Goal: Task Accomplishment & Management: Manage account settings

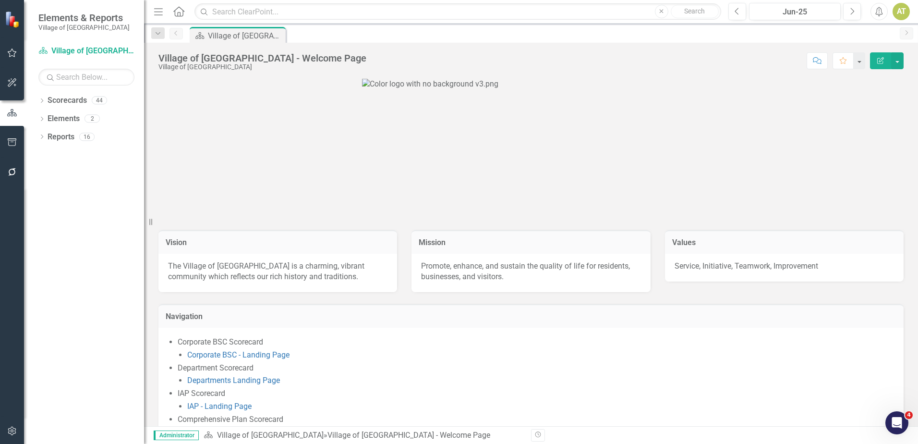
click at [5, 171] on button "button" at bounding box center [12, 172] width 22 height 20
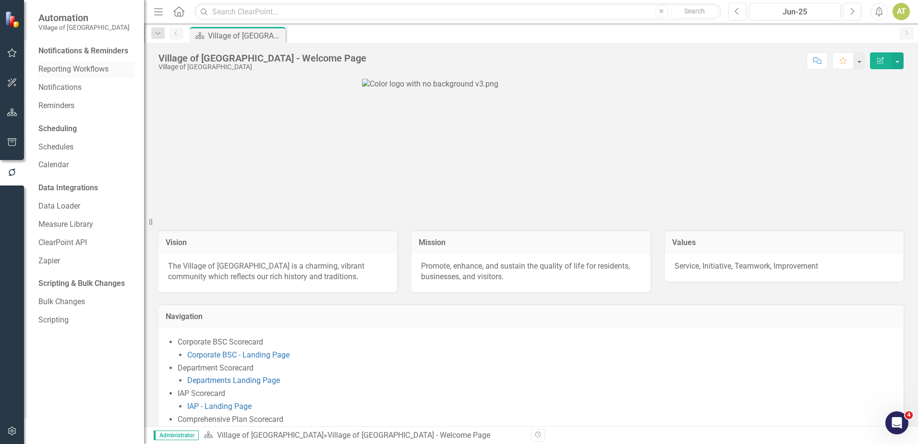
click at [75, 68] on link "Reporting Workflows" at bounding box center [86, 69] width 96 height 11
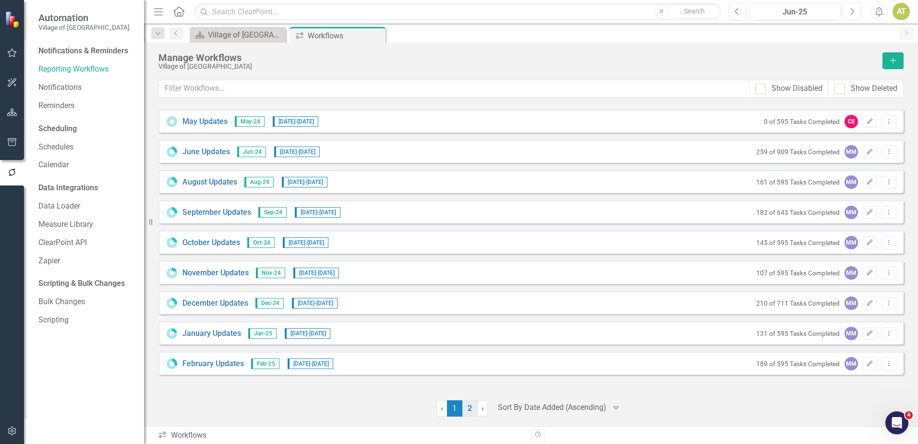
click at [473, 410] on link "2" at bounding box center [470, 408] width 15 height 16
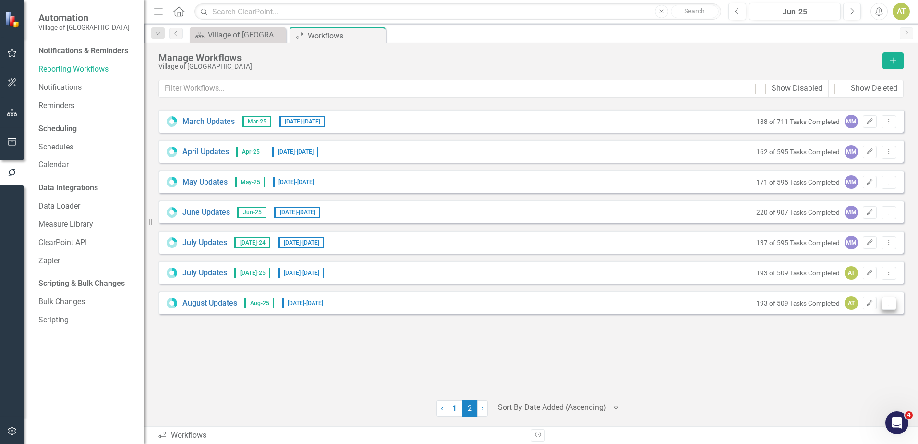
click at [892, 305] on icon "Dropdown Menu" at bounding box center [889, 303] width 8 height 6
click at [882, 352] on link "Copy Duplicate Workflow" at bounding box center [851, 355] width 89 height 18
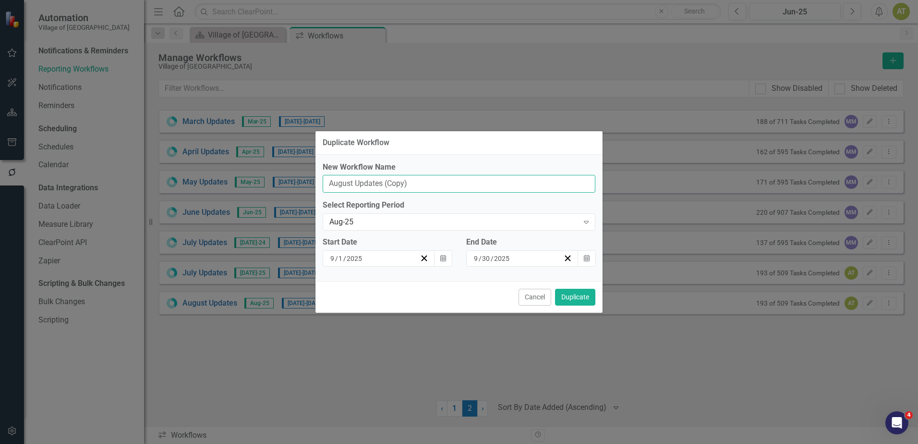
drag, startPoint x: 418, startPoint y: 181, endPoint x: 384, endPoint y: 181, distance: 33.6
click at [384, 181] on input "August Updates (Copy)" at bounding box center [459, 184] width 273 height 18
drag, startPoint x: 354, startPoint y: 180, endPoint x: 273, endPoint y: 181, distance: 81.2
click at [271, 180] on div "Duplicate Workflow New Workflow Name August Updates Select Reporting Period Aug…" at bounding box center [459, 222] width 918 height 444
type input "September Updates"
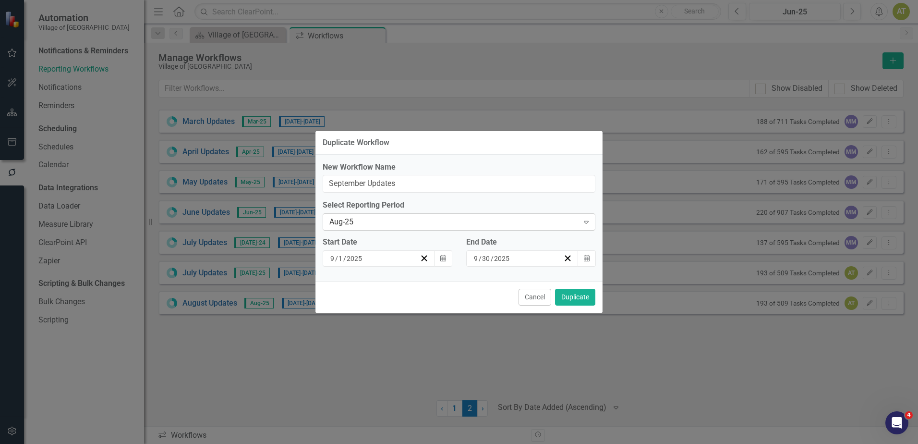
click at [330, 221] on div "Aug-25" at bounding box center [454, 222] width 249 height 11
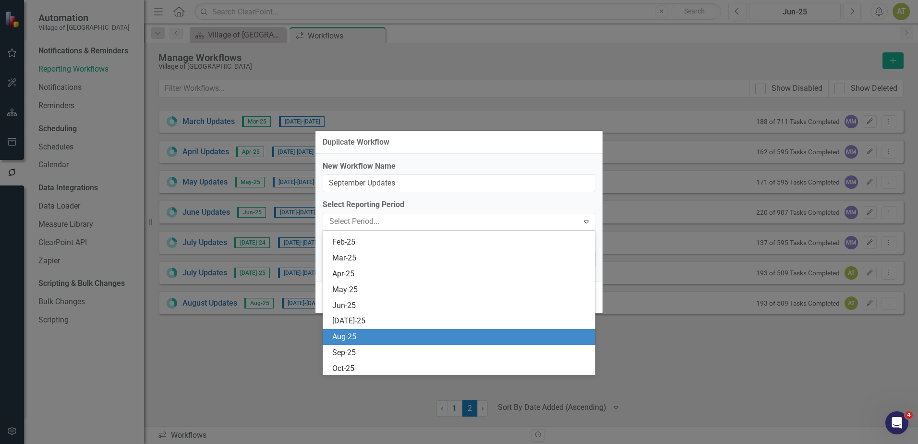
scroll to position [1341, 0]
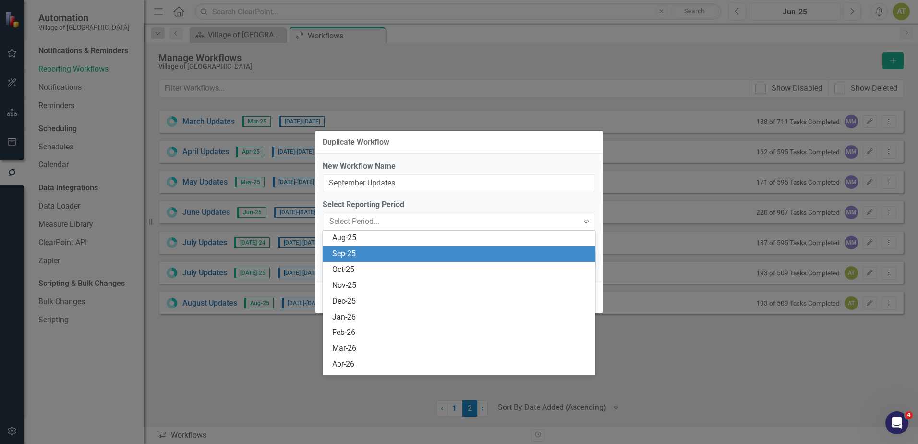
click at [329, 256] on div "Sep-25" at bounding box center [459, 254] width 273 height 16
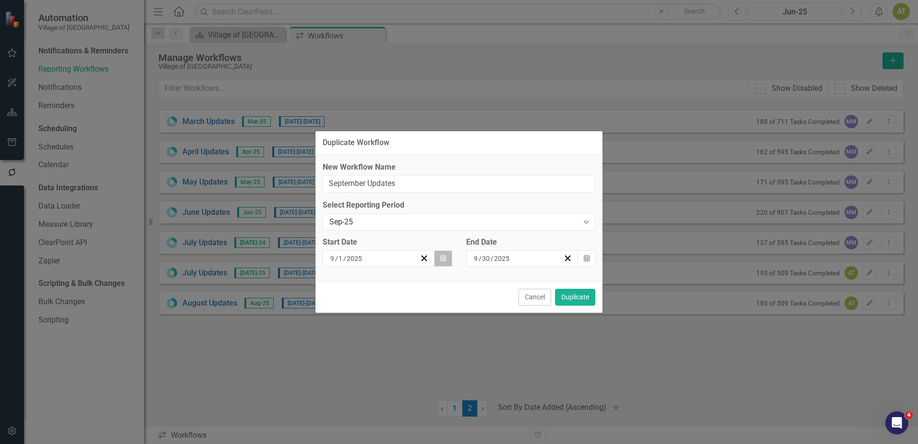
click at [440, 261] on button "Calendar" at bounding box center [443, 258] width 18 height 16
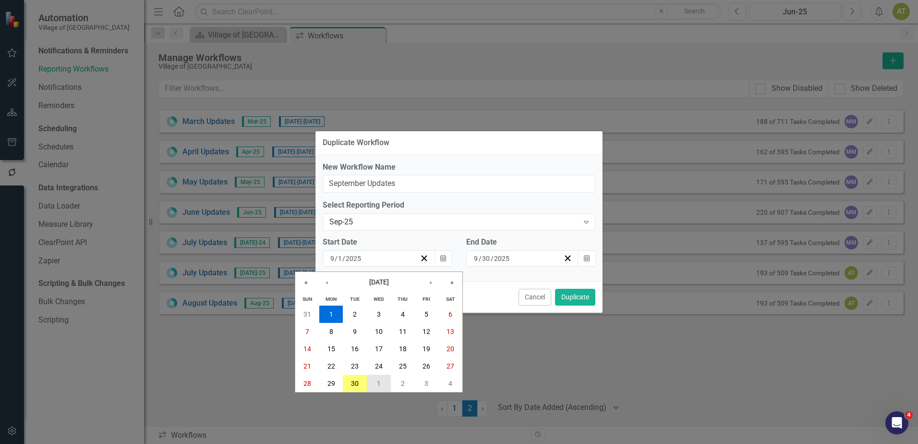
click at [378, 385] on abbr "1" at bounding box center [379, 383] width 4 height 8
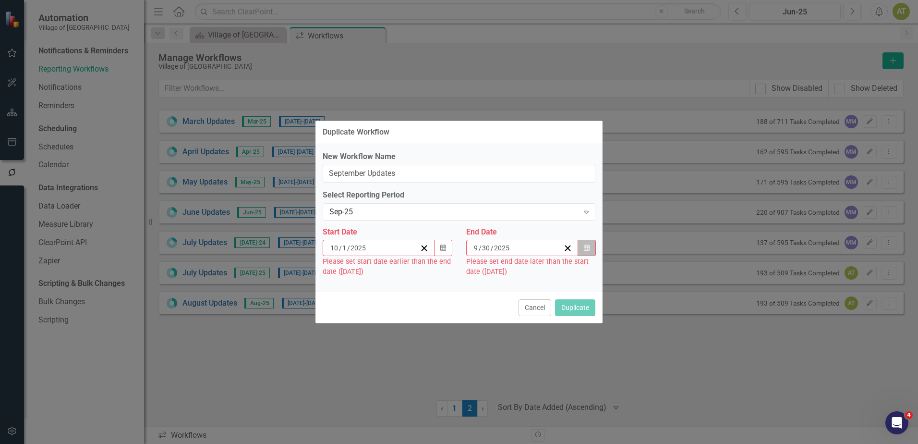
click at [583, 248] on button "Calendar" at bounding box center [587, 248] width 18 height 16
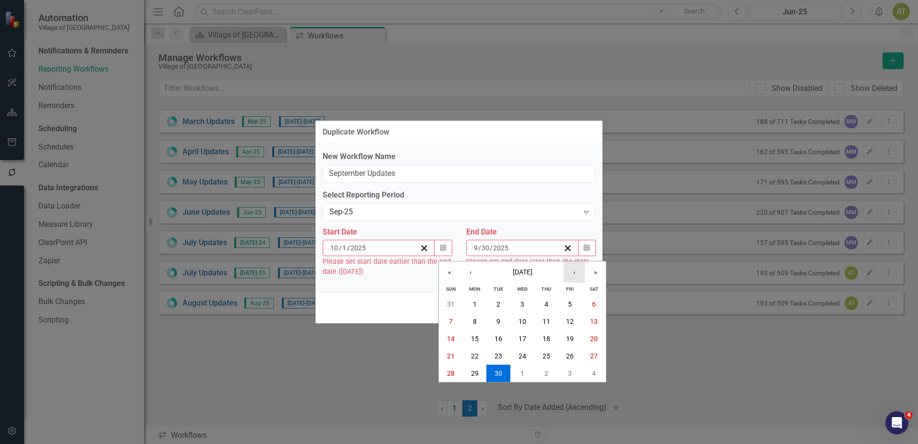
click at [576, 274] on button "›" at bounding box center [574, 271] width 21 height 21
click at [570, 378] on button "31" at bounding box center [571, 373] width 24 height 17
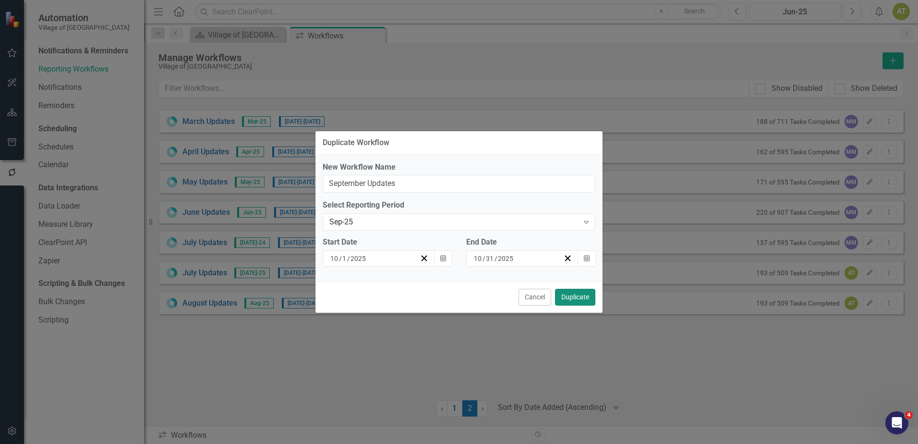
click at [573, 295] on button "Duplicate" at bounding box center [575, 297] width 40 height 17
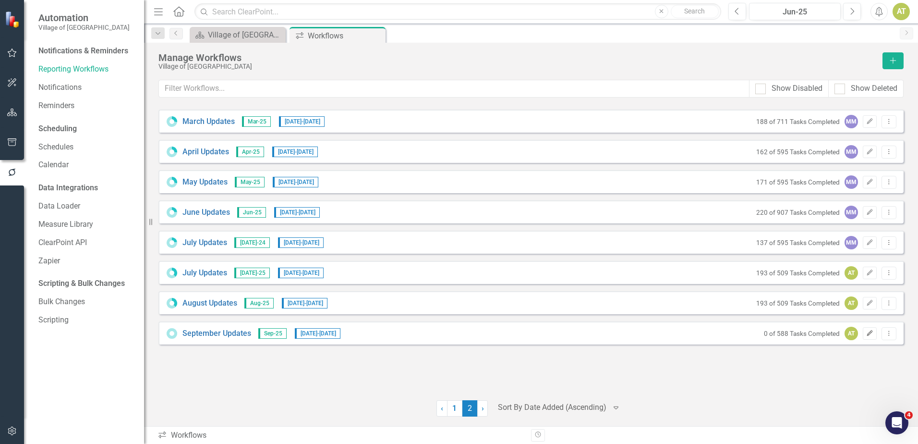
click at [872, 334] on icon "Edit" at bounding box center [870, 333] width 7 height 6
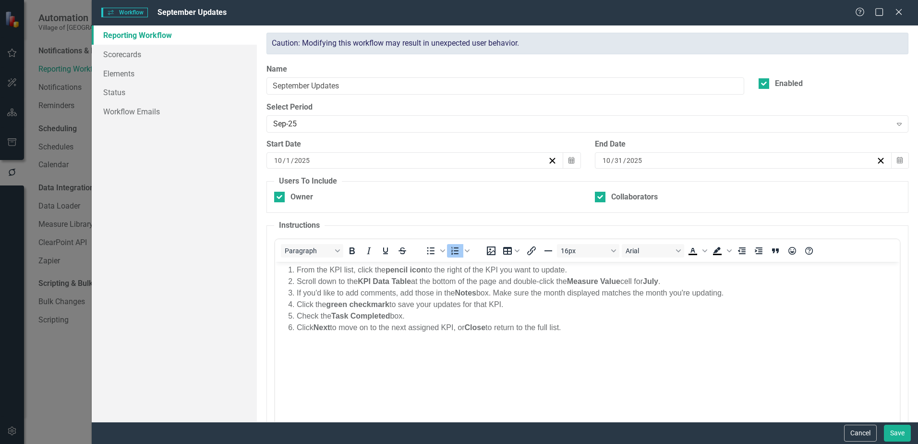
scroll to position [0, 0]
click at [309, 85] on input "September Updates" at bounding box center [506, 86] width 478 height 18
click at [309, 84] on input "September Updates" at bounding box center [506, 86] width 478 height 18
type input "September & Q1-25 Updates"
click at [659, 281] on strong "July" at bounding box center [650, 281] width 15 height 8
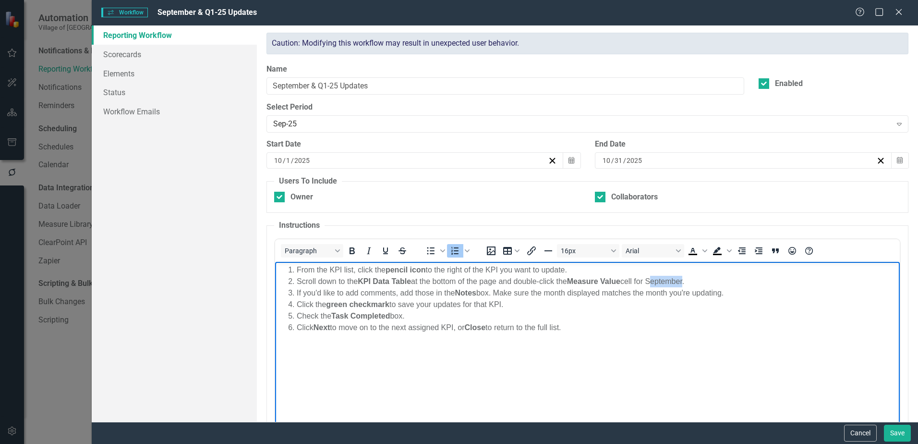
drag, startPoint x: 689, startPoint y: 279, endPoint x: 656, endPoint y: 282, distance: 33.8
click at [656, 282] on li "Scroll down to the KPI Data Table at the bottom of the page and double-click th…" at bounding box center [597, 281] width 601 height 12
click at [657, 281] on li "Scroll down to the KPI Data Table at the bottom of the page and double-click th…" at bounding box center [597, 281] width 601 height 12
click at [656, 280] on li "Scroll down to the KPI Data Table at the bottom of the page and double-click th…" at bounding box center [597, 281] width 601 height 12
click at [650, 278] on li "Scroll down to the KPI Data Table at the bottom of the page and double-click th…" at bounding box center [597, 281] width 601 height 12
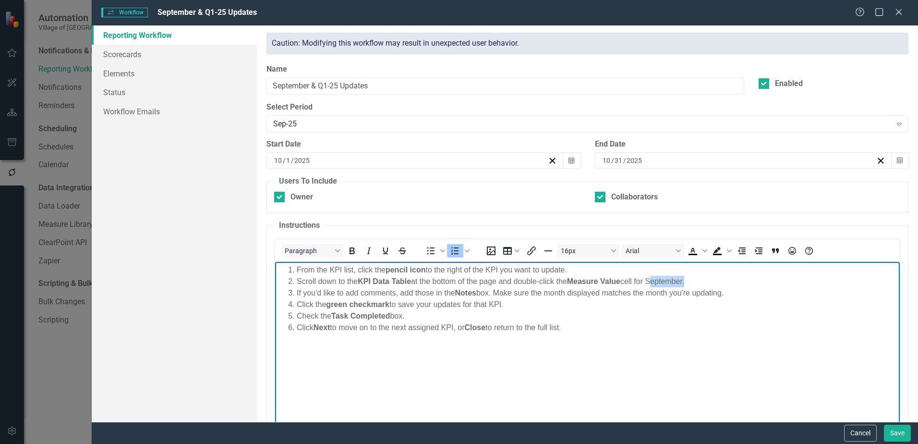
drag, startPoint x: 655, startPoint y: 277, endPoint x: 692, endPoint y: 279, distance: 37.0
click at [692, 279] on li "Scroll down to the KPI Data Table at the bottom of the page and double-click th…" at bounding box center [597, 281] width 601 height 12
click at [357, 253] on icon "Bold" at bounding box center [352, 251] width 12 height 12
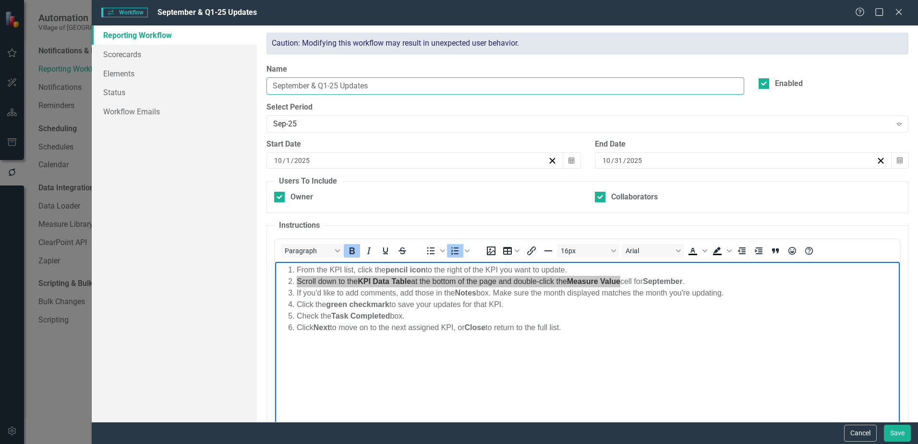
click at [337, 84] on input "September & Q1-25 Updates" at bounding box center [506, 86] width 478 height 18
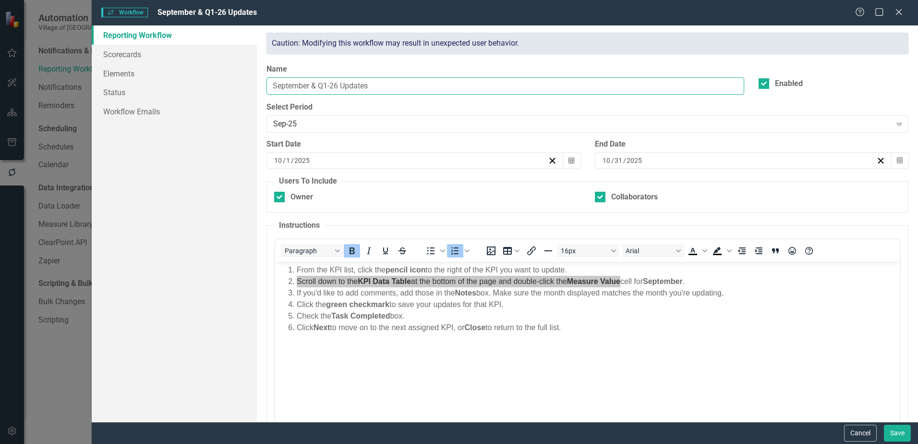
type input "September & Q1-26 Updates"
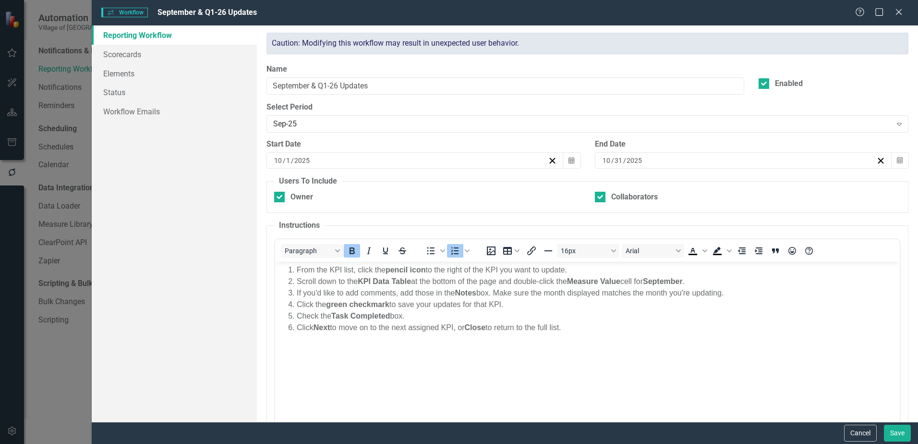
click at [693, 291] on li "If you'd like to add comments, add those in the Notes box. Make sure the month …" at bounding box center [597, 293] width 601 height 12
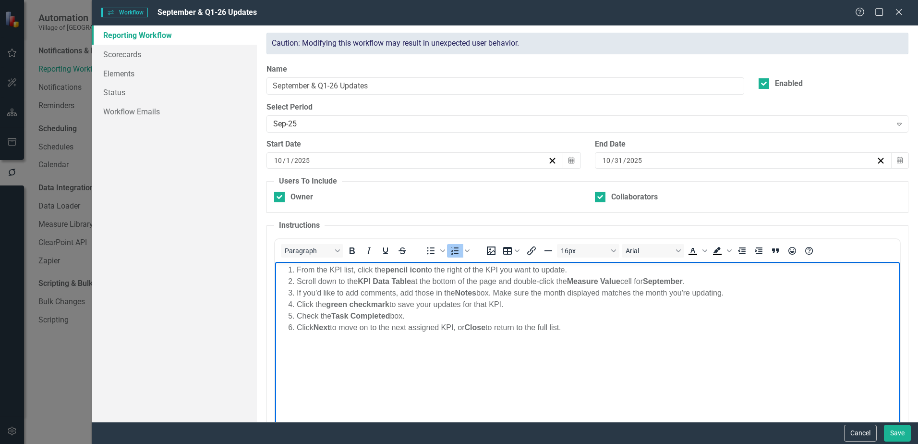
click at [690, 325] on li "Click Next to move on to the next assigned KPI, or Close to return to the full …" at bounding box center [597, 327] width 601 height 12
drag, startPoint x: 692, startPoint y: 277, endPoint x: 711, endPoint y: 280, distance: 19.0
click at [683, 277] on strong "September" at bounding box center [663, 281] width 40 height 8
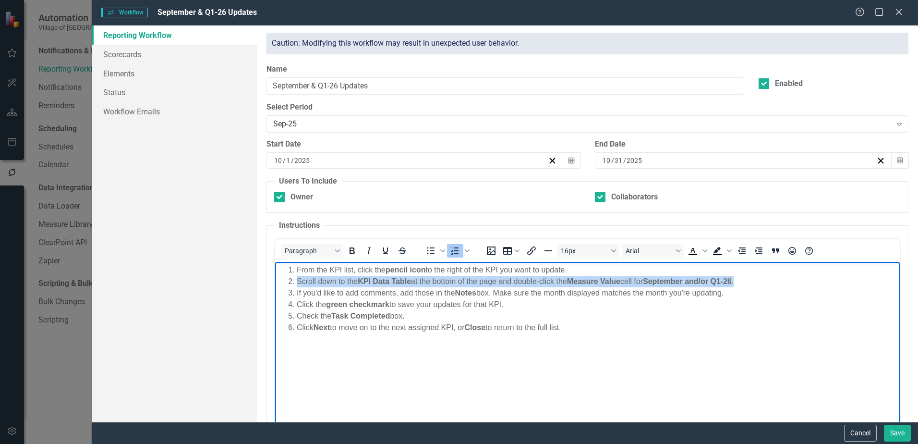
drag, startPoint x: 745, startPoint y: 280, endPoint x: 296, endPoint y: 281, distance: 448.6
click at [297, 281] on li "Scroll down to the KPI Data Table at the bottom of the page and double-click th…" at bounding box center [597, 281] width 601 height 12
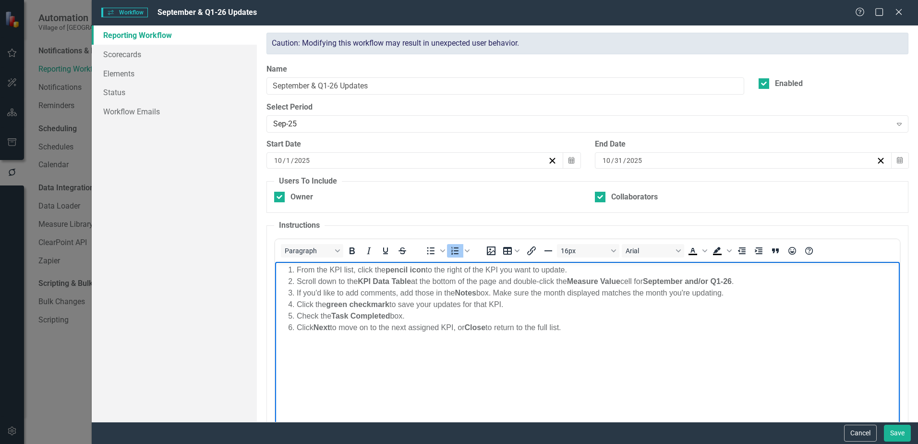
click at [779, 269] on li "From the KPI list, click the pencil icon to the right of the KPI you want to up…" at bounding box center [597, 270] width 601 height 12
drag, startPoint x: 686, startPoint y: 286, endPoint x: 519, endPoint y: 277, distance: 167.4
click at [519, 277] on li "Scroll down to the KPI Data Table at the bottom of the page and double-click th…" at bounding box center [597, 281] width 601 height 12
copy li "double-click the Measure Value cell for September and/or Q1-26 ."
click at [700, 342] on body "From the KPI list, click the pencil icon to the right of the KPI you want to up…" at bounding box center [587, 333] width 625 height 144
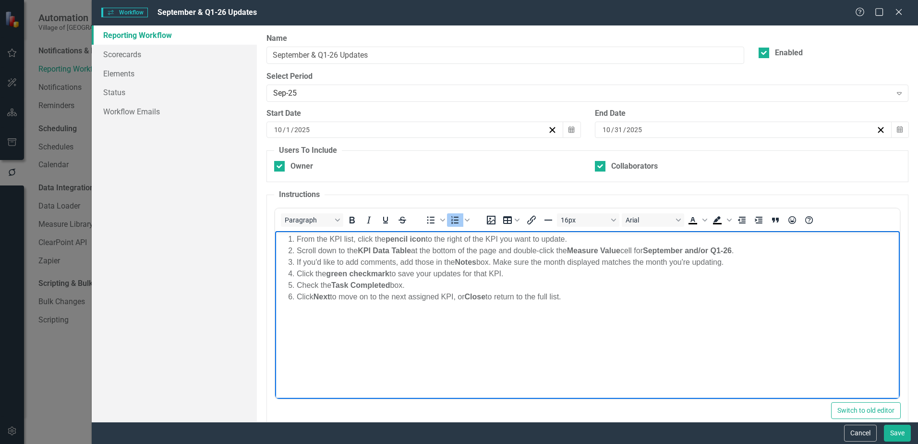
scroll to position [48, 0]
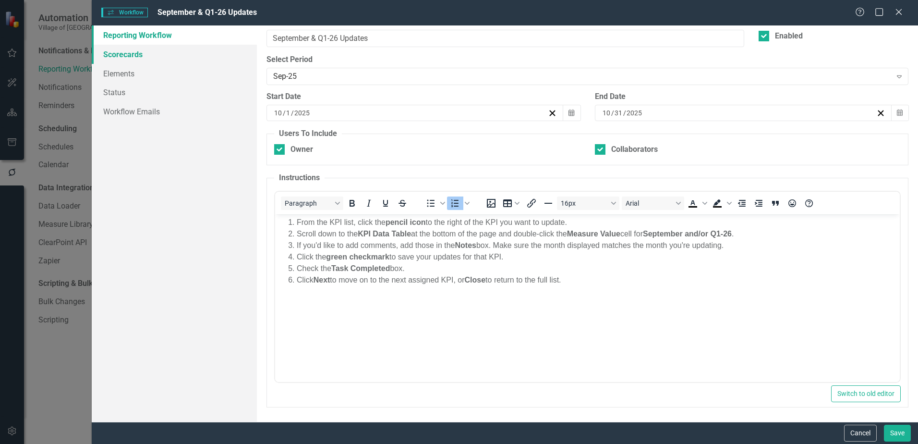
click at [159, 50] on link "Scorecards" at bounding box center [174, 54] width 165 height 19
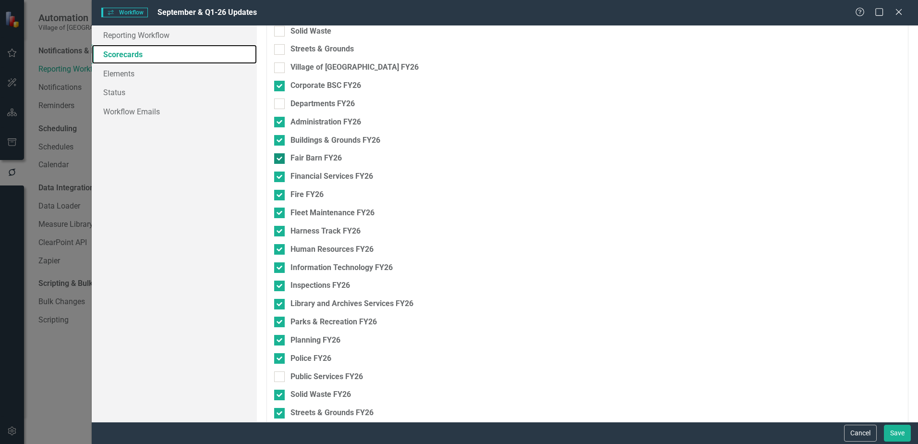
scroll to position [466, 0]
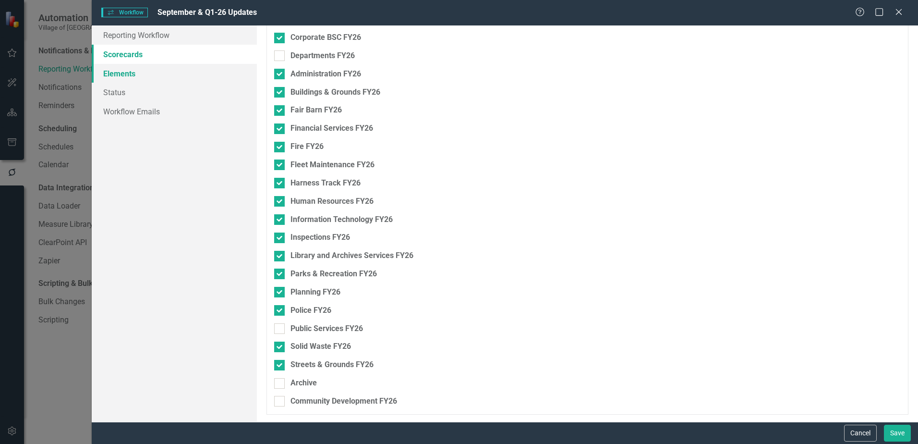
click at [123, 68] on link "Elements" at bounding box center [174, 73] width 165 height 19
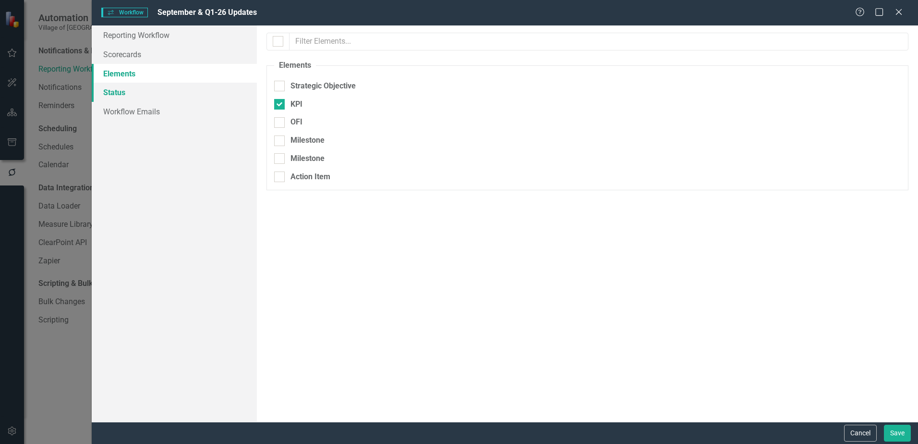
click at [127, 88] on link "Status" at bounding box center [174, 92] width 165 height 19
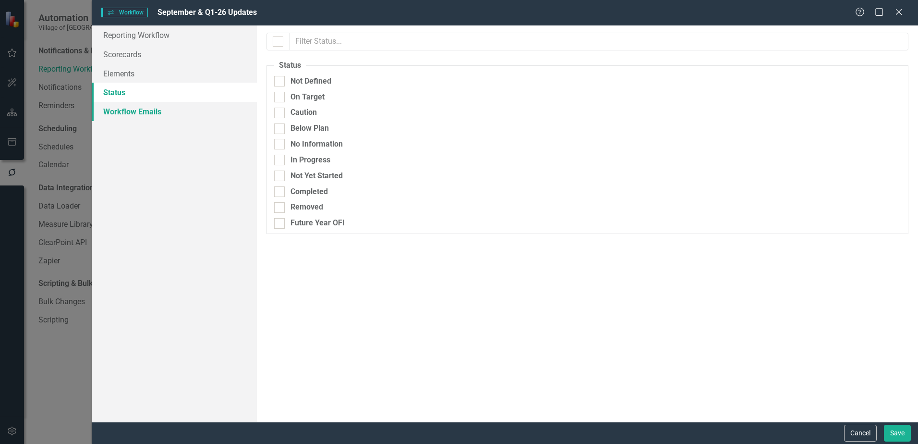
click at [134, 111] on link "Workflow Emails" at bounding box center [174, 111] width 165 height 19
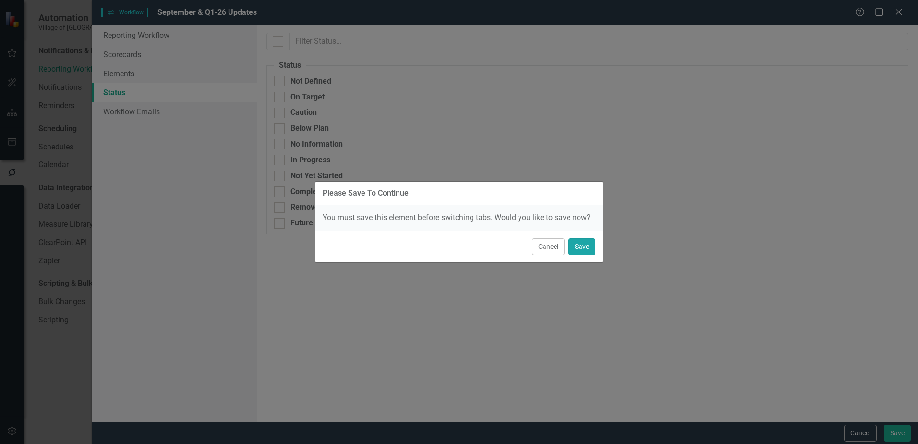
click at [585, 247] on button "Save" at bounding box center [582, 246] width 27 height 17
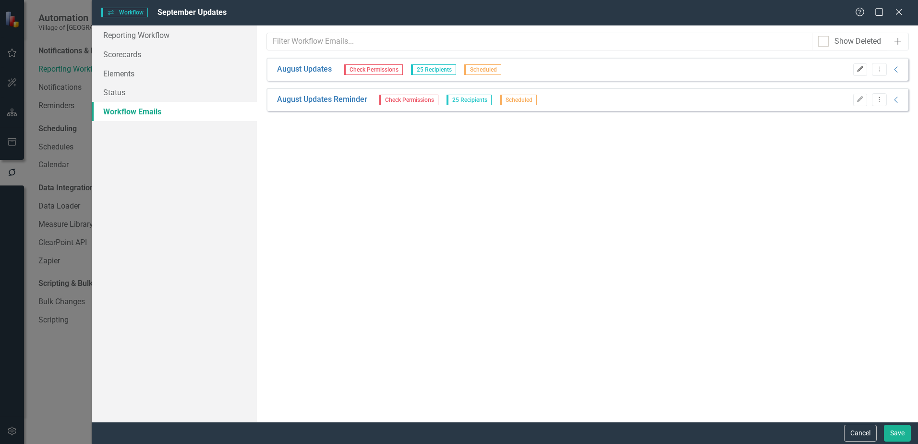
click at [858, 70] on icon "button" at bounding box center [860, 69] width 6 height 6
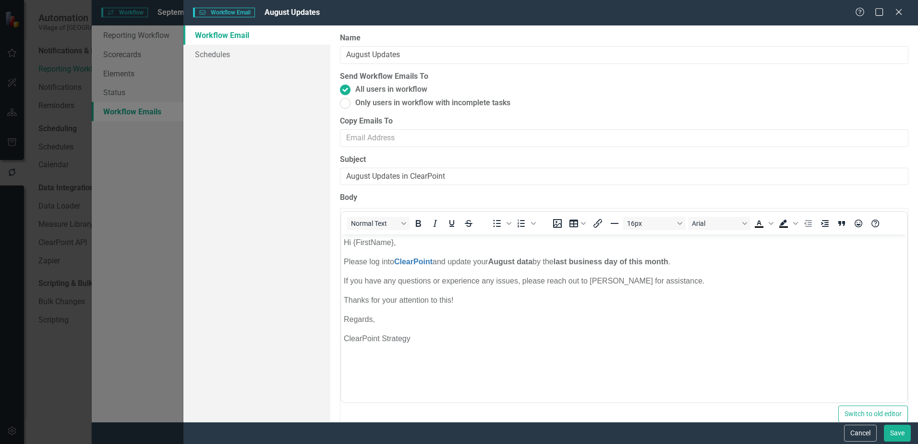
scroll to position [0, 0]
drag, startPoint x: 369, startPoint y: 53, endPoint x: 314, endPoint y: 51, distance: 55.3
click at [315, 51] on div "Workflow Email Schedules Workflow Emails are templated reminders linked to Repo…" at bounding box center [550, 223] width 735 height 396
type input "September & Q1-26 Updates"
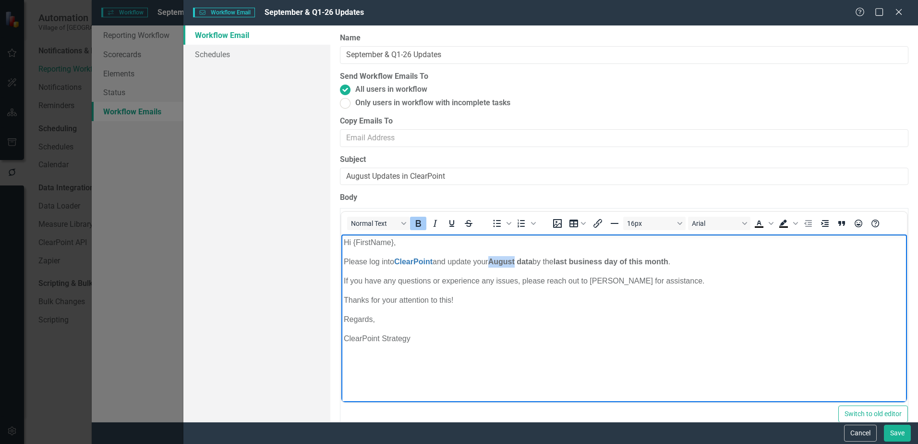
drag, startPoint x: 521, startPoint y: 259, endPoint x: 495, endPoint y: 258, distance: 25.5
click at [495, 258] on strong "August data" at bounding box center [511, 261] width 44 height 8
click at [530, 337] on p "ClearPoint Strategy" at bounding box center [624, 339] width 561 height 12
click at [537, 259] on strong "September data" at bounding box center [518, 261] width 58 height 8
drag, startPoint x: 559, startPoint y: 261, endPoint x: 537, endPoint y: 263, distance: 22.2
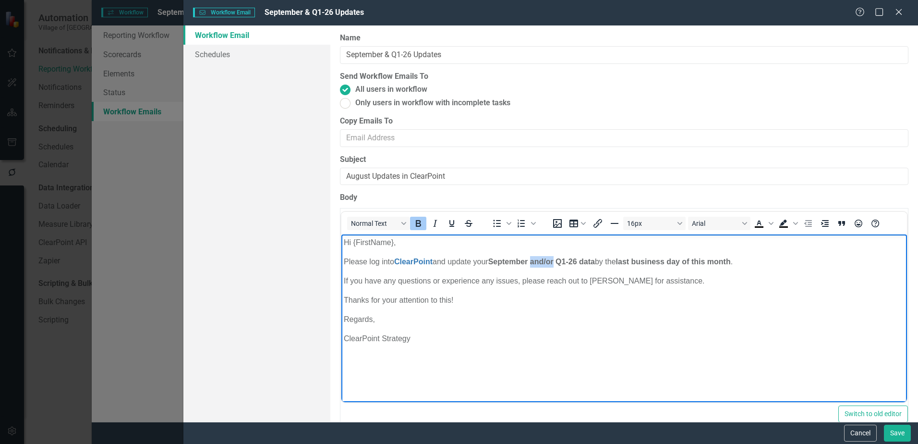
click at [537, 263] on strong "September and/or Q1-26 data" at bounding box center [542, 261] width 107 height 8
click at [413, 225] on icon "Bold" at bounding box center [419, 224] width 12 height 12
click at [668, 285] on p "If you have any questions or experience any issues, please reach out to [PERSON…" at bounding box center [624, 281] width 561 height 12
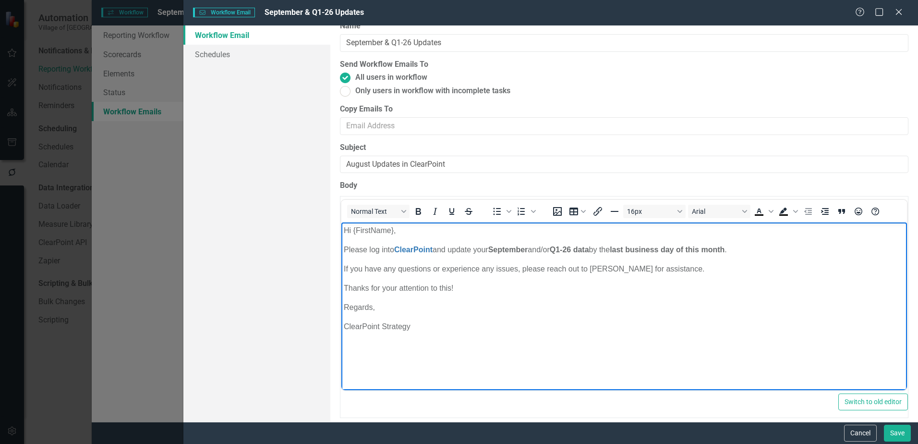
scroll to position [15, 0]
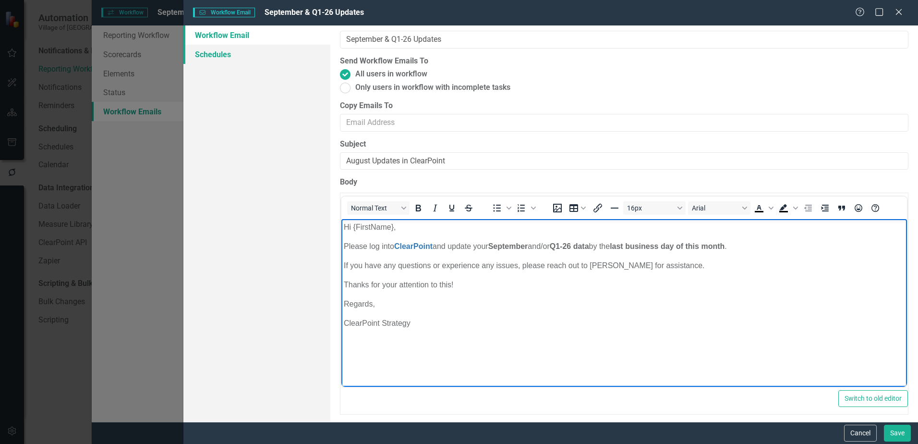
click at [266, 57] on link "Schedules" at bounding box center [256, 54] width 147 height 19
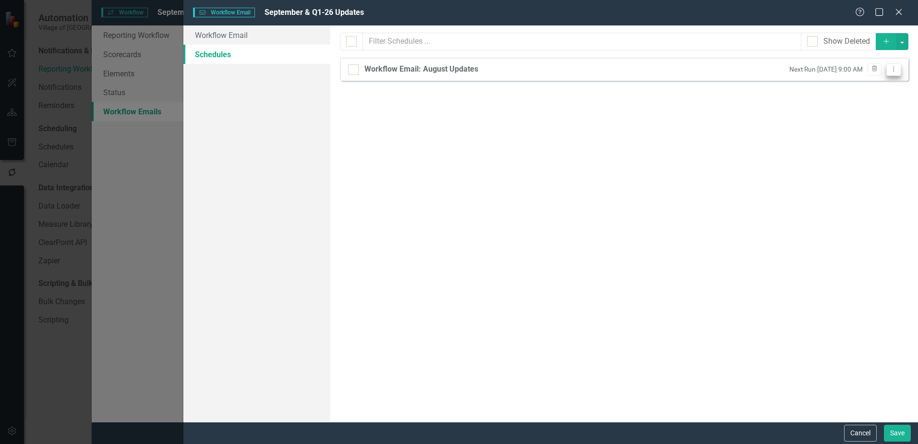
click at [895, 64] on button "Dropdown Menu" at bounding box center [894, 69] width 15 height 13
click at [888, 82] on link "Edit Edit Schedule" at bounding box center [857, 85] width 88 height 18
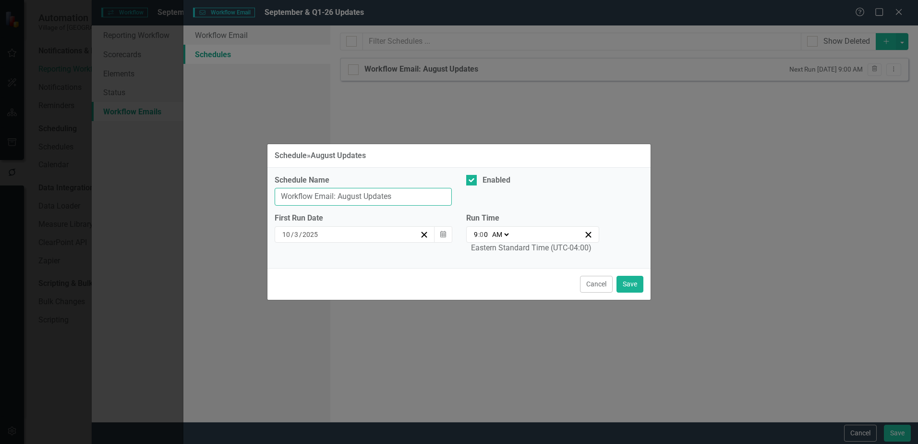
drag, startPoint x: 362, startPoint y: 197, endPoint x: 340, endPoint y: 196, distance: 22.2
click at [340, 196] on input "Workflow Email: August Updates" at bounding box center [363, 197] width 177 height 18
type input "Workflow Email: September & Q1-26 Updates"
click at [639, 284] on button "Save" at bounding box center [630, 284] width 27 height 17
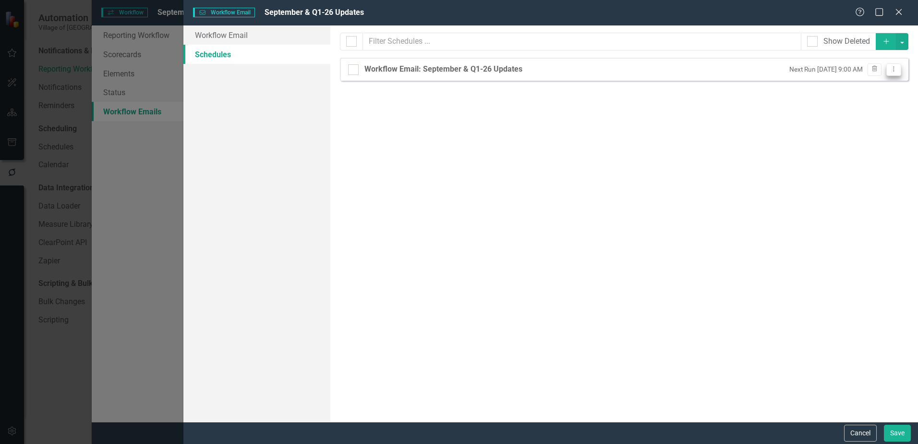
click at [893, 70] on icon "Dropdown Menu" at bounding box center [894, 69] width 8 height 6
click at [885, 86] on link "Edit Edit Schedule" at bounding box center [857, 85] width 88 height 18
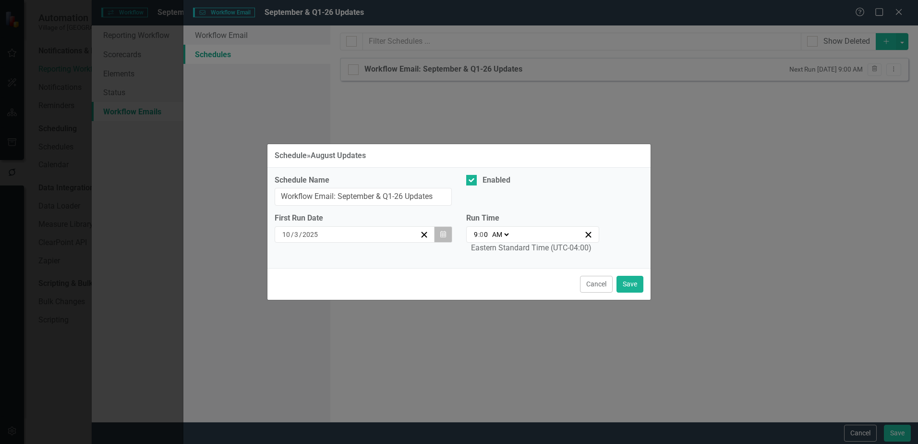
click at [441, 234] on icon "button" at bounding box center [443, 234] width 6 height 7
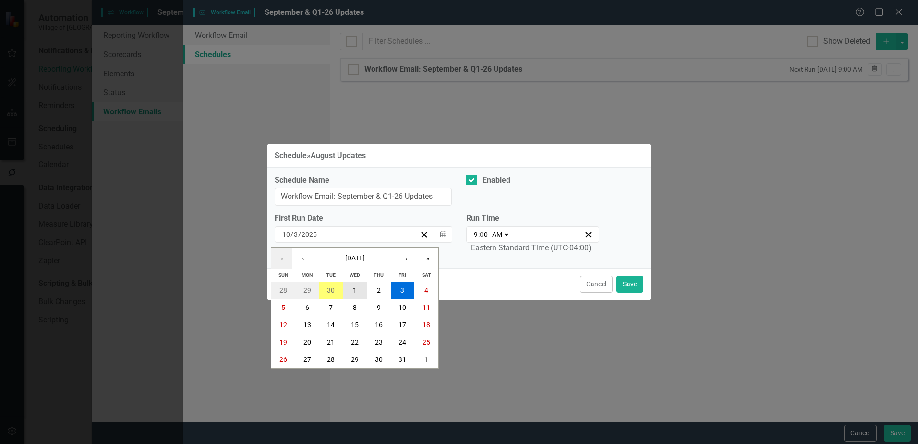
click at [358, 292] on button "1" at bounding box center [355, 289] width 24 height 17
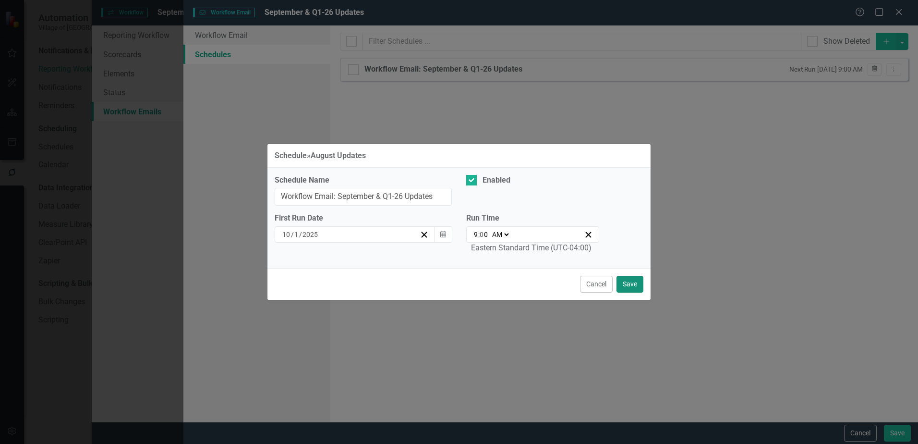
click at [635, 283] on button "Save" at bounding box center [630, 284] width 27 height 17
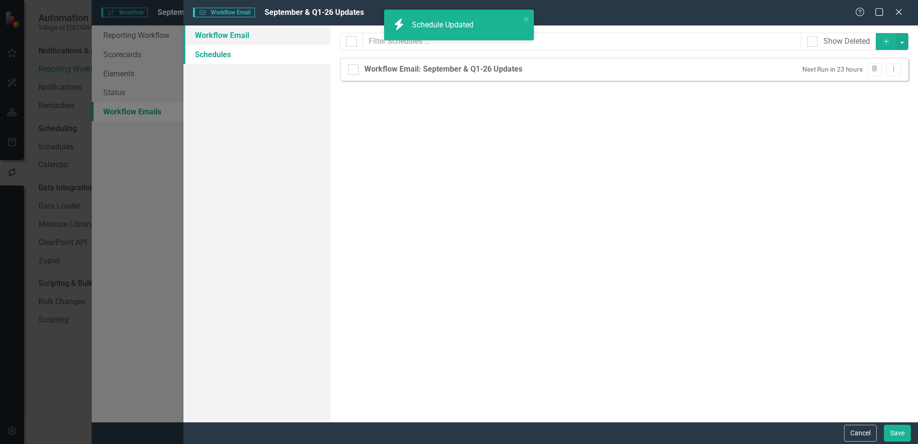
click at [239, 37] on link "Workflow Email" at bounding box center [256, 34] width 147 height 19
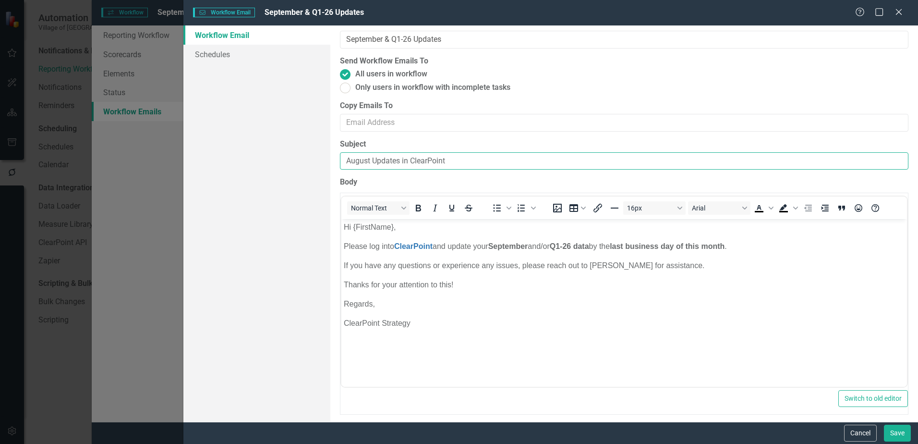
drag, startPoint x: 370, startPoint y: 158, endPoint x: 319, endPoint y: 157, distance: 50.9
click at [319, 157] on div "Workflow Email Schedules Workflow Emails are templated reminders linked to Repo…" at bounding box center [550, 223] width 735 height 396
type input "September & Q1-26 Updates in ClearPoint"
click at [431, 185] on label "Body" at bounding box center [624, 182] width 569 height 11
click at [894, 431] on button "Save" at bounding box center [897, 433] width 27 height 17
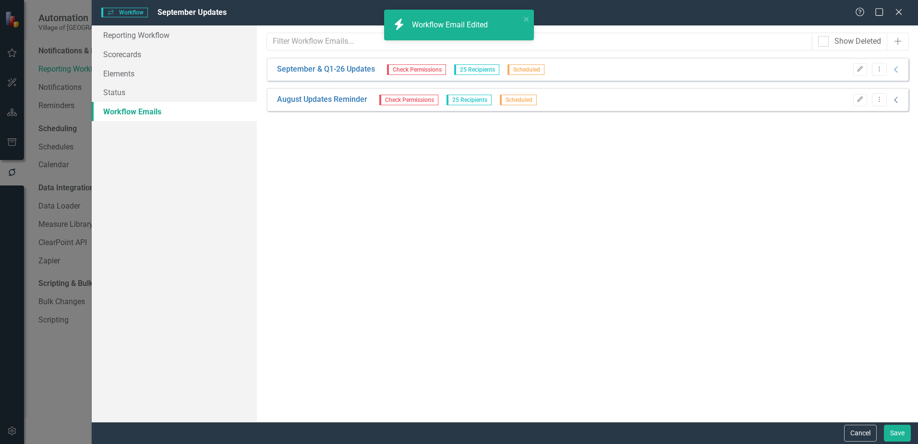
click at [898, 96] on icon "Collapse" at bounding box center [897, 100] width 10 height 8
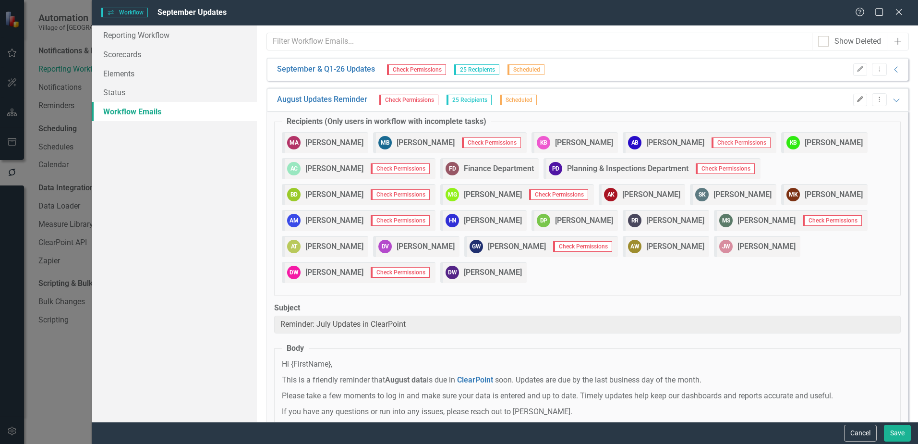
click at [857, 99] on icon "Edit" at bounding box center [860, 100] width 7 height 6
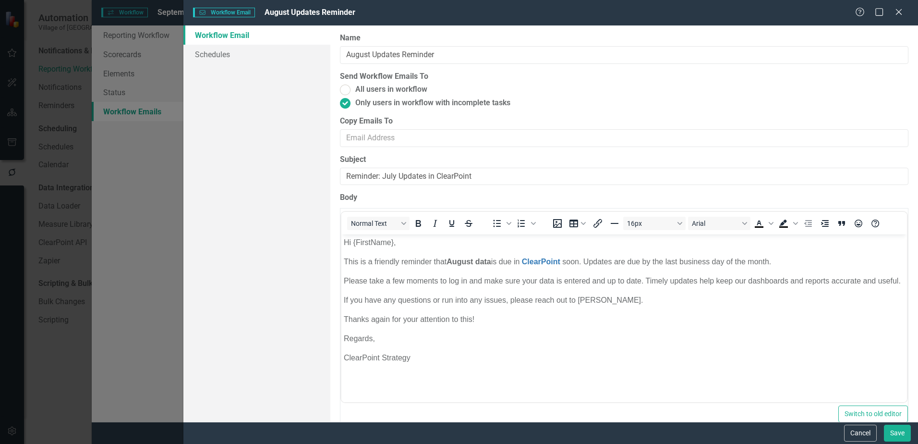
scroll to position [0, 0]
drag, startPoint x: 370, startPoint y: 52, endPoint x: 307, endPoint y: 52, distance: 62.4
click at [302, 52] on div "Workflow Email Schedules Workflow Emails are templated reminders linked to Repo…" at bounding box center [550, 223] width 735 height 396
type input "September & Q1-26 Updates Reminder"
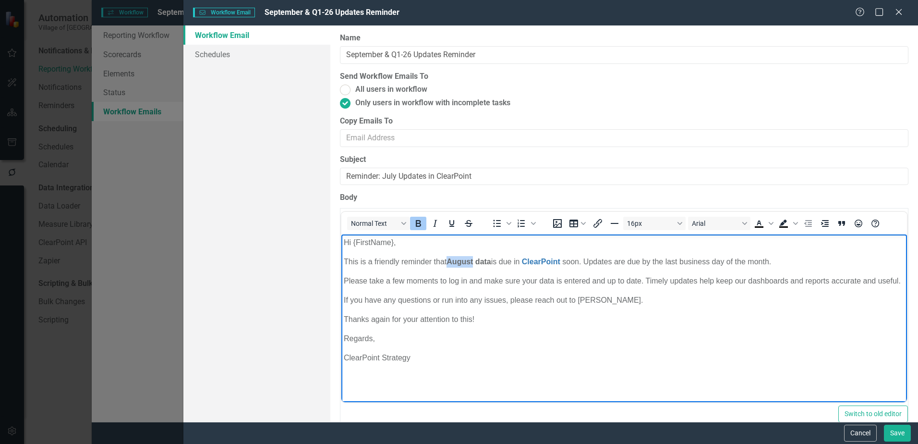
drag, startPoint x: 474, startPoint y: 259, endPoint x: 449, endPoint y: 259, distance: 25.0
click at [449, 259] on strong "August data" at bounding box center [469, 261] width 44 height 8
click at [512, 261] on strong "September and/or Q1-26 data" at bounding box center [500, 261] width 107 height 8
drag, startPoint x: 514, startPoint y: 261, endPoint x: 492, endPoint y: 260, distance: 22.1
click at [492, 260] on strong "September and/or Q1-26 data" at bounding box center [500, 261] width 107 height 8
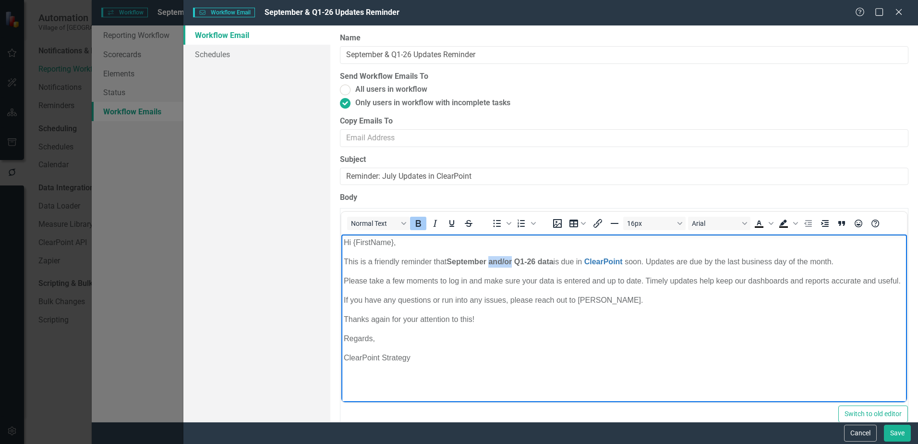
click at [412, 220] on button "Bold" at bounding box center [418, 223] width 16 height 13
click at [593, 343] on body "Hi {FirstName}, This is a friendly reminder that September and/or Q1-26 data is…" at bounding box center [625, 306] width 566 height 144
click at [196, 49] on link "Schedules" at bounding box center [256, 54] width 147 height 19
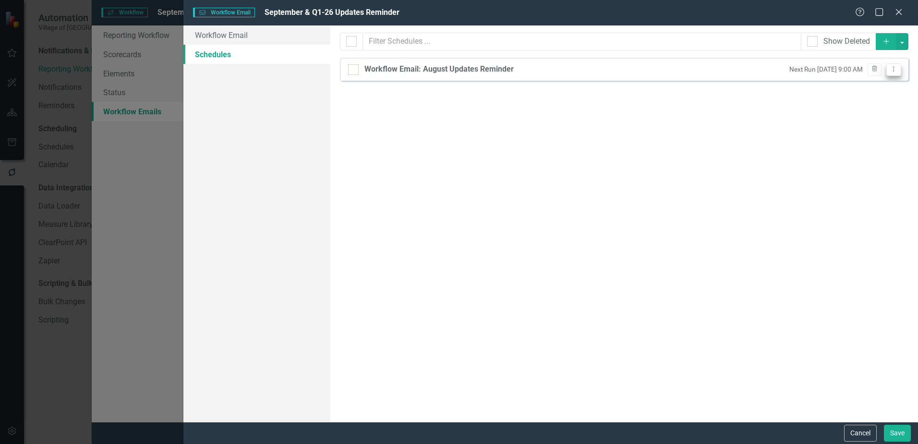
click at [896, 67] on icon "Dropdown Menu" at bounding box center [894, 69] width 8 height 6
click at [893, 81] on link "Edit Edit Schedule" at bounding box center [857, 85] width 88 height 18
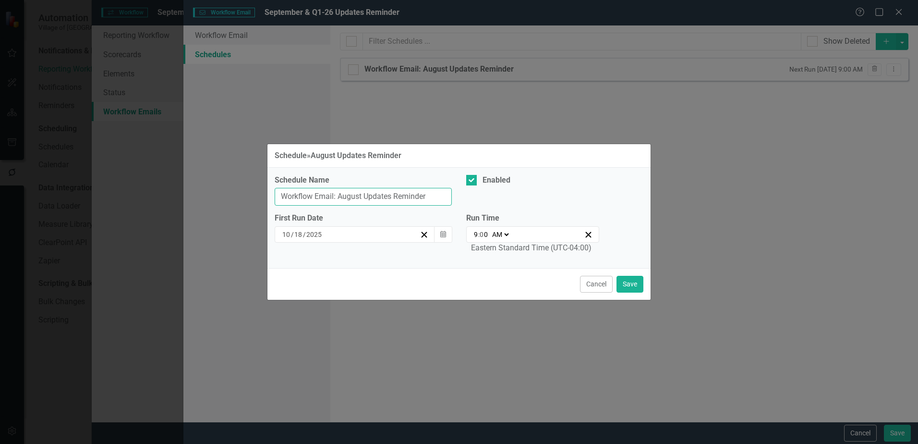
drag, startPoint x: 361, startPoint y: 195, endPoint x: 338, endPoint y: 195, distance: 23.1
click at [338, 195] on input "Workflow Email: August Updates Reminder" at bounding box center [363, 197] width 177 height 18
type input "Workflow Email: September & Q1-26 Updates Reminder"
click at [634, 289] on button "Save" at bounding box center [630, 284] width 27 height 17
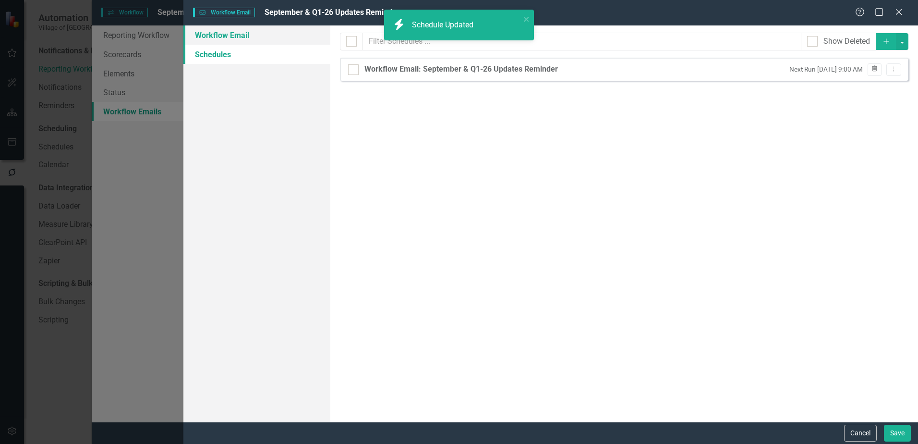
click at [285, 38] on link "Workflow Email" at bounding box center [256, 34] width 147 height 19
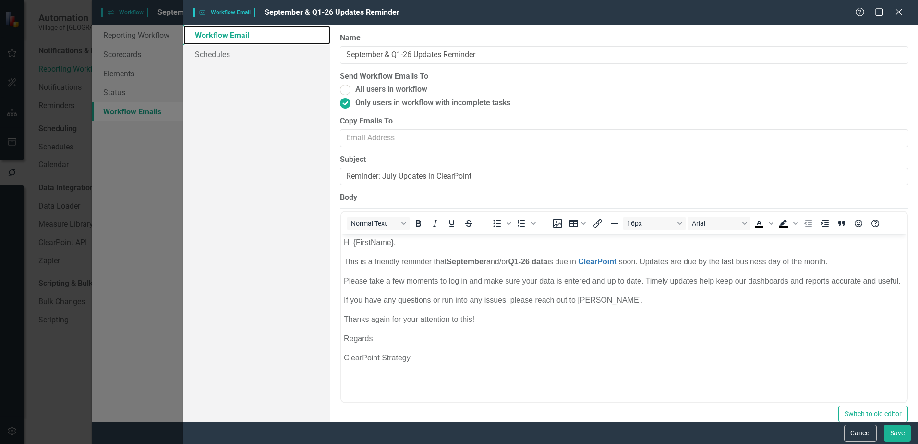
scroll to position [15, 0]
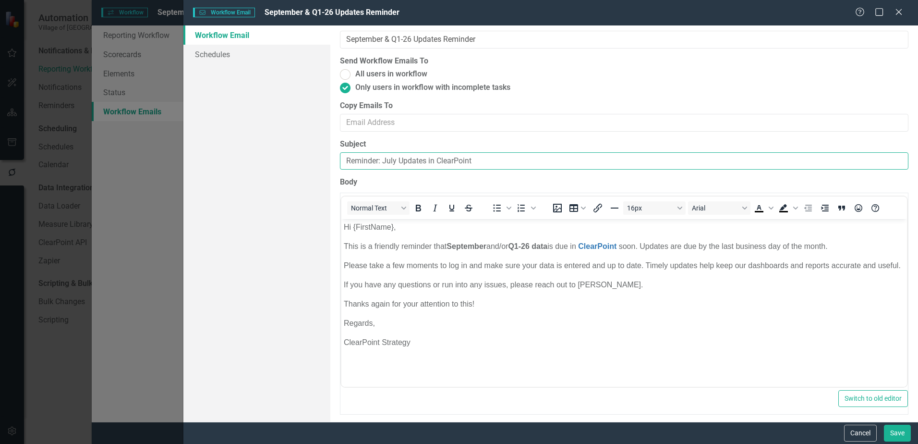
click at [396, 159] on input "Reminder: July Updates in ClearPoint" at bounding box center [624, 161] width 569 height 18
type input "Reminder: September & Q1-26 Updates in ClearPoint"
click at [905, 436] on button "Save" at bounding box center [897, 433] width 27 height 17
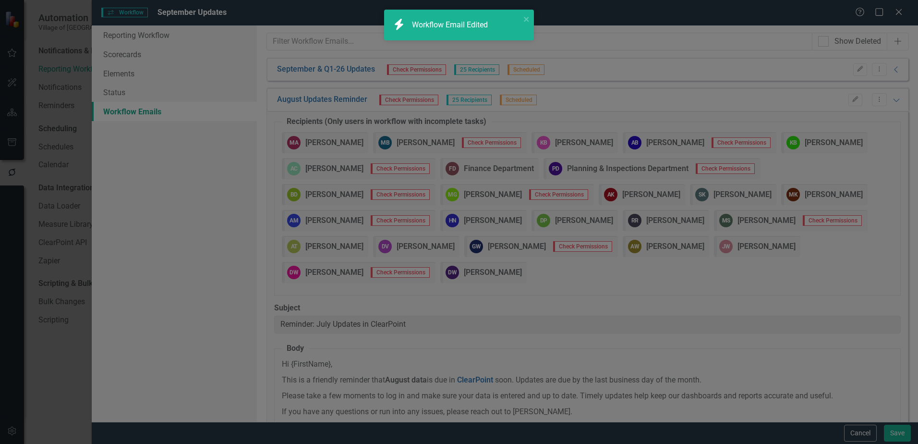
type input "Reminder: September & Q1-26 Updates in ClearPoint"
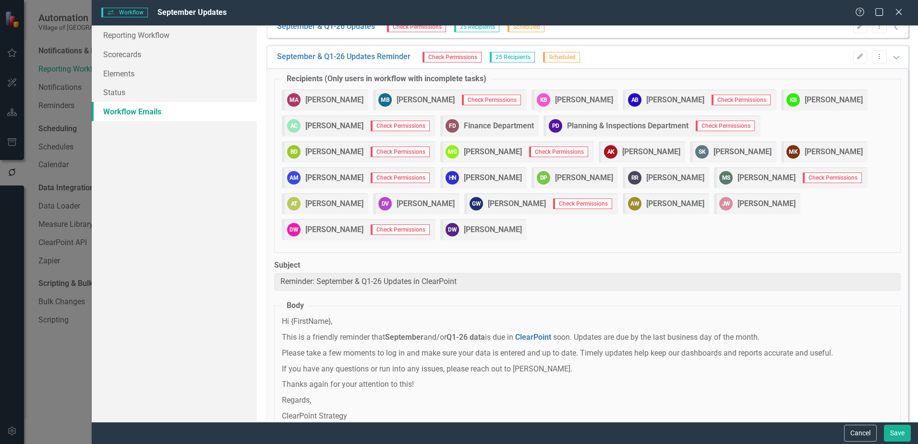
scroll to position [0, 0]
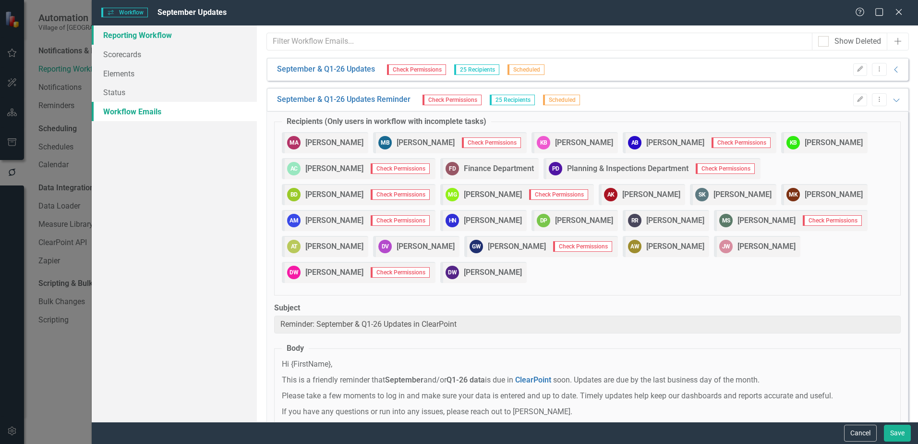
click at [134, 30] on link "Reporting Workflow" at bounding box center [174, 34] width 165 height 19
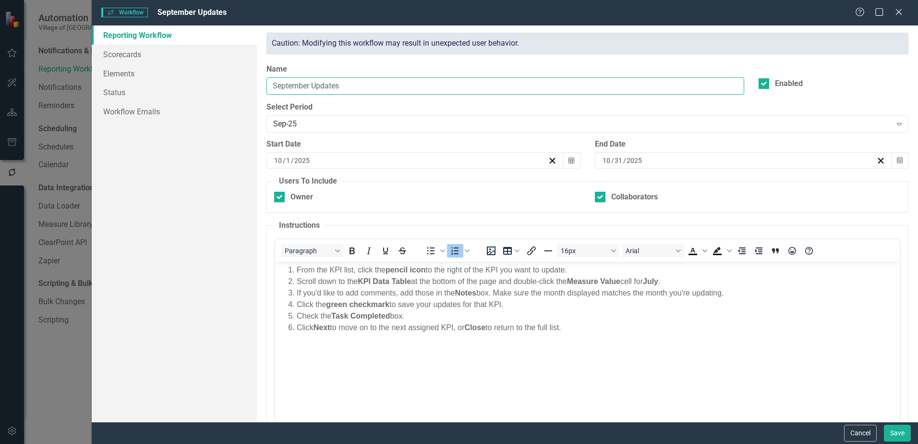
click at [311, 86] on input "September Updates" at bounding box center [506, 86] width 478 height 18
type input "September & Q1-26 Updates"
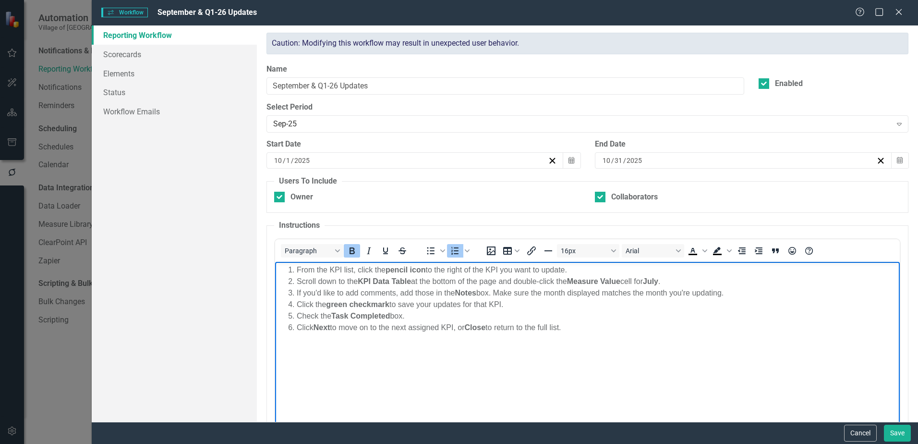
click at [659, 279] on strong "July" at bounding box center [650, 281] width 15 height 8
drag, startPoint x: 719, startPoint y: 280, endPoint x: 739, endPoint y: 278, distance: 20.2
click at [739, 278] on li "Scroll down to the KPI Data Table at the bottom of the page and double-click th…" at bounding box center [597, 281] width 601 height 12
click at [359, 251] on button "Bold" at bounding box center [352, 250] width 16 height 13
drag, startPoint x: 691, startPoint y: 281, endPoint x: 655, endPoint y: 282, distance: 36.0
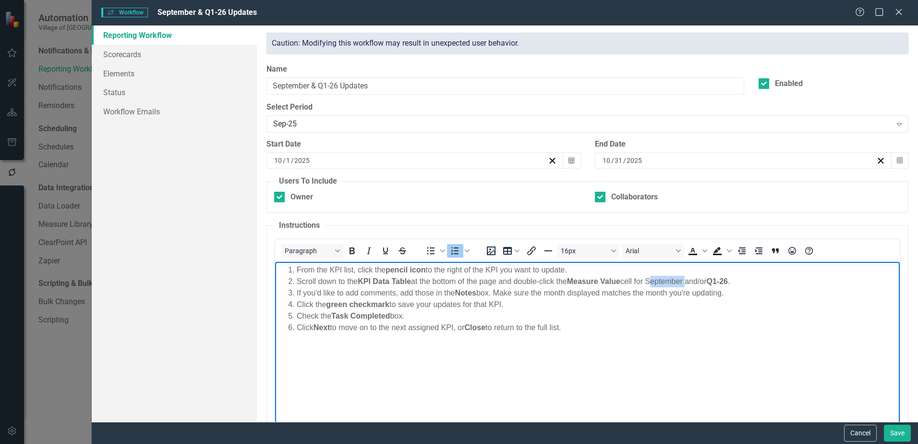
click at [655, 282] on li "Scroll down to the KPI Data Table at the bottom of the page and double-click th…" at bounding box center [597, 281] width 601 height 12
click at [349, 249] on icon "Bold" at bounding box center [352, 251] width 12 height 12
click at [630, 355] on body "From the KPI list, click the pencil icon to the right of the KPI you want to up…" at bounding box center [587, 333] width 625 height 144
click at [904, 430] on button "Save" at bounding box center [897, 433] width 27 height 17
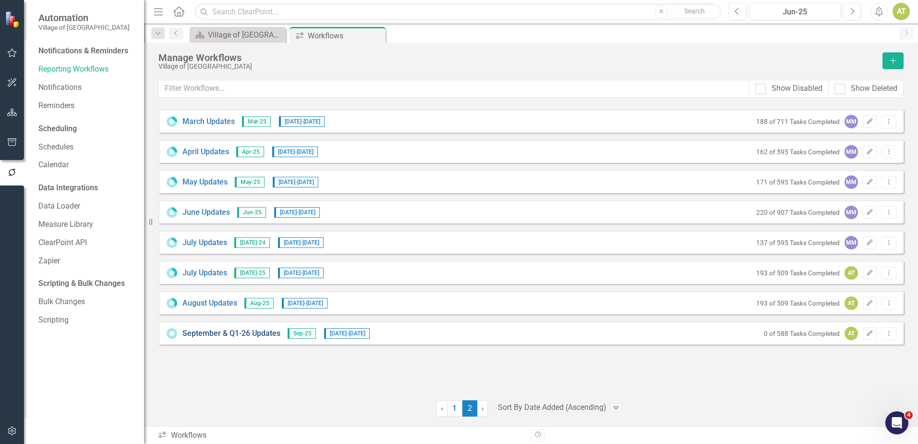
click at [243, 334] on link "September & Q1-26 Updates" at bounding box center [232, 333] width 98 height 11
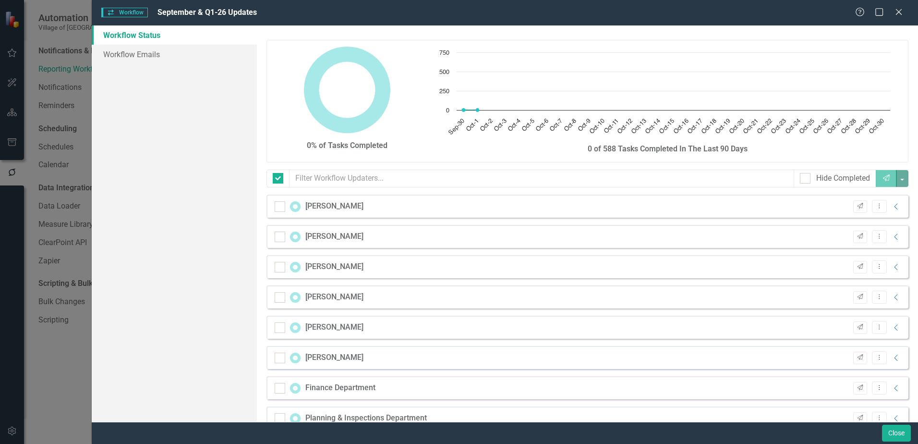
checkbox input "false"
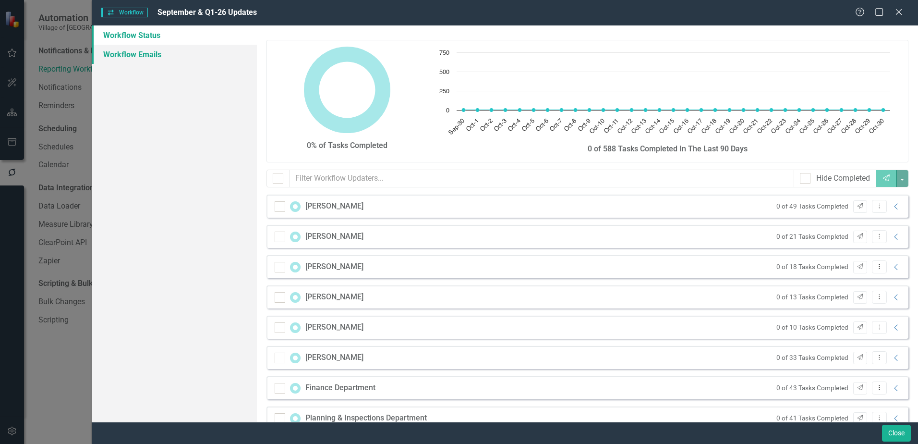
click at [121, 53] on link "Workflow Emails" at bounding box center [174, 54] width 165 height 19
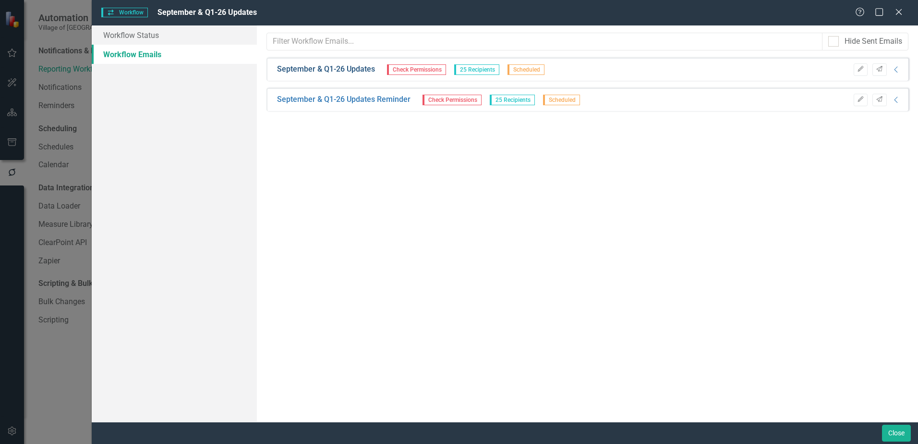
click at [337, 66] on link "September & Q1-26 Updates" at bounding box center [326, 69] width 98 height 11
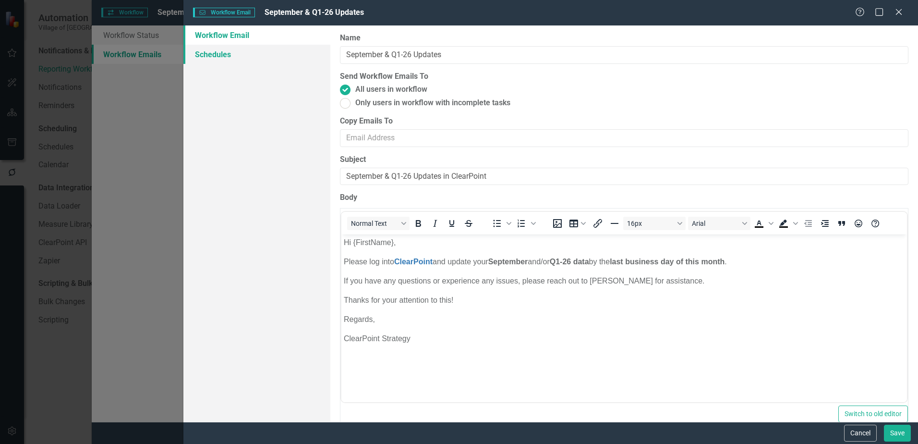
click at [263, 45] on link "Schedules" at bounding box center [256, 54] width 147 height 19
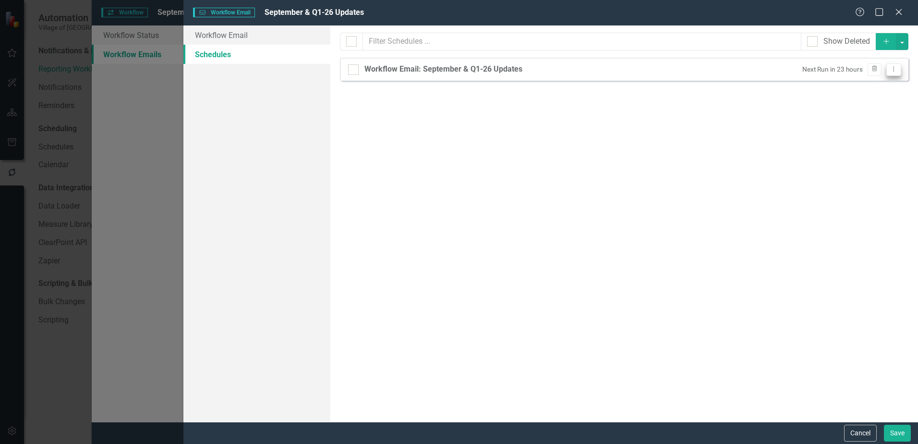
click at [901, 70] on div "Workflow Email: September & Q1-26 Updates Next Run in 23 hours Trash Dropdown M…" at bounding box center [624, 69] width 569 height 23
click at [897, 69] on icon "Dropdown Menu" at bounding box center [894, 69] width 8 height 6
click at [895, 85] on link "Edit Edit Schedule" at bounding box center [857, 85] width 88 height 18
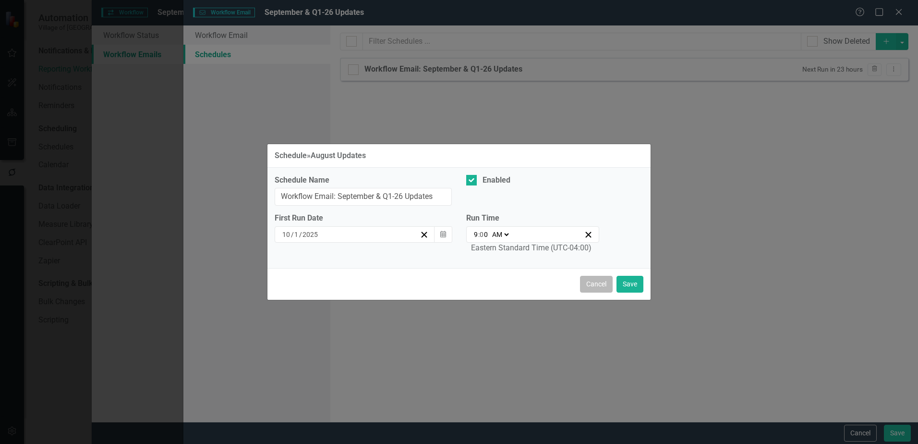
click at [599, 281] on button "Cancel" at bounding box center [596, 284] width 33 height 17
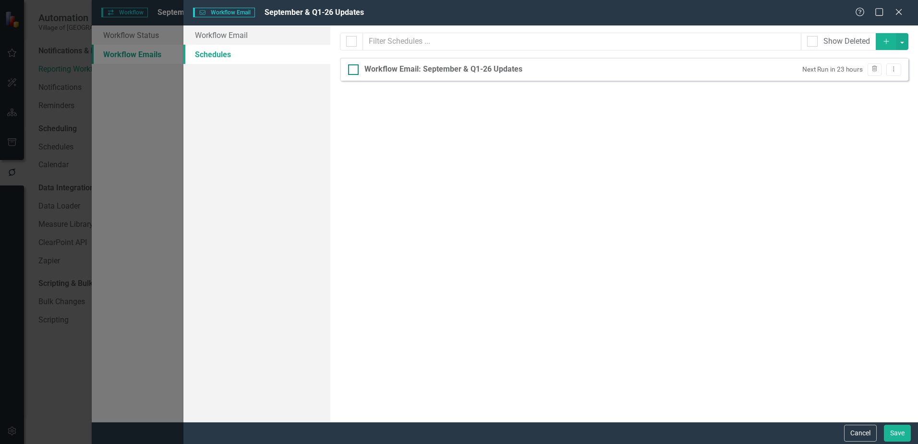
click at [471, 64] on div "Workflow Email: September & Q1-26 Updates" at bounding box center [444, 69] width 158 height 11
click at [354, 64] on input "Workflow Email: September & Q1-26 Updates" at bounding box center [351, 67] width 6 height 6
checkbox input "true"
click at [899, 69] on button "Dropdown Menu" at bounding box center [894, 69] width 15 height 13
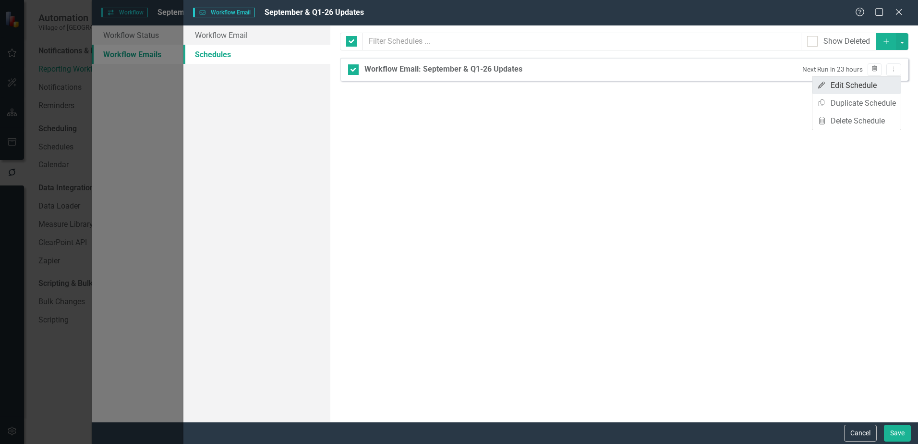
click at [886, 82] on link "Edit Edit Schedule" at bounding box center [857, 85] width 88 height 18
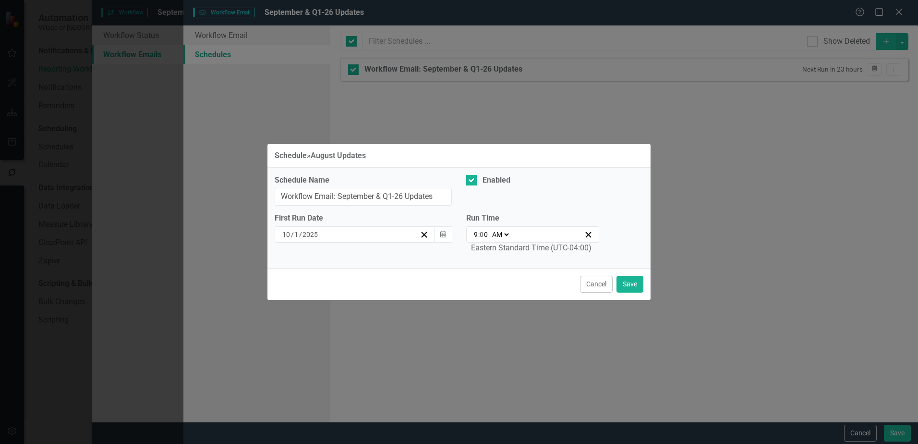
drag, startPoint x: 595, startPoint y: 288, endPoint x: 573, endPoint y: 283, distance: 22.7
click at [595, 288] on button "Cancel" at bounding box center [596, 284] width 33 height 17
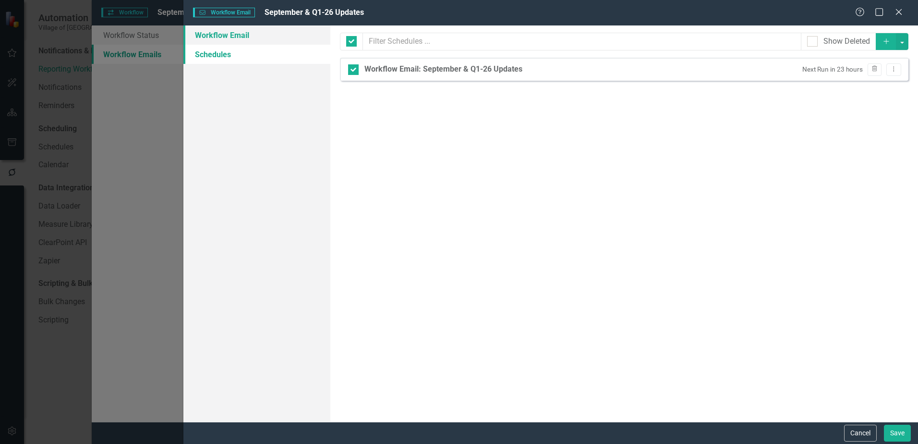
click at [251, 34] on link "Workflow Email" at bounding box center [256, 34] width 147 height 19
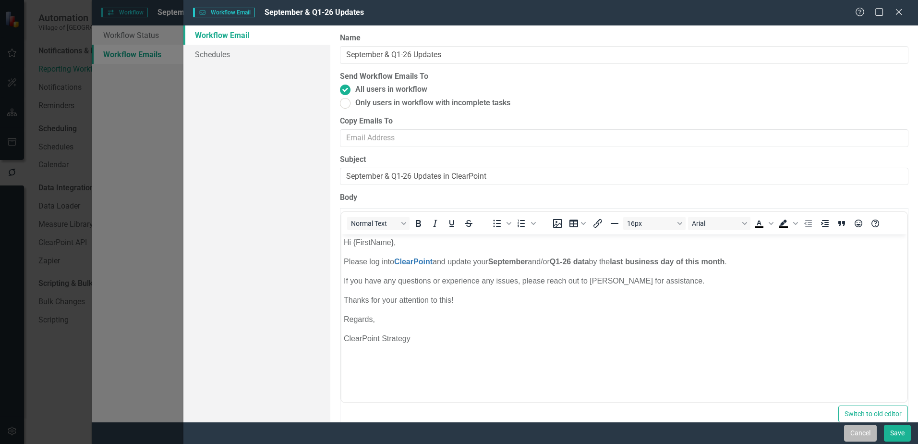
click at [873, 431] on button "Cancel" at bounding box center [860, 433] width 33 height 17
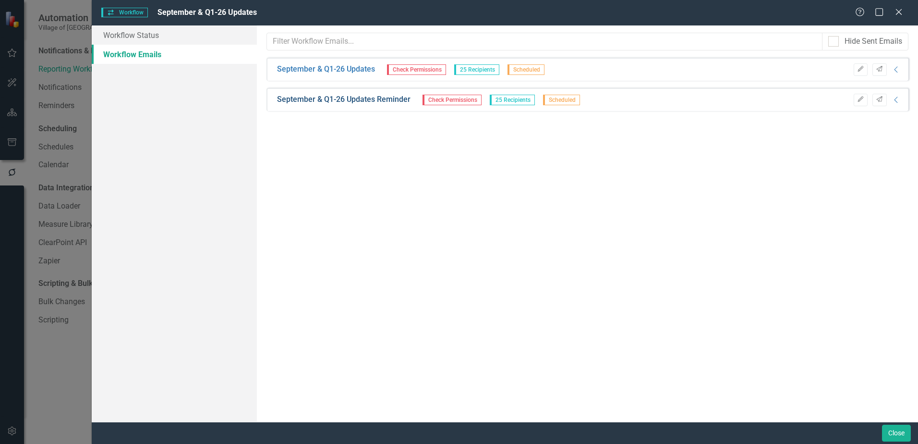
click at [344, 95] on link "September & Q1-26 Updates Reminder" at bounding box center [344, 99] width 134 height 11
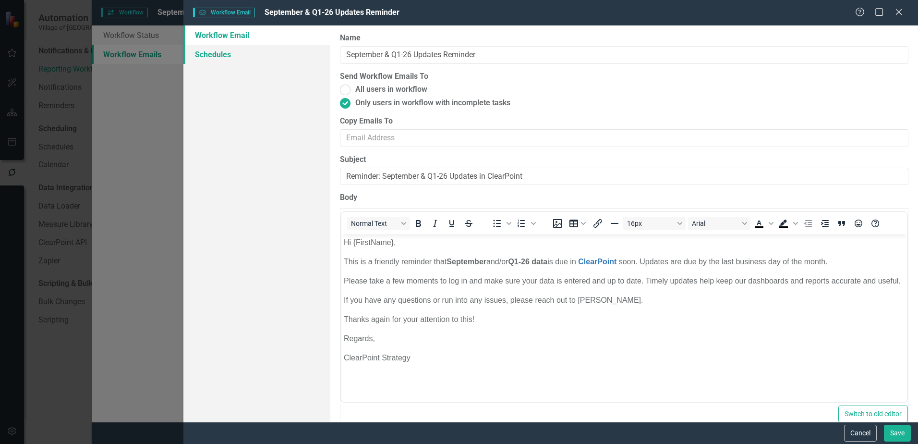
click at [226, 56] on link "Schedules" at bounding box center [256, 54] width 147 height 19
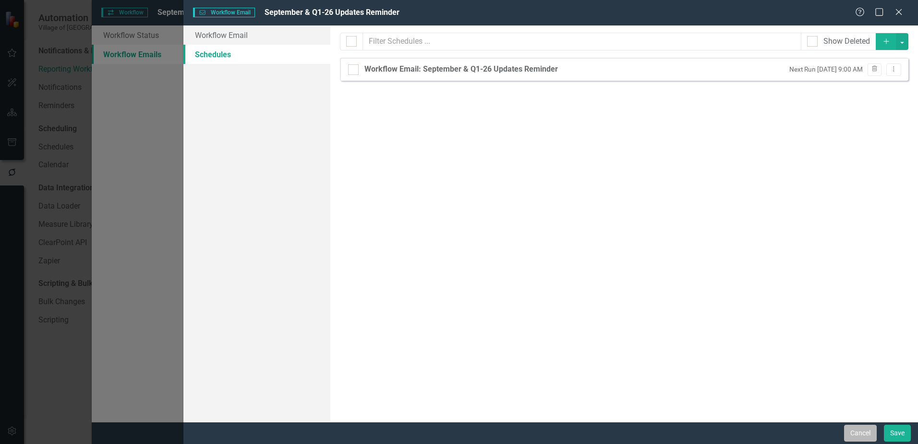
click at [867, 438] on button "Cancel" at bounding box center [860, 433] width 33 height 17
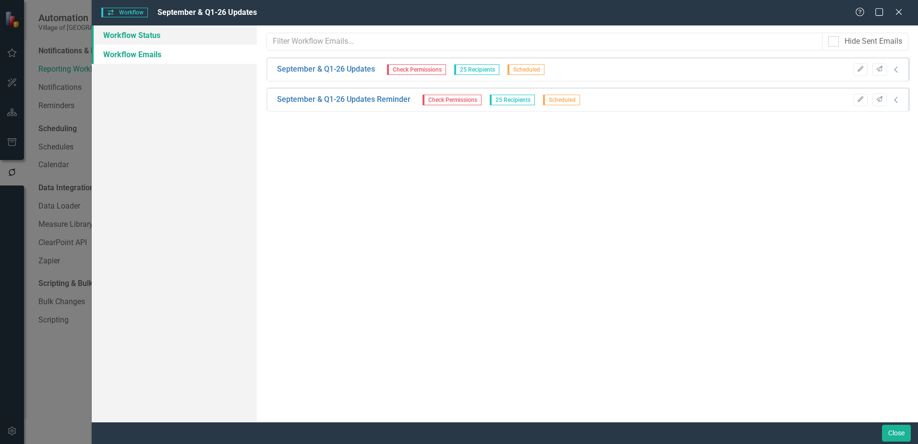
click at [141, 38] on link "Workflow Status" at bounding box center [174, 34] width 165 height 19
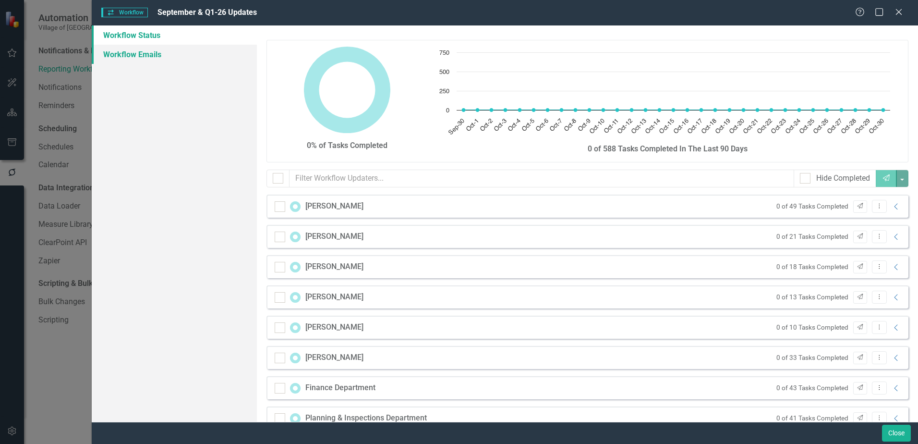
click at [147, 49] on link "Workflow Emails" at bounding box center [174, 54] width 165 height 19
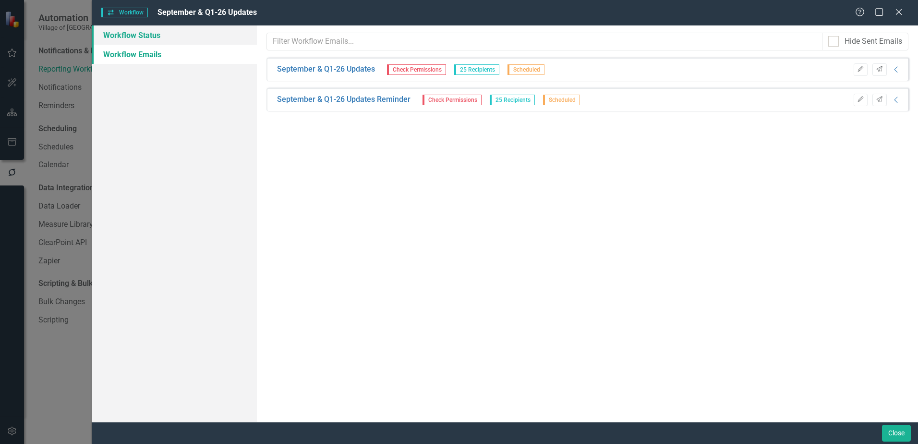
click at [144, 37] on link "Workflow Status" at bounding box center [174, 34] width 165 height 19
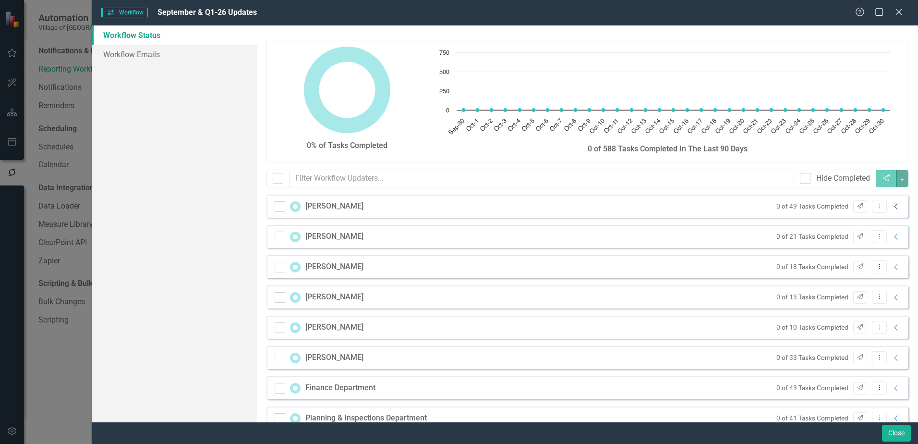
click at [892, 209] on icon "Collapse" at bounding box center [897, 207] width 10 height 8
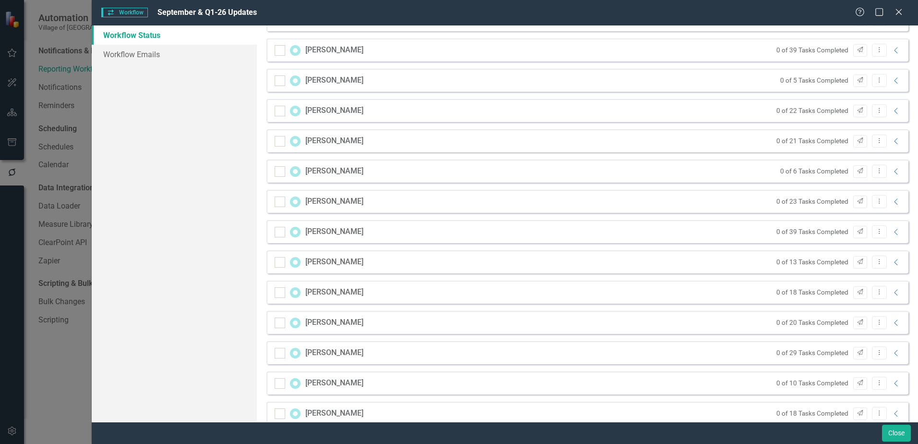
scroll to position [1823, 0]
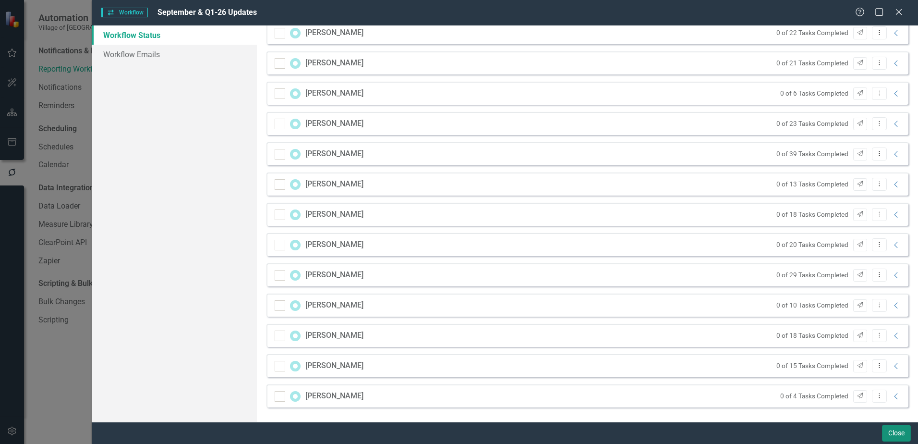
click at [901, 440] on button "Close" at bounding box center [896, 433] width 29 height 17
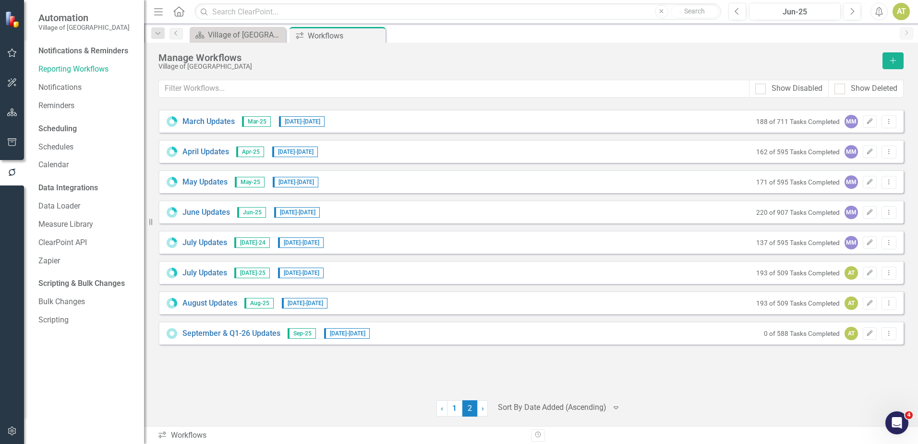
click at [15, 106] on button "button" at bounding box center [12, 113] width 22 height 20
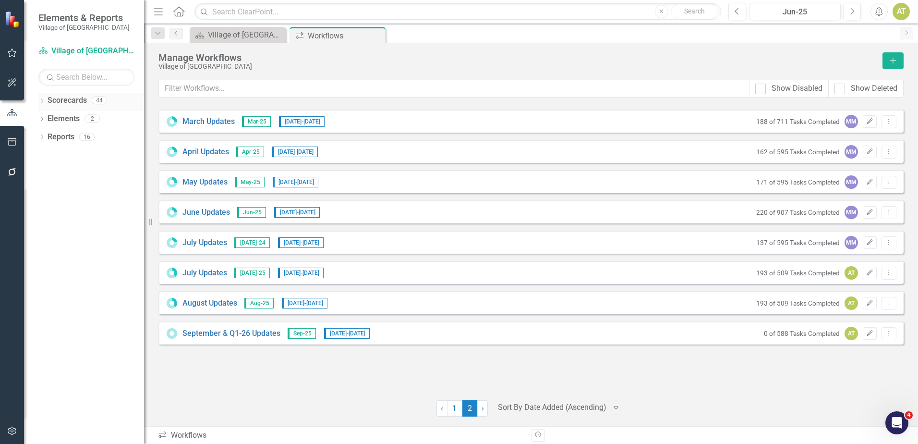
click at [40, 100] on icon "Dropdown" at bounding box center [41, 101] width 7 height 5
click at [47, 137] on icon "Dropdown" at bounding box center [46, 137] width 7 height 6
click at [86, 152] on link "Corporate BSC FY26" at bounding box center [103, 155] width 82 height 11
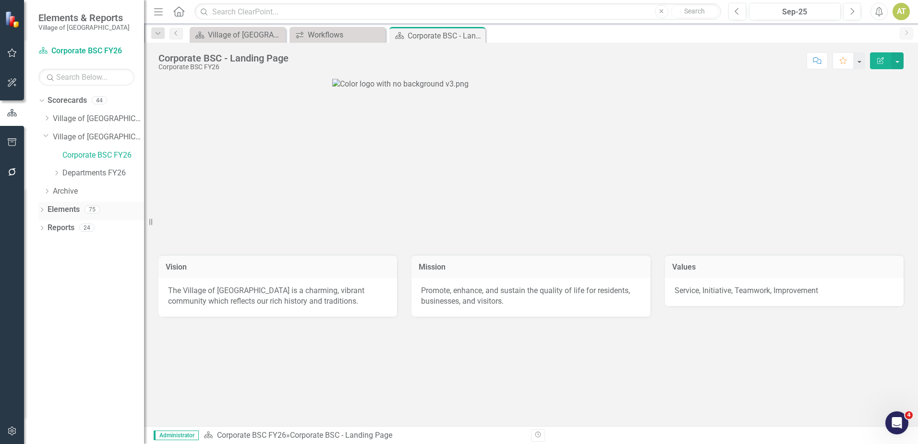
click at [64, 210] on link "Elements" at bounding box center [64, 209] width 32 height 11
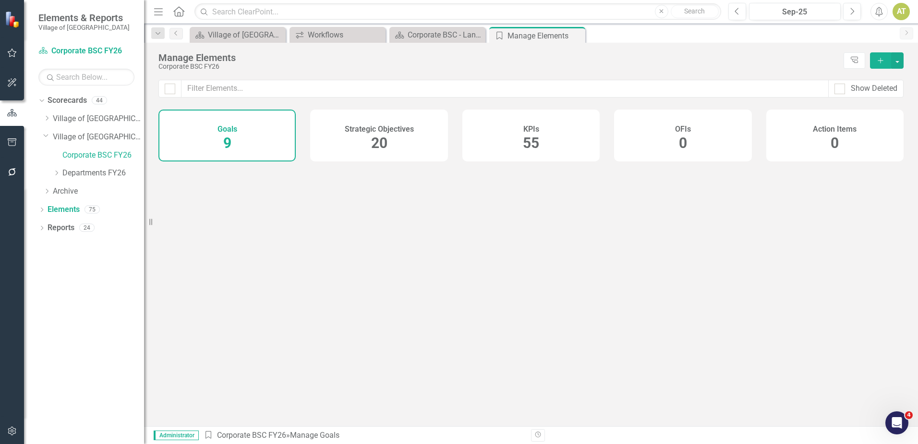
click at [571, 134] on div "KPIs 55" at bounding box center [531, 136] width 137 height 52
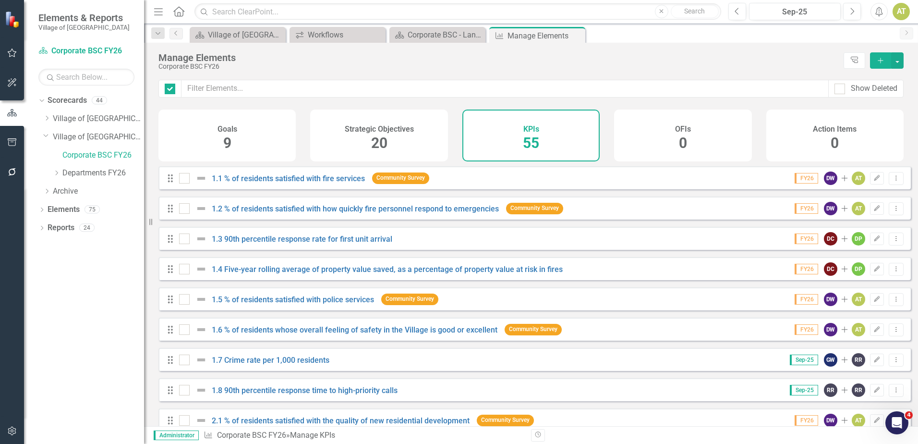
checkbox input "false"
click at [183, 179] on input "checkbox" at bounding box center [182, 176] width 6 height 6
checkbox input "true"
click at [186, 214] on div at bounding box center [184, 208] width 11 height 11
click at [185, 209] on input "checkbox" at bounding box center [182, 206] width 6 height 6
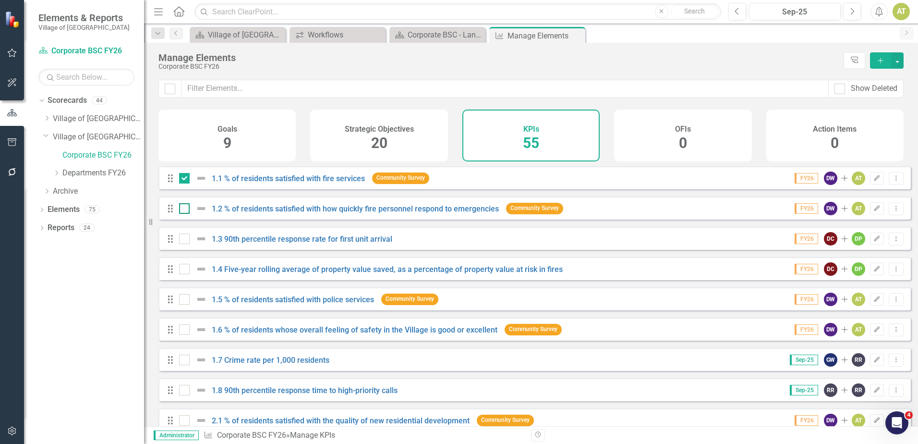
checkbox input "true"
click at [186, 244] on div at bounding box center [184, 238] width 11 height 11
click at [185, 240] on input "checkbox" at bounding box center [182, 236] width 6 height 6
checkbox input "true"
click at [186, 274] on div at bounding box center [184, 269] width 11 height 11
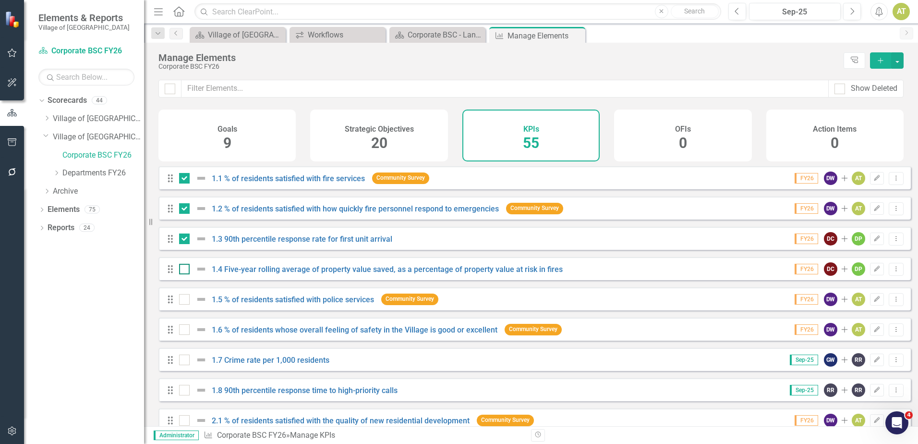
click at [185, 270] on input "checkbox" at bounding box center [182, 267] width 6 height 6
checkbox input "true"
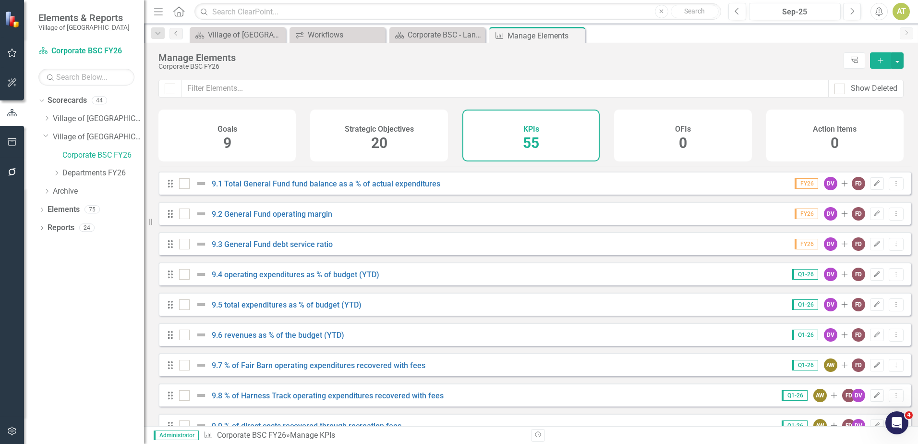
scroll to position [1412, 0]
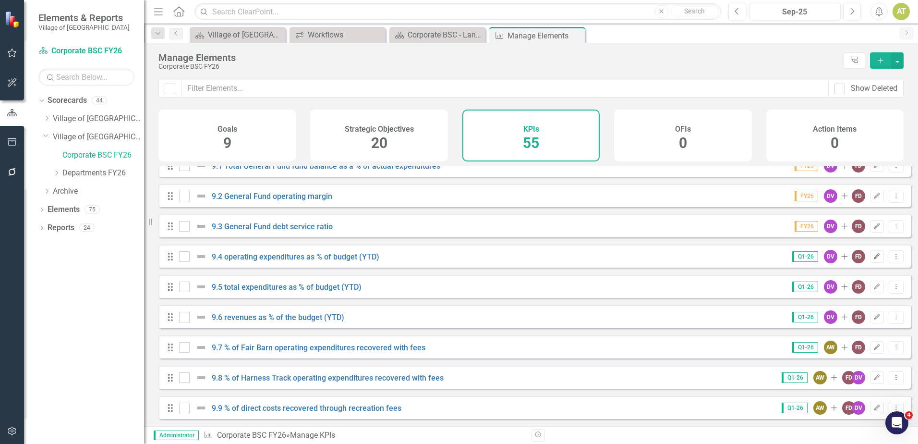
click at [875, 258] on icon "button" at bounding box center [878, 256] width 6 height 6
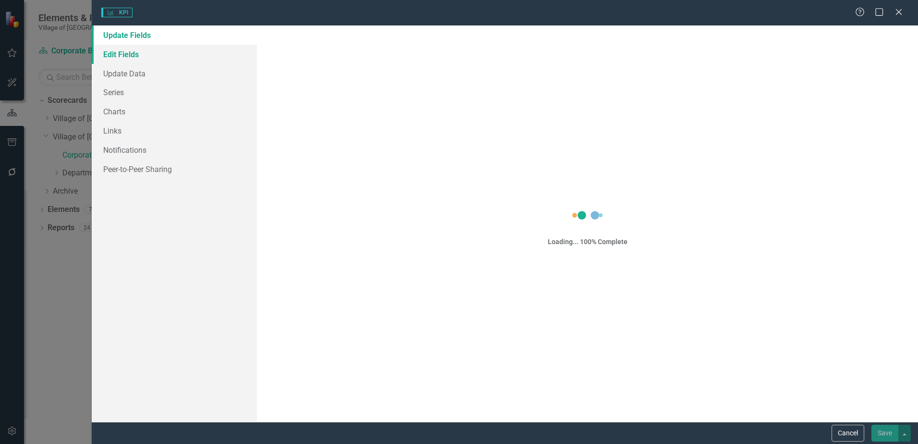
click at [127, 57] on link "Edit Fields" at bounding box center [174, 54] width 165 height 19
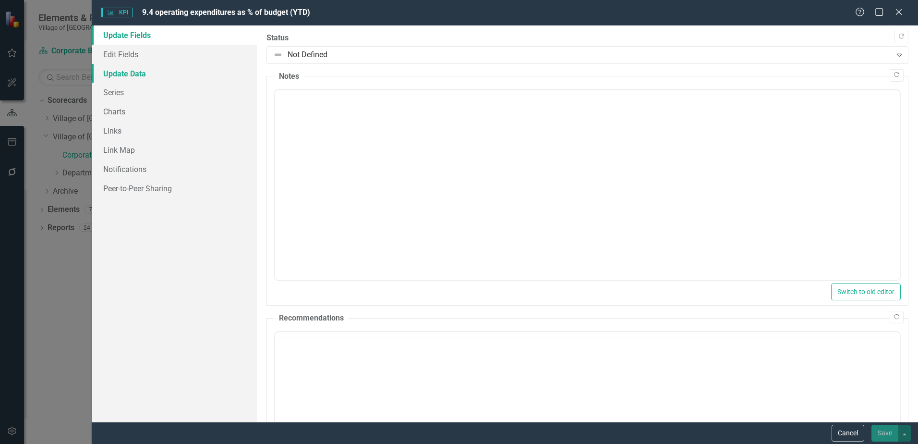
click at [129, 80] on link "Update Data" at bounding box center [174, 73] width 165 height 19
click at [128, 59] on link "Edit Fields" at bounding box center [174, 54] width 165 height 19
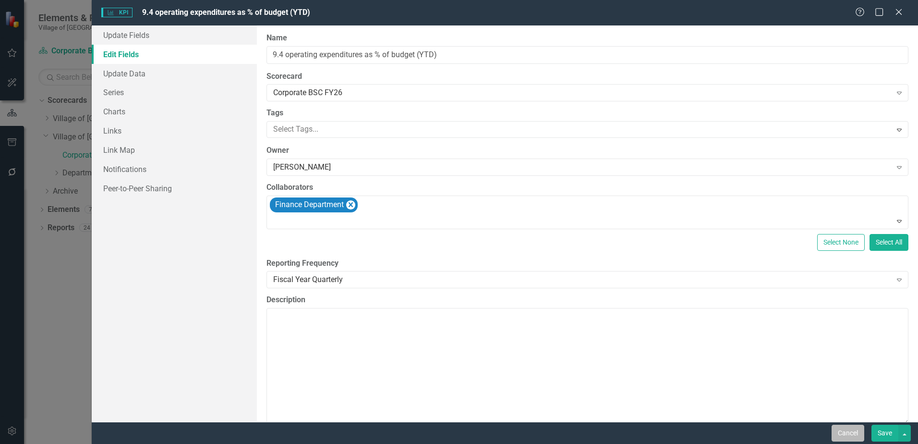
click at [859, 432] on button "Cancel" at bounding box center [848, 433] width 33 height 17
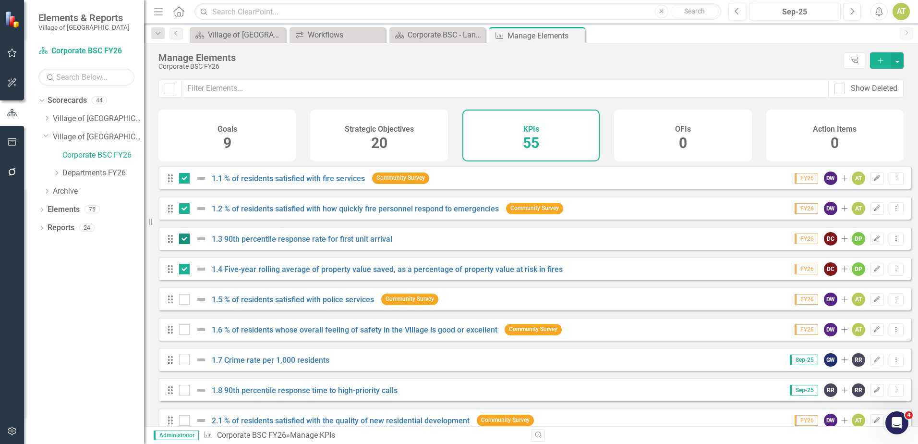
click at [183, 244] on div at bounding box center [184, 238] width 11 height 11
click at [183, 240] on input "checkbox" at bounding box center [182, 236] width 6 height 6
checkbox input "false"
click at [189, 274] on div at bounding box center [184, 269] width 11 height 11
click at [185, 270] on input "checkbox" at bounding box center [182, 267] width 6 height 6
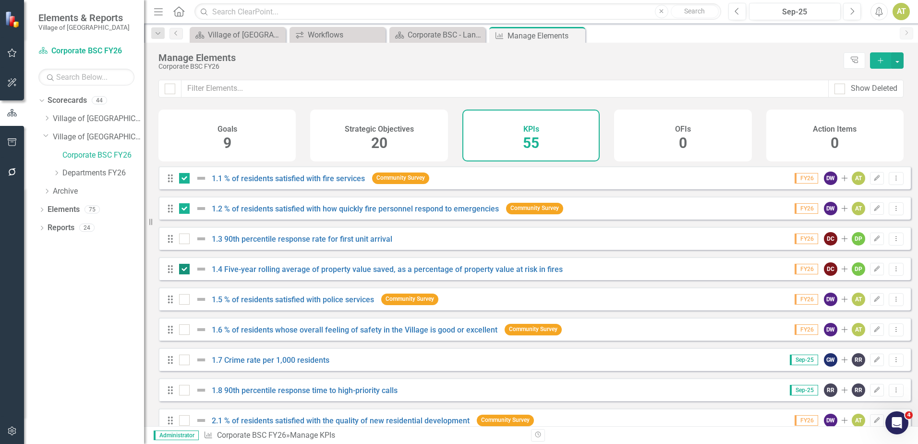
checkbox input "false"
click at [874, 184] on button "Edit" at bounding box center [877, 178] width 14 height 12
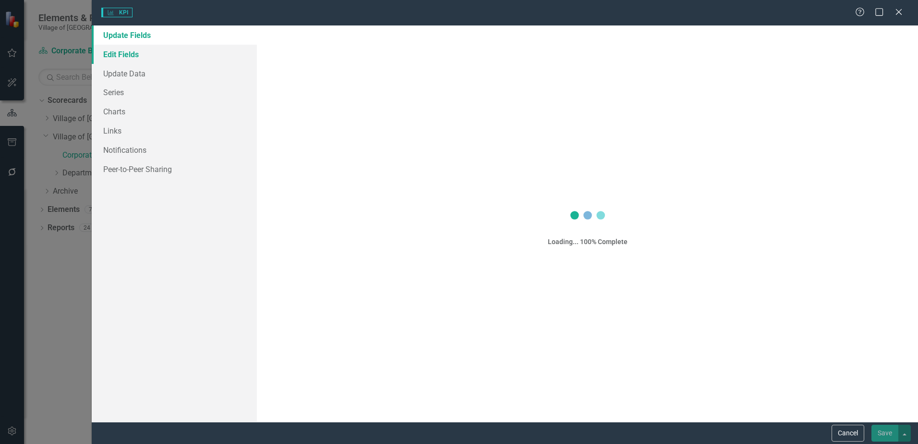
click at [144, 50] on link "Edit Fields" at bounding box center [174, 54] width 165 height 19
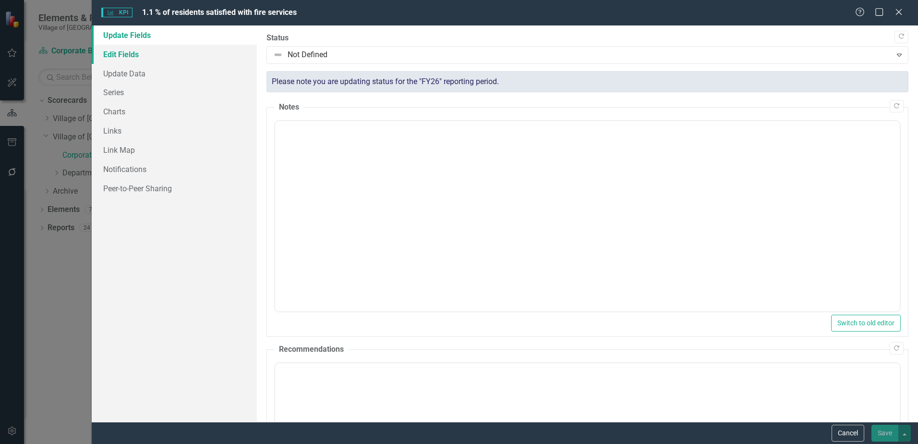
click at [143, 53] on link "Edit Fields" at bounding box center [174, 54] width 165 height 19
click at [141, 55] on link "Edit Fields" at bounding box center [174, 54] width 165 height 19
click at [142, 55] on link "Edit Fields" at bounding box center [174, 54] width 165 height 19
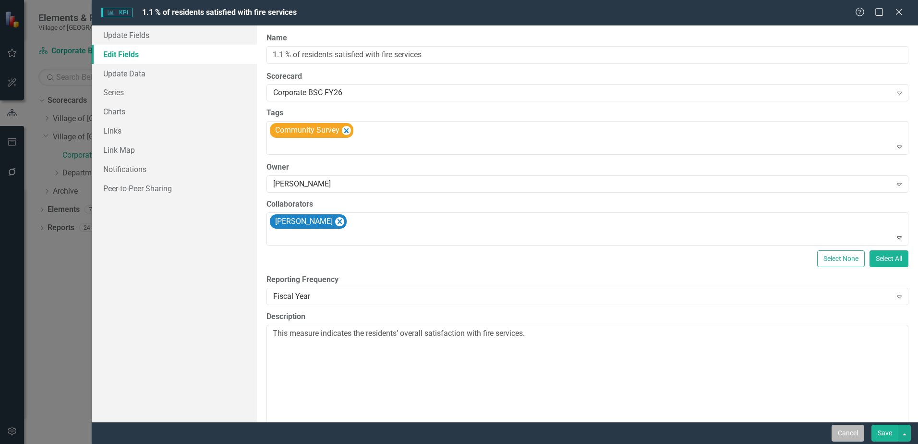
click at [855, 431] on button "Cancel" at bounding box center [848, 433] width 33 height 17
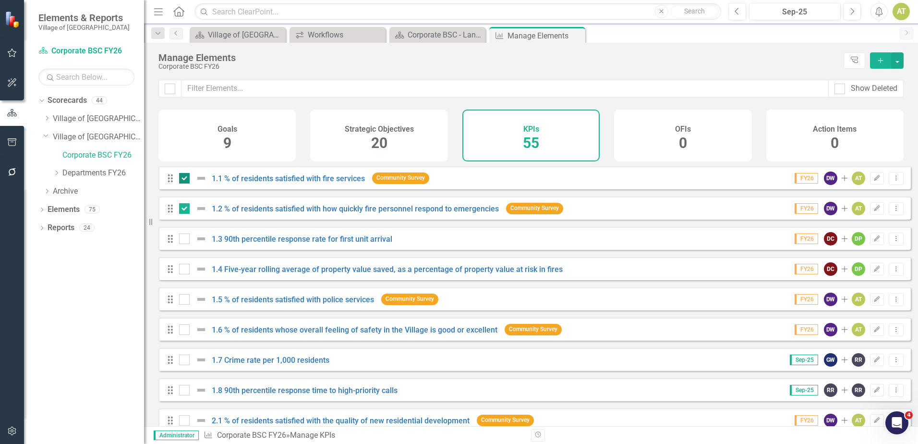
click at [180, 179] on input "checkbox" at bounding box center [182, 176] width 6 height 6
checkbox input "false"
click at [186, 208] on div "Drag 1.2 % of residents satisfied with how quickly fire personnel respond to em…" at bounding box center [368, 208] width 402 height 17
click at [185, 209] on input "checkbox" at bounding box center [182, 206] width 6 height 6
checkbox input "false"
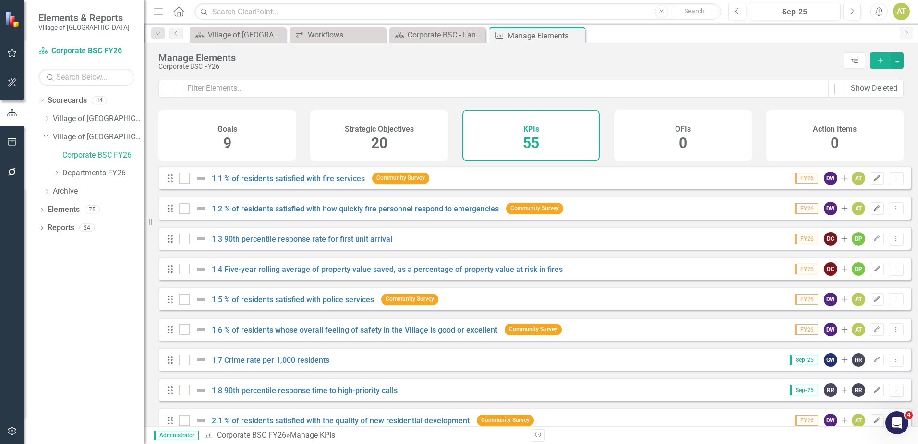
click at [874, 215] on button "Edit" at bounding box center [877, 208] width 14 height 12
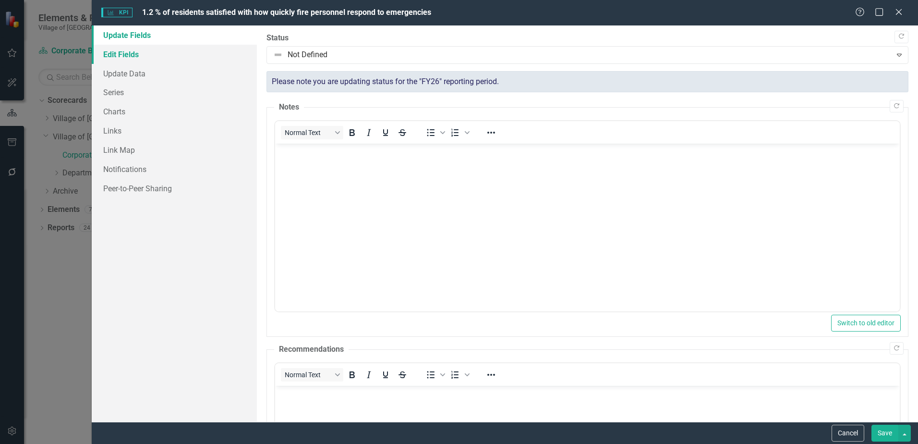
click at [128, 59] on link "Edit Fields" at bounding box center [174, 54] width 165 height 19
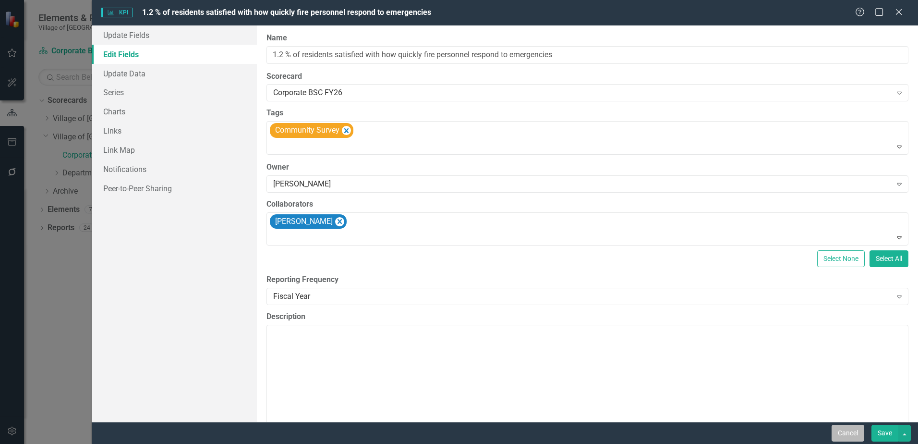
click at [841, 428] on button "Cancel" at bounding box center [848, 433] width 33 height 17
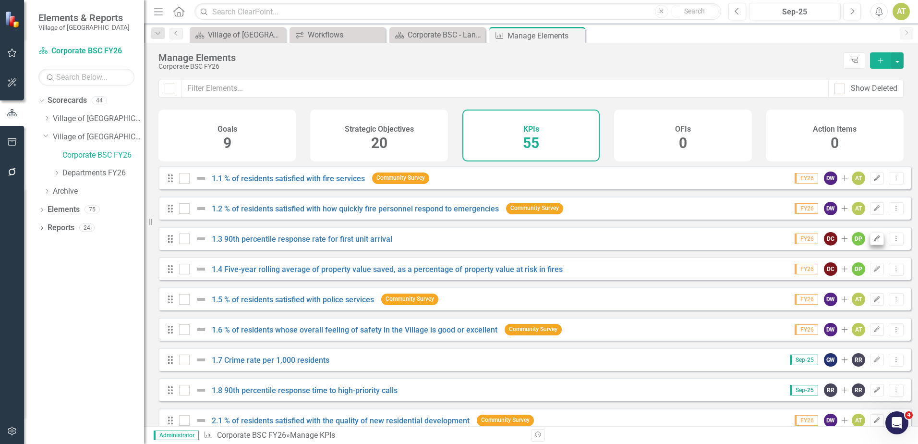
click at [874, 242] on icon "Edit" at bounding box center [877, 239] width 7 height 6
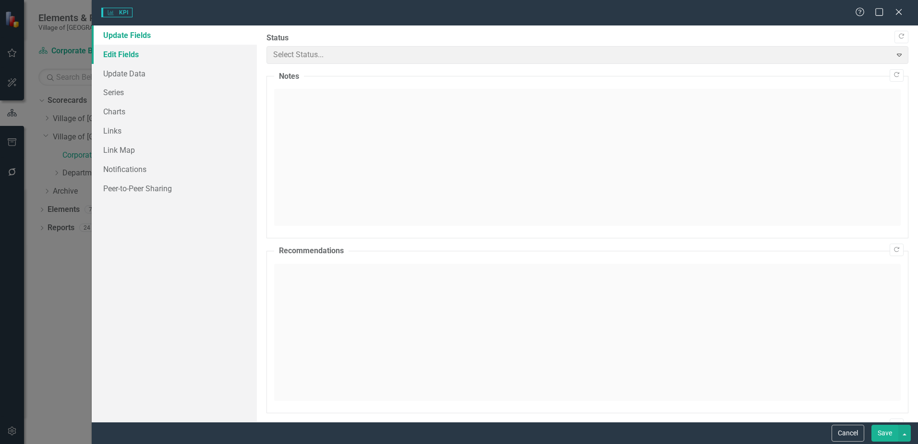
click at [122, 58] on link "Edit Fields" at bounding box center [174, 54] width 165 height 19
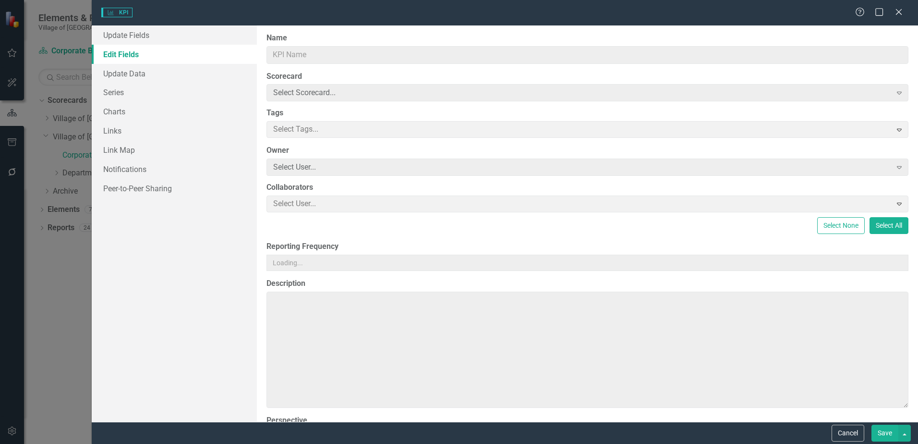
type input "1.3 90th percentile response rate for first unit arrival"
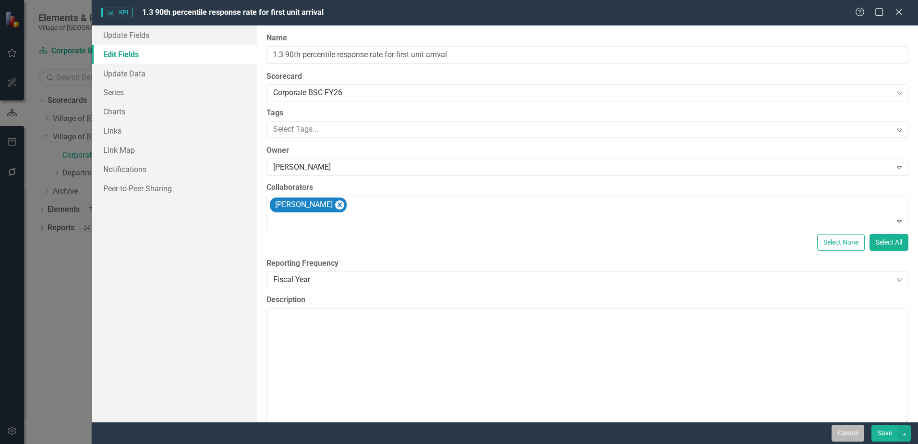
click at [850, 430] on button "Cancel" at bounding box center [848, 433] width 33 height 17
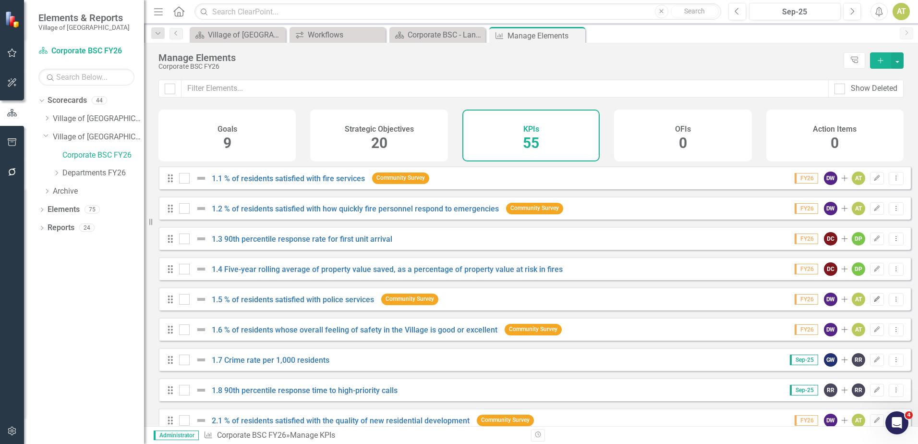
click at [874, 302] on icon "Edit" at bounding box center [877, 299] width 7 height 6
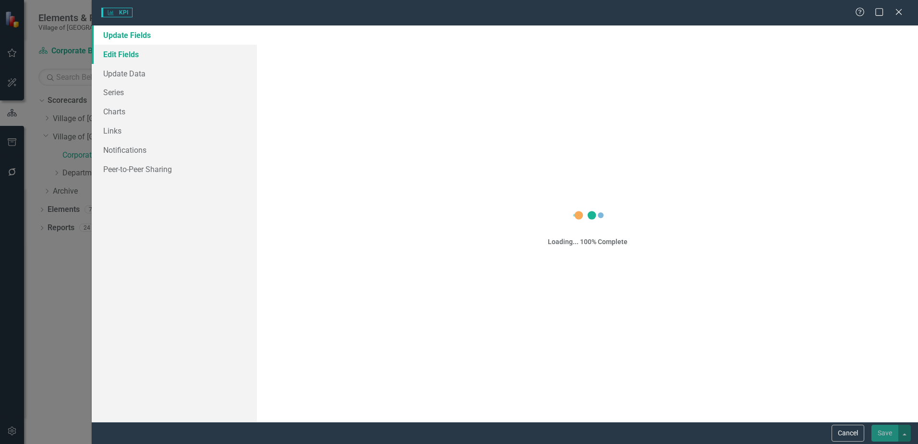
click at [146, 56] on link "Edit Fields" at bounding box center [174, 54] width 165 height 19
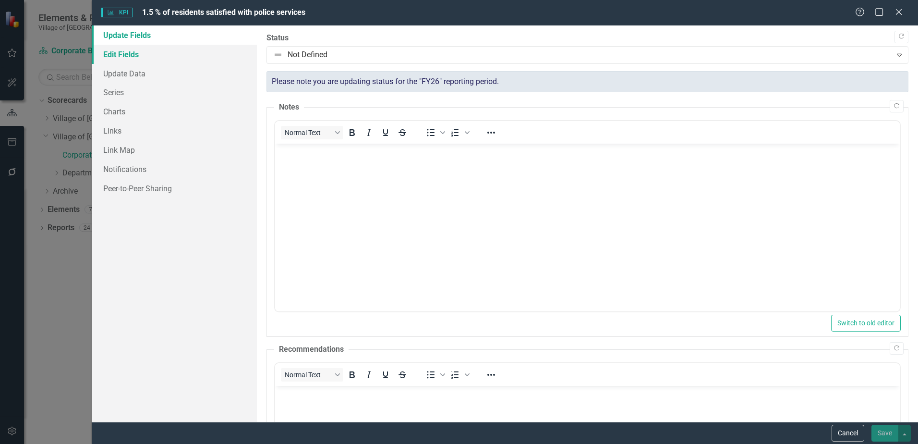
click at [145, 57] on link "Edit Fields" at bounding box center [174, 54] width 165 height 19
click at [127, 60] on link "Edit Fields" at bounding box center [174, 54] width 165 height 19
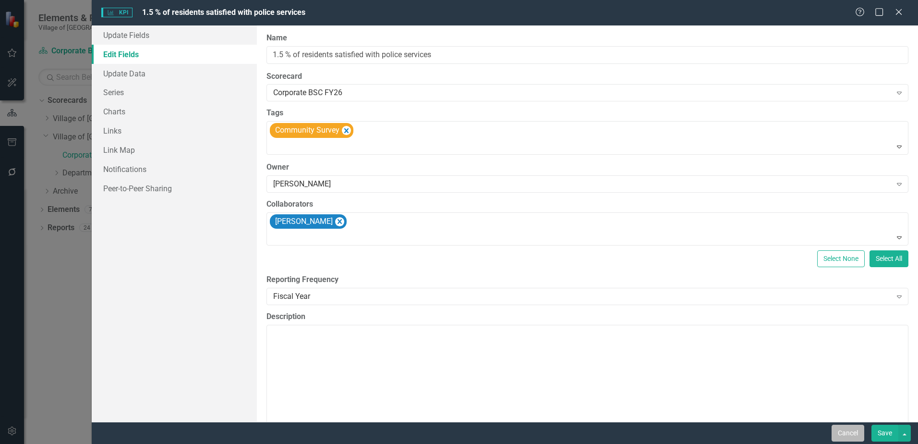
click at [848, 440] on button "Cancel" at bounding box center [848, 433] width 33 height 17
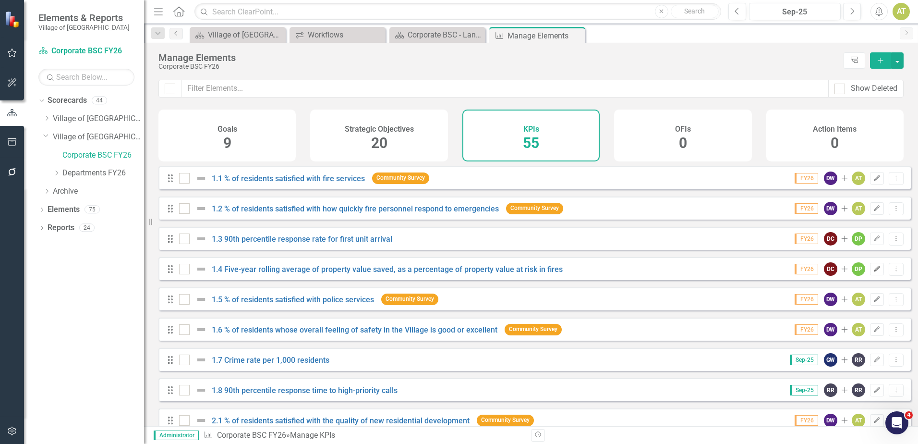
click at [874, 272] on icon "Edit" at bounding box center [877, 269] width 7 height 6
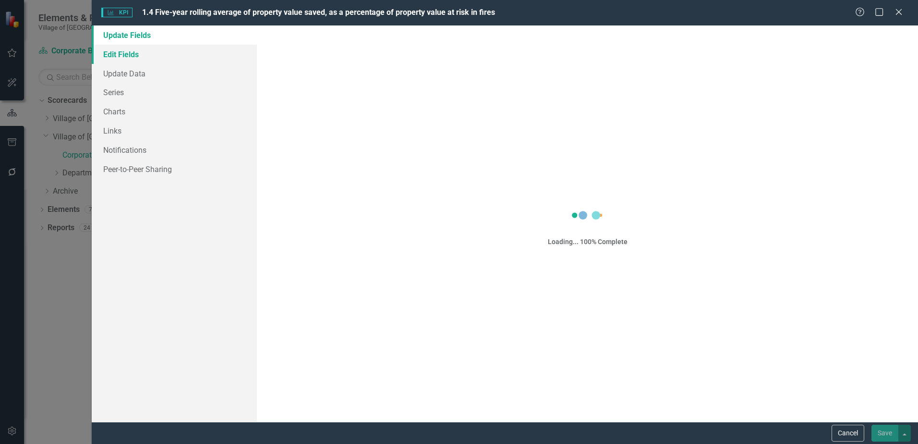
click at [115, 52] on link "Edit Fields" at bounding box center [174, 54] width 165 height 19
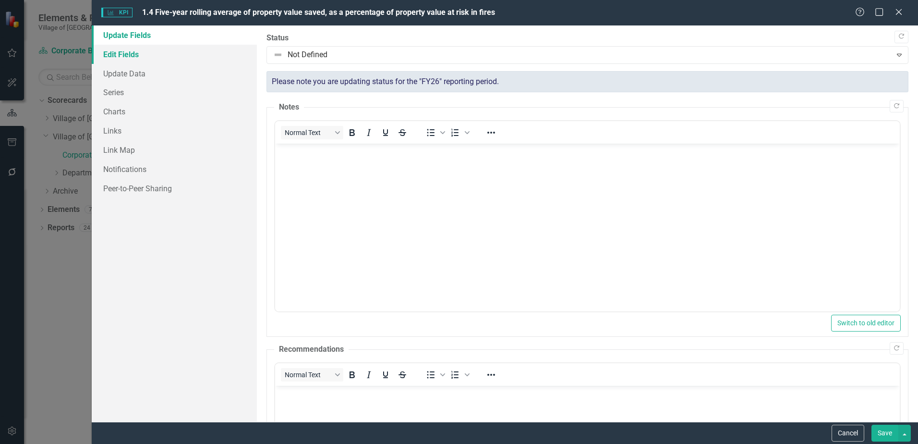
click at [166, 56] on link "Edit Fields" at bounding box center [174, 54] width 165 height 19
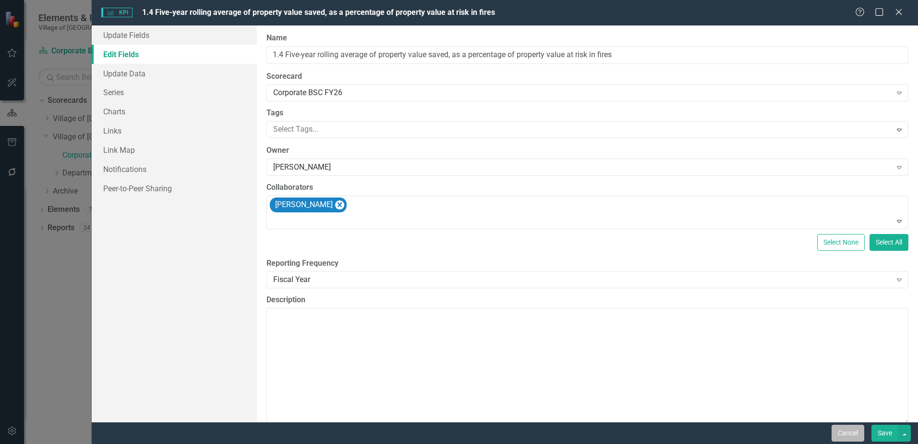
click at [849, 433] on button "Cancel" at bounding box center [848, 433] width 33 height 17
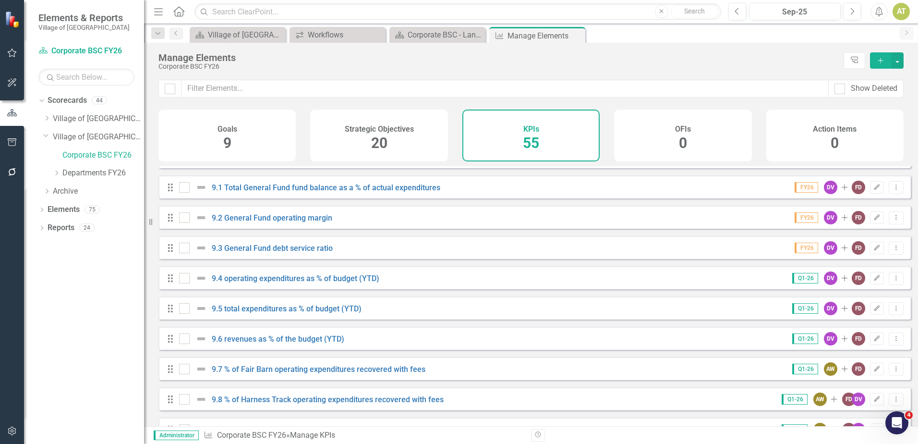
scroll to position [1412, 0]
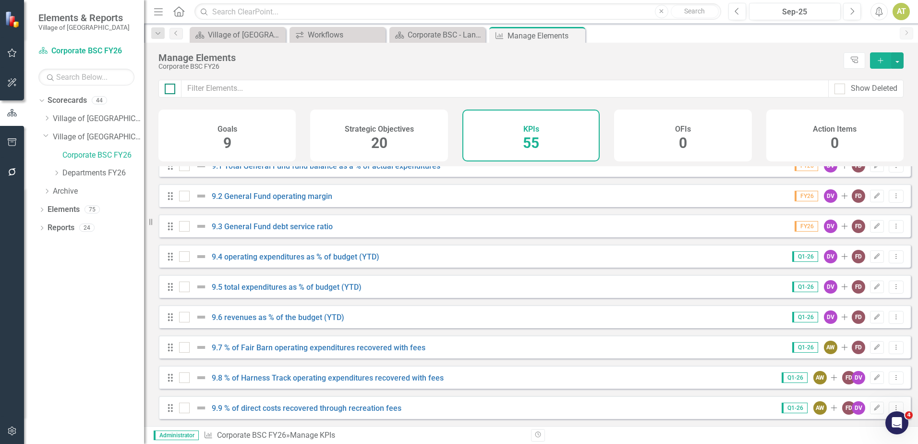
click at [168, 88] on input "checkbox" at bounding box center [168, 87] width 6 height 6
checkbox input "true"
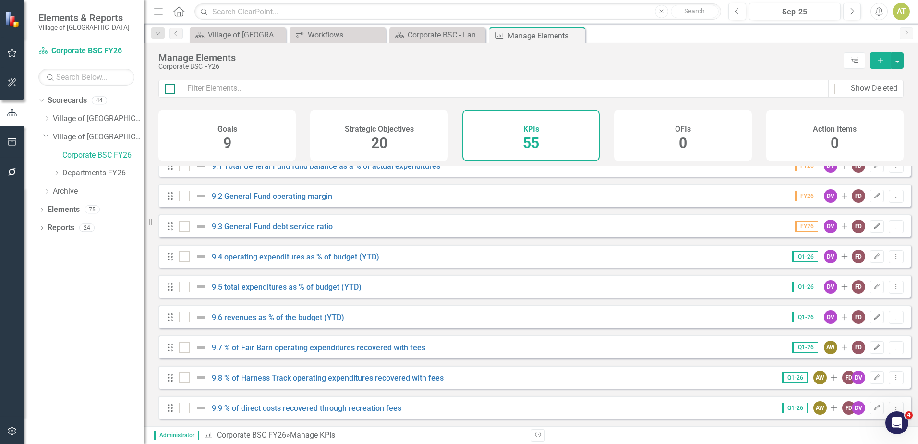
checkbox input "true"
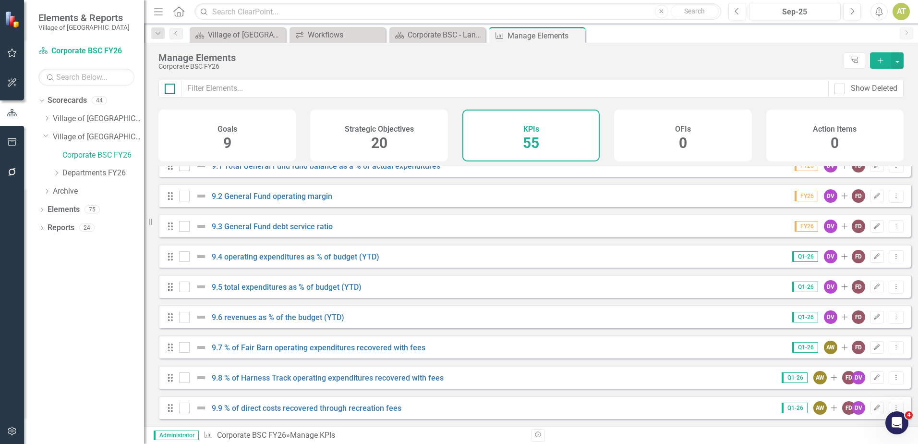
checkbox input "true"
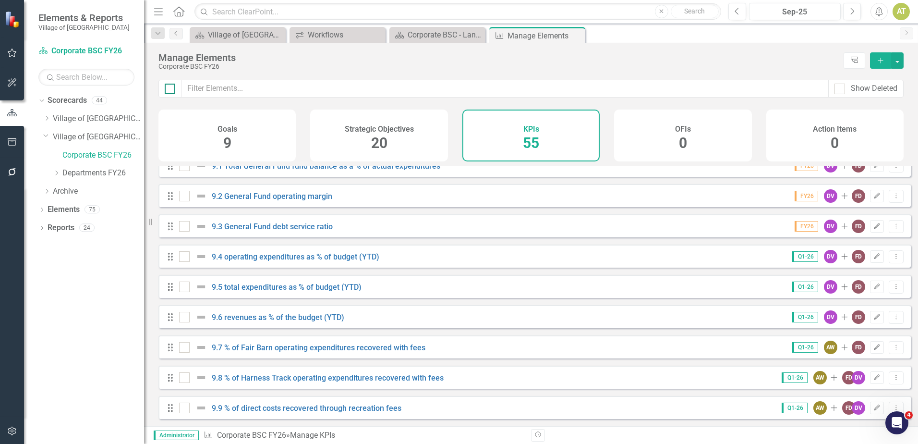
checkbox input "true"
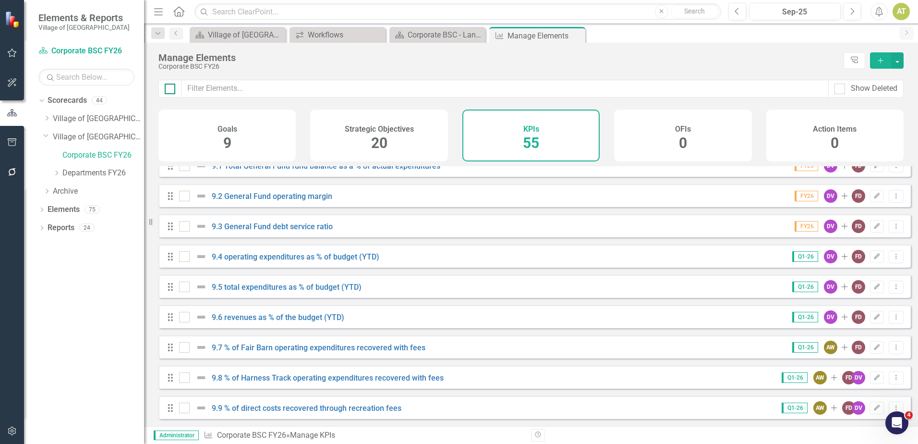
checkbox input "true"
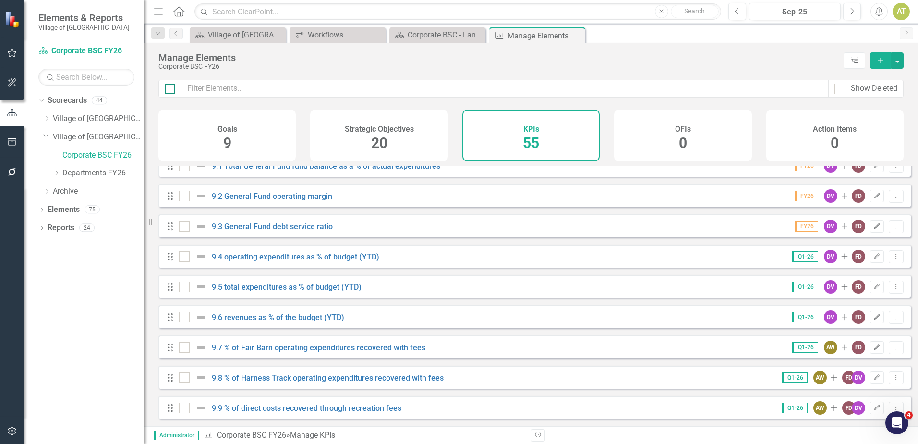
checkbox input "true"
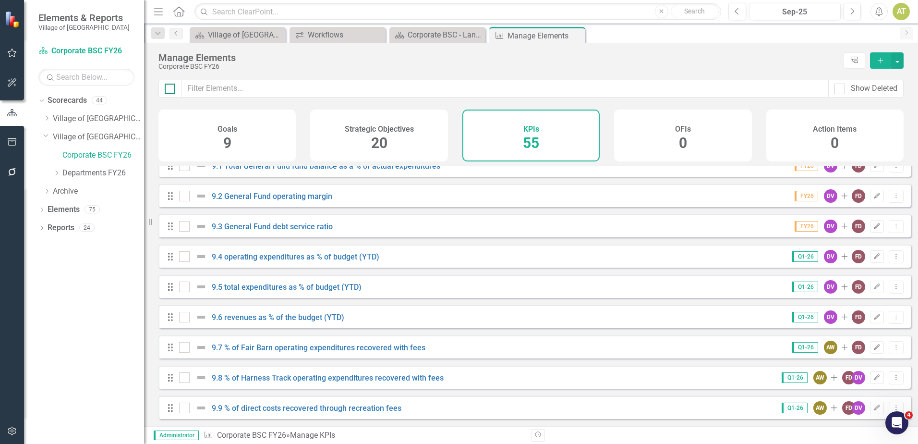
checkbox input "true"
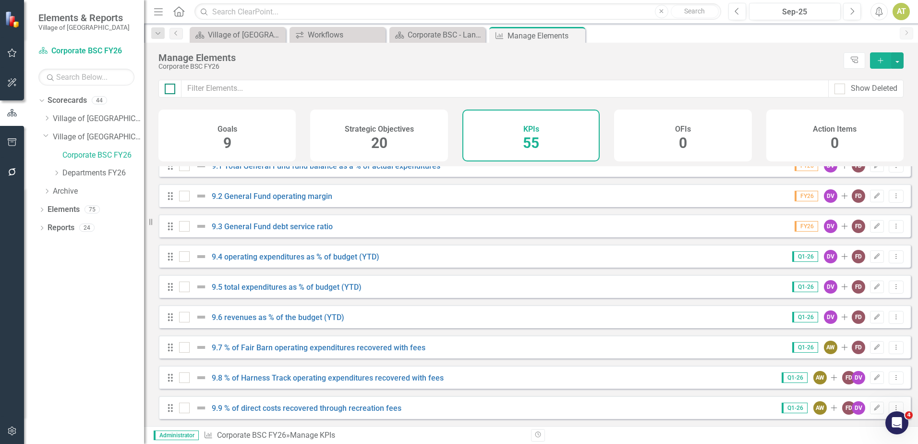
checkbox input "true"
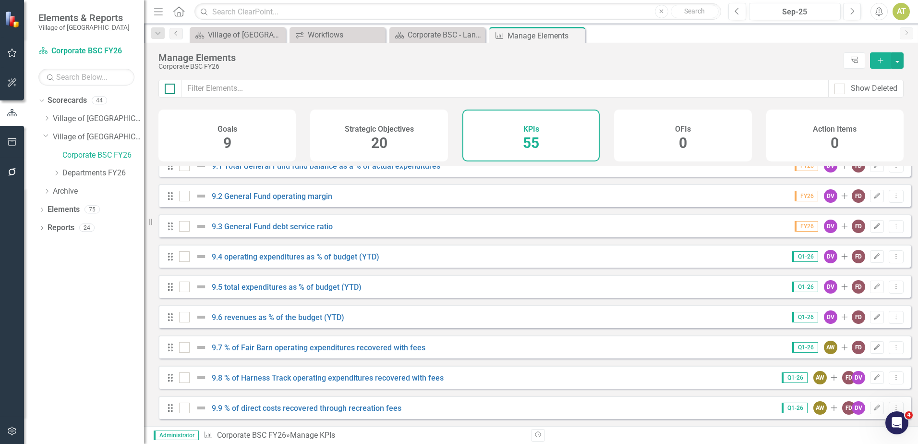
checkbox input "true"
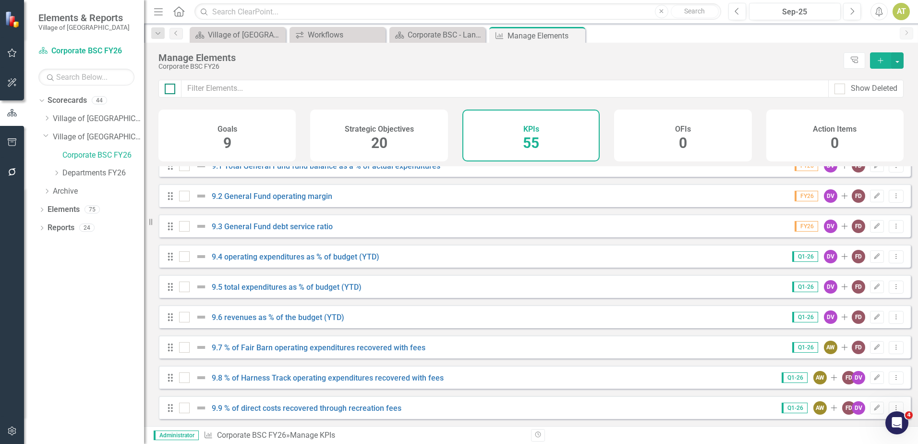
checkbox input "true"
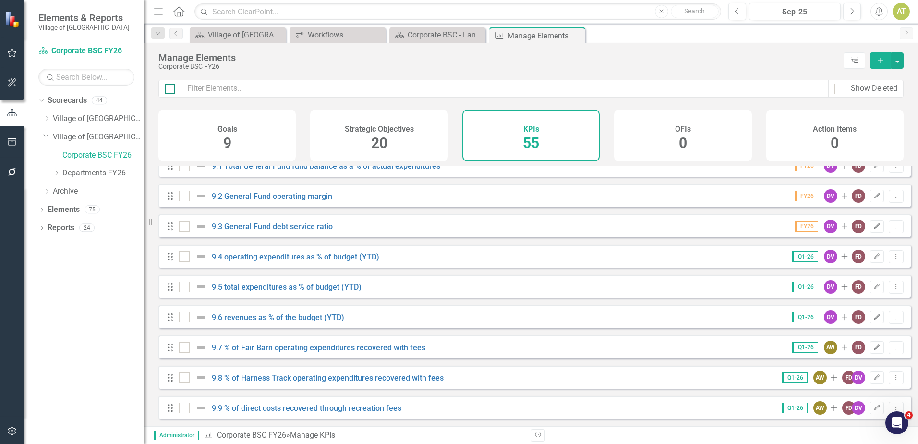
checkbox input "true"
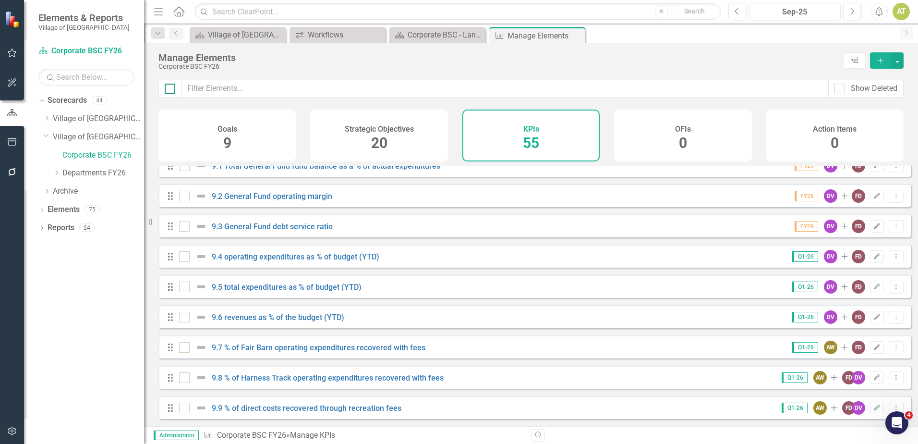
checkbox input "true"
click at [900, 58] on button "button" at bounding box center [898, 60] width 12 height 16
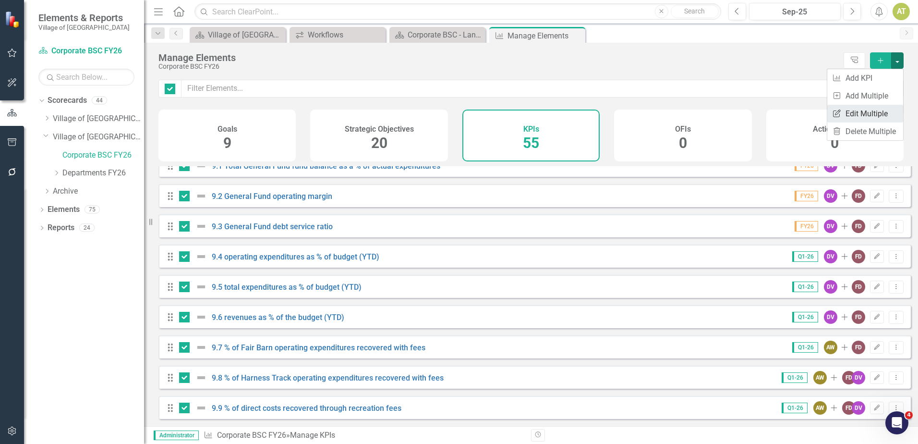
click at [888, 108] on link "Edit Multiple Edit Multiple" at bounding box center [866, 114] width 76 height 18
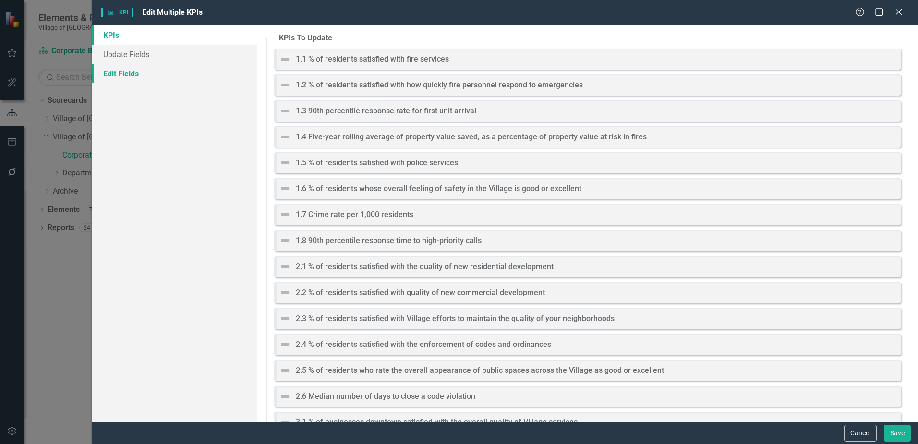
click at [127, 75] on link "Edit Fields" at bounding box center [174, 73] width 165 height 19
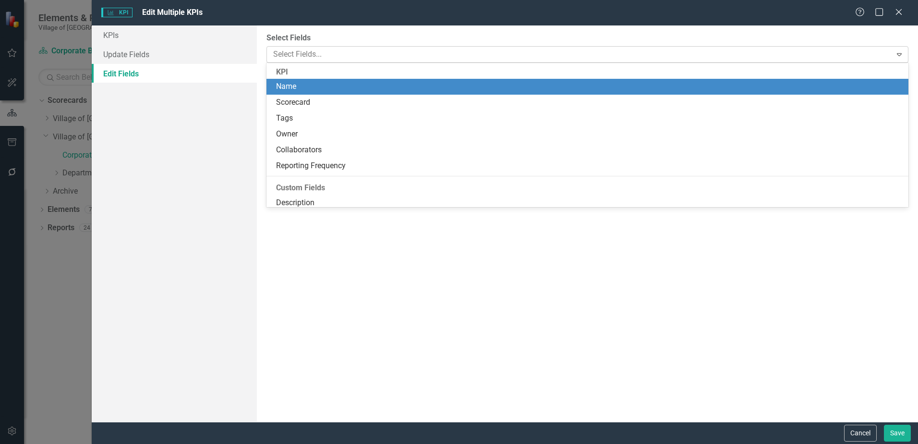
click at [352, 56] on div at bounding box center [580, 54] width 622 height 13
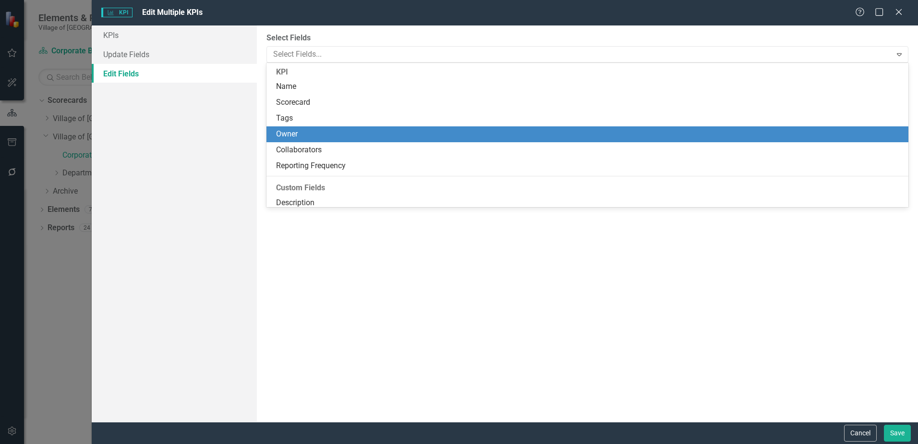
click at [352, 134] on div "Owner" at bounding box center [589, 134] width 627 height 11
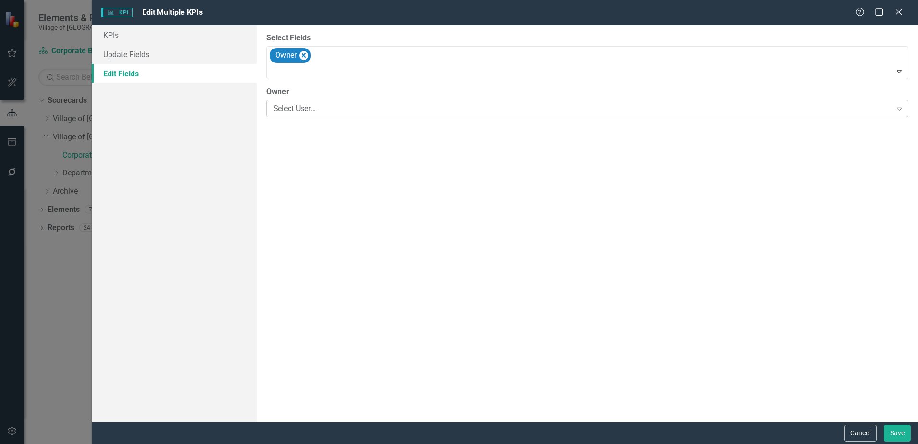
click at [297, 106] on div "Select User..." at bounding box center [582, 108] width 618 height 11
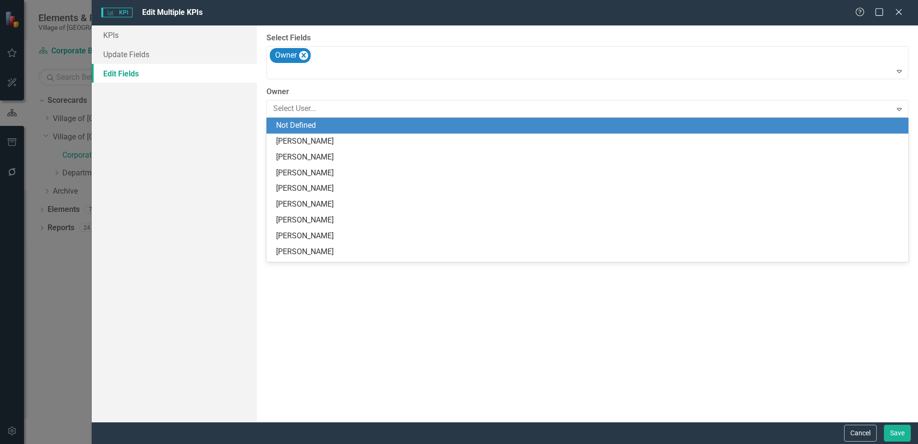
click at [298, 122] on div "Not Defined" at bounding box center [589, 125] width 627 height 11
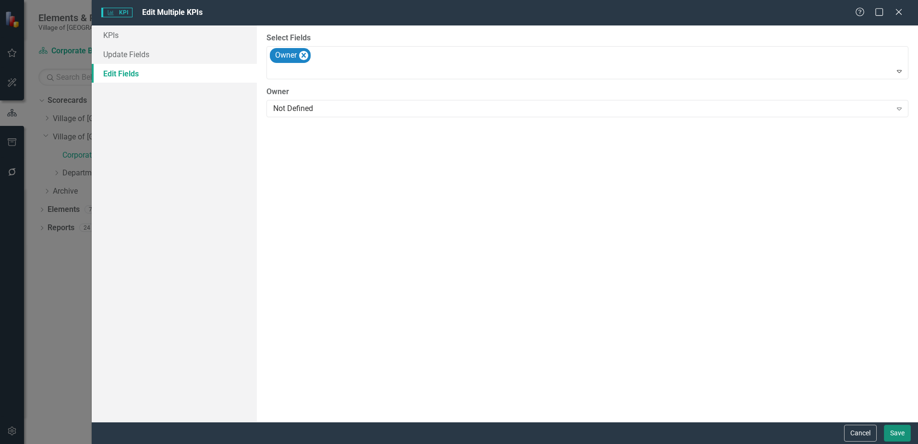
click at [893, 427] on button "Save" at bounding box center [897, 433] width 27 height 17
checkbox input "false"
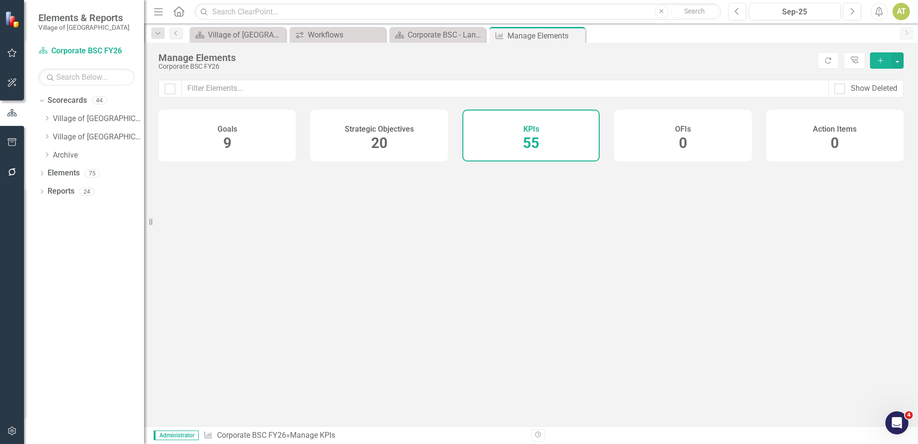
click at [413, 142] on div "Strategic Objectives 20" at bounding box center [378, 136] width 137 height 52
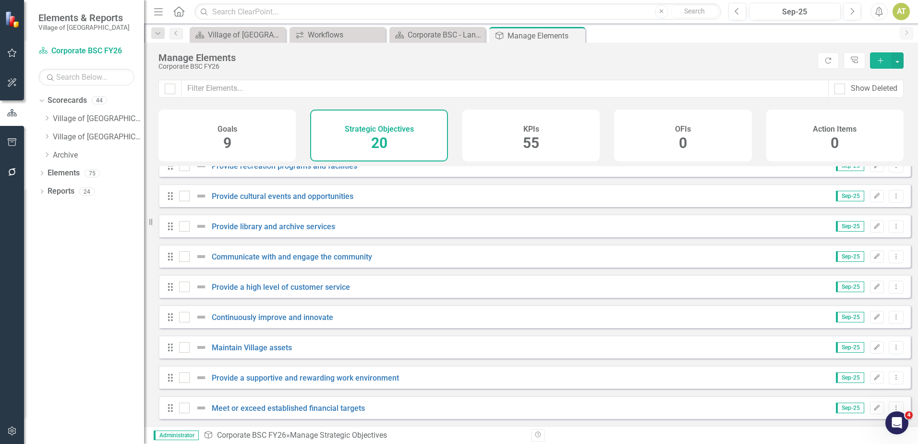
scroll to position [353, 0]
click at [231, 119] on div "Goals 9" at bounding box center [227, 136] width 137 height 52
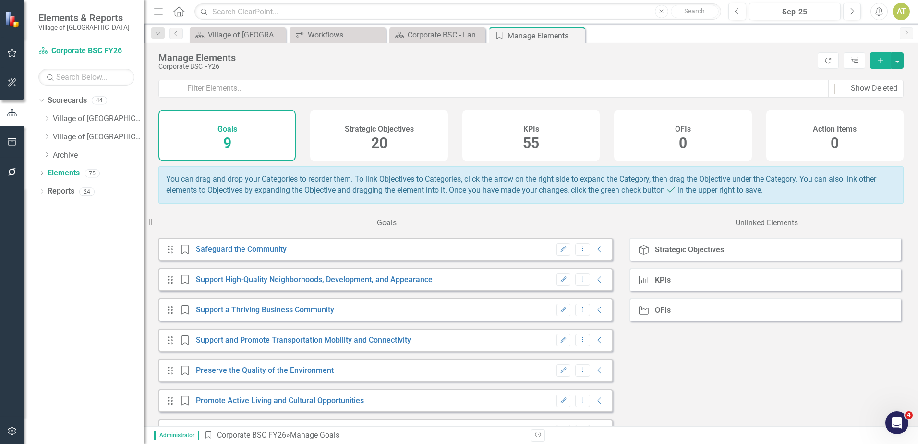
click at [358, 143] on div "Strategic Objectives 20" at bounding box center [378, 136] width 137 height 52
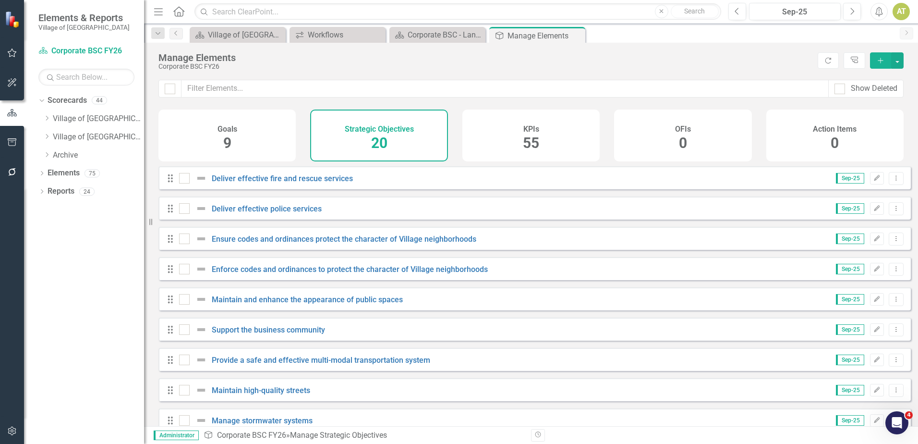
click at [564, 128] on div "KPIs 55" at bounding box center [531, 136] width 137 height 52
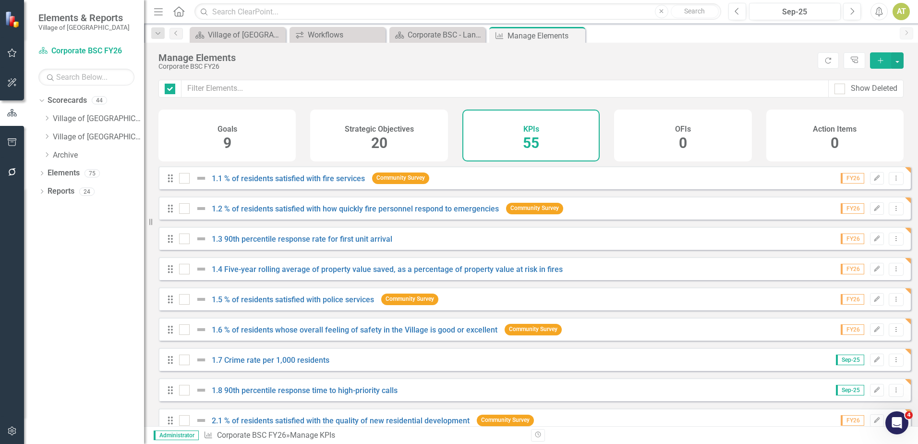
checkbox input "false"
click at [331, 183] on link "1.1 % of residents satisfied with fire services" at bounding box center [288, 178] width 153 height 9
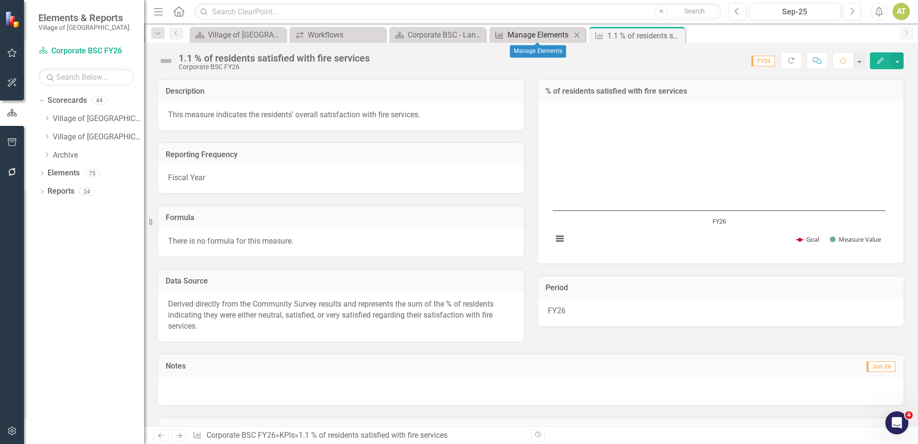
click at [541, 37] on div "Manage Elements" at bounding box center [539, 35] width 63 height 12
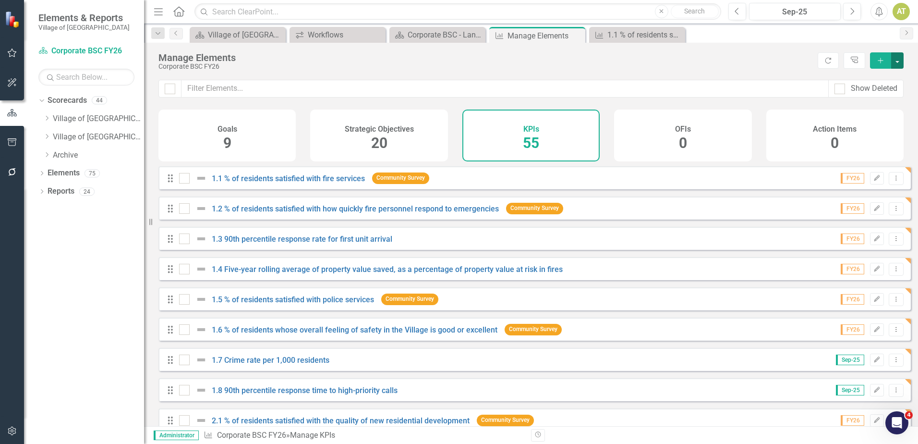
click at [897, 64] on button "button" at bounding box center [898, 60] width 12 height 16
click at [743, 75] on div "Manage Elements Corporate BSC FY26 Refresh Tree Explorer Add" at bounding box center [531, 61] width 774 height 37
click at [169, 91] on div at bounding box center [170, 89] width 11 height 11
click at [169, 90] on input "checkbox" at bounding box center [168, 87] width 6 height 6
checkbox input "true"
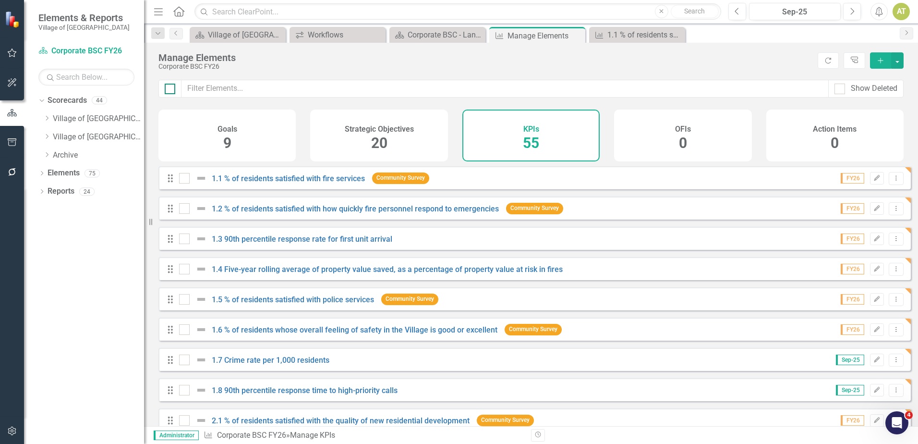
checkbox input "true"
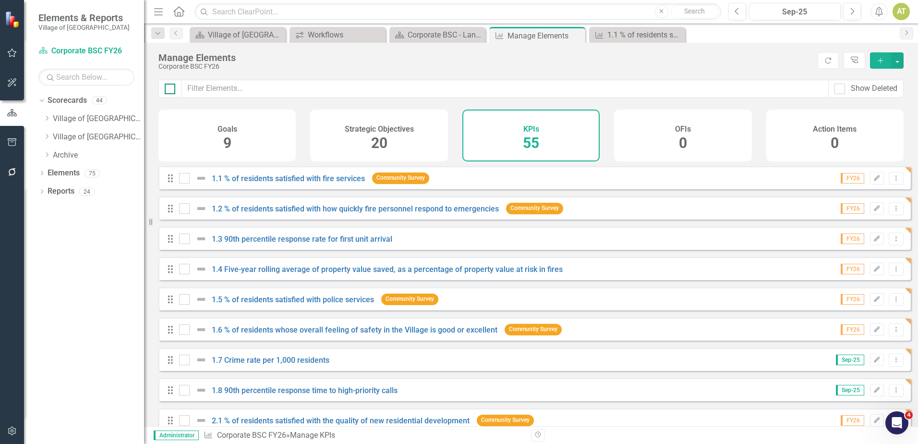
checkbox input "true"
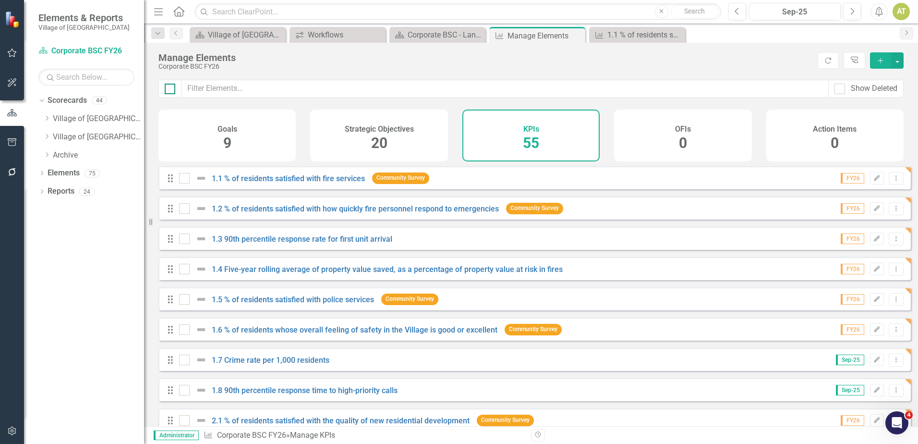
checkbox input "true"
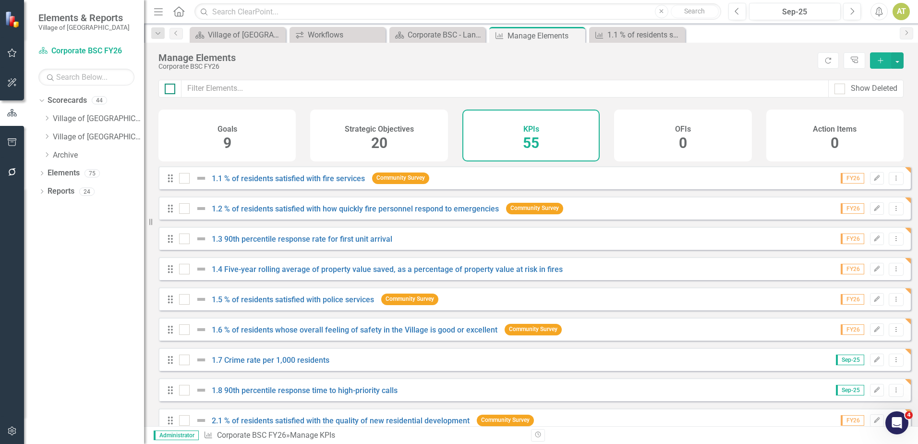
checkbox input "true"
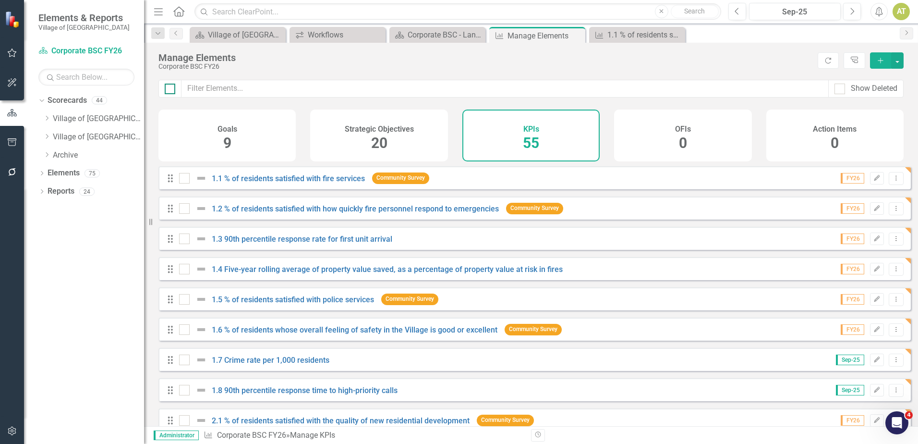
checkbox input "true"
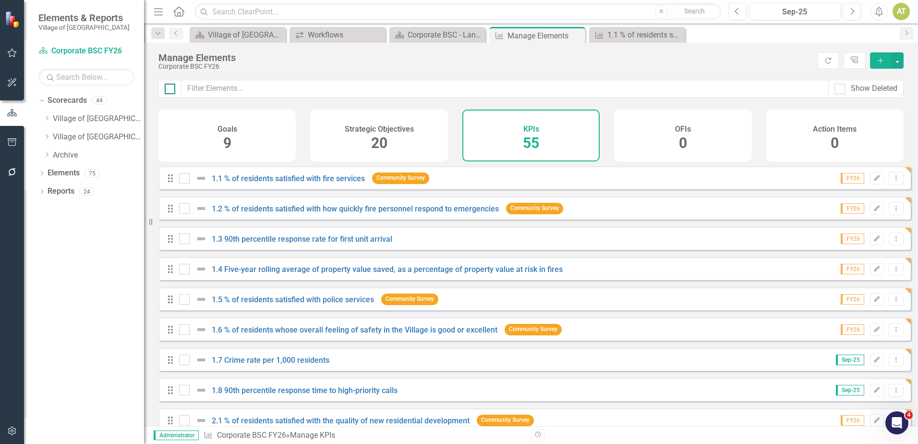
checkbox input "true"
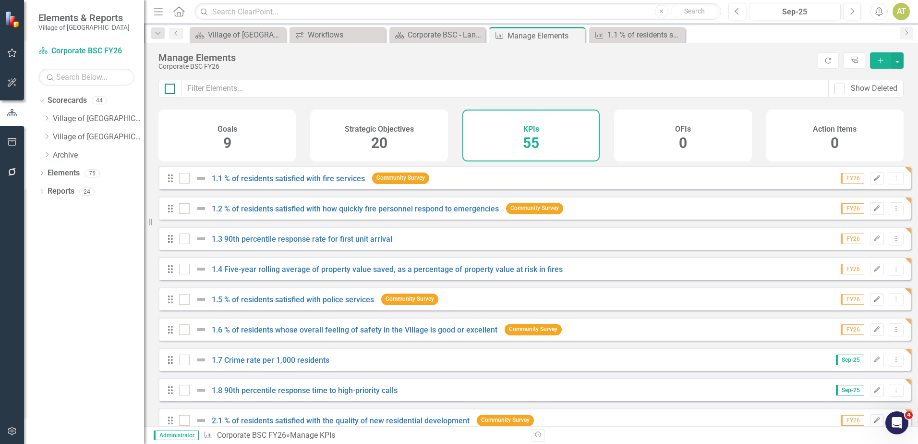
checkbox input "true"
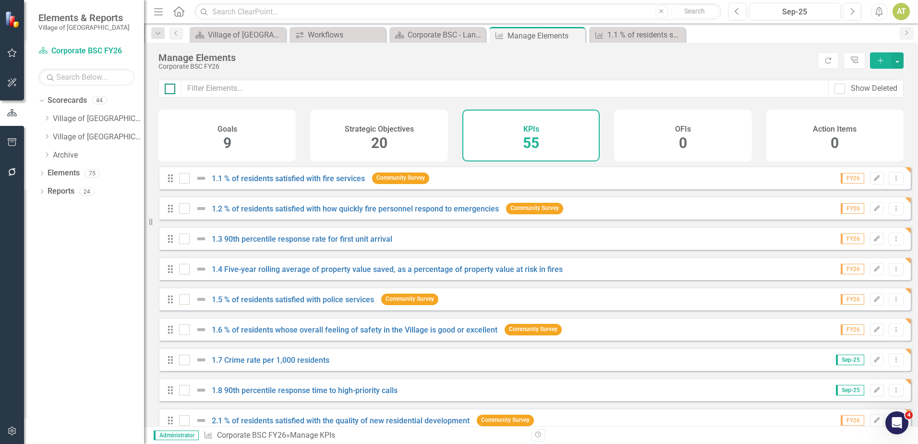
checkbox input "true"
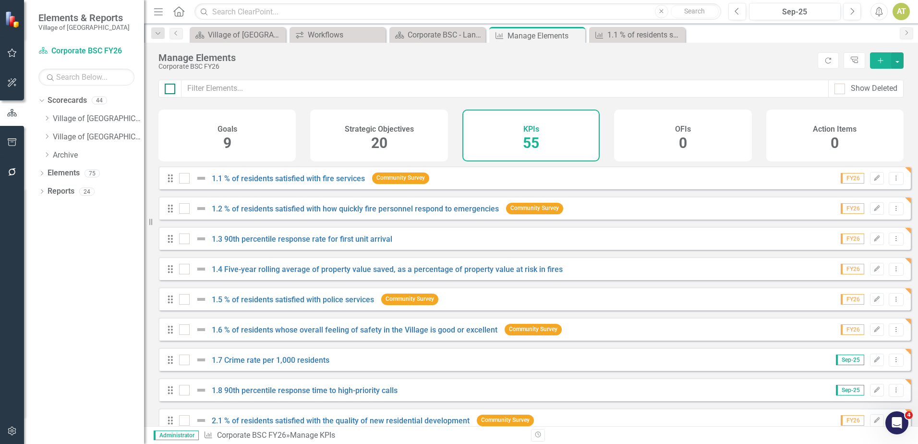
checkbox input "true"
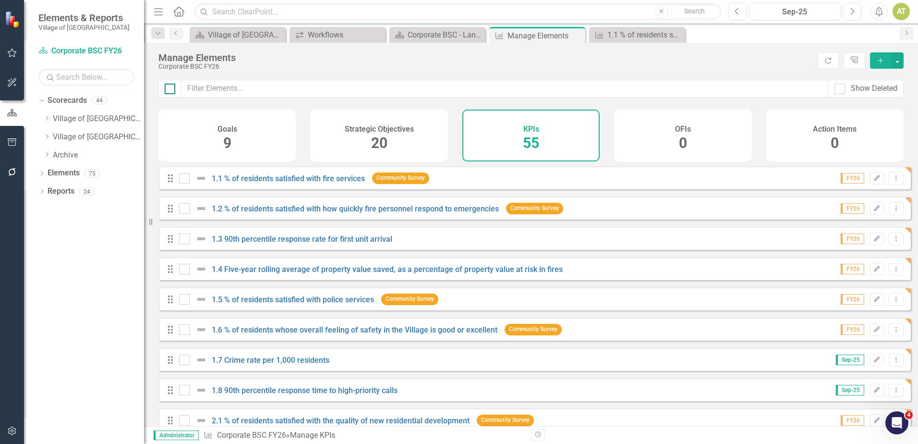
checkbox input "true"
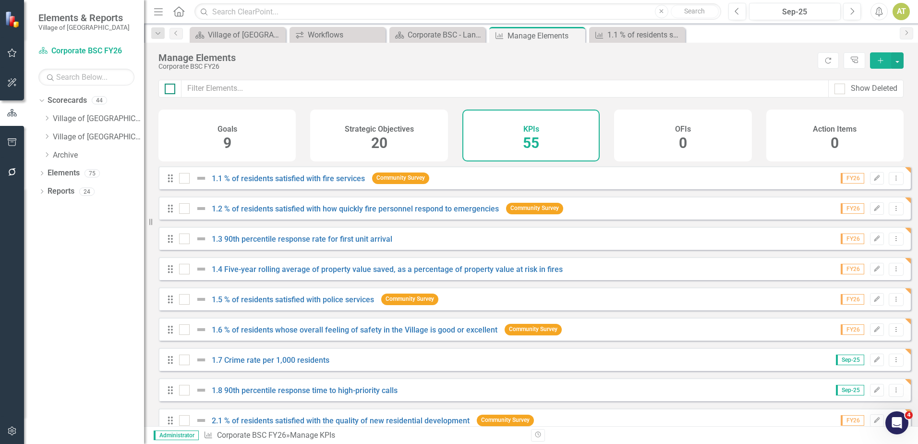
checkbox input "true"
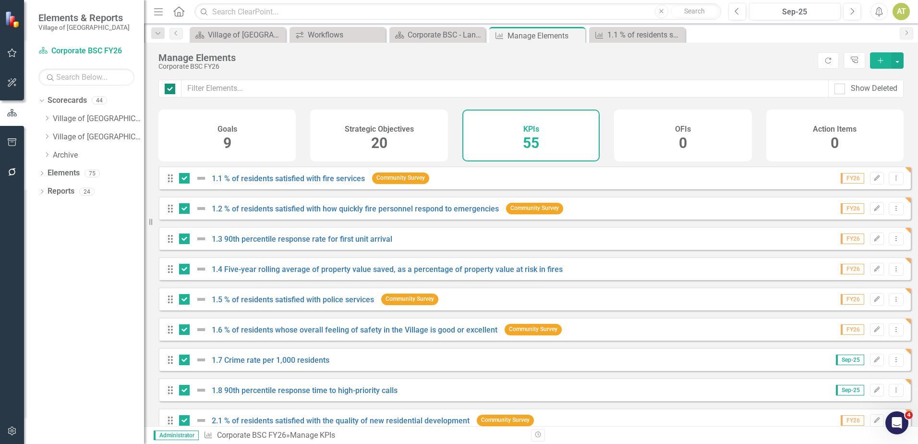
click at [170, 89] on input "checkbox" at bounding box center [168, 87] width 6 height 6
checkbox input "false"
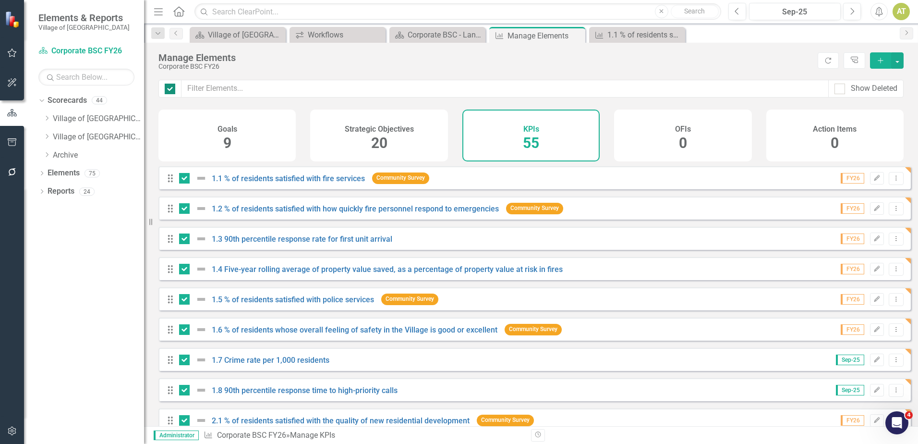
checkbox input "false"
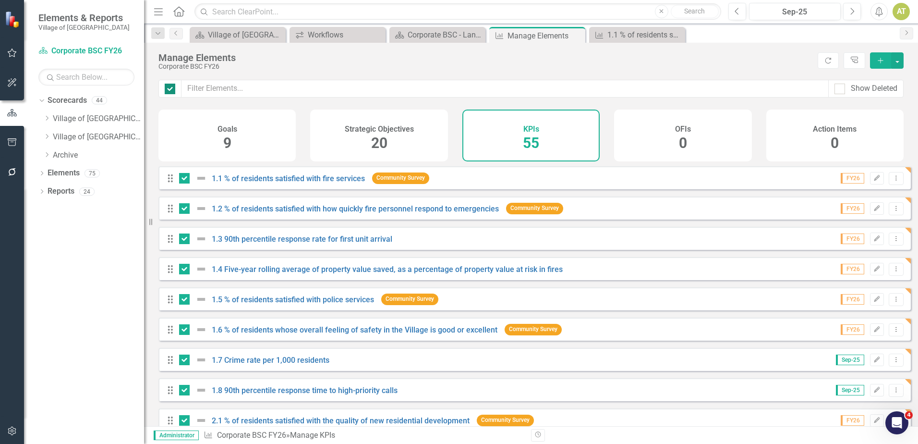
checkbox input "false"
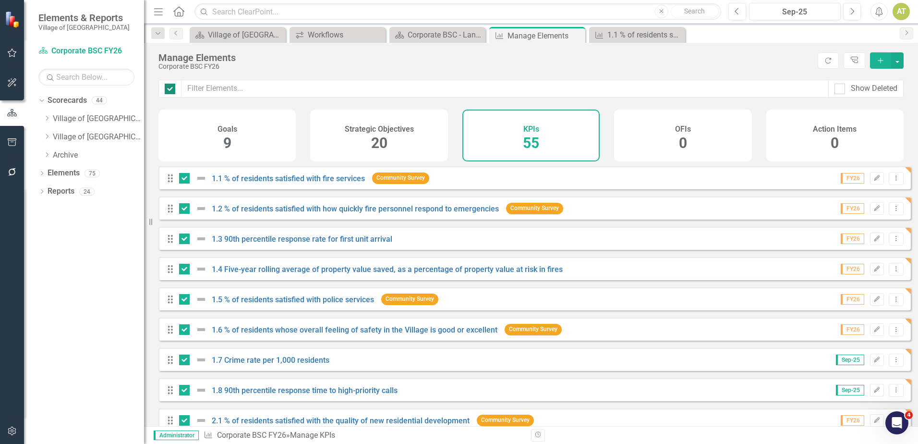
checkbox input "false"
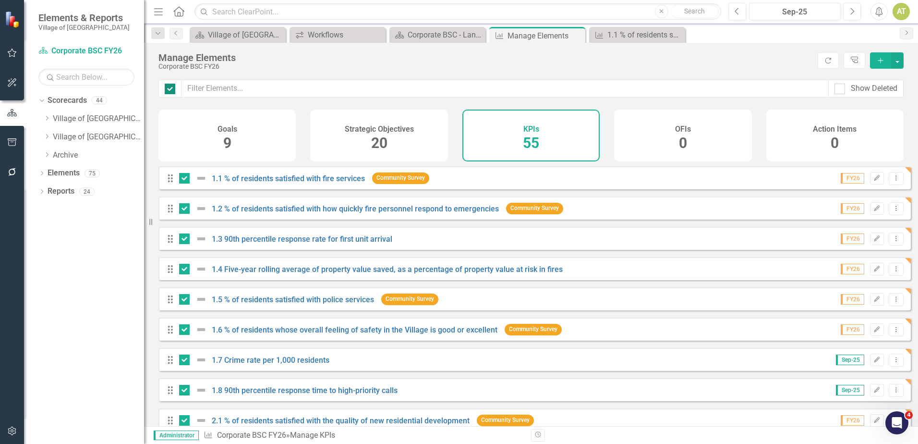
checkbox input "false"
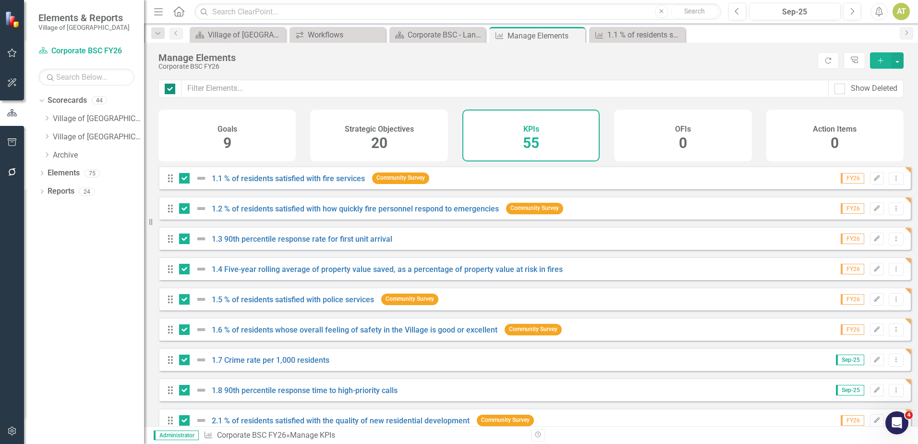
checkbox input "false"
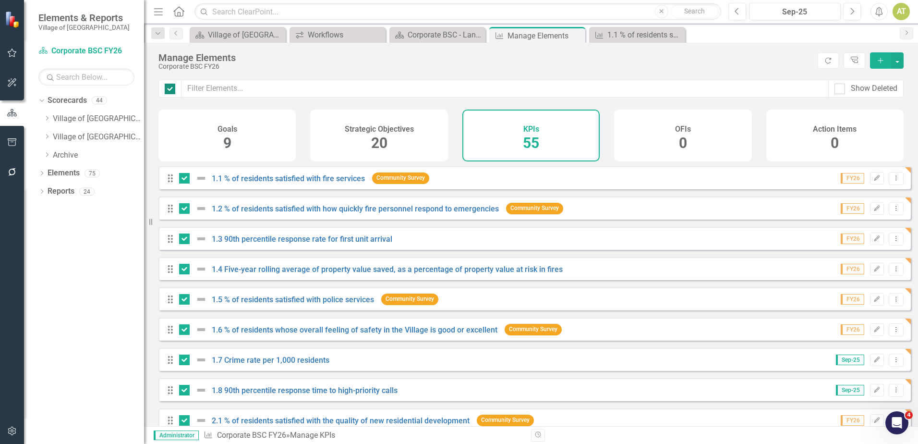
checkbox input "false"
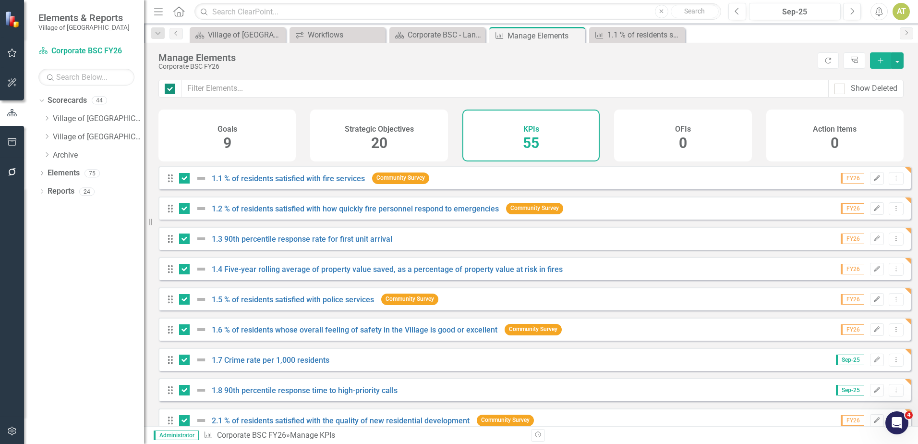
checkbox input "false"
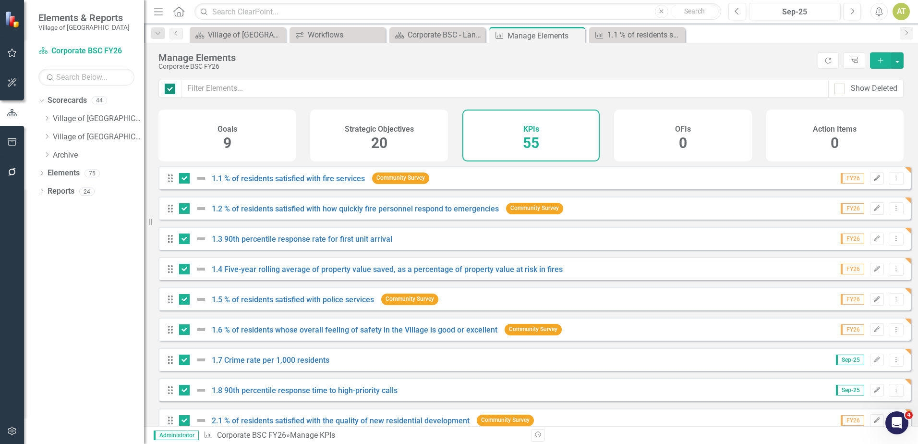
checkbox input "false"
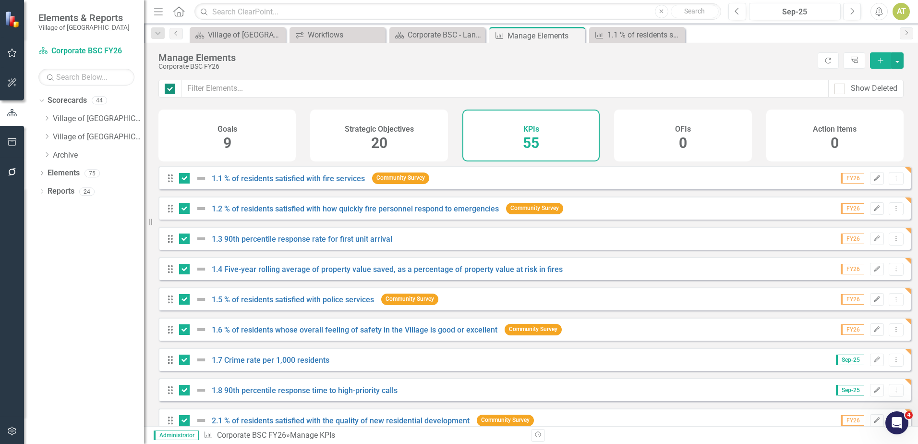
checkbox input "false"
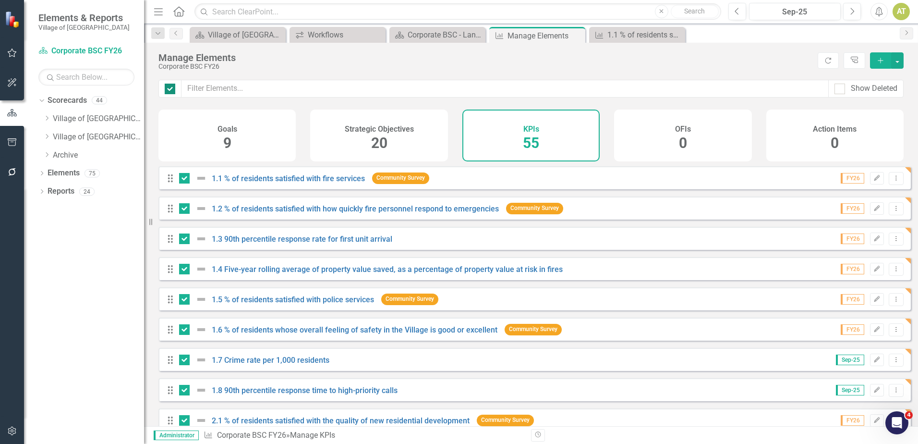
checkbox input "false"
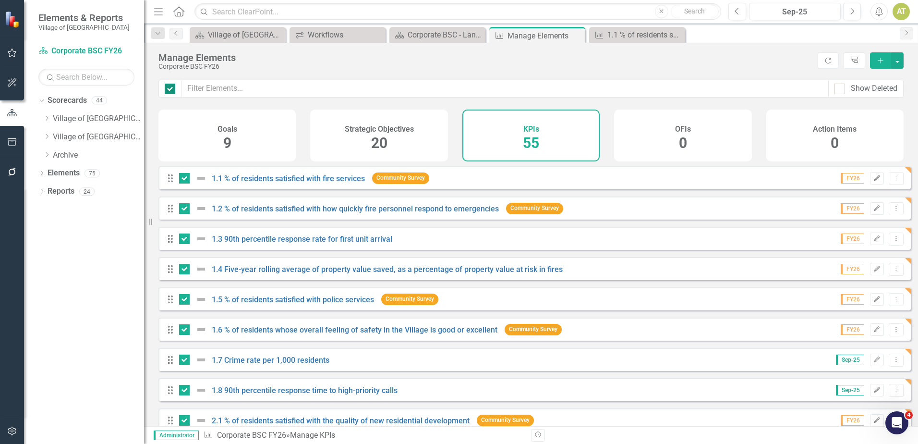
checkbox input "false"
click at [874, 272] on icon "Edit" at bounding box center [877, 269] width 7 height 6
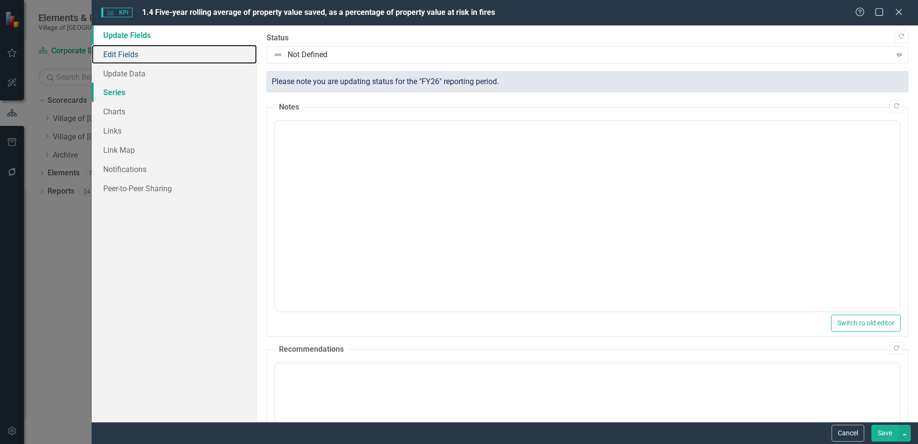
click at [151, 61] on link "Edit Fields" at bounding box center [174, 54] width 165 height 19
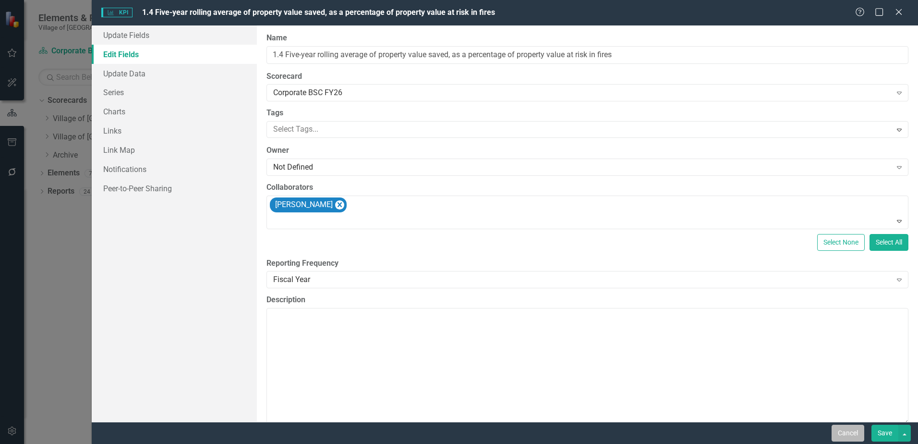
click at [849, 435] on button "Cancel" at bounding box center [848, 433] width 33 height 17
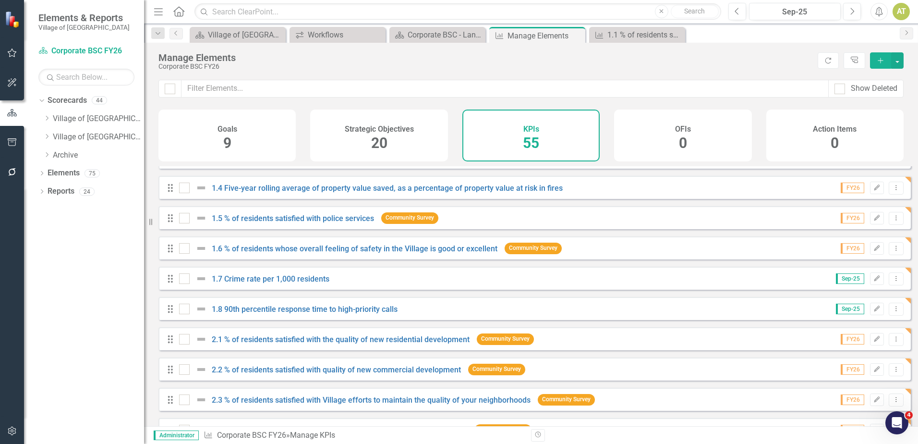
scroll to position [96, 0]
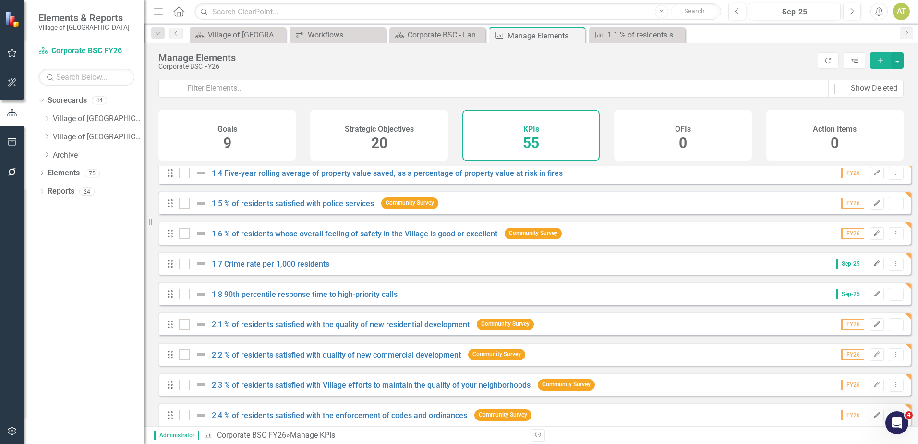
click at [874, 267] on icon "Edit" at bounding box center [877, 264] width 7 height 6
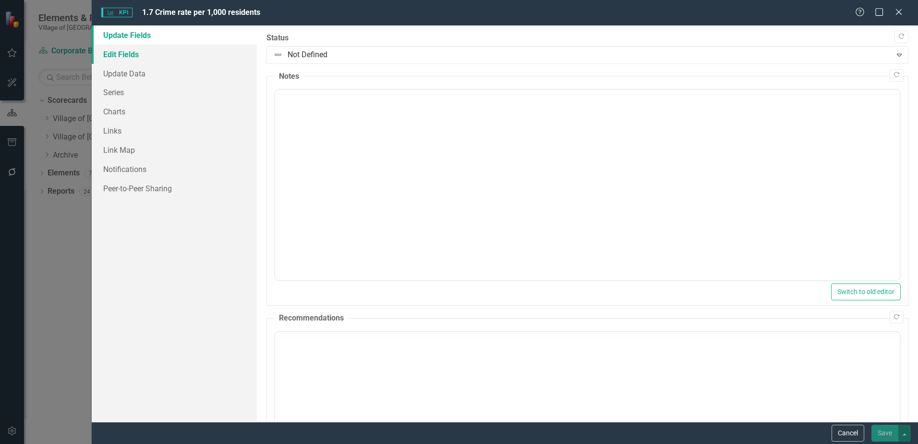
click at [141, 54] on link "Edit Fields" at bounding box center [174, 54] width 165 height 19
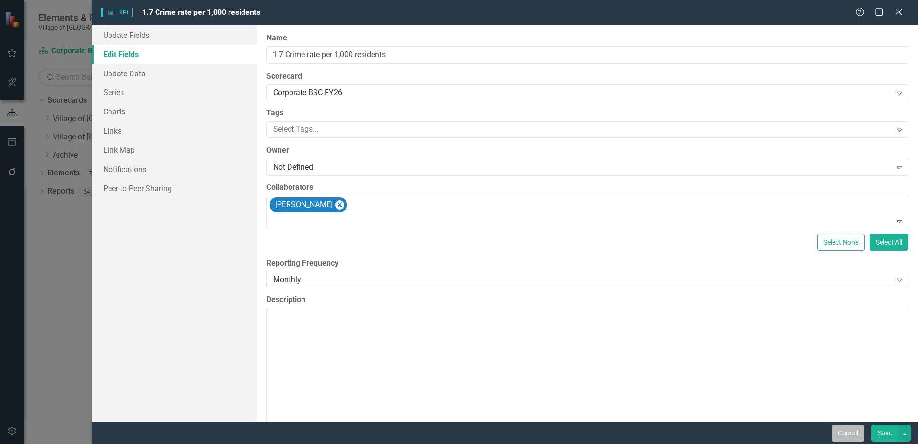
click at [845, 435] on button "Cancel" at bounding box center [848, 433] width 33 height 17
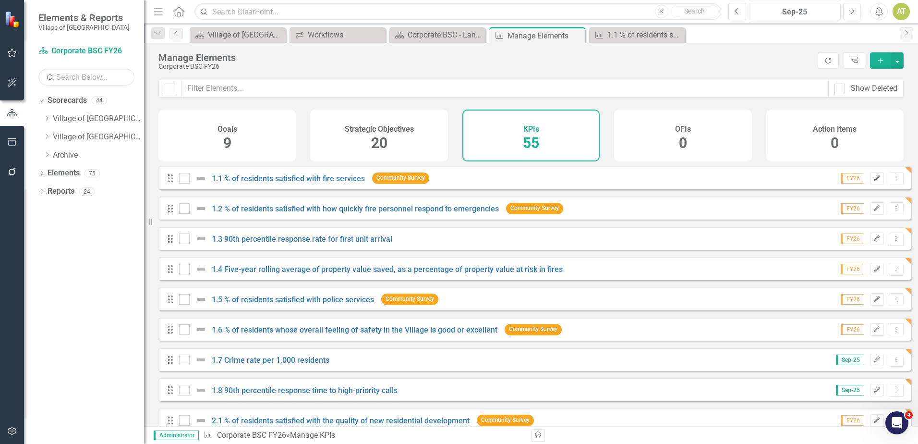
click at [870, 245] on button "Edit" at bounding box center [877, 238] width 14 height 12
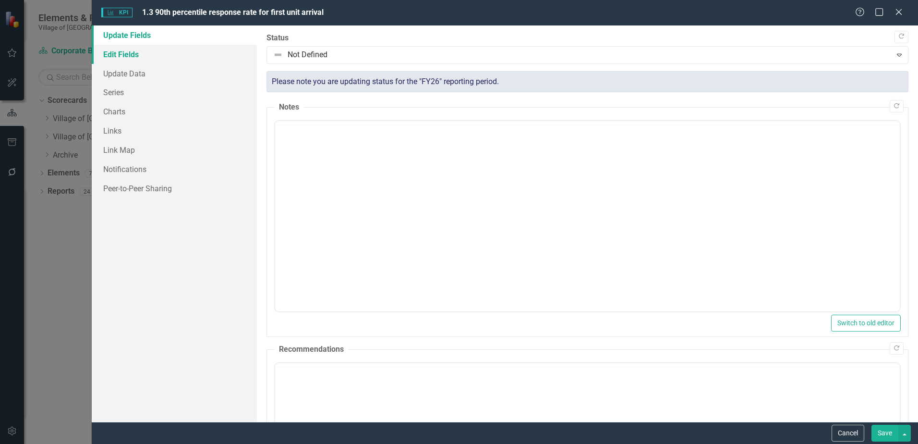
click at [117, 54] on link "Edit Fields" at bounding box center [174, 54] width 165 height 19
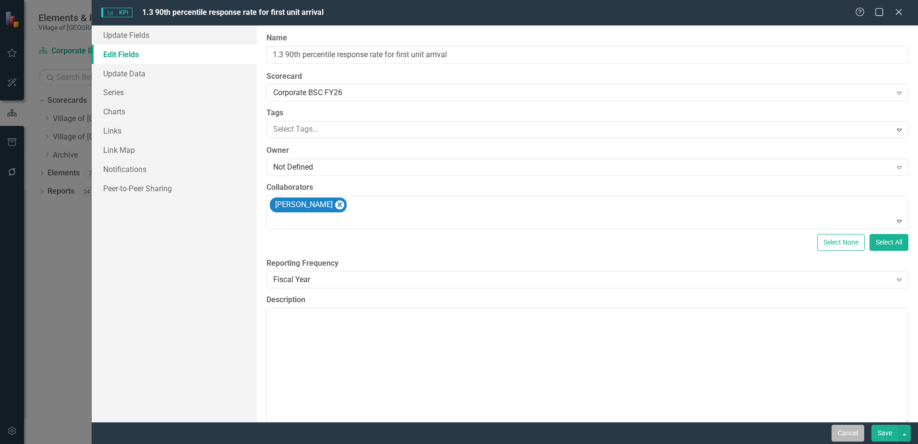
click at [854, 440] on button "Cancel" at bounding box center [848, 433] width 33 height 17
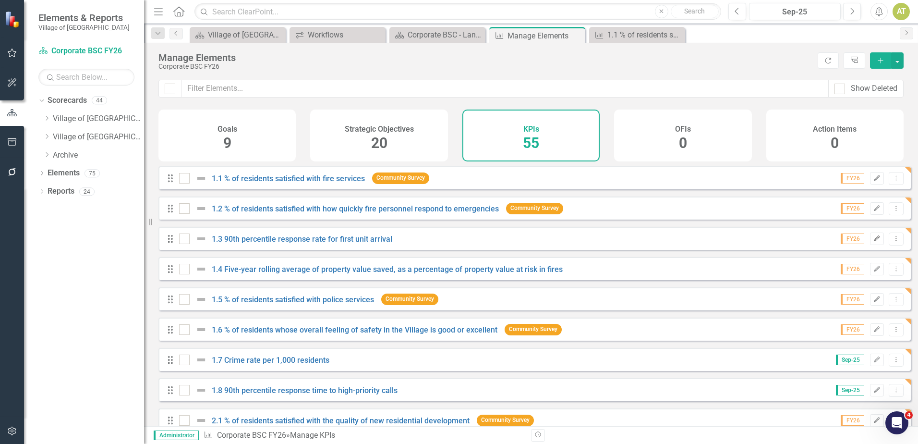
click at [875, 241] on icon "button" at bounding box center [878, 238] width 6 height 6
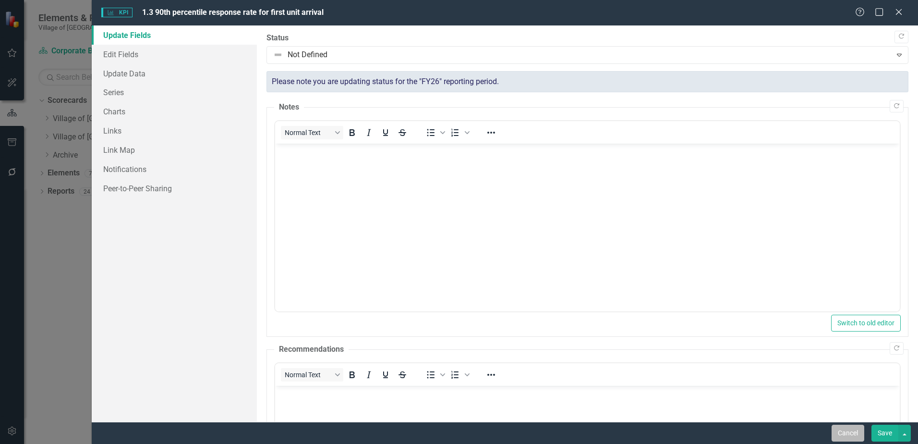
click at [861, 430] on button "Cancel" at bounding box center [848, 433] width 33 height 17
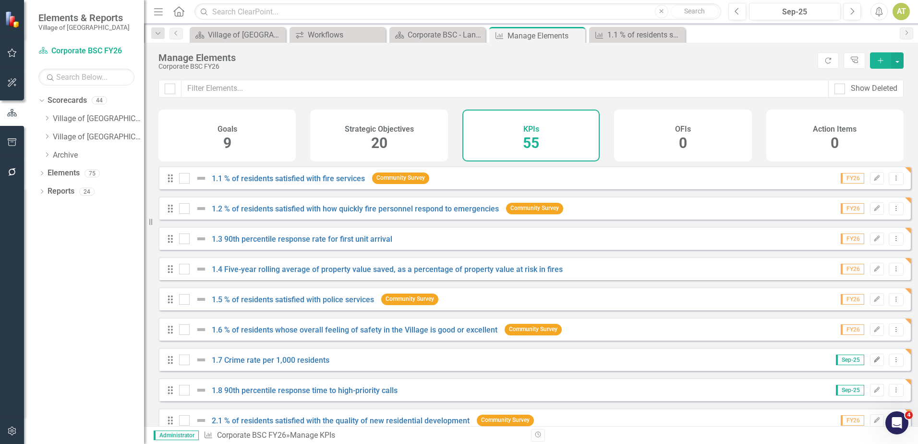
click at [874, 363] on icon "Edit" at bounding box center [877, 360] width 7 height 6
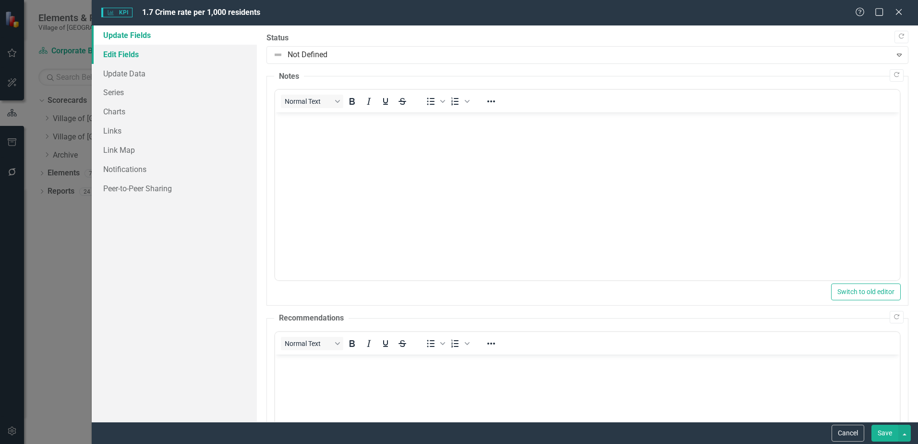
click at [133, 49] on link "Edit Fields" at bounding box center [174, 54] width 165 height 19
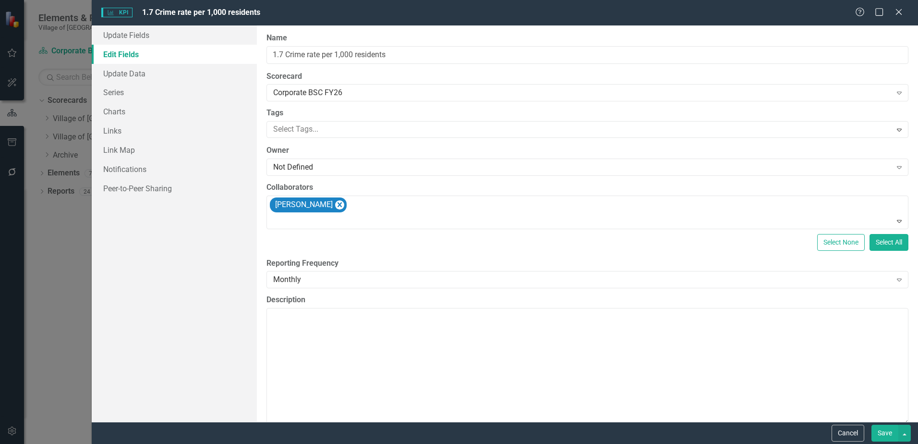
click at [844, 424] on div "Cancel Save" at bounding box center [505, 433] width 827 height 22
click at [845, 429] on button "Cancel" at bounding box center [848, 433] width 33 height 17
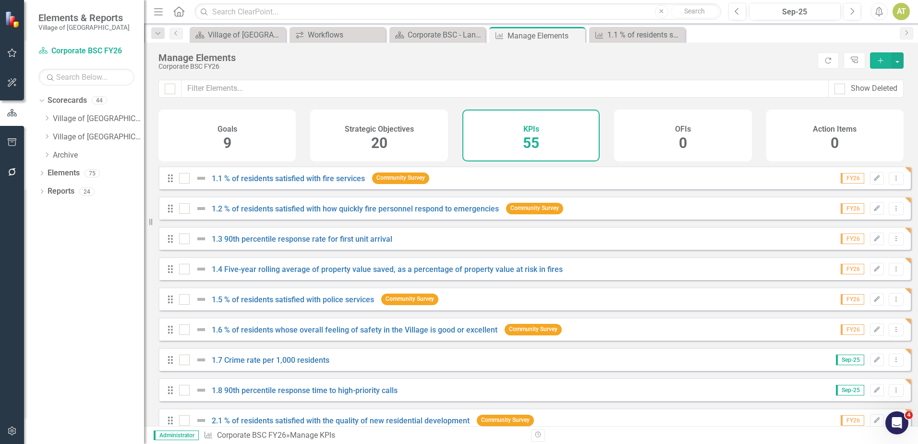
scroll to position [48, 0]
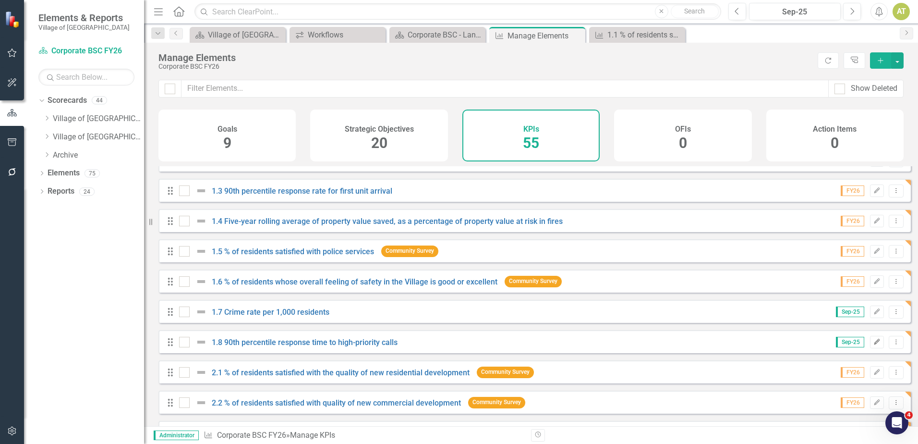
click at [870, 348] on button "Edit" at bounding box center [877, 342] width 14 height 12
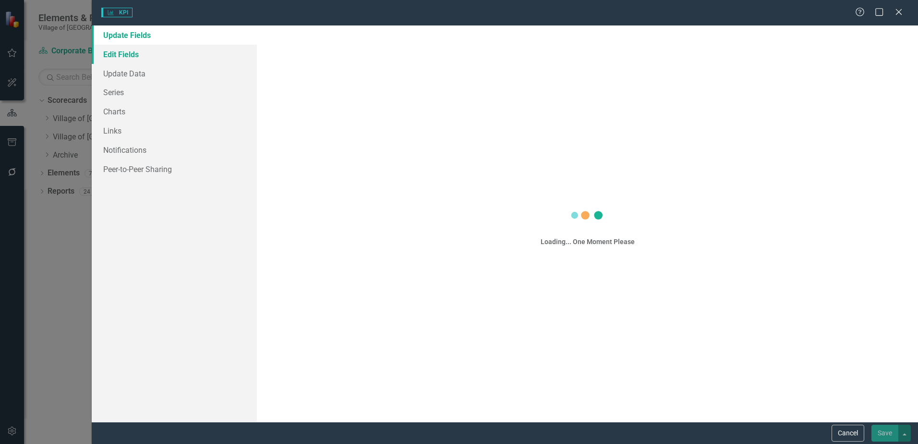
click at [143, 49] on link "Edit Fields" at bounding box center [174, 54] width 165 height 19
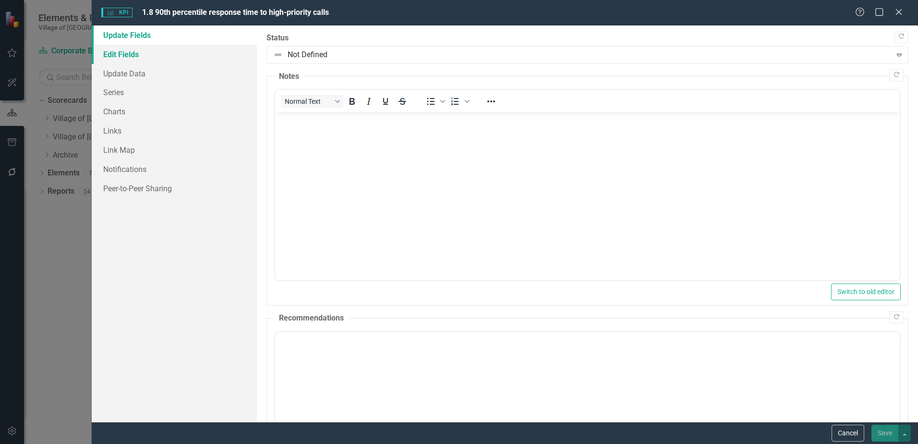
scroll to position [0, 0]
click at [142, 50] on link "Edit Fields" at bounding box center [174, 54] width 165 height 19
click at [149, 56] on link "Edit Fields" at bounding box center [174, 54] width 165 height 19
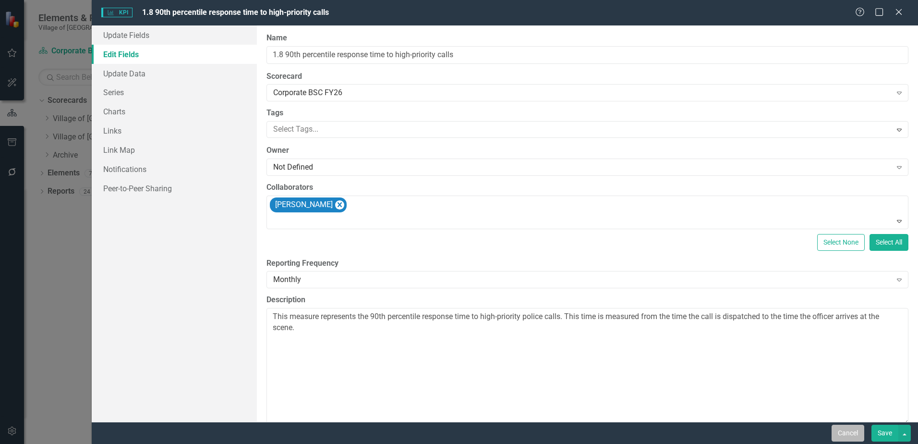
click at [859, 429] on button "Cancel" at bounding box center [848, 433] width 33 height 17
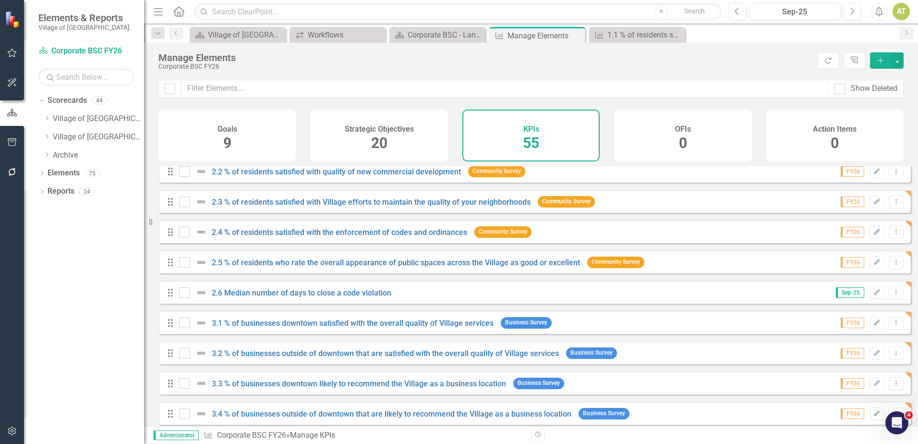
scroll to position [288, 0]
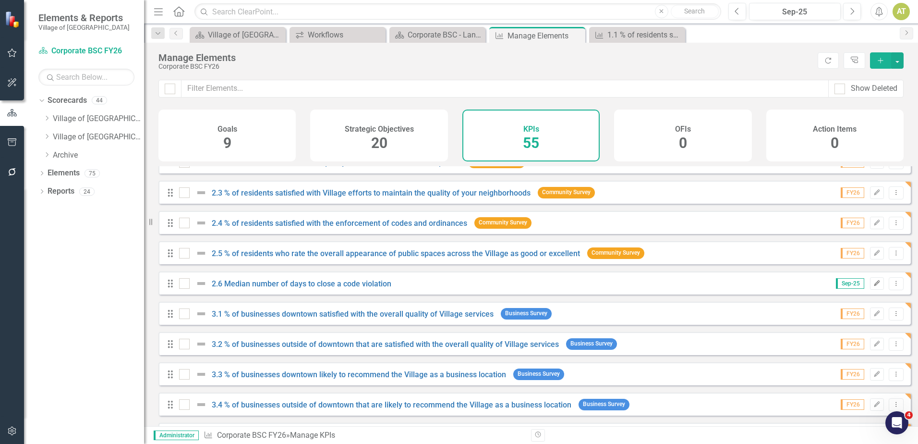
click at [874, 286] on icon "Edit" at bounding box center [877, 284] width 7 height 6
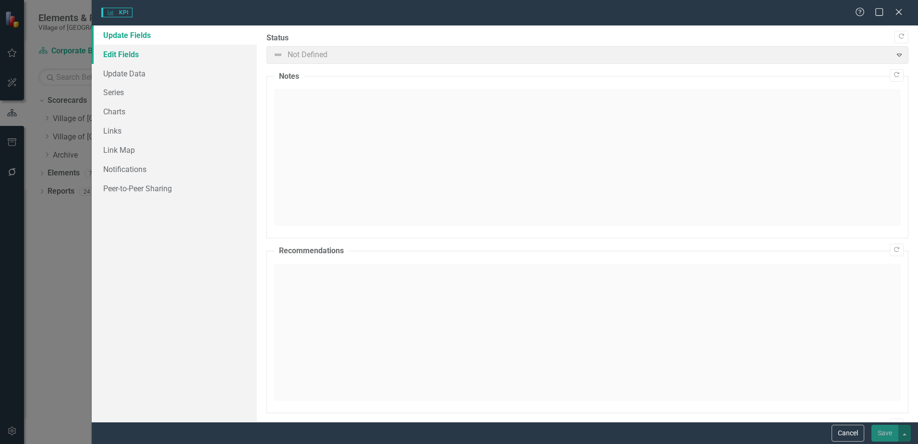
click at [115, 50] on link "Edit Fields" at bounding box center [174, 54] width 165 height 19
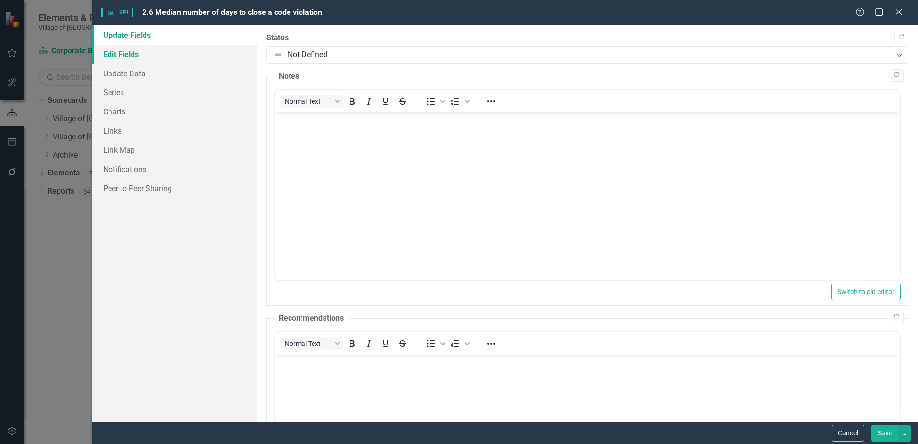
scroll to position [0, 0]
click at [118, 53] on link "Edit Fields" at bounding box center [174, 54] width 165 height 19
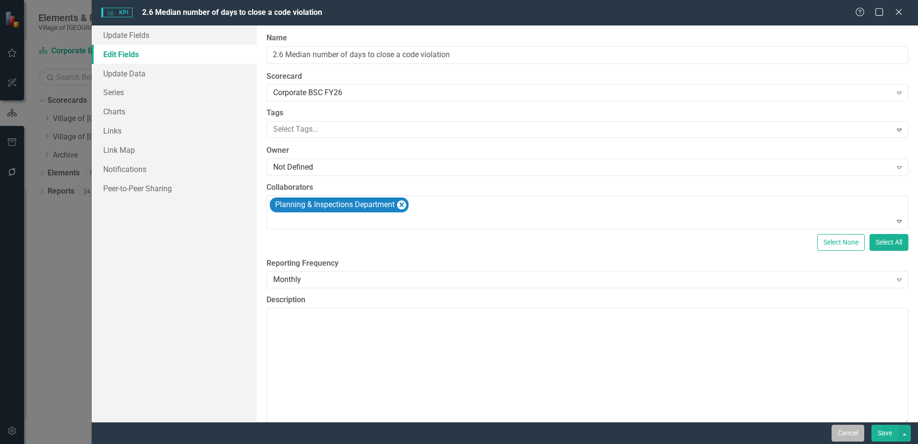
click at [833, 432] on button "Cancel" at bounding box center [848, 433] width 33 height 17
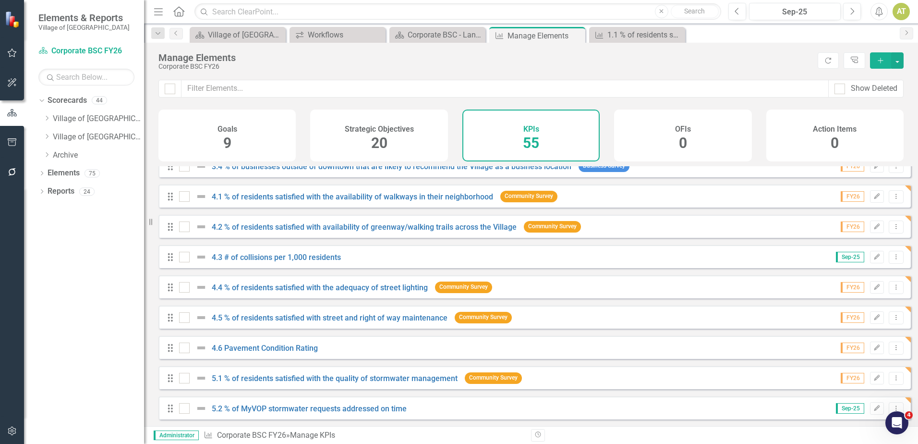
scroll to position [528, 0]
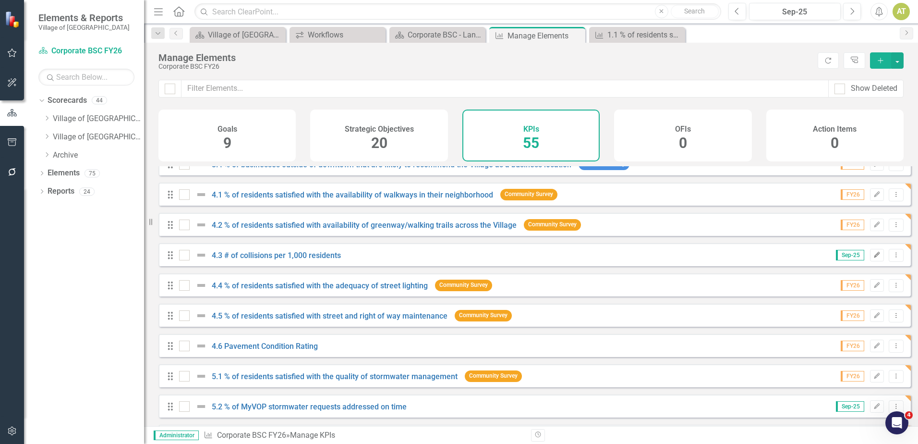
click at [870, 261] on button "Edit" at bounding box center [877, 255] width 14 height 12
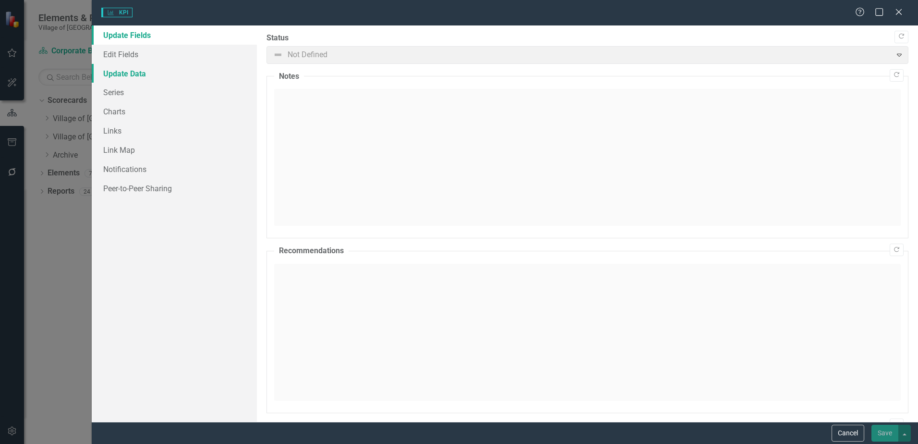
click at [113, 73] on link "Update Data" at bounding box center [174, 73] width 165 height 19
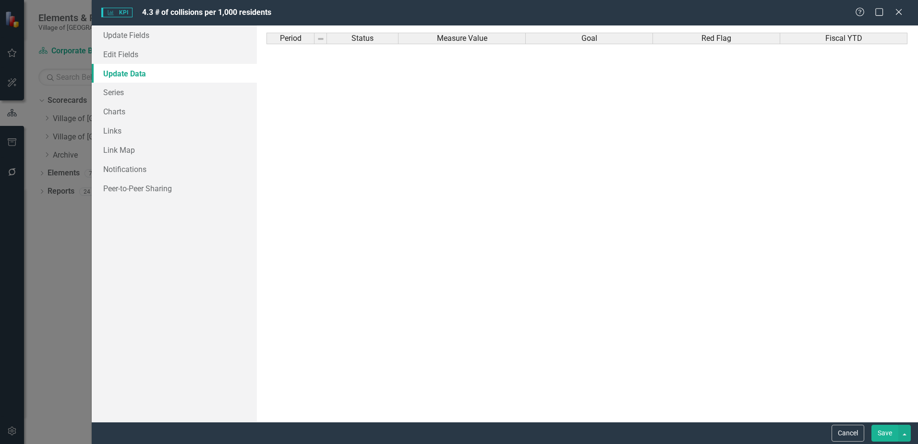
scroll to position [0, 0]
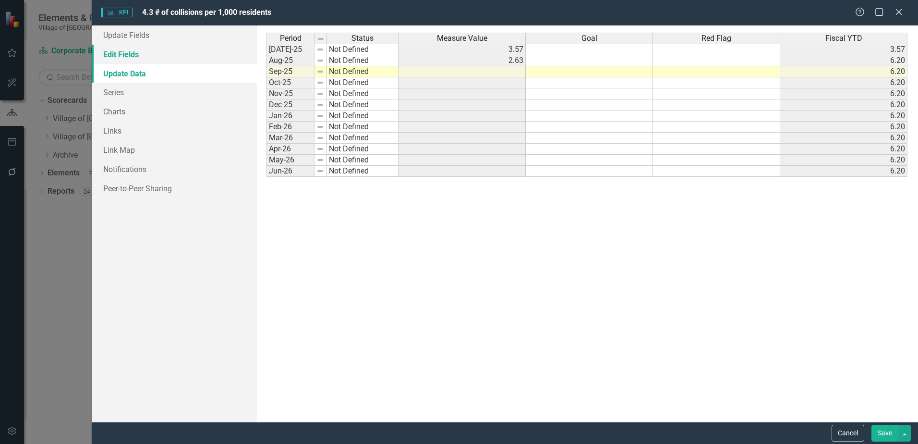
click at [119, 53] on link "Edit Fields" at bounding box center [174, 54] width 165 height 19
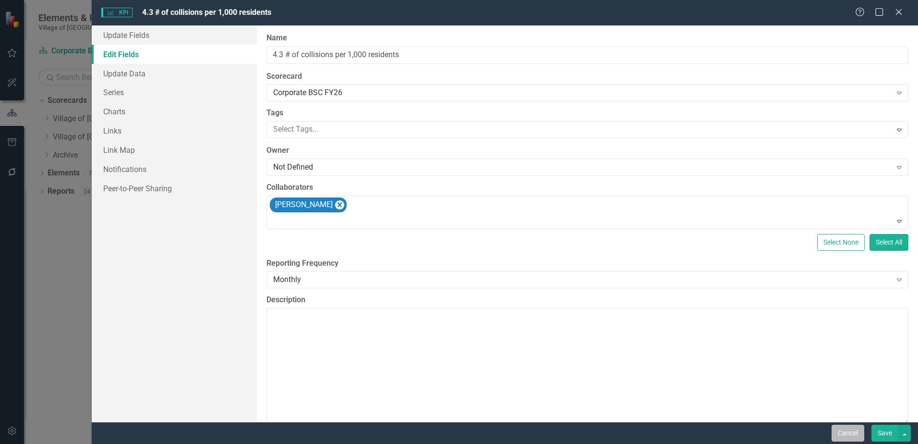
click at [849, 434] on button "Cancel" at bounding box center [848, 433] width 33 height 17
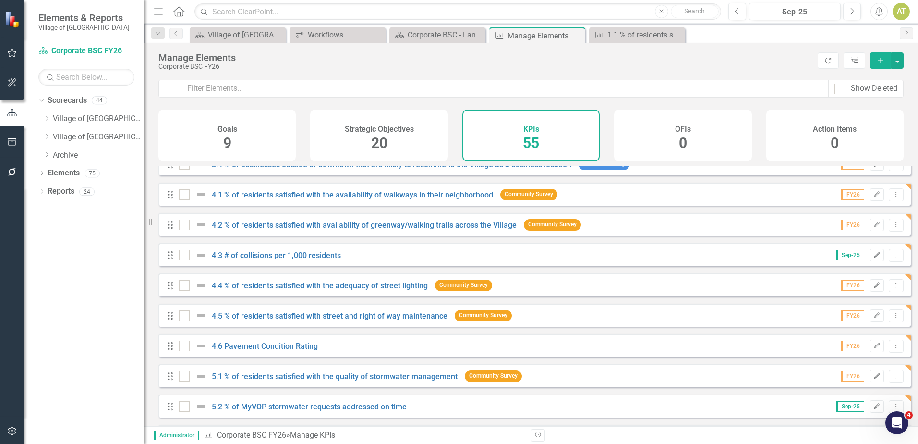
scroll to position [576, 0]
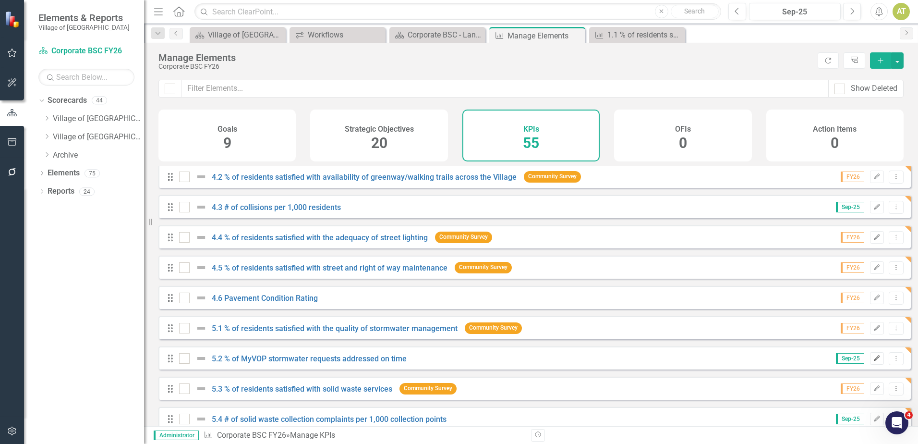
click at [874, 361] on icon "Edit" at bounding box center [877, 358] width 7 height 6
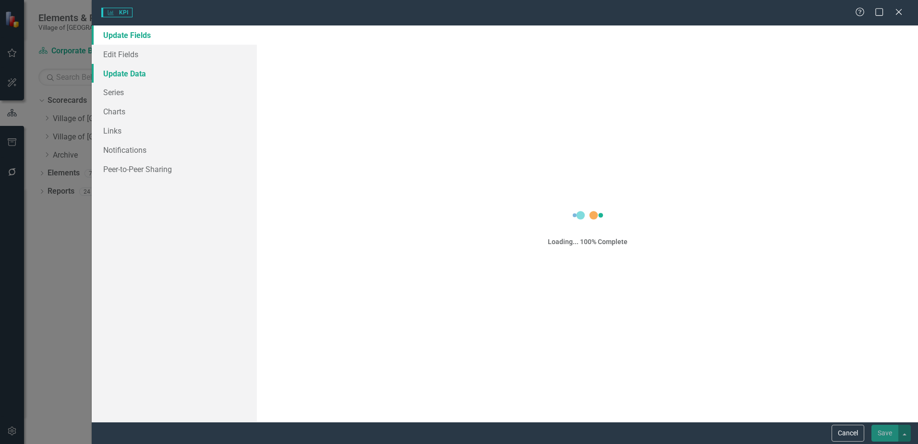
click at [127, 75] on link "Update Data" at bounding box center [174, 73] width 165 height 19
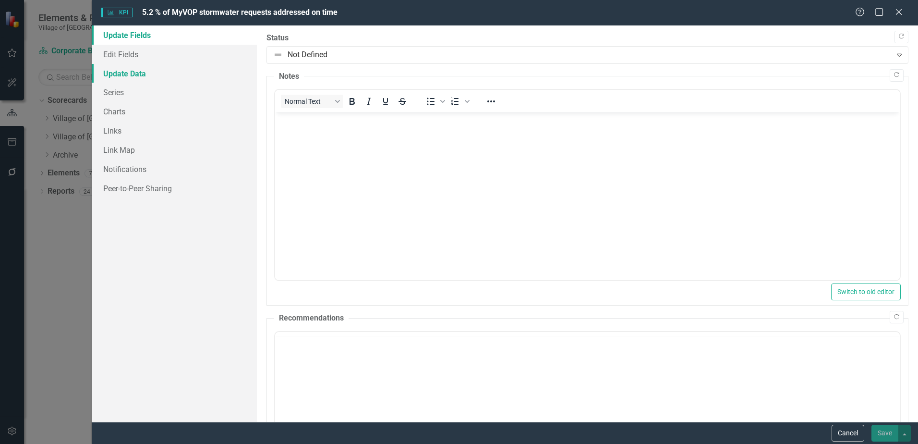
scroll to position [0, 0]
click at [128, 72] on link "Update Data" at bounding box center [174, 73] width 165 height 19
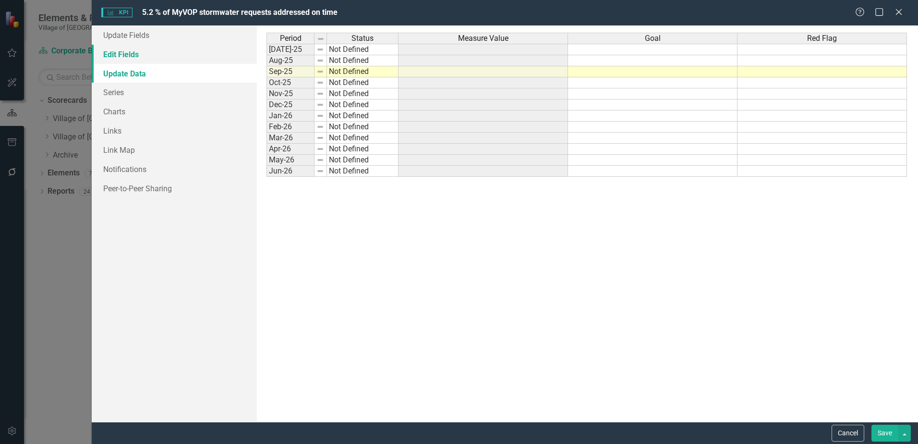
click at [129, 54] on link "Edit Fields" at bounding box center [174, 54] width 165 height 19
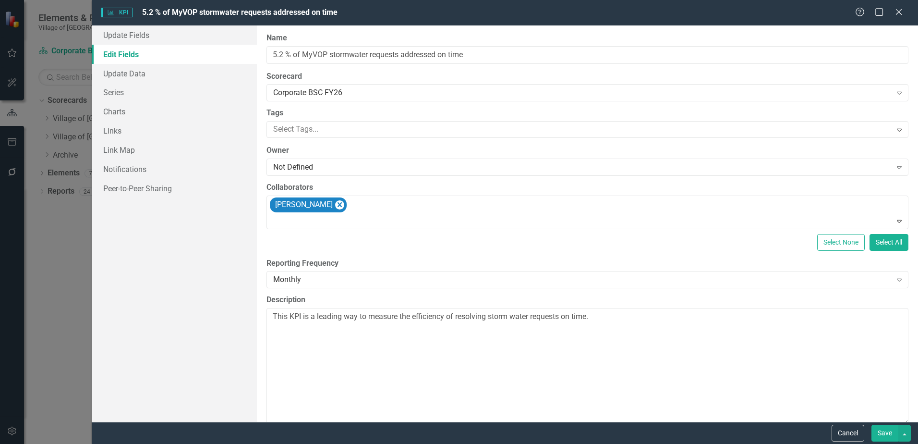
click at [866, 437] on div "Cancel Save" at bounding box center [871, 433] width 82 height 17
click at [855, 437] on button "Cancel" at bounding box center [848, 433] width 33 height 17
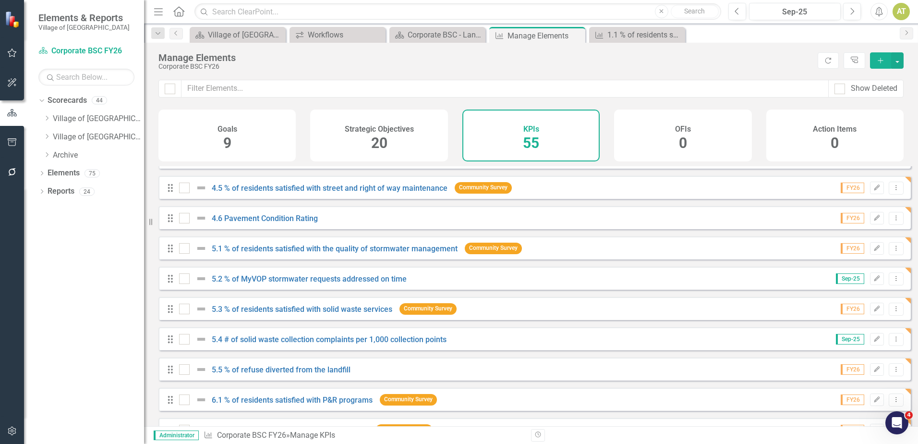
scroll to position [672, 0]
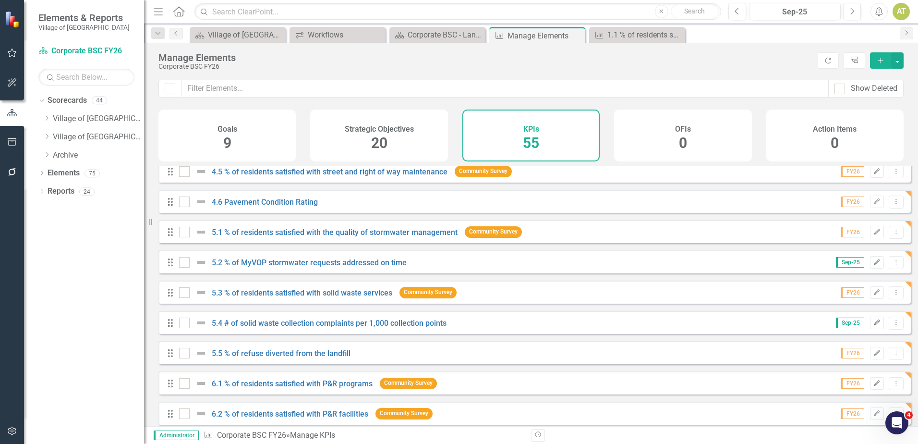
click at [875, 325] on icon "button" at bounding box center [878, 322] width 6 height 6
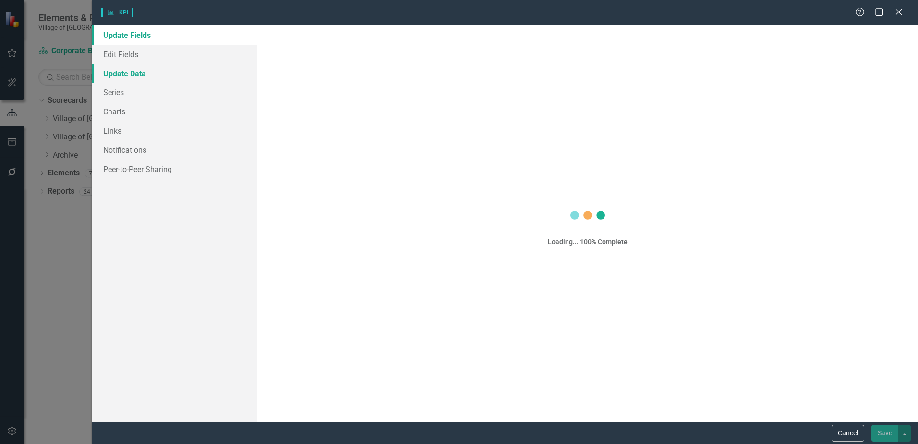
click at [131, 74] on link "Update Data" at bounding box center [174, 73] width 165 height 19
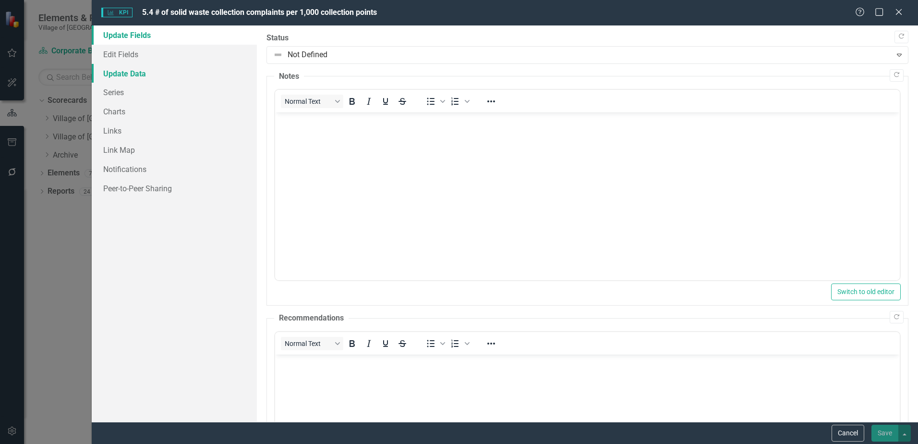
scroll to position [0, 0]
click at [132, 71] on link "Update Data" at bounding box center [174, 73] width 165 height 19
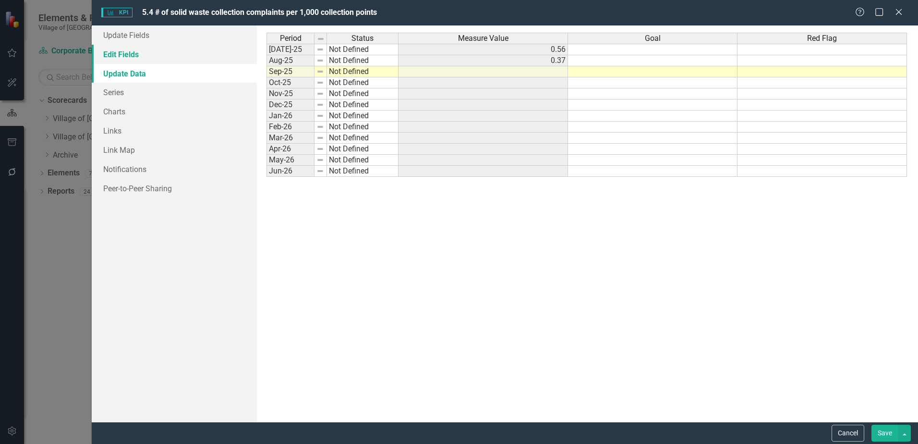
click at [229, 58] on link "Edit Fields" at bounding box center [174, 54] width 165 height 19
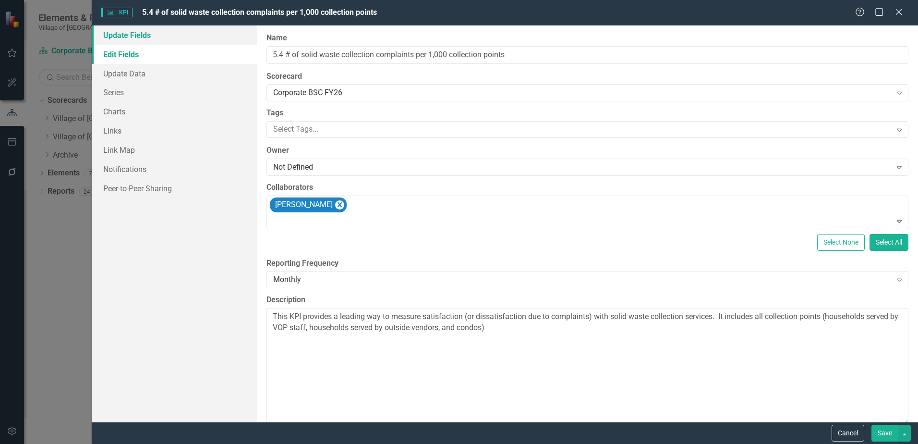
click at [173, 35] on link "Update Fields" at bounding box center [174, 34] width 165 height 19
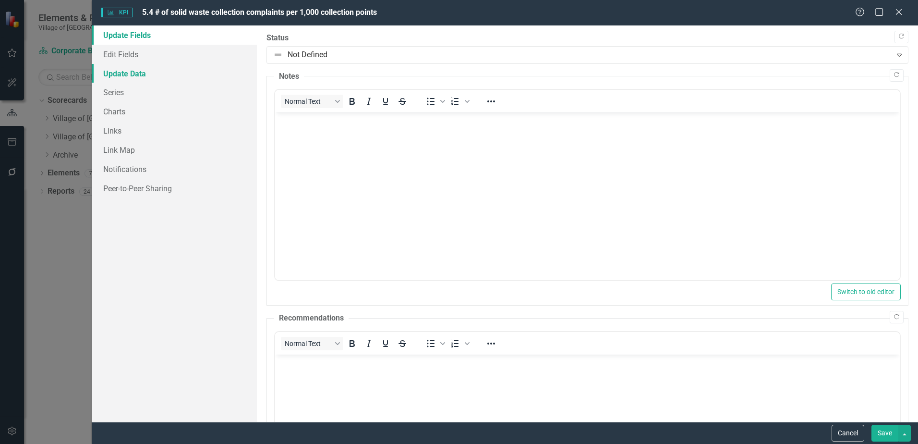
click at [156, 75] on link "Update Data" at bounding box center [174, 73] width 165 height 19
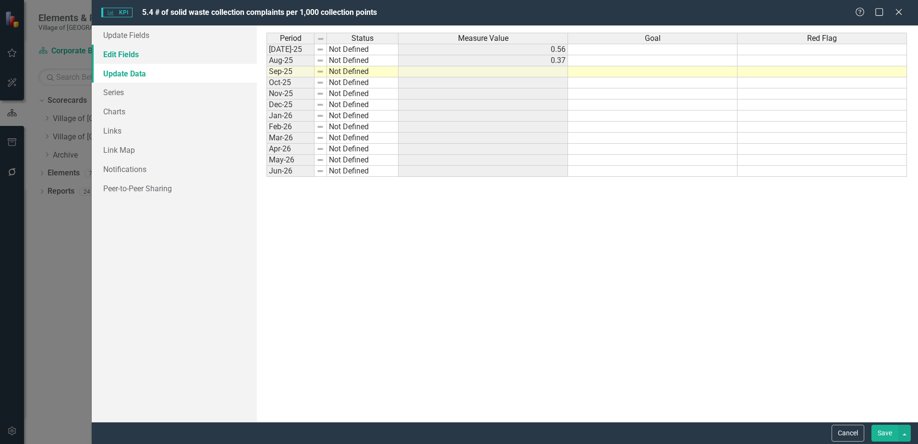
click at [155, 58] on link "Edit Fields" at bounding box center [174, 54] width 165 height 19
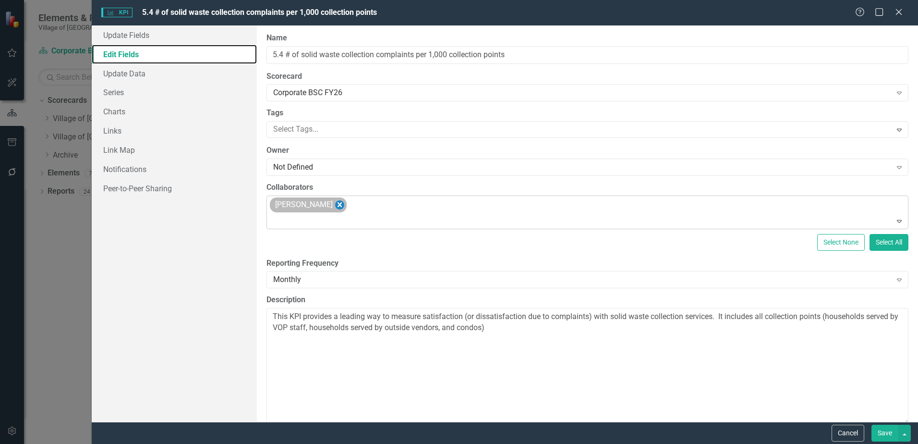
click at [344, 201] on icon "Remove Aleece Bumgardner" at bounding box center [339, 205] width 9 height 12
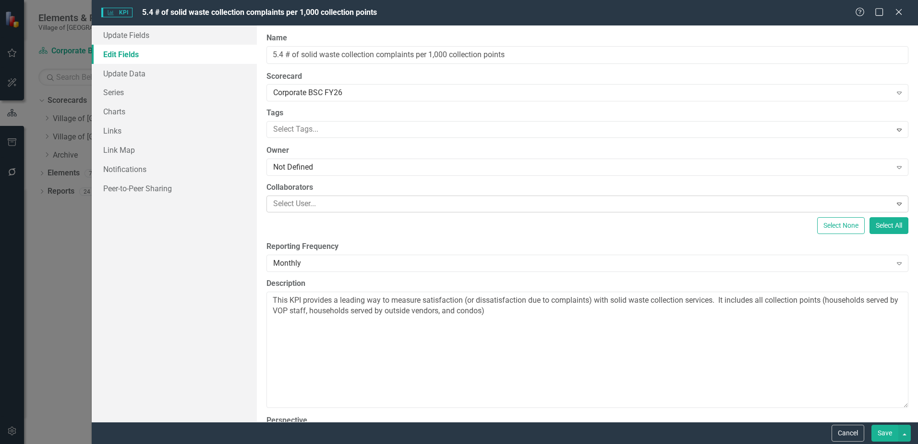
click at [887, 434] on button "Save" at bounding box center [885, 433] width 27 height 17
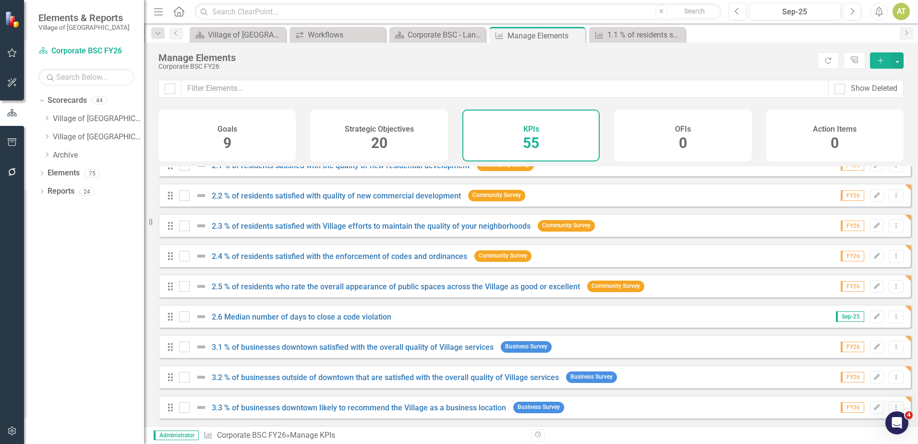
scroll to position [240, 0]
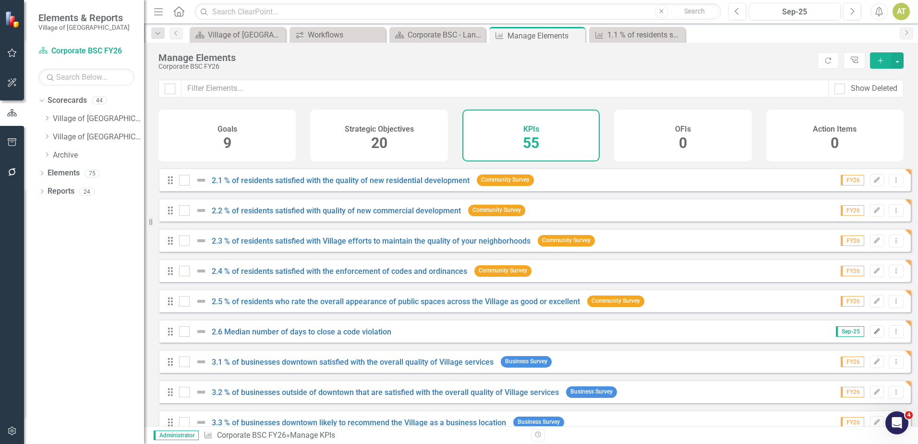
click at [874, 334] on icon "Edit" at bounding box center [877, 332] width 7 height 6
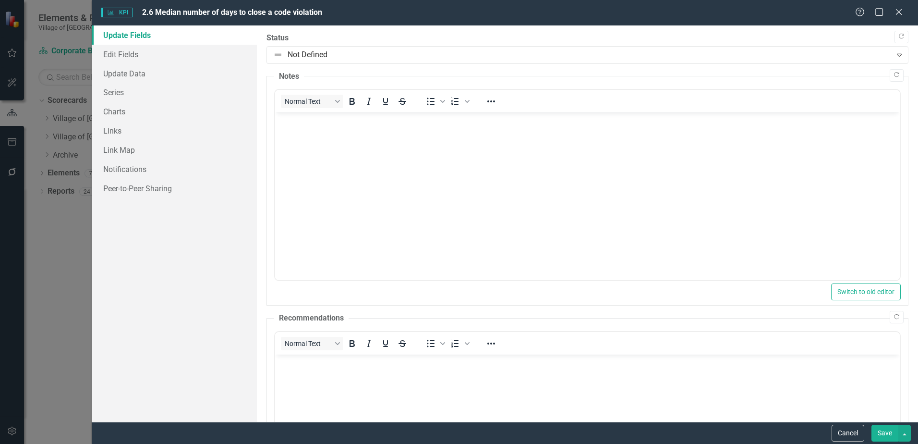
scroll to position [0, 0]
click at [162, 83] on link "Series" at bounding box center [174, 92] width 165 height 19
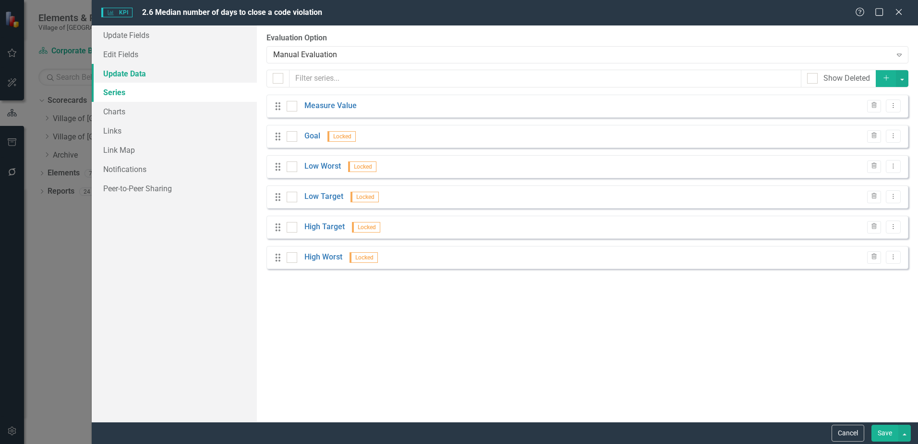
click at [160, 73] on link "Update Data" at bounding box center [174, 73] width 165 height 19
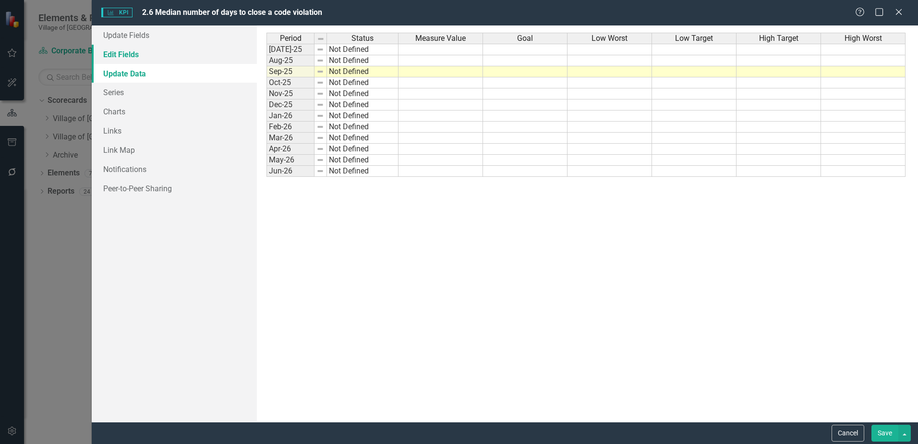
click at [151, 52] on link "Edit Fields" at bounding box center [174, 54] width 165 height 19
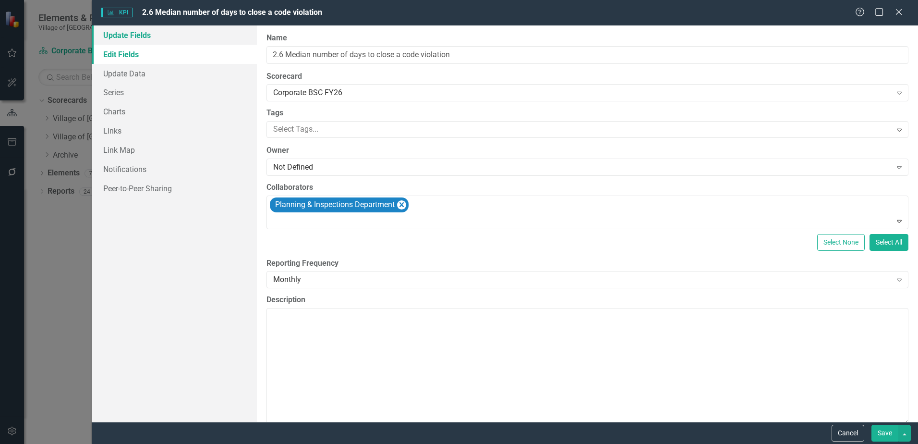
click at [147, 28] on link "Update Fields" at bounding box center [174, 34] width 165 height 19
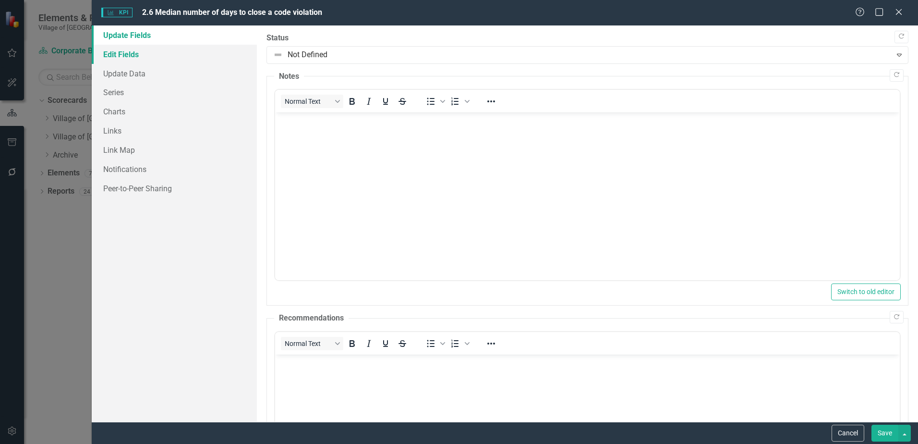
click at [145, 49] on link "Edit Fields" at bounding box center [174, 54] width 165 height 19
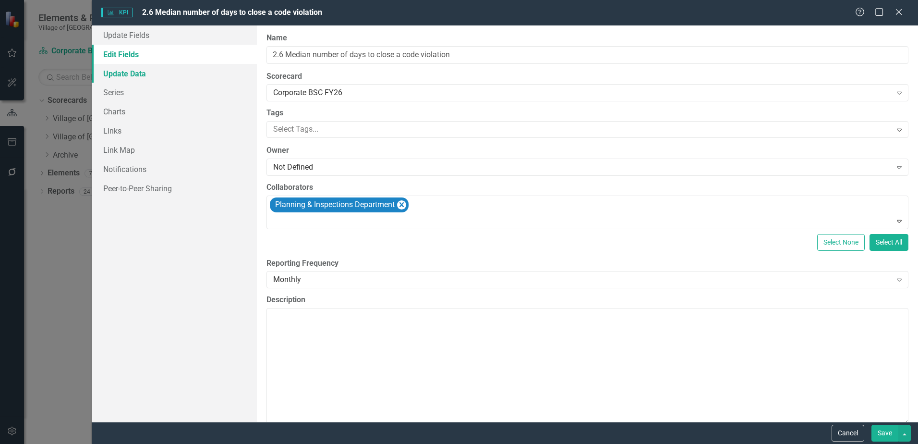
click at [141, 77] on link "Update Data" at bounding box center [174, 73] width 165 height 19
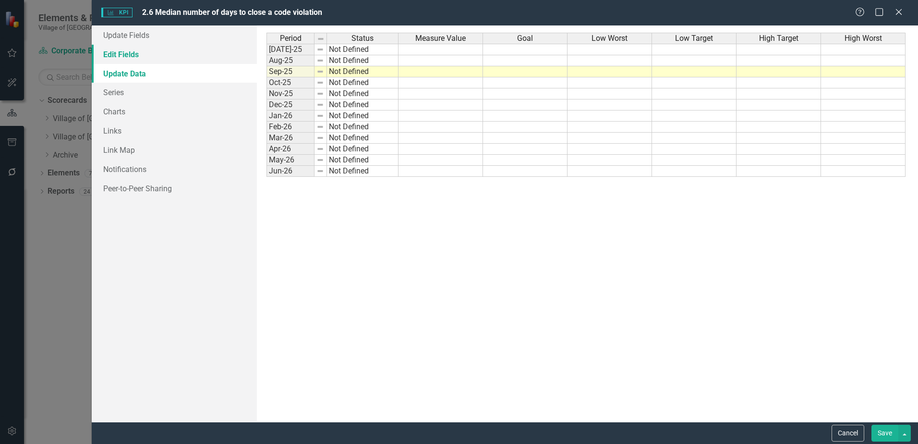
click at [147, 50] on link "Edit Fields" at bounding box center [174, 54] width 165 height 19
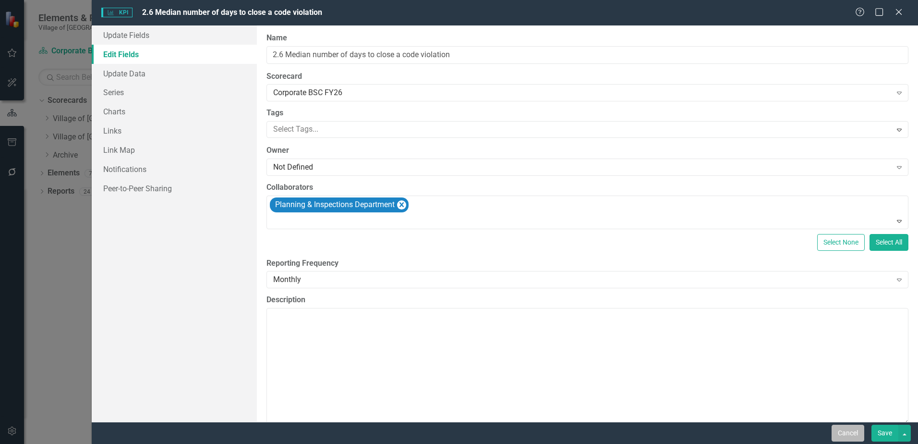
click at [855, 432] on button "Cancel" at bounding box center [848, 433] width 33 height 17
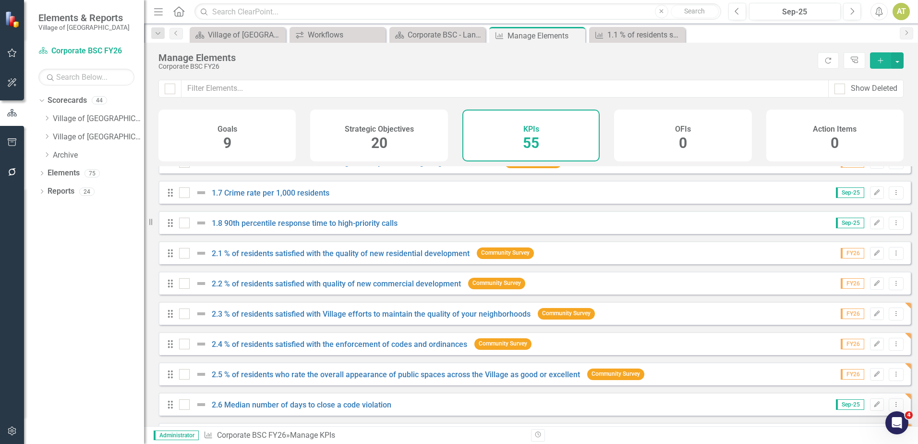
scroll to position [144, 0]
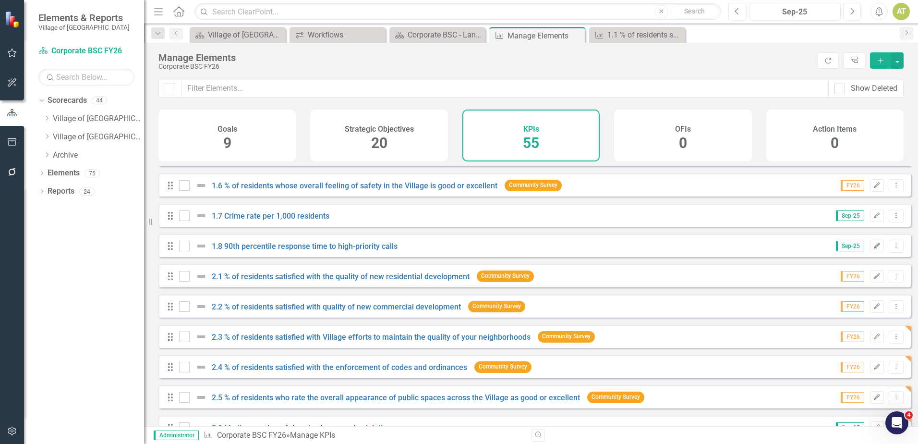
click at [870, 249] on button "Edit" at bounding box center [877, 246] width 14 height 12
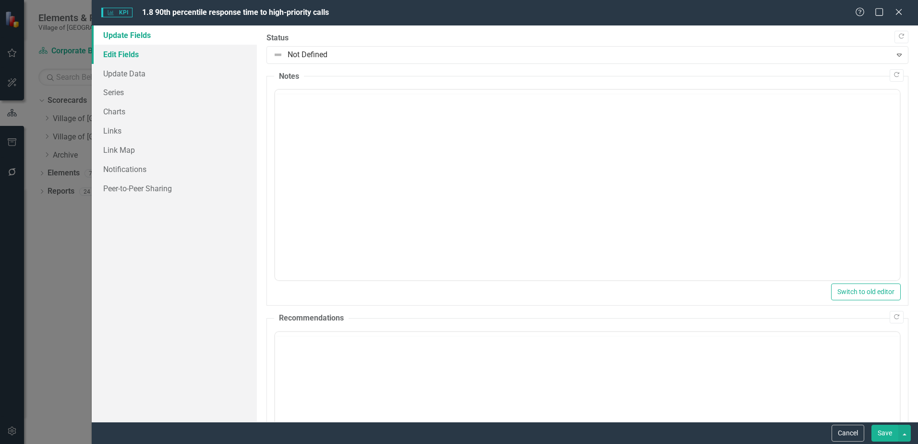
click at [139, 53] on link "Edit Fields" at bounding box center [174, 54] width 165 height 19
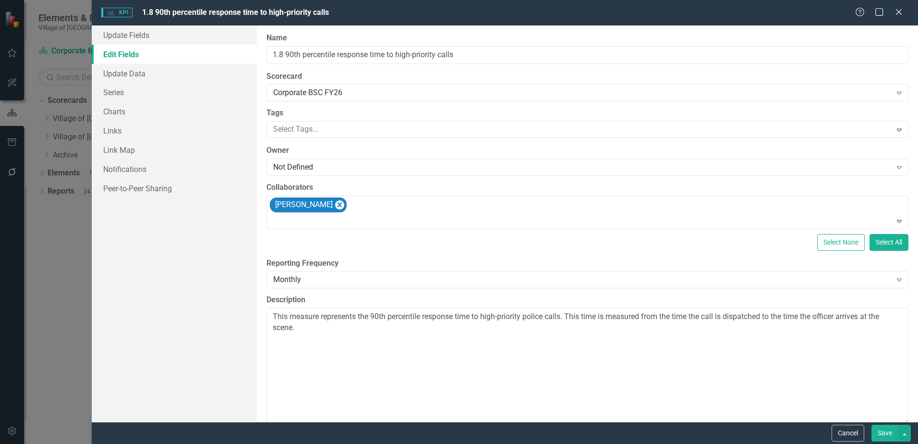
scroll to position [0, 0]
click at [139, 83] on link "Series" at bounding box center [174, 92] width 165 height 19
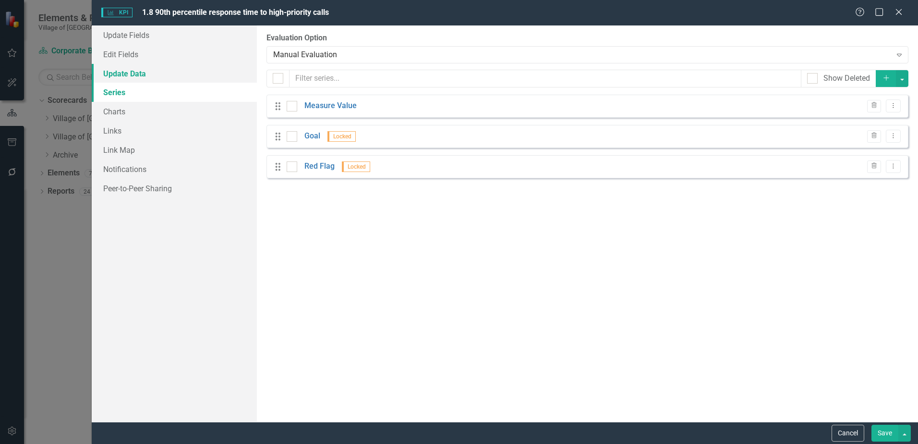
click at [136, 73] on link "Update Data" at bounding box center [174, 73] width 165 height 19
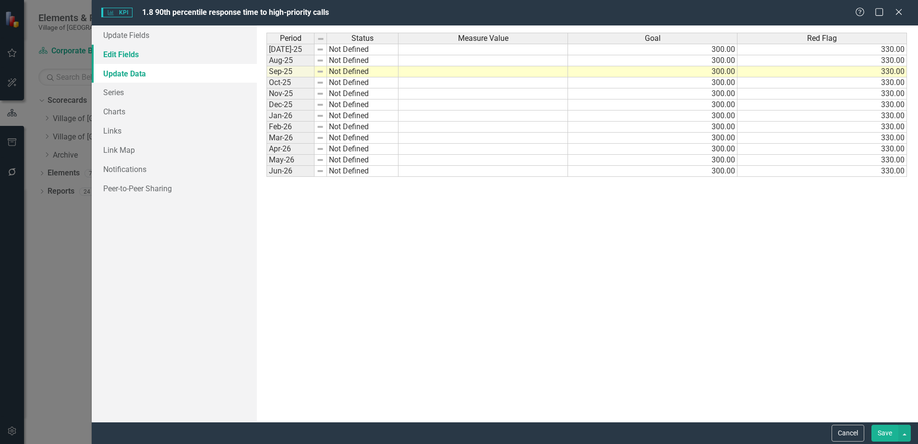
click at [192, 46] on link "Edit Fields" at bounding box center [174, 54] width 165 height 19
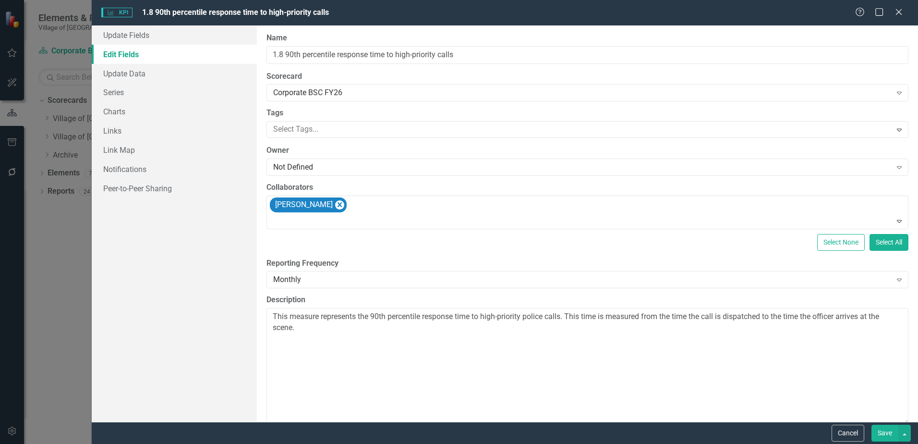
click at [865, 430] on div "Cancel Save" at bounding box center [871, 433] width 82 height 17
click at [863, 430] on button "Cancel" at bounding box center [848, 433] width 33 height 17
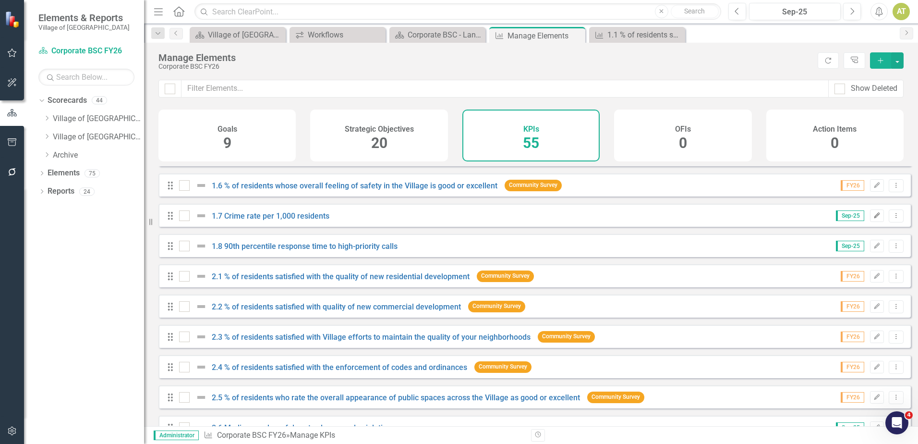
click at [874, 219] on icon "Edit" at bounding box center [877, 216] width 7 height 6
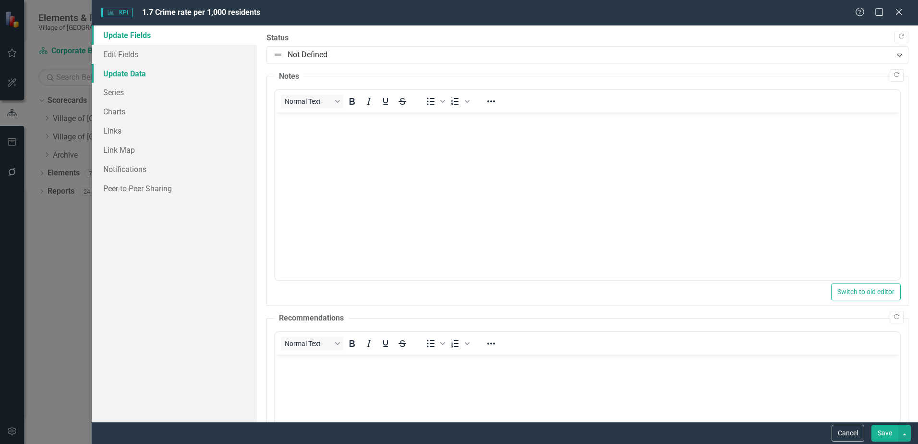
click at [127, 69] on link "Update Data" at bounding box center [174, 73] width 165 height 19
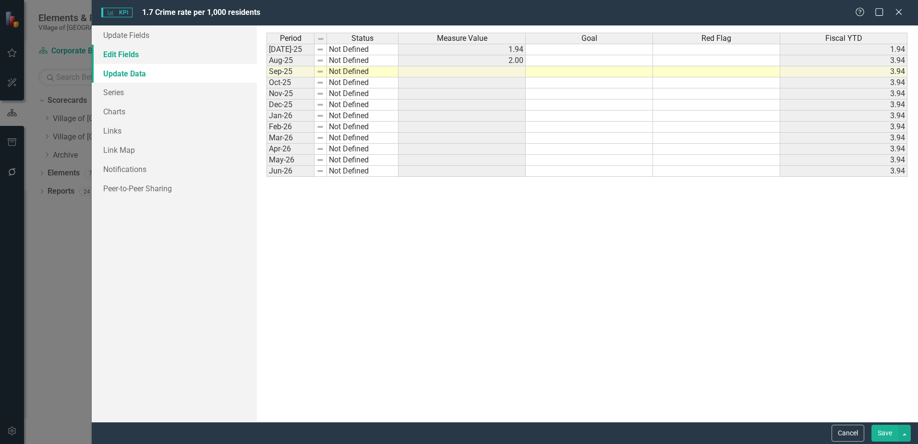
click at [131, 49] on link "Edit Fields" at bounding box center [174, 54] width 165 height 19
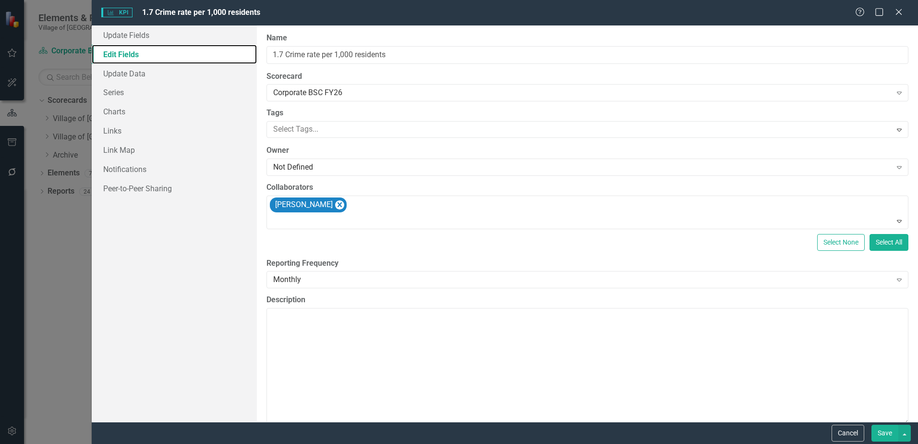
drag, startPoint x: 330, startPoint y: 203, endPoint x: 295, endPoint y: 187, distance: 38.0
click at [335, 203] on icon "Remove Randi Rowland" at bounding box center [339, 205] width 9 height 12
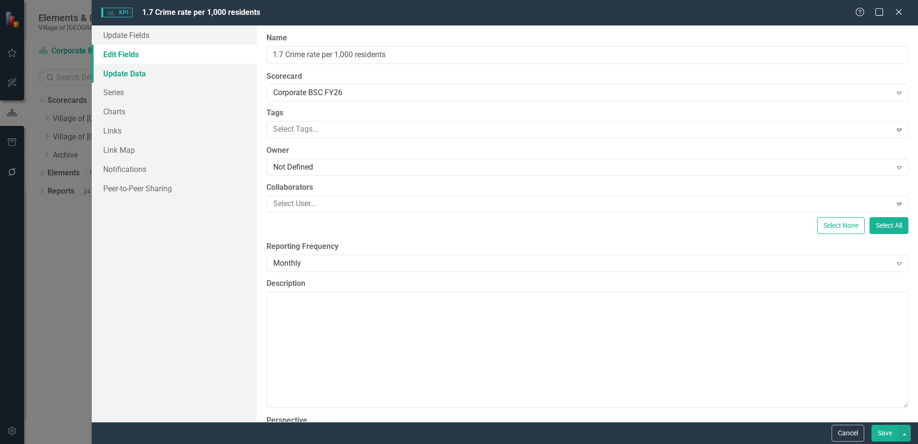
click at [111, 70] on link "Update Data" at bounding box center [174, 73] width 165 height 19
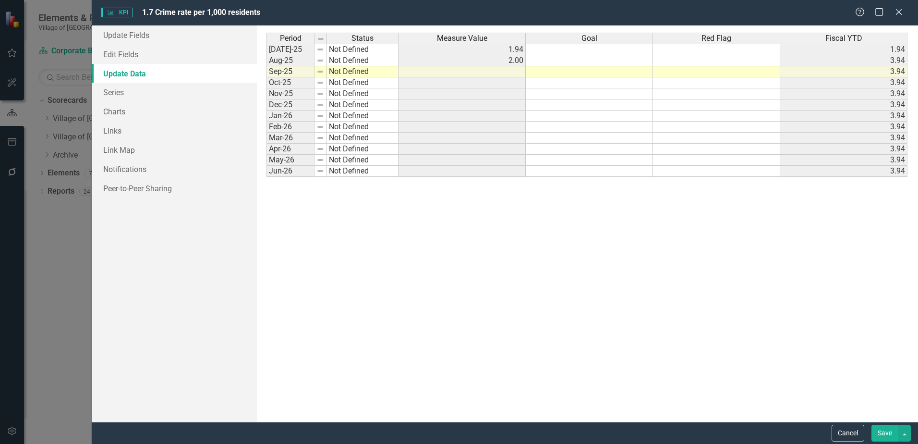
scroll to position [144, 0]
click at [135, 55] on link "Edit Fields" at bounding box center [174, 54] width 165 height 19
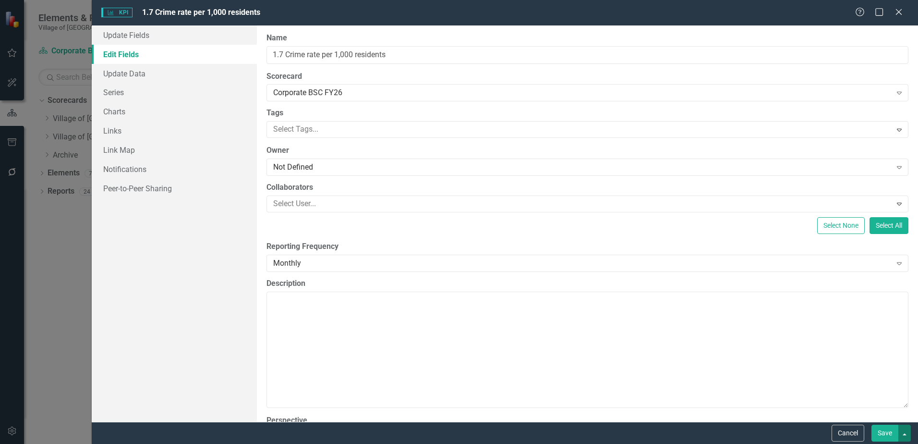
click at [899, 432] on button "button" at bounding box center [905, 433] width 12 height 17
click at [890, 432] on button "Save" at bounding box center [885, 433] width 27 height 17
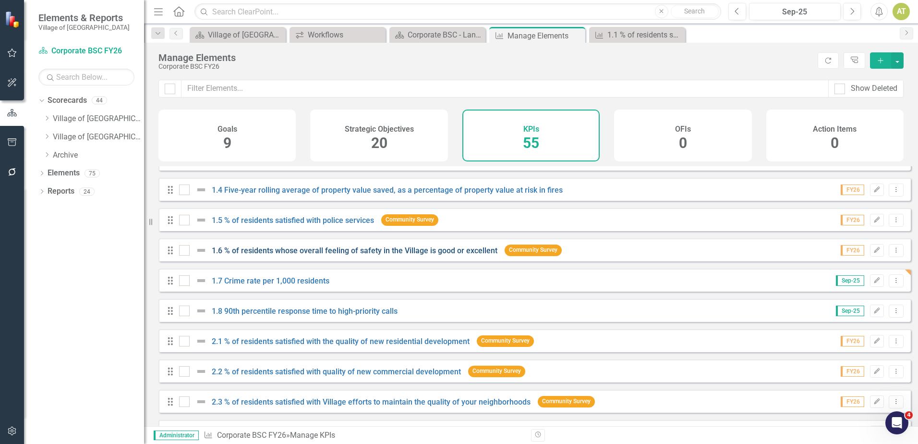
scroll to position [96, 0]
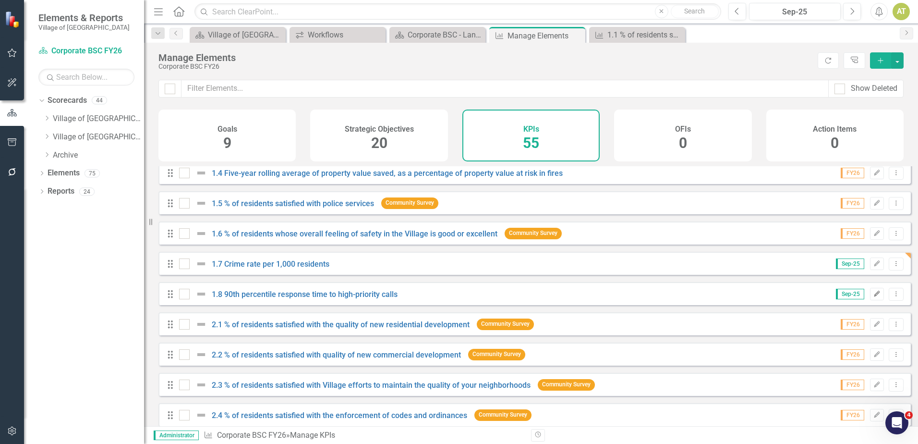
click at [874, 297] on icon "Edit" at bounding box center [877, 294] width 7 height 6
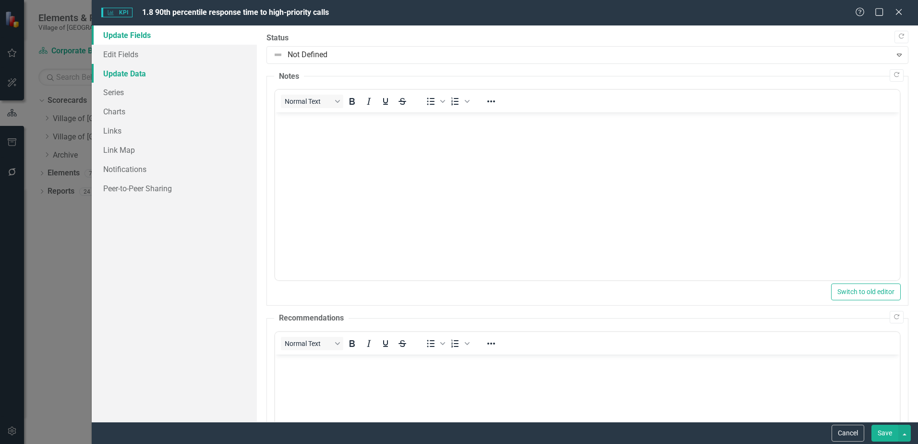
click at [139, 74] on link "Update Data" at bounding box center [174, 73] width 165 height 19
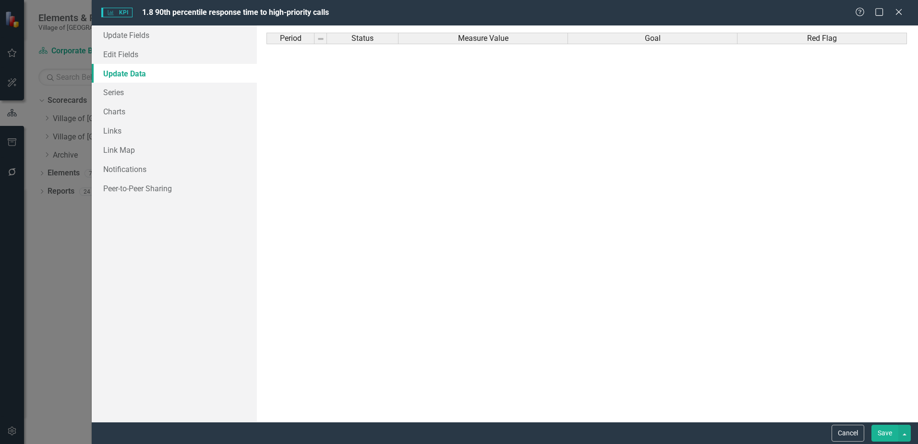
scroll to position [0, 0]
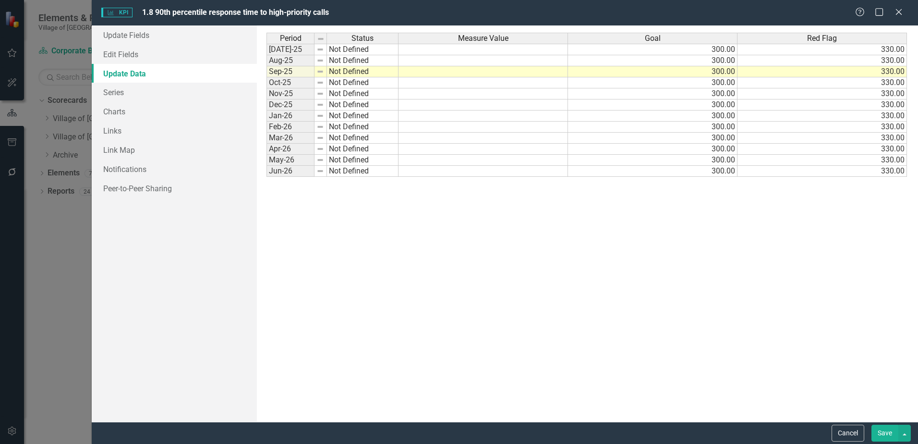
click at [138, 64] on link "Update Data" at bounding box center [174, 73] width 165 height 19
click at [135, 58] on link "Edit Fields" at bounding box center [174, 54] width 165 height 19
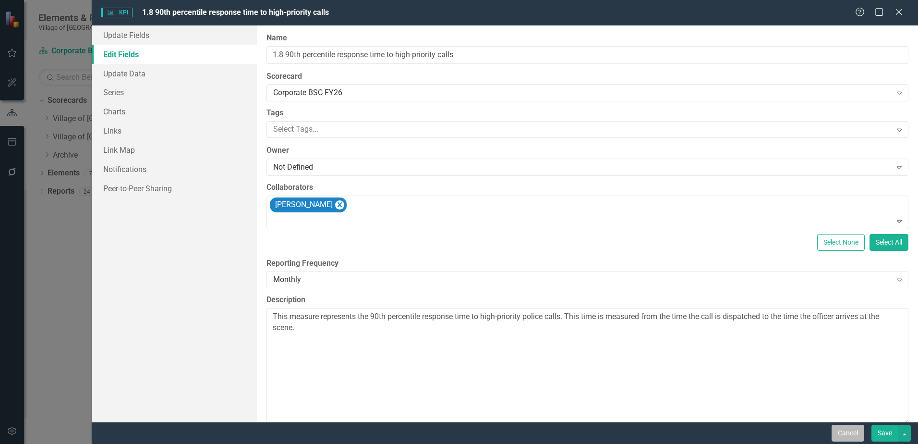
click at [853, 439] on button "Cancel" at bounding box center [848, 433] width 33 height 17
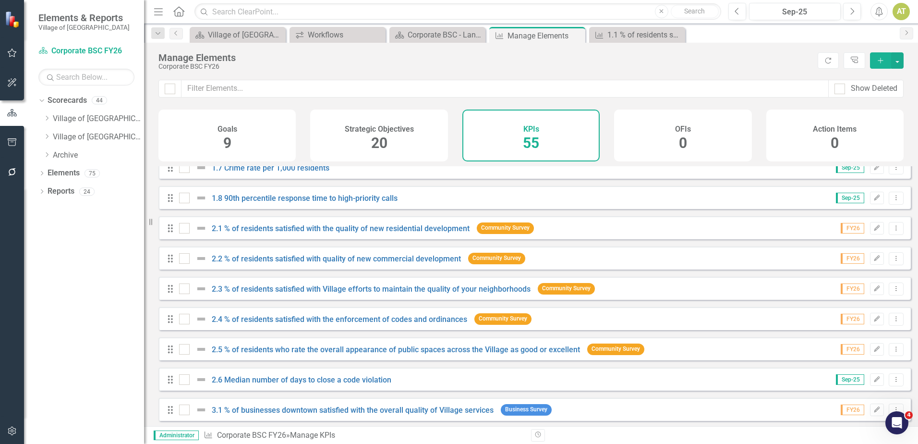
scroll to position [240, 0]
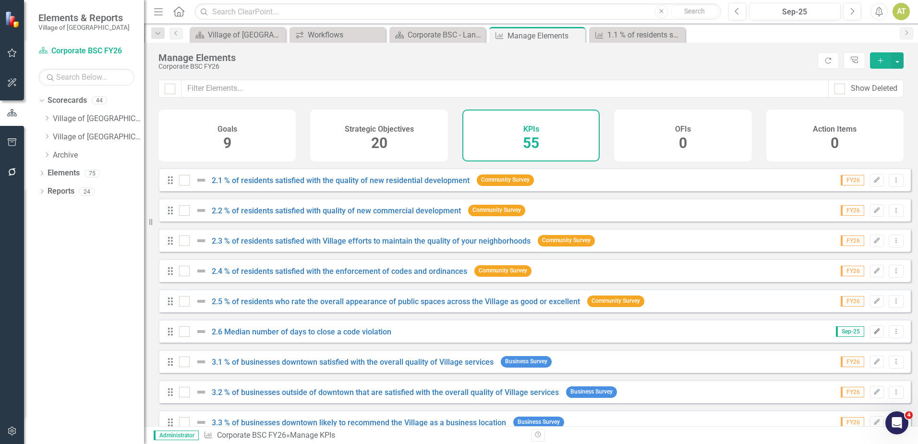
click at [874, 334] on icon "Edit" at bounding box center [877, 332] width 7 height 6
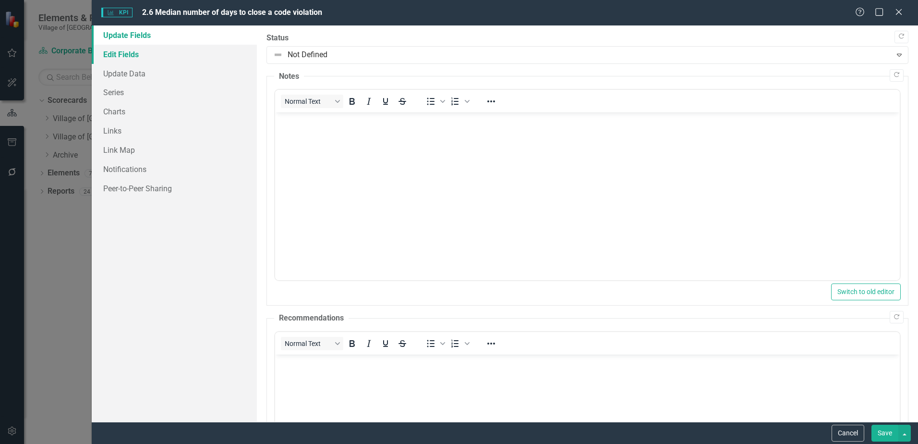
scroll to position [0, 0]
click at [122, 74] on link "Update Data" at bounding box center [174, 73] width 165 height 19
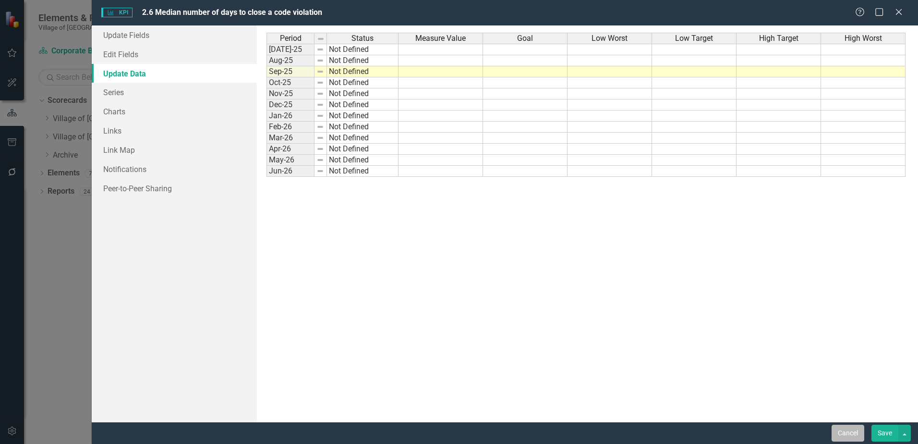
click at [843, 435] on button "Cancel" at bounding box center [848, 433] width 33 height 17
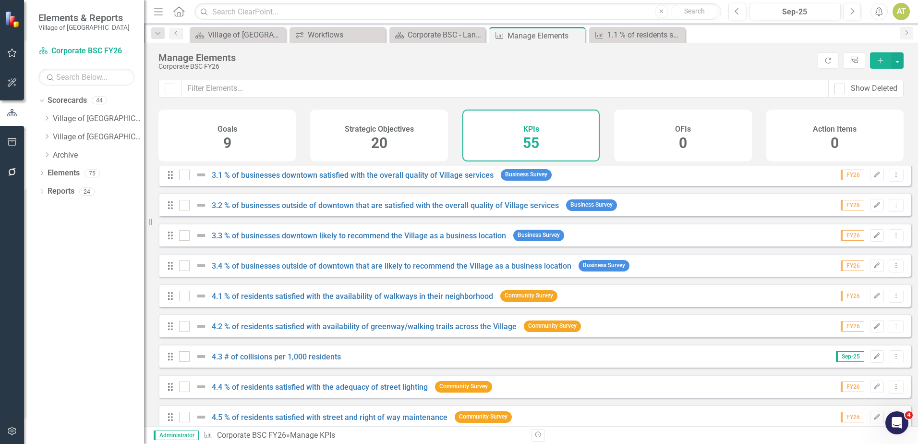
scroll to position [432, 0]
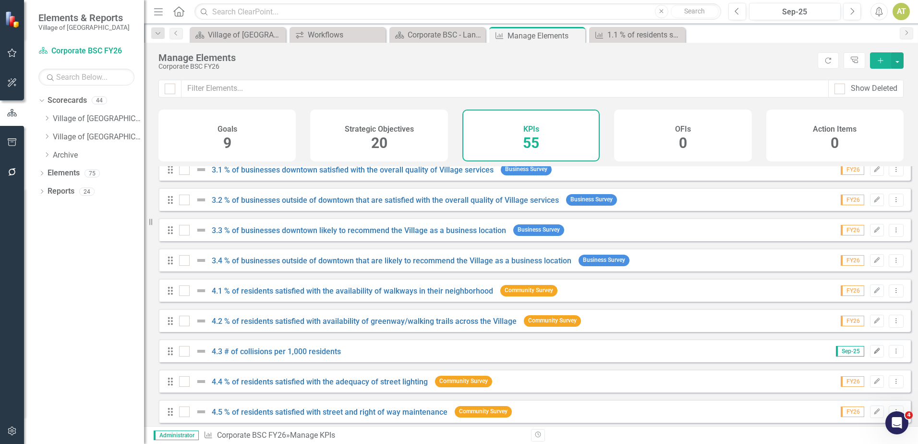
click at [874, 354] on icon "Edit" at bounding box center [877, 351] width 7 height 6
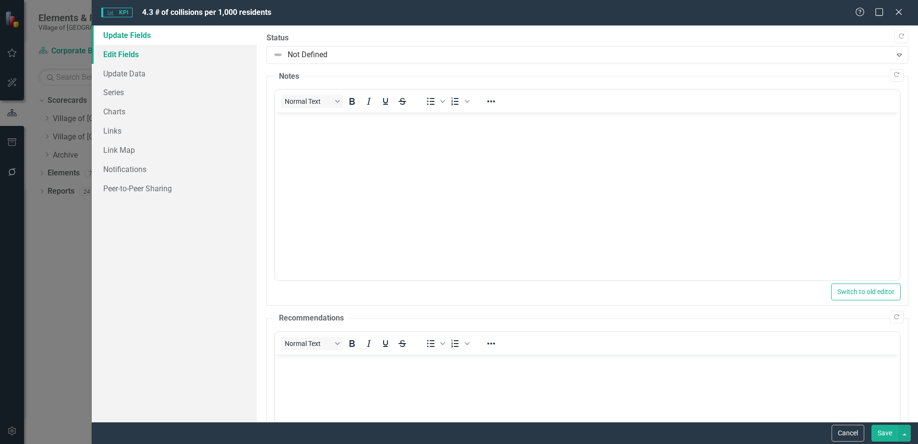
scroll to position [0, 0]
click at [101, 57] on link "Edit Fields" at bounding box center [174, 54] width 165 height 19
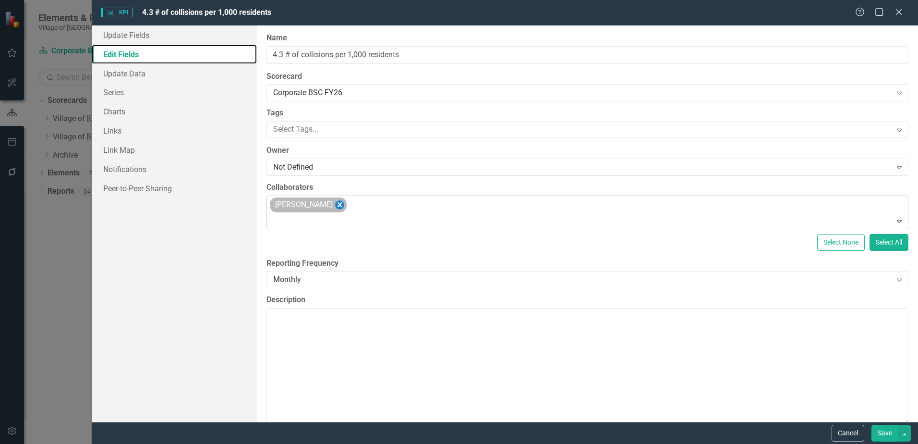
click at [335, 206] on icon "Remove Randi Rowland" at bounding box center [339, 205] width 9 height 12
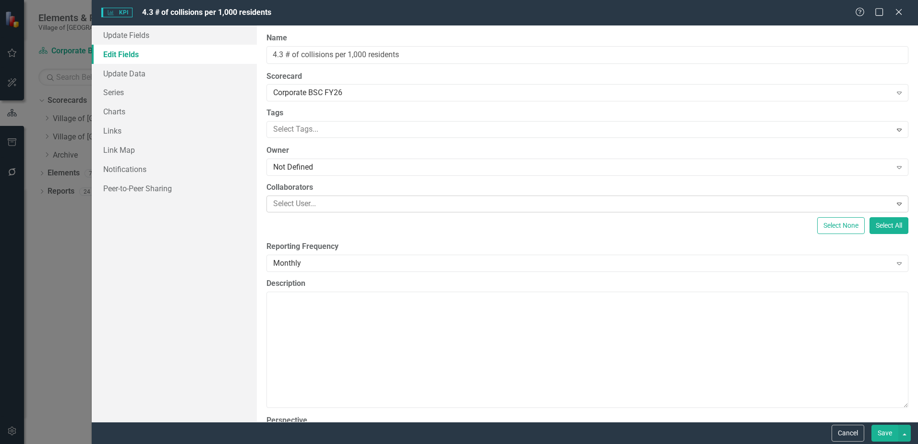
click at [891, 433] on button "Save" at bounding box center [885, 433] width 27 height 17
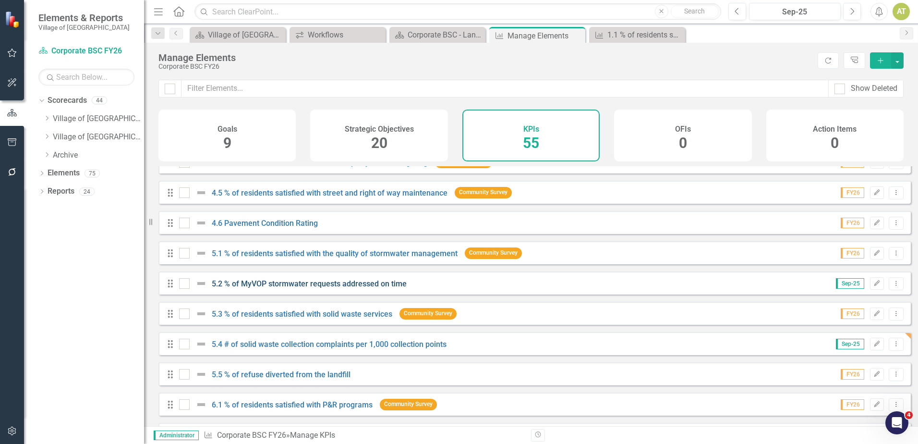
scroll to position [672, 0]
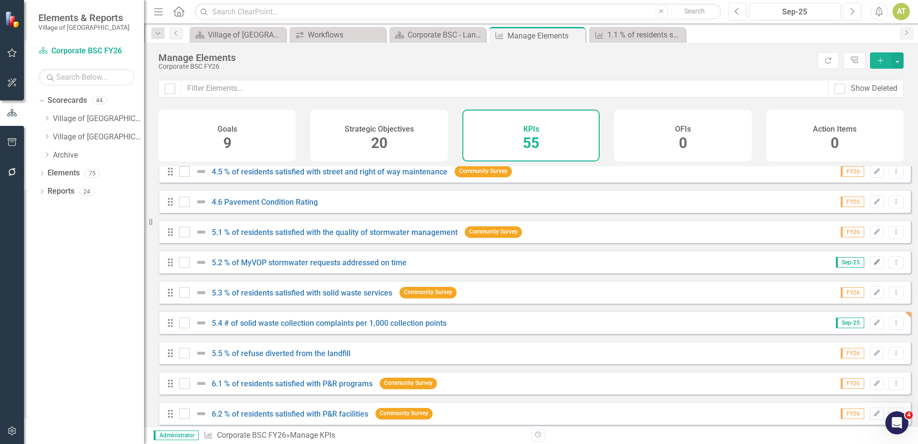
click at [875, 269] on button "Edit" at bounding box center [877, 262] width 14 height 12
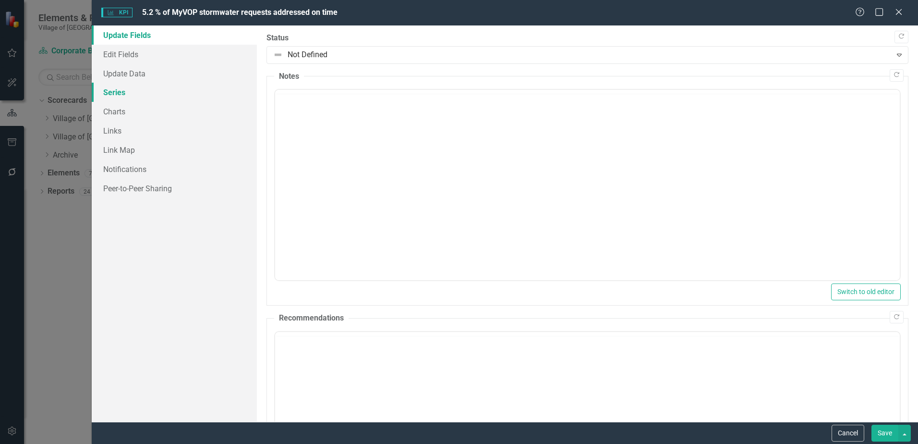
scroll to position [0, 0]
drag, startPoint x: 134, startPoint y: 76, endPoint x: 131, endPoint y: 91, distance: 15.4
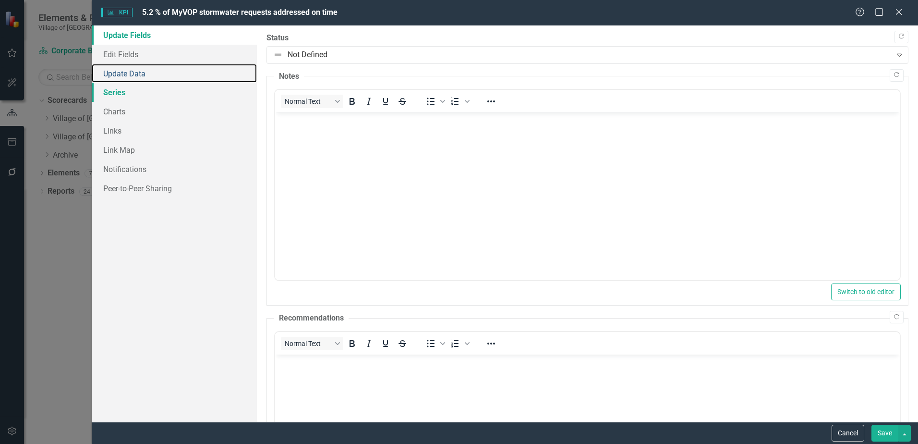
click at [135, 76] on link "Update Data" at bounding box center [174, 73] width 165 height 19
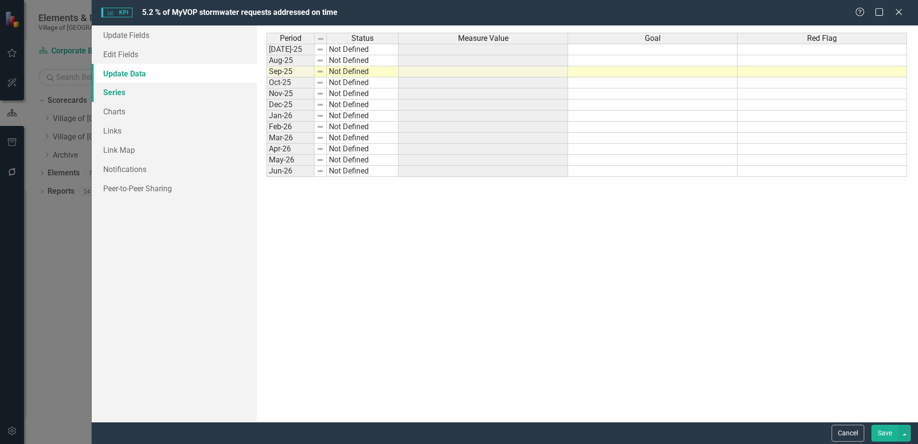
click at [130, 92] on link "Series" at bounding box center [174, 92] width 165 height 19
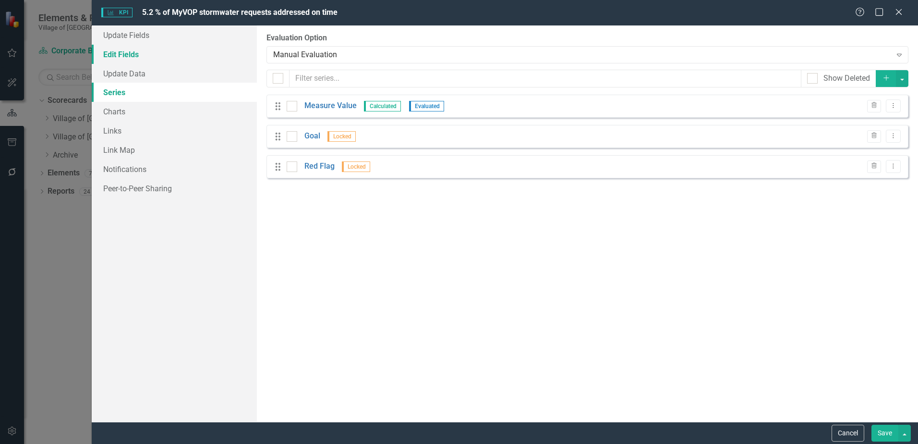
click at [122, 52] on link "Edit Fields" at bounding box center [174, 54] width 165 height 19
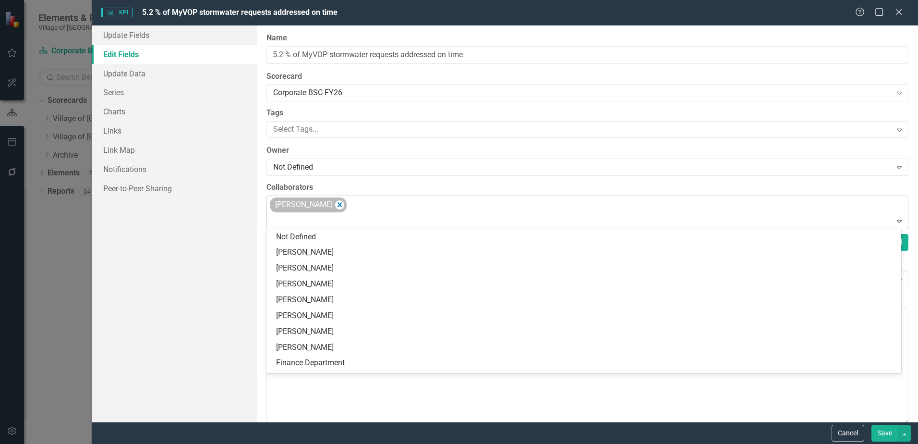
click at [334, 203] on div "[PERSON_NAME]" at bounding box center [303, 205] width 62 height 14
click at [344, 202] on icon "Remove Aleece Bumgardner" at bounding box center [339, 205] width 9 height 12
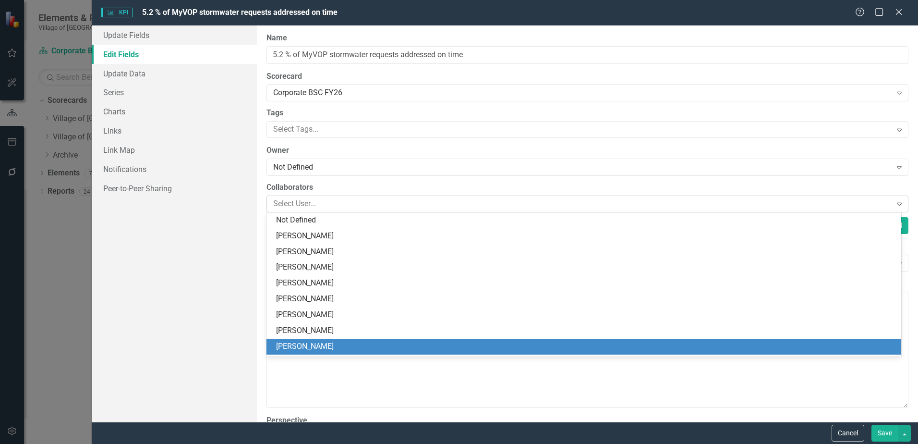
click at [204, 308] on div "Update Fields Edit Fields Update Data Series Charts Links Link Map Notification…" at bounding box center [174, 223] width 165 height 396
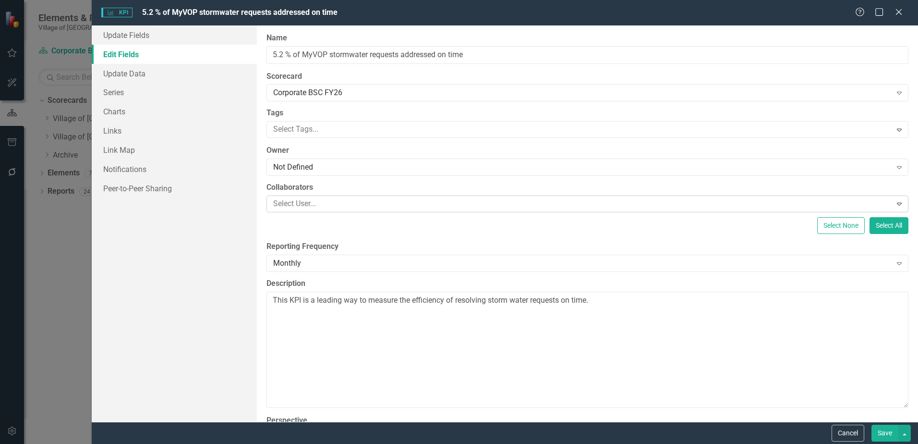
click at [884, 432] on button "Save" at bounding box center [885, 433] width 27 height 17
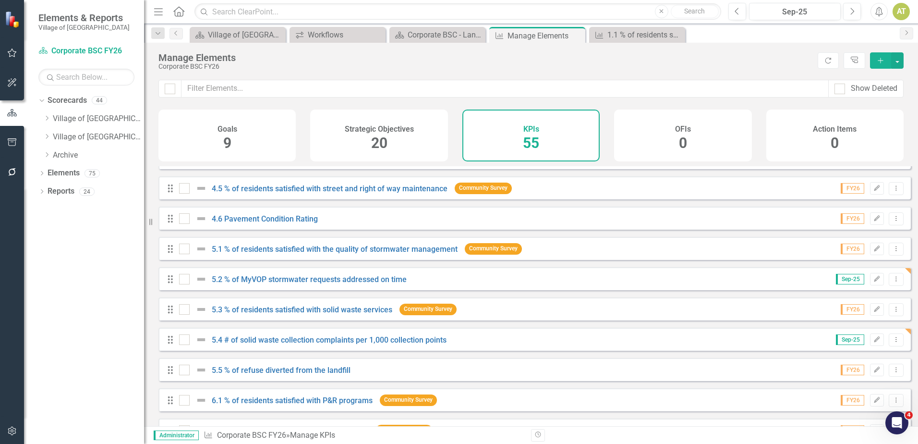
scroll to position [672, 0]
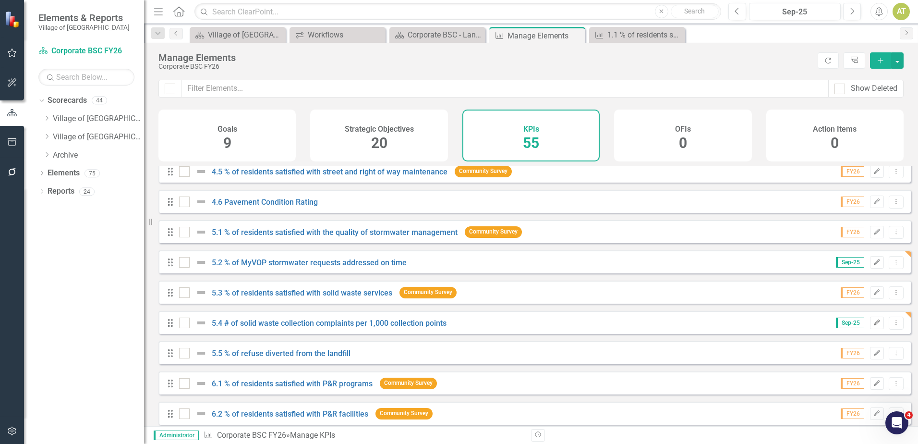
click at [874, 326] on icon "Edit" at bounding box center [877, 323] width 7 height 6
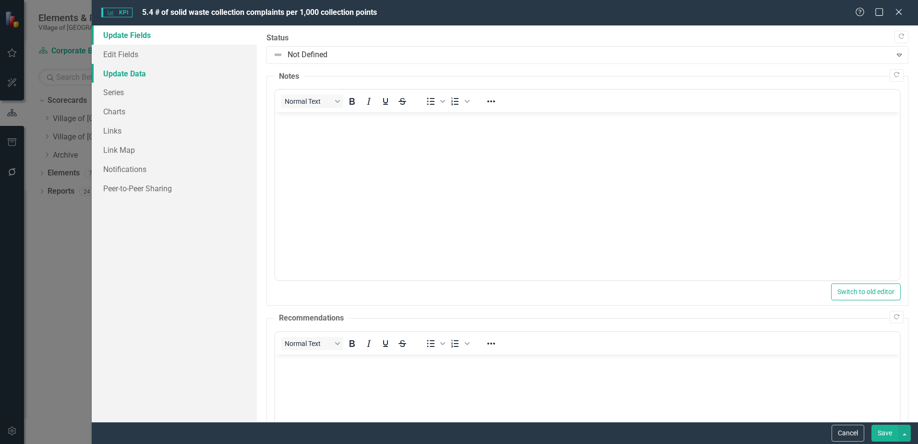
scroll to position [0, 0]
click at [103, 59] on link "Edit Fields" at bounding box center [174, 54] width 165 height 19
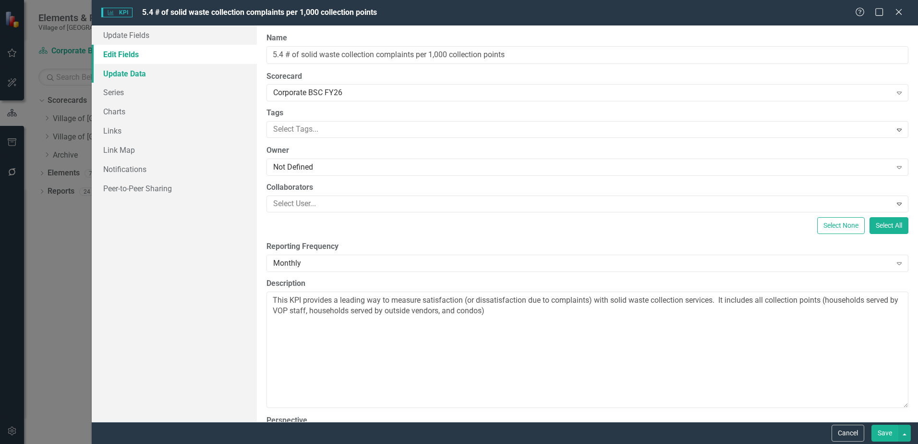
click at [112, 82] on link "Update Data" at bounding box center [174, 73] width 165 height 19
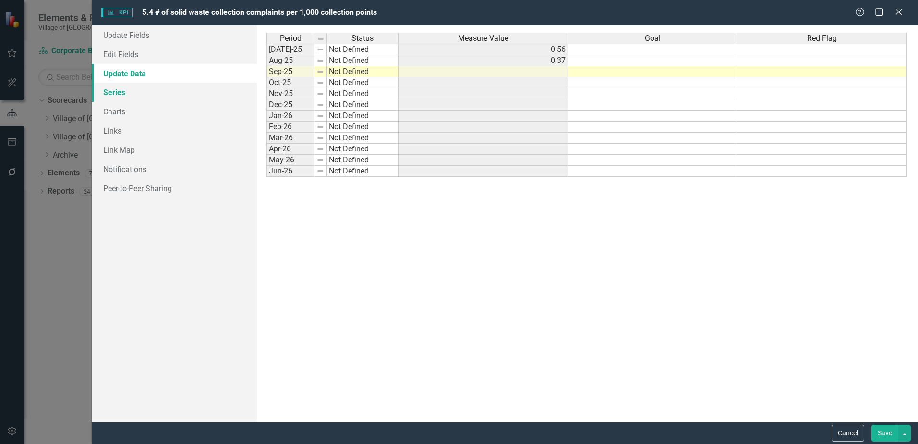
click at [113, 95] on link "Series" at bounding box center [174, 92] width 165 height 19
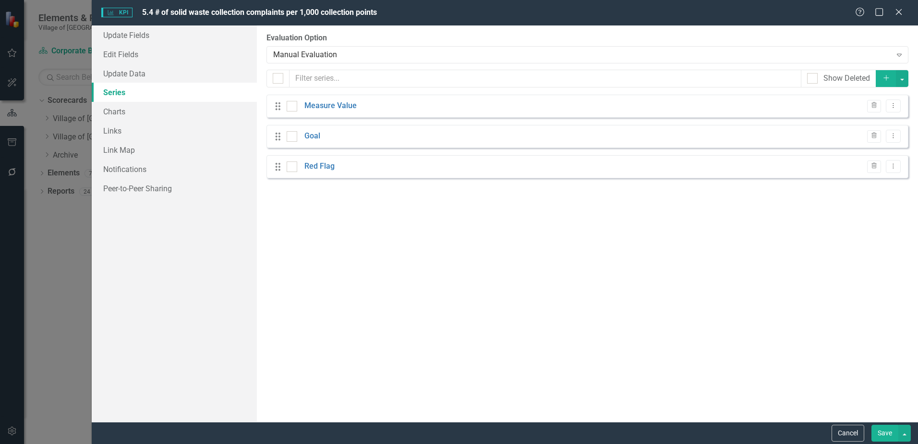
checkbox input "false"
click at [143, 67] on link "Update Data" at bounding box center [174, 73] width 165 height 19
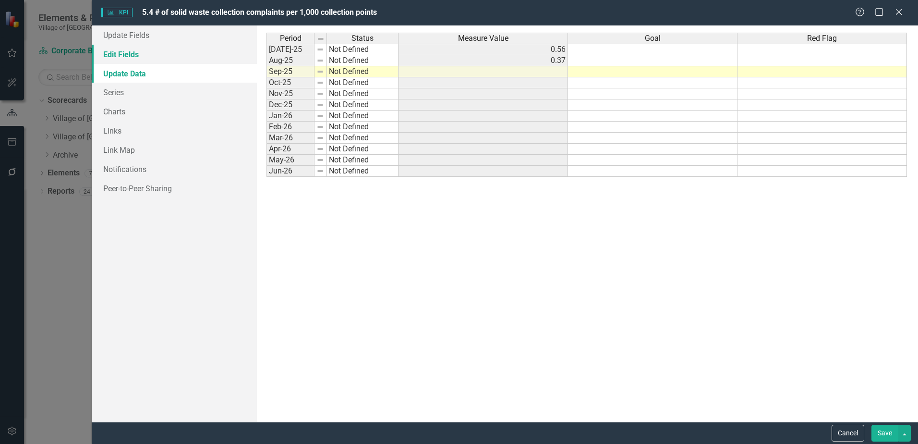
click at [141, 58] on link "Edit Fields" at bounding box center [174, 54] width 165 height 19
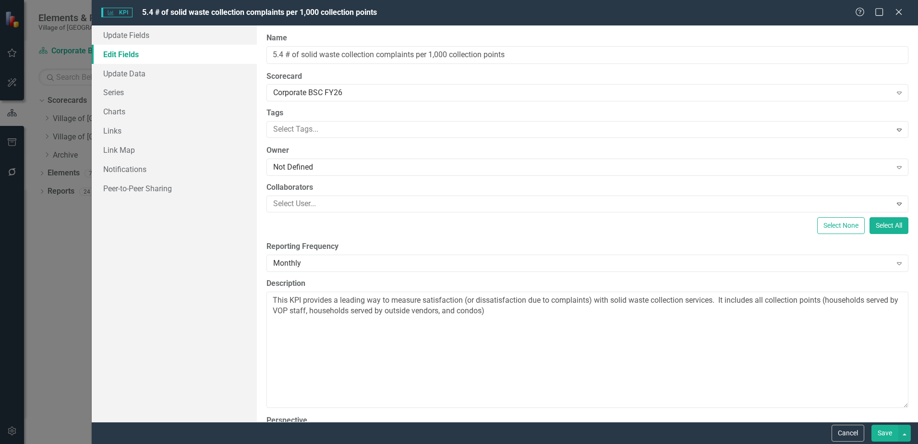
click at [888, 436] on button "Save" at bounding box center [885, 433] width 27 height 17
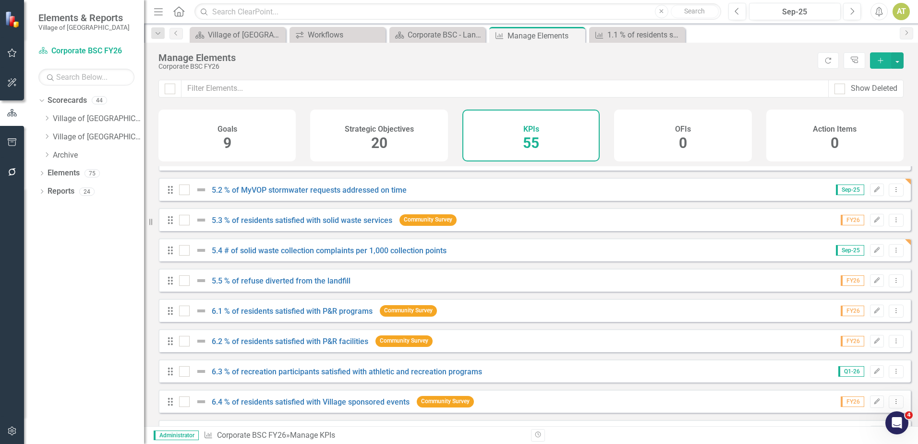
scroll to position [769, 0]
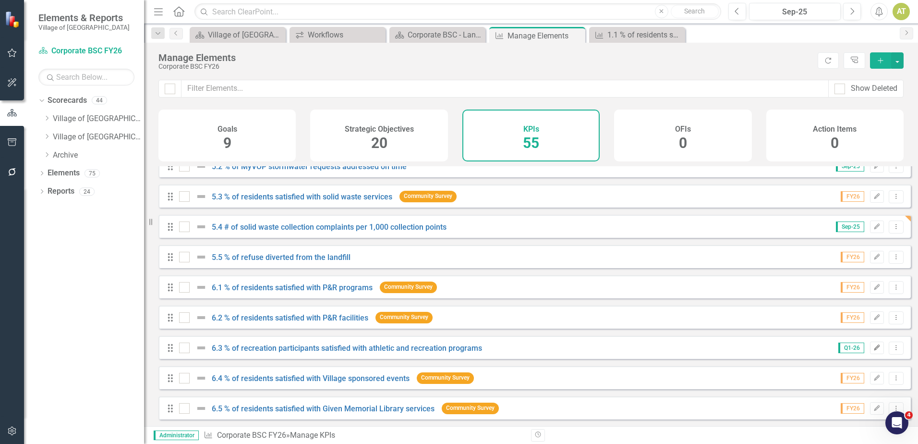
click at [875, 350] on icon "button" at bounding box center [878, 347] width 6 height 6
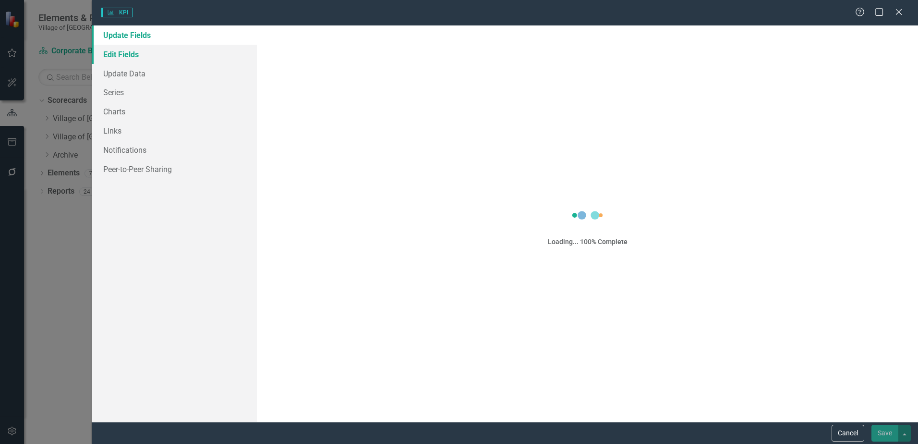
click at [127, 51] on link "Edit Fields" at bounding box center [174, 54] width 165 height 19
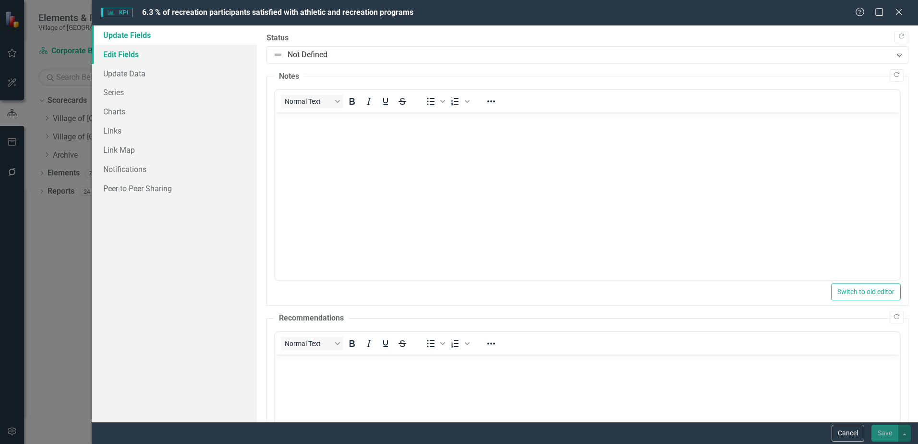
scroll to position [0, 0]
click at [128, 52] on link "Edit Fields" at bounding box center [174, 54] width 165 height 19
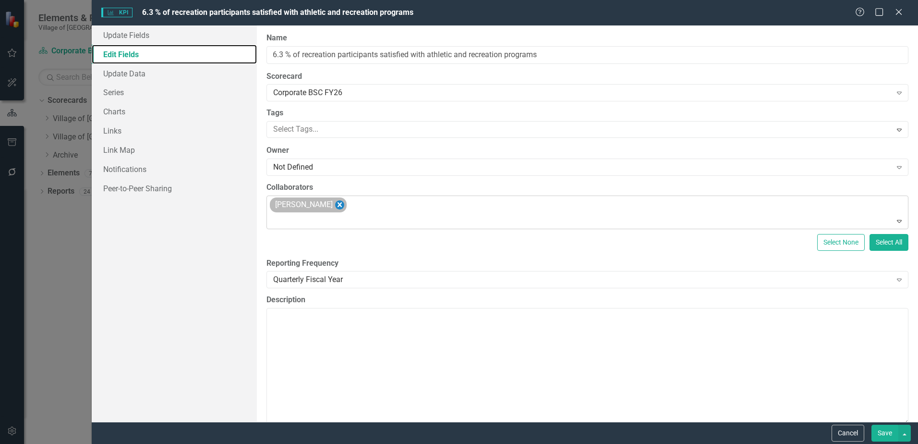
click at [335, 205] on icon "Remove Marie Senkbeil" at bounding box center [339, 205] width 9 height 12
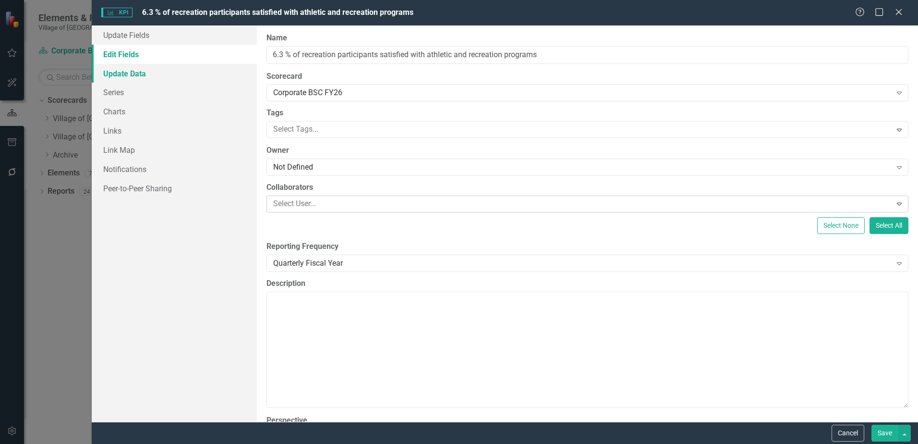
click at [169, 73] on link "Update Data" at bounding box center [174, 73] width 165 height 19
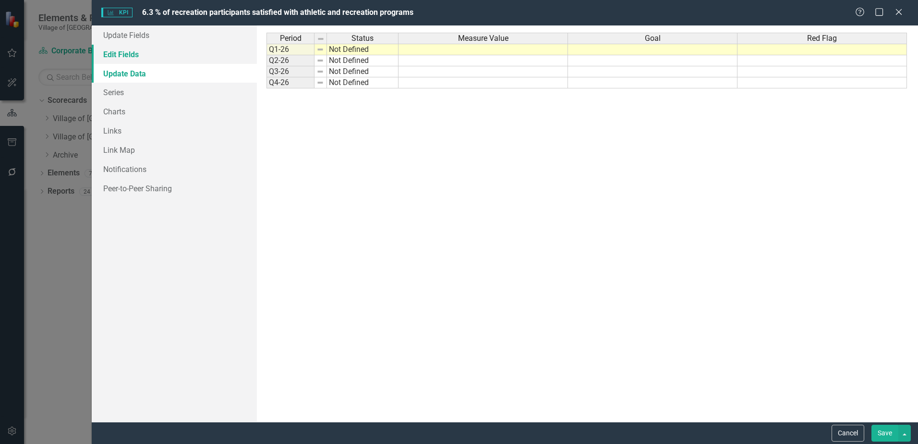
click at [164, 55] on link "Edit Fields" at bounding box center [174, 54] width 165 height 19
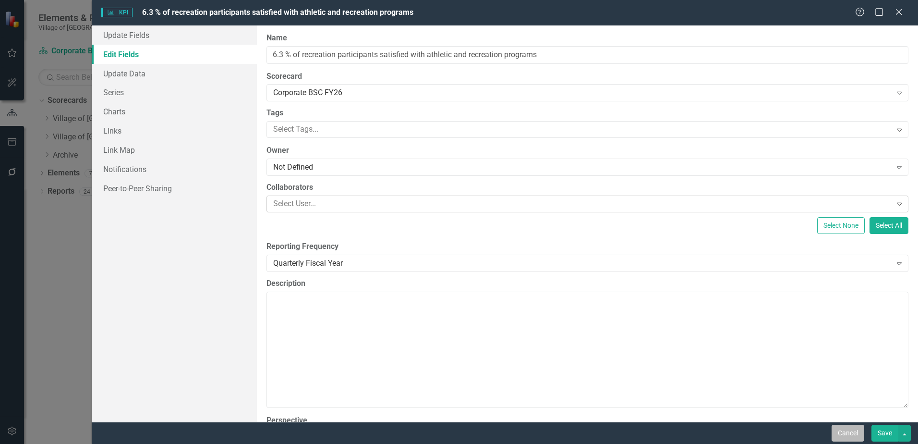
click at [848, 428] on button "Cancel" at bounding box center [848, 433] width 33 height 17
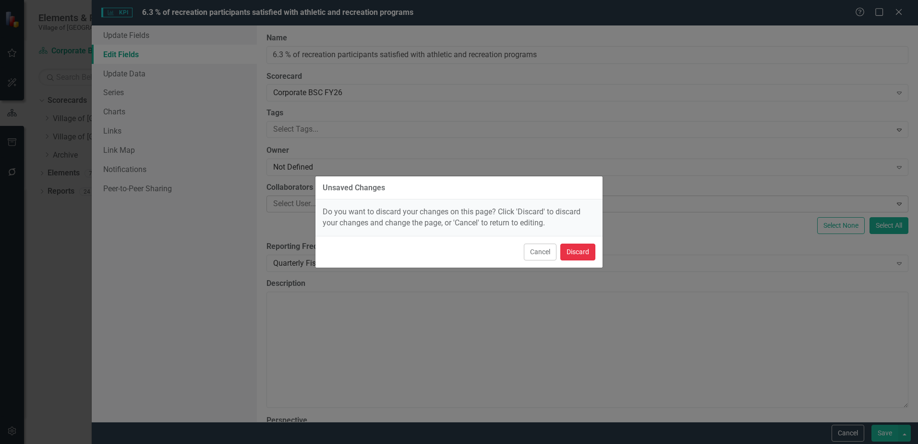
click at [574, 248] on button "Discard" at bounding box center [578, 252] width 35 height 17
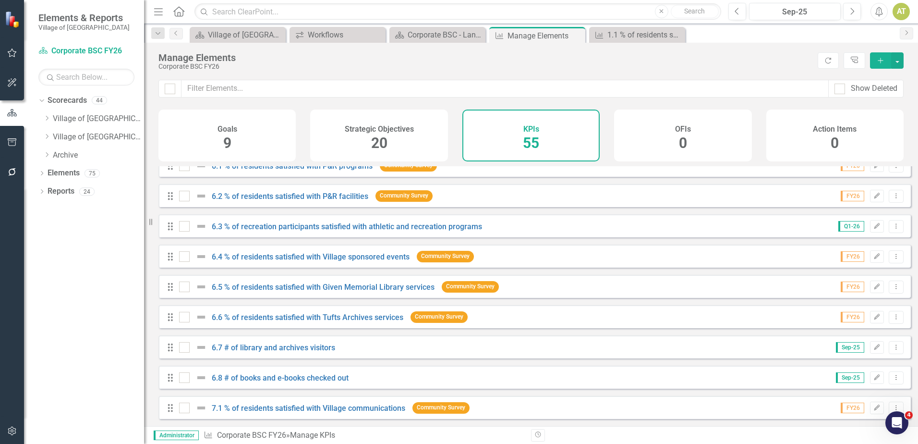
scroll to position [913, 0]
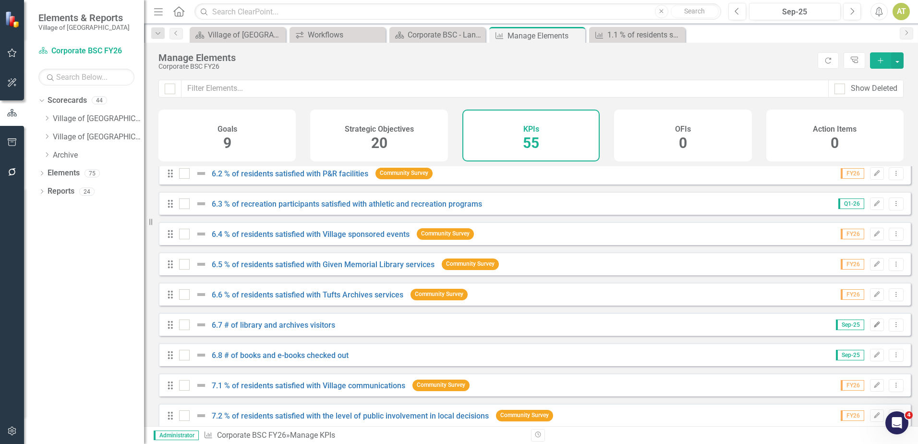
click at [874, 328] on icon "Edit" at bounding box center [877, 325] width 7 height 6
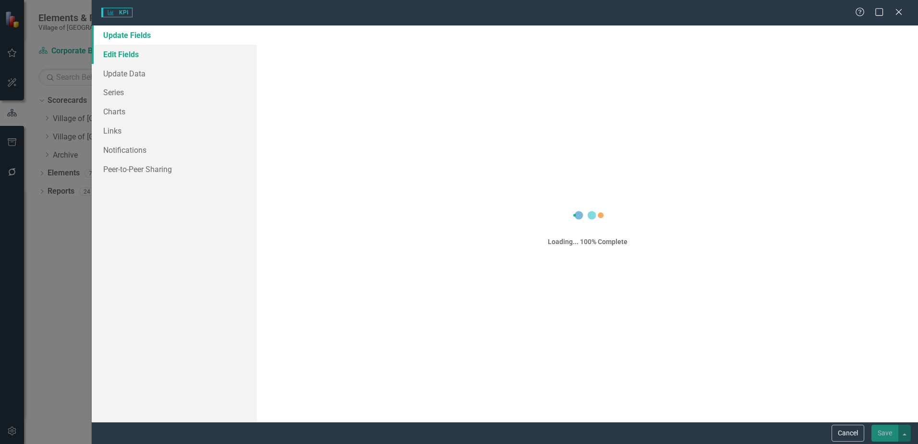
click at [157, 51] on link "Edit Fields" at bounding box center [174, 54] width 165 height 19
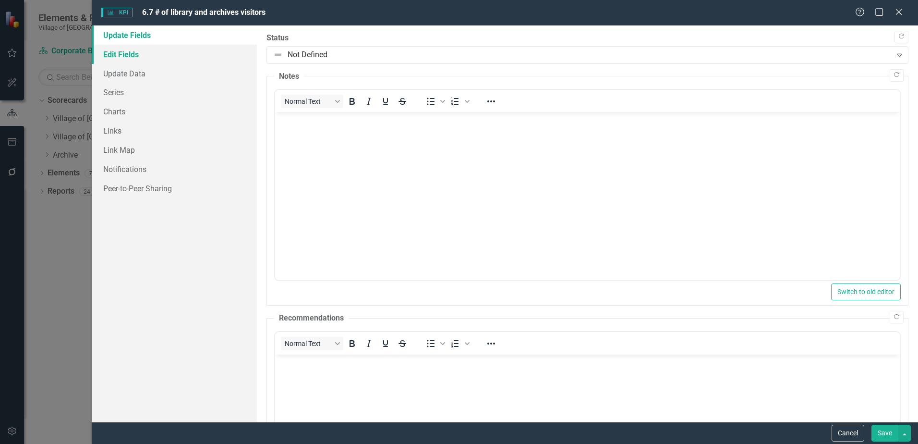
click at [158, 52] on link "Edit Fields" at bounding box center [174, 54] width 165 height 19
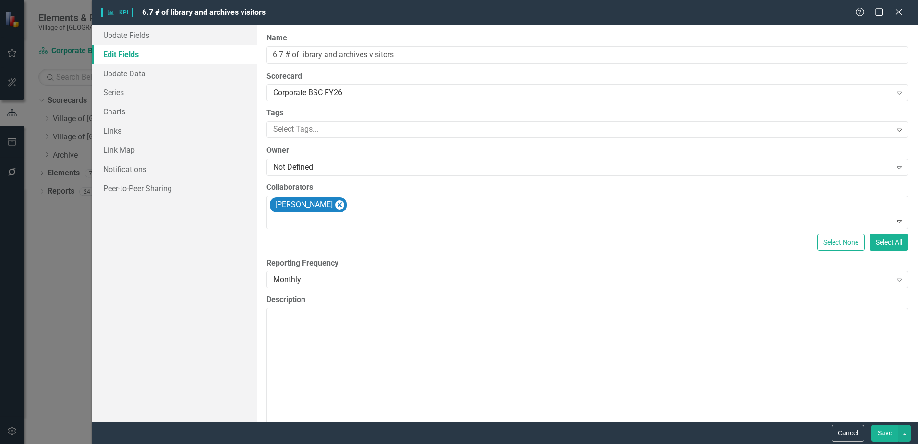
scroll to position [0, 0]
click at [160, 67] on link "Update Data" at bounding box center [174, 73] width 165 height 19
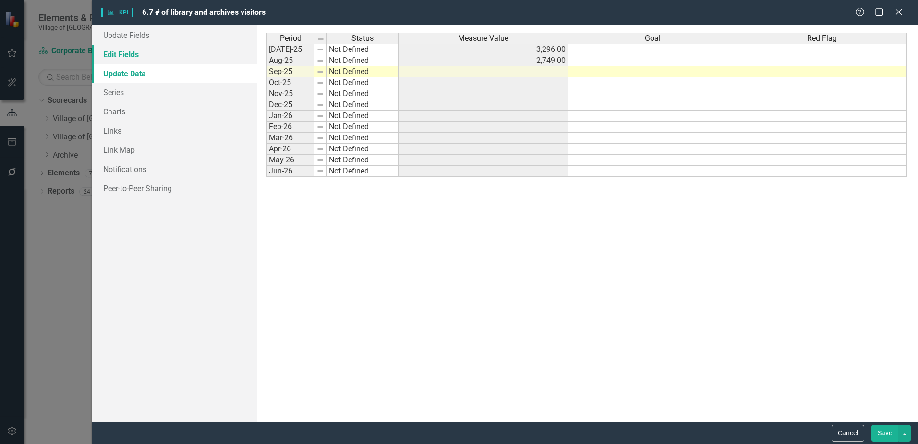
click at [149, 58] on link "Edit Fields" at bounding box center [174, 54] width 165 height 19
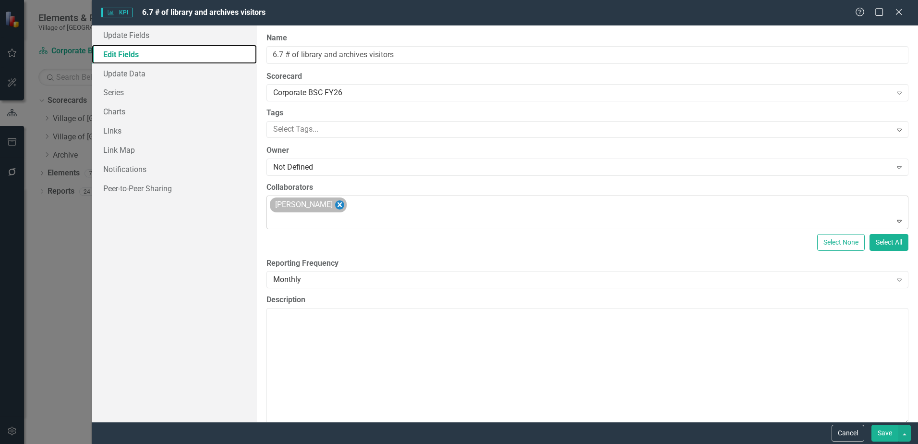
click at [335, 202] on icon "Remove Melissa Bielby" at bounding box center [339, 205] width 9 height 12
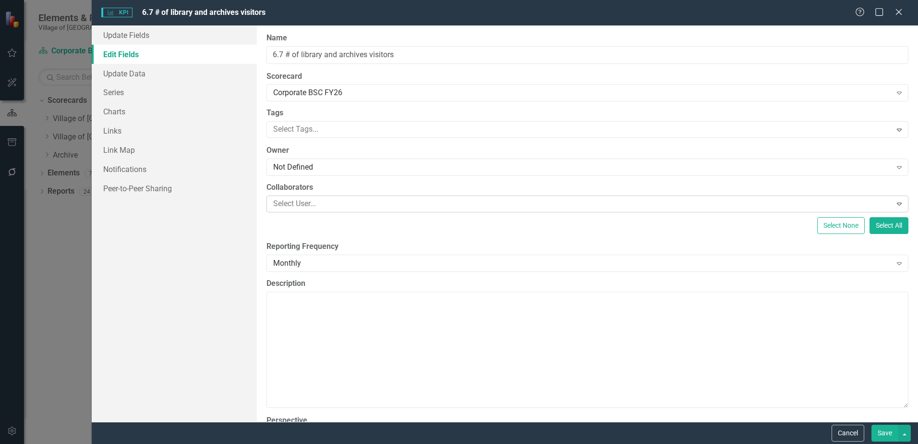
click at [885, 429] on button "Save" at bounding box center [885, 433] width 27 height 17
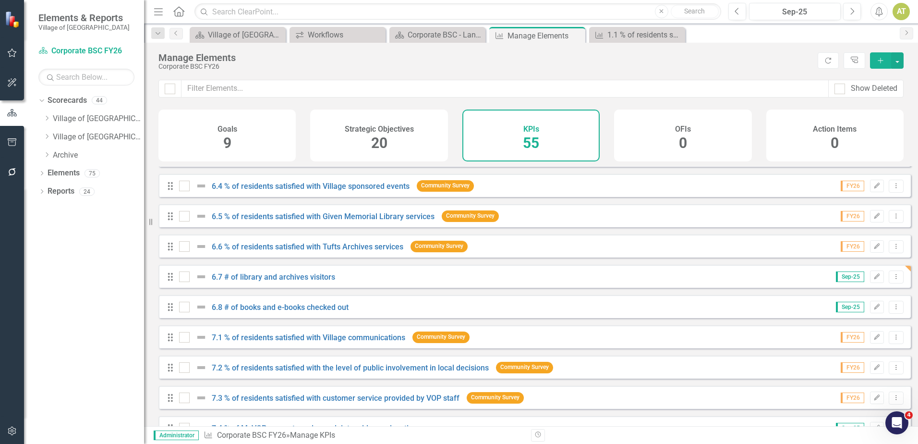
scroll to position [1009, 0]
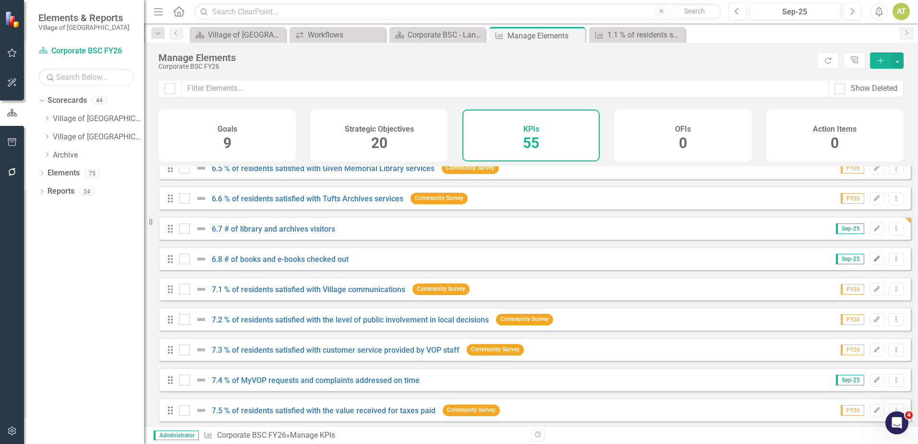
click at [874, 262] on icon "Edit" at bounding box center [877, 259] width 7 height 6
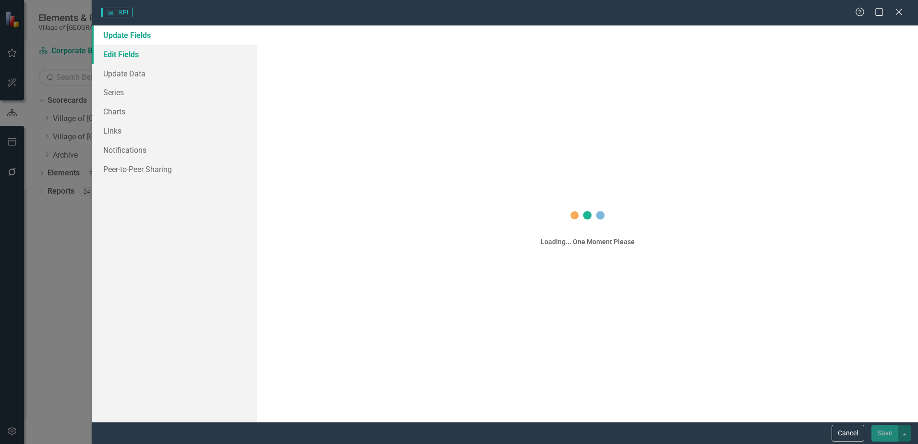
click at [143, 53] on link "Edit Fields" at bounding box center [174, 54] width 165 height 19
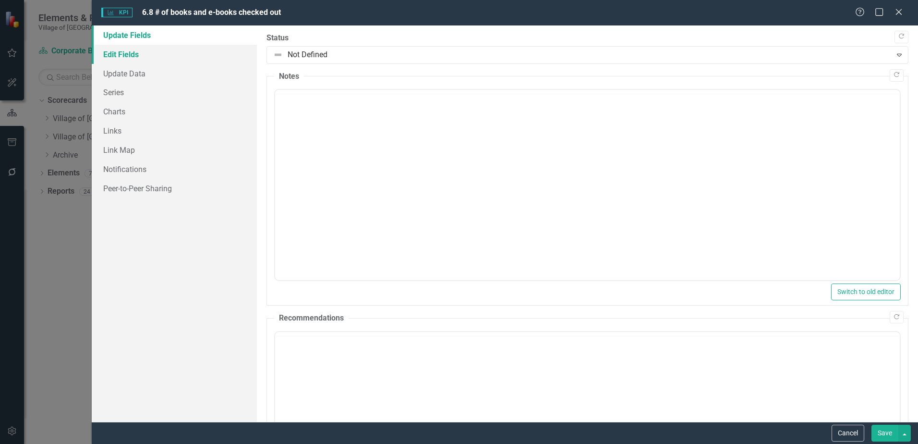
click at [134, 55] on link "Edit Fields" at bounding box center [174, 54] width 165 height 19
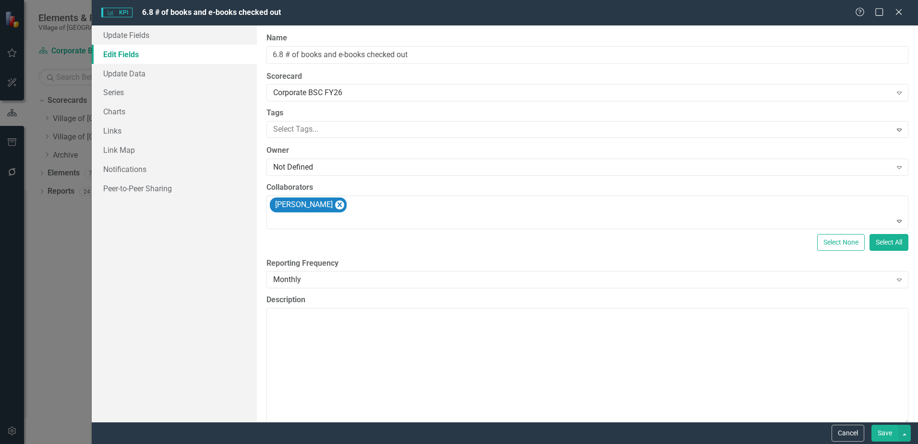
scroll to position [0, 0]
click at [335, 204] on icon "Remove Melissa Bielby" at bounding box center [339, 205] width 9 height 12
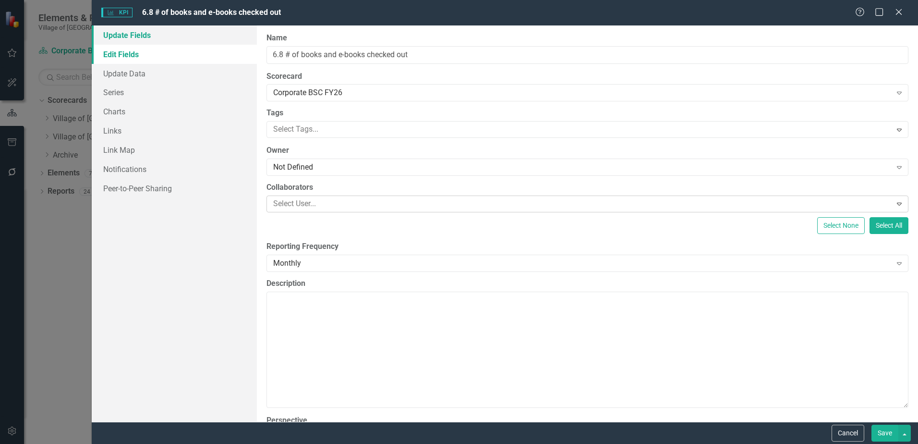
click at [176, 38] on link "Update Fields" at bounding box center [174, 34] width 165 height 19
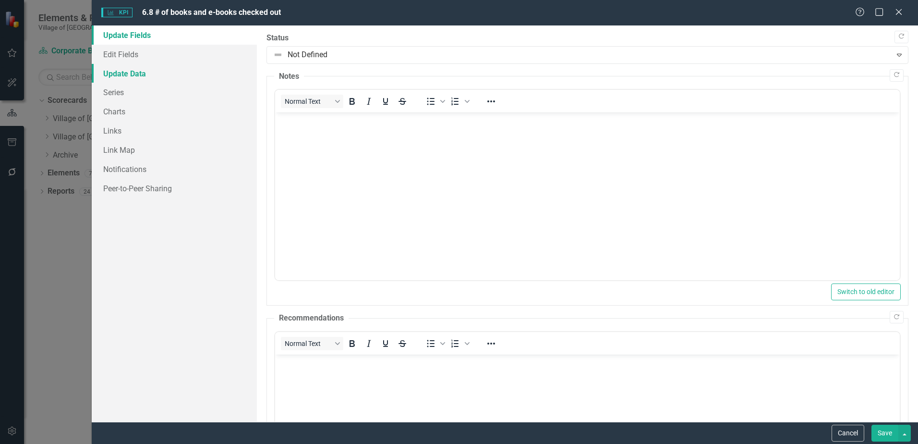
click at [178, 69] on link "Update Data" at bounding box center [174, 73] width 165 height 19
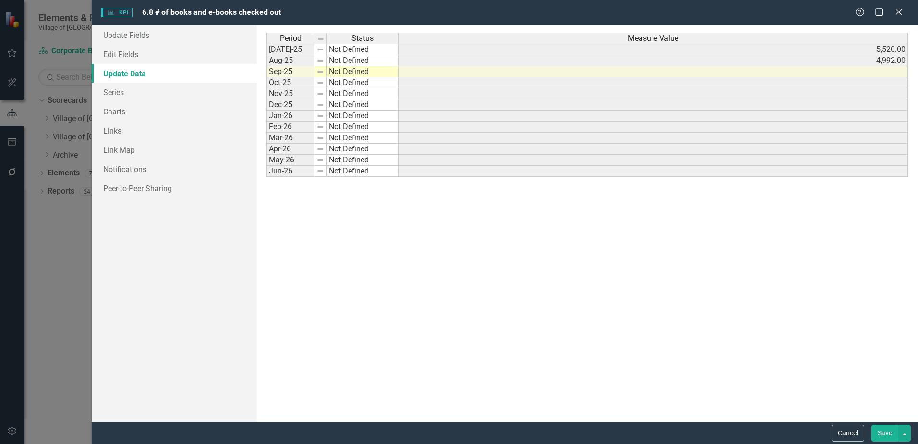
click at [887, 434] on button "Save" at bounding box center [885, 433] width 27 height 17
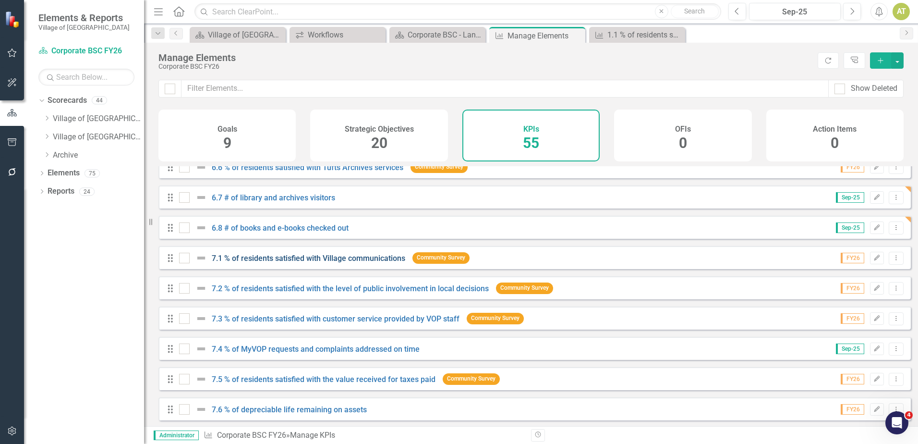
scroll to position [1057, 0]
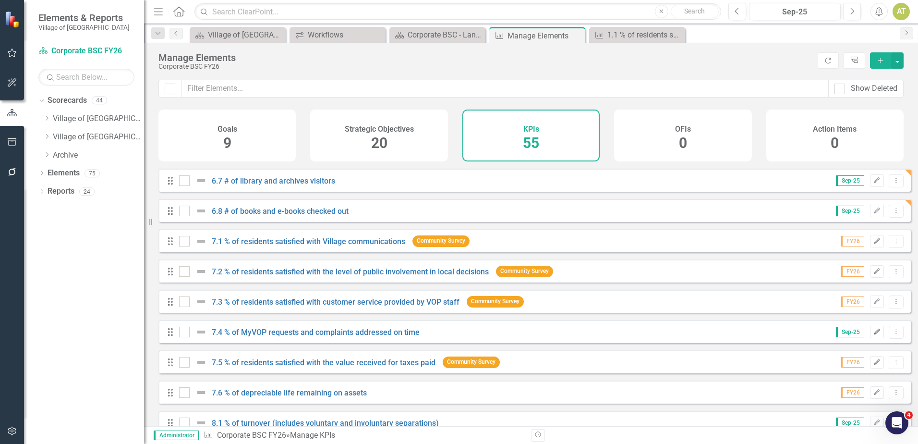
click at [874, 335] on icon "Edit" at bounding box center [877, 332] width 7 height 6
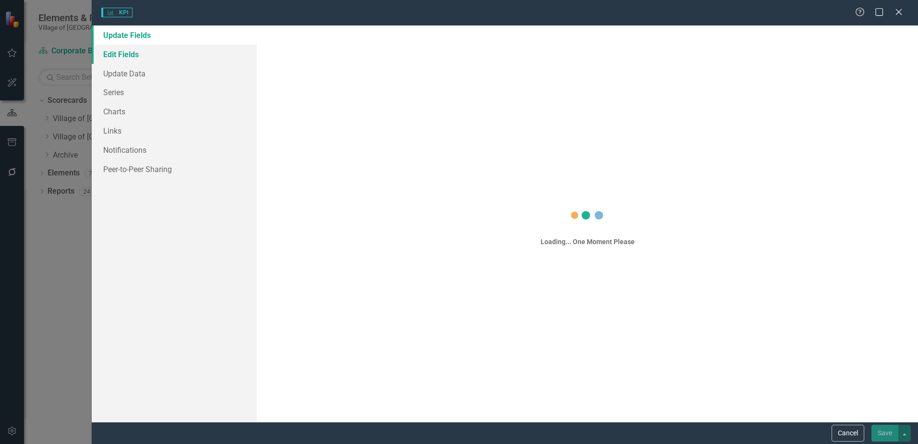
click at [129, 51] on link "Edit Fields" at bounding box center [174, 54] width 165 height 19
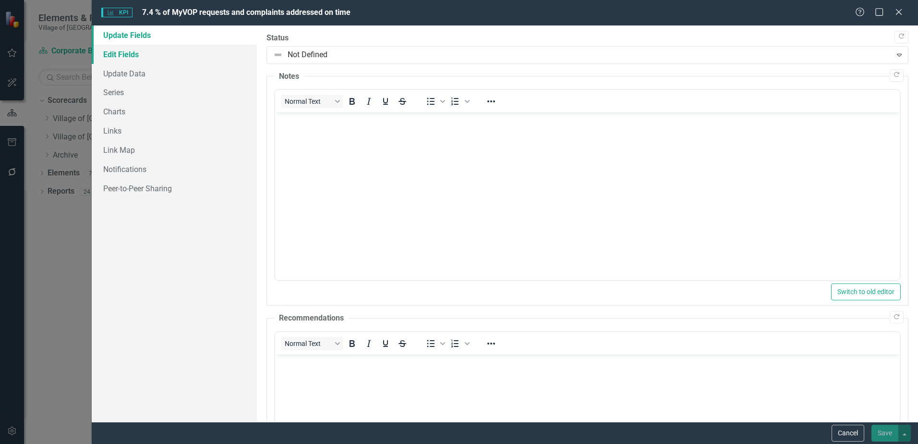
scroll to position [0, 0]
click at [129, 51] on link "Edit Fields" at bounding box center [174, 54] width 165 height 19
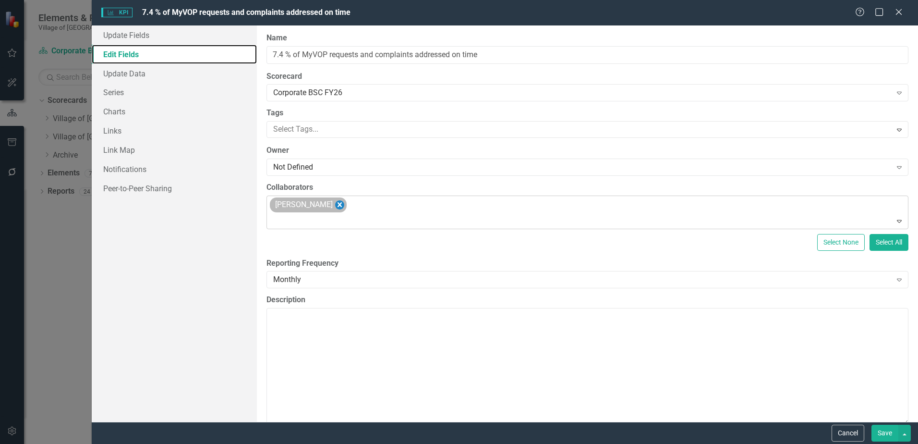
click at [344, 203] on icon "Remove Ashleigh Thompson" at bounding box center [339, 205] width 9 height 12
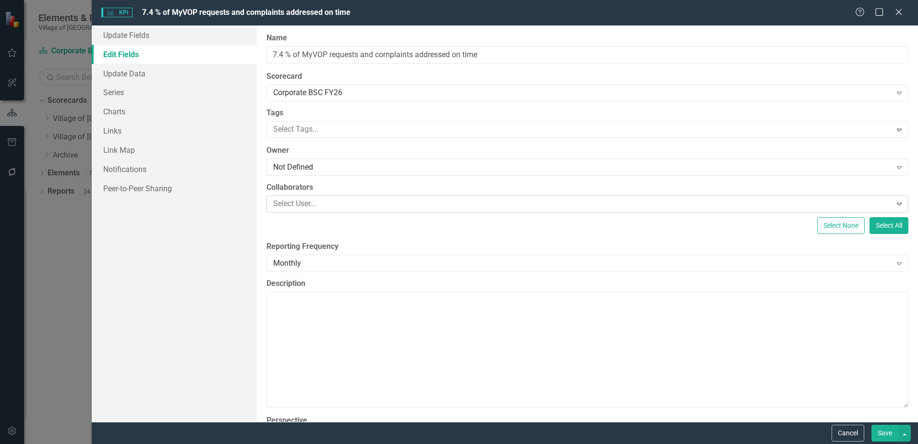
click at [887, 434] on button "Save" at bounding box center [885, 433] width 27 height 17
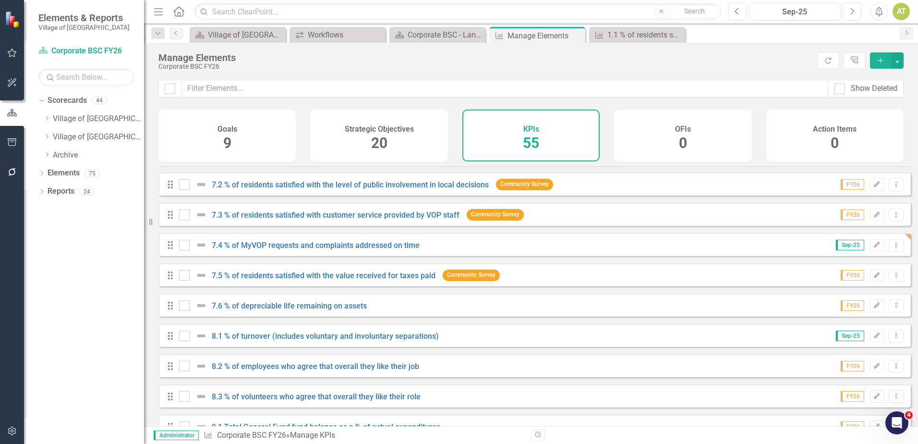
scroll to position [1153, 0]
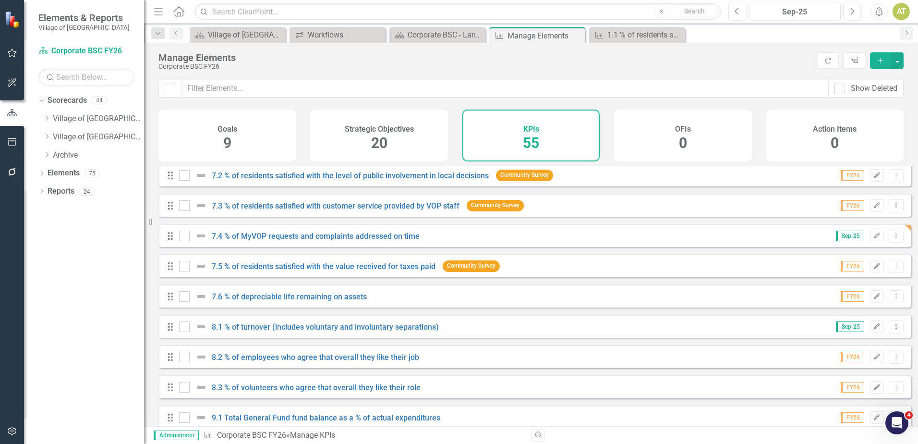
click at [874, 330] on icon "Edit" at bounding box center [877, 327] width 7 height 6
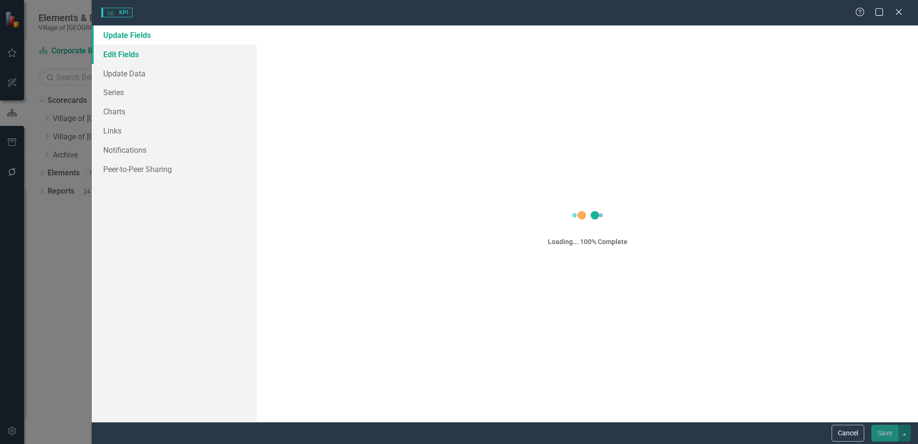
click at [117, 50] on link "Edit Fields" at bounding box center [174, 54] width 165 height 19
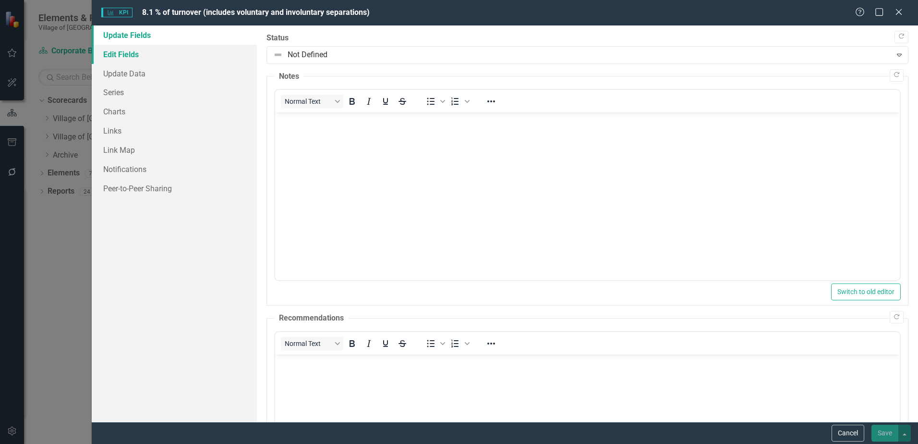
scroll to position [0, 0]
click at [117, 50] on link "Edit Fields" at bounding box center [174, 54] width 165 height 19
click at [120, 54] on link "Edit Fields" at bounding box center [174, 54] width 165 height 19
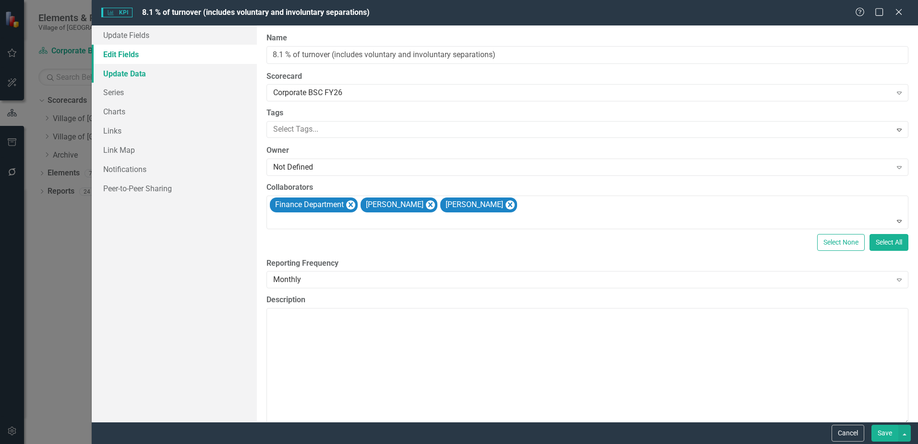
click at [117, 76] on link "Update Data" at bounding box center [174, 73] width 165 height 19
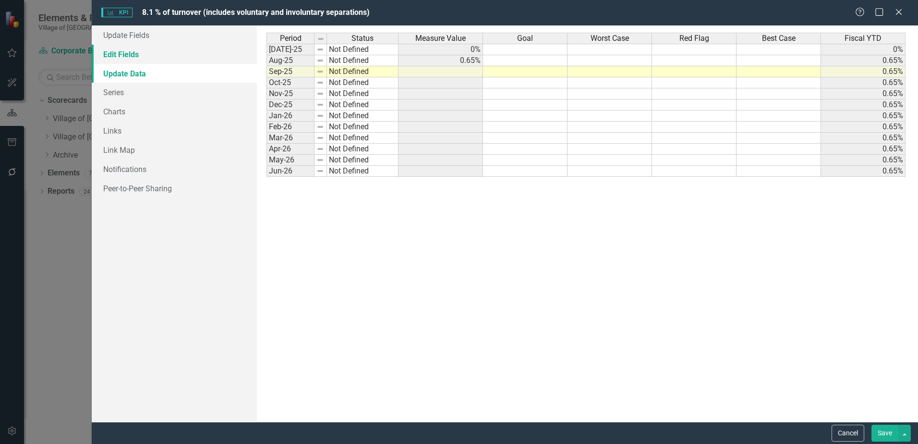
click at [120, 46] on link "Edit Fields" at bounding box center [174, 54] width 165 height 19
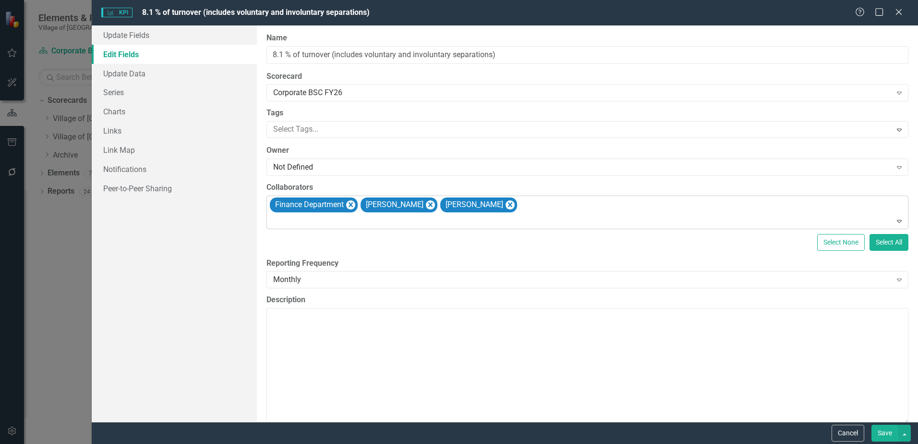
click at [539, 206] on div "Finance Department Beth Dunn Melanie Gease" at bounding box center [589, 212] width 640 height 33
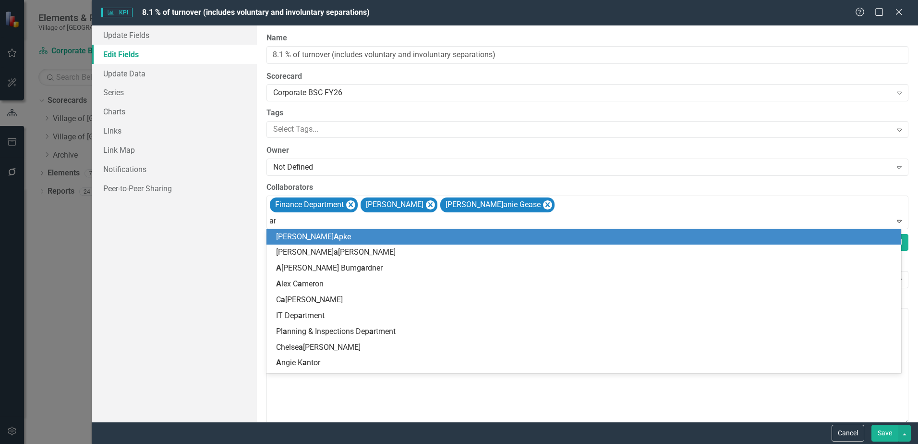
type input "ang"
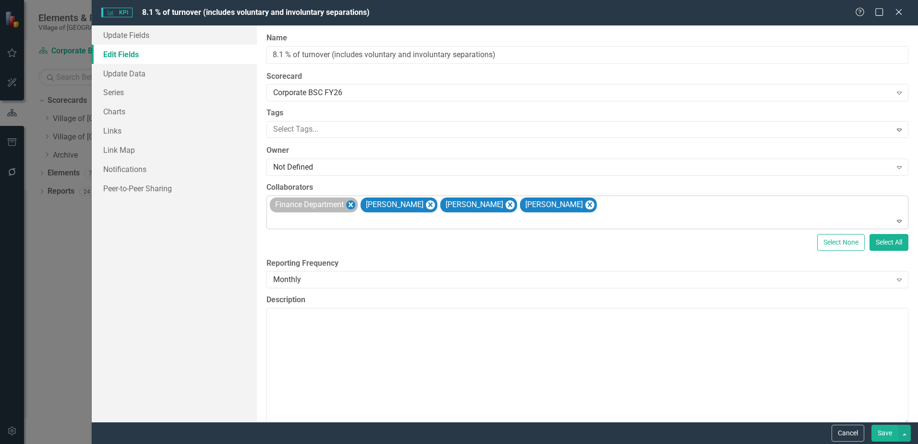
click at [351, 205] on icon "Remove Finance Department" at bounding box center [351, 204] width 4 height 5
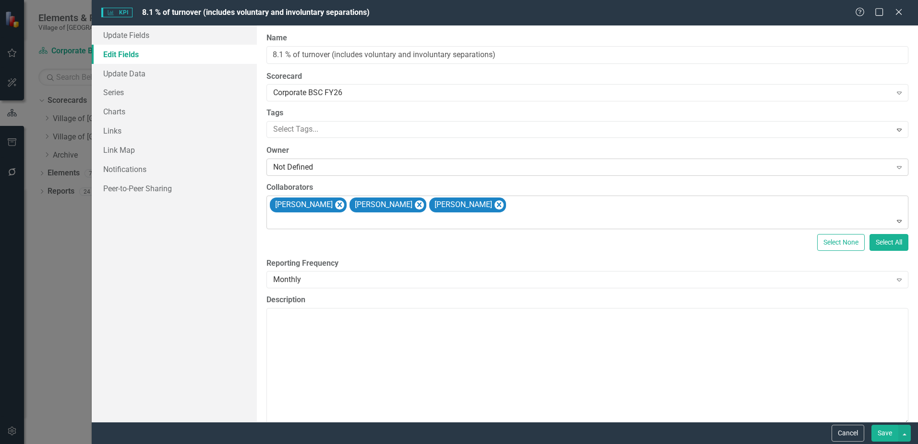
click at [318, 170] on div "Not Defined" at bounding box center [582, 167] width 618 height 11
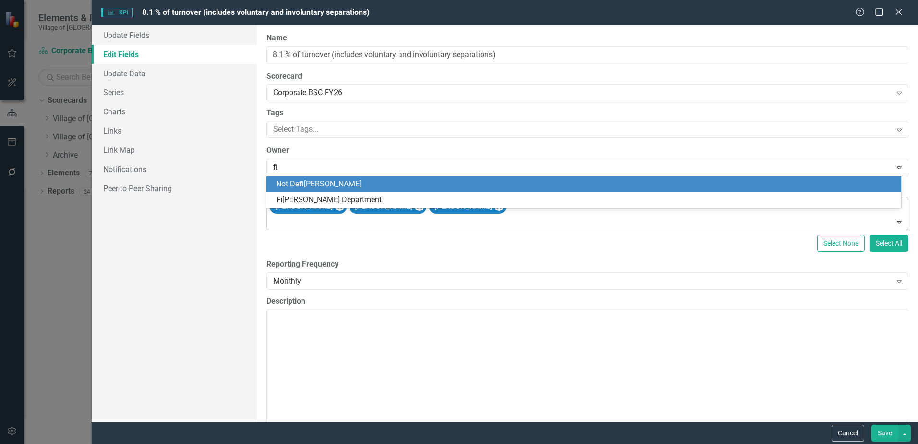
type input "fin"
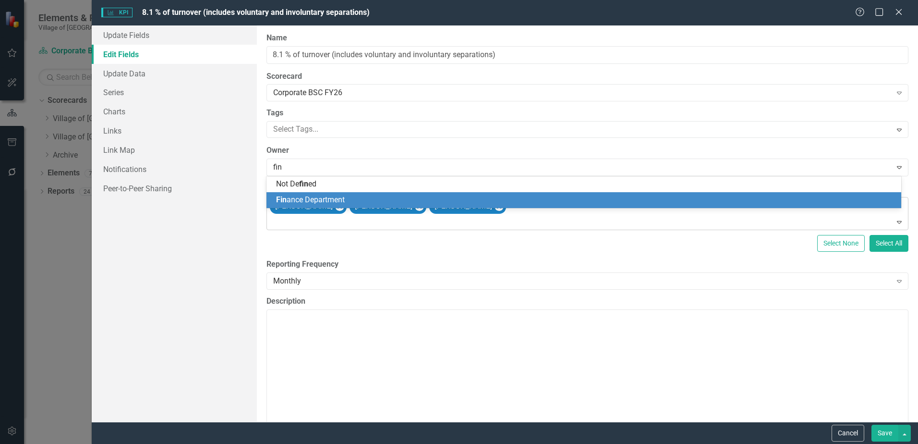
click at [310, 198] on span "Fin ance Department" at bounding box center [310, 199] width 69 height 9
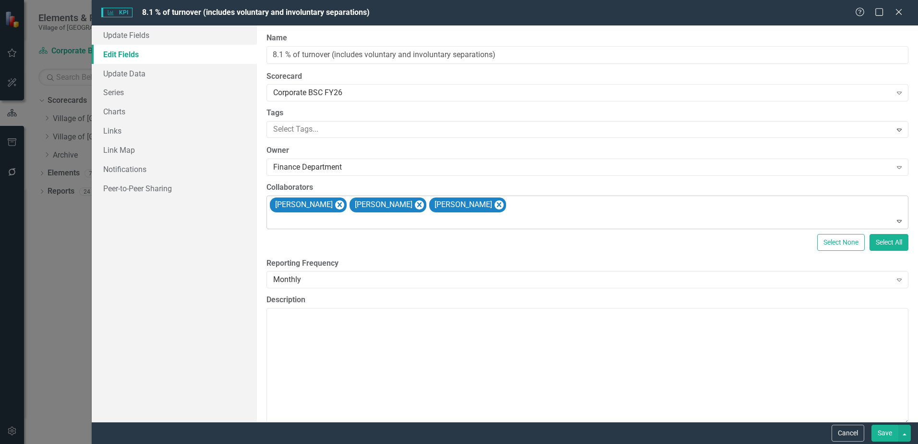
click at [343, 182] on div "ClearPoint Can Do More! How ClearPoint Can Help Close Enterprise plans can auto…" at bounding box center [587, 223] width 661 height 396
click at [334, 168] on div "Finance Department" at bounding box center [582, 167] width 618 height 11
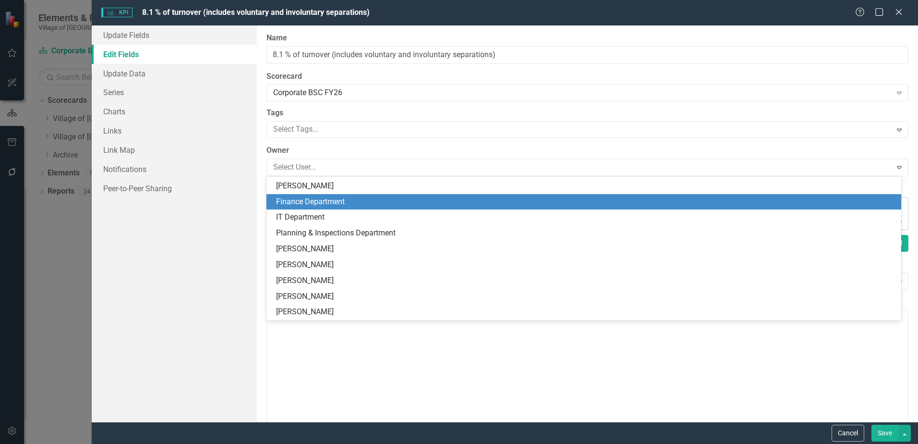
scroll to position [142, 0]
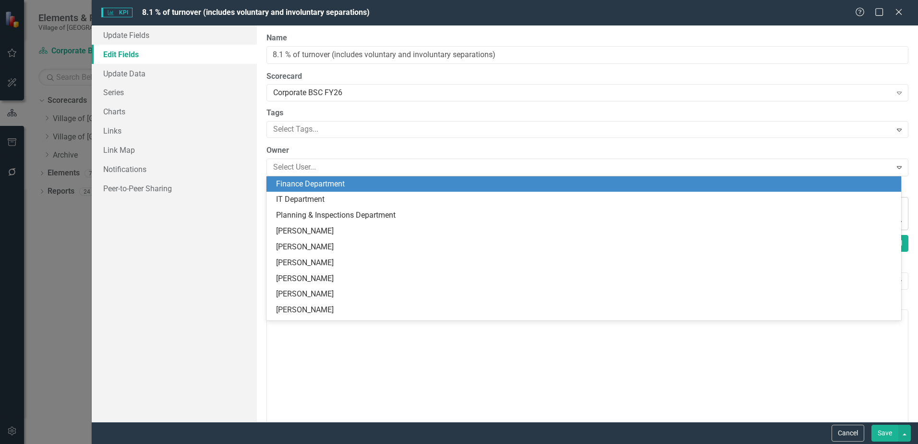
click at [337, 183] on div "Finance Department" at bounding box center [586, 184] width 620 height 11
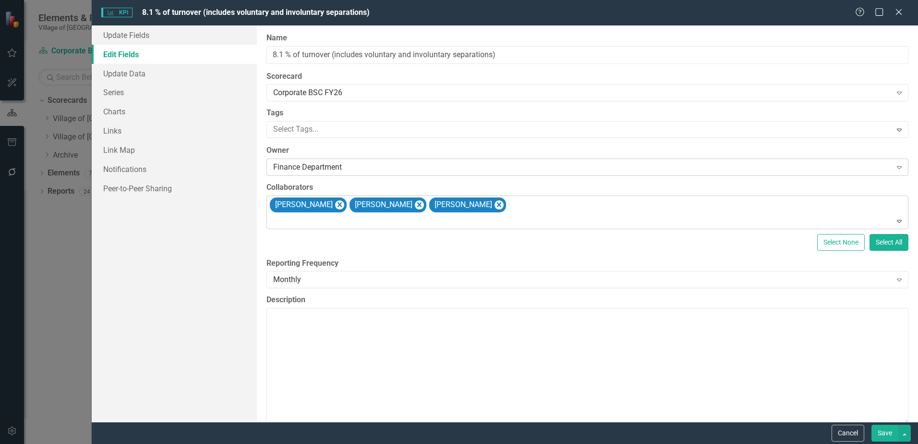
click at [373, 172] on div "Finance Department" at bounding box center [582, 167] width 618 height 11
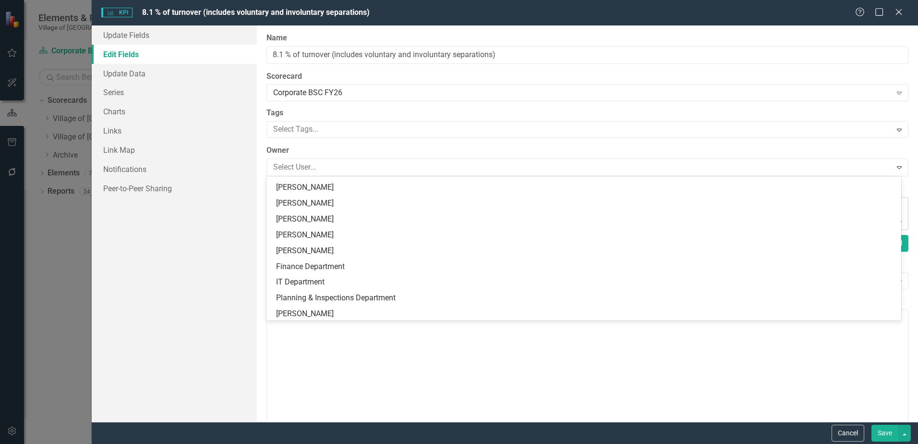
scroll to position [0, 0]
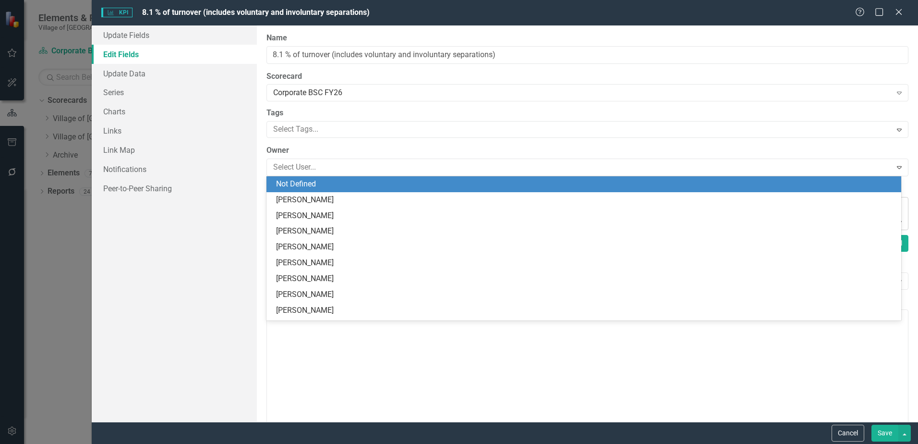
click at [353, 182] on div "Not Defined" at bounding box center [586, 184] width 620 height 11
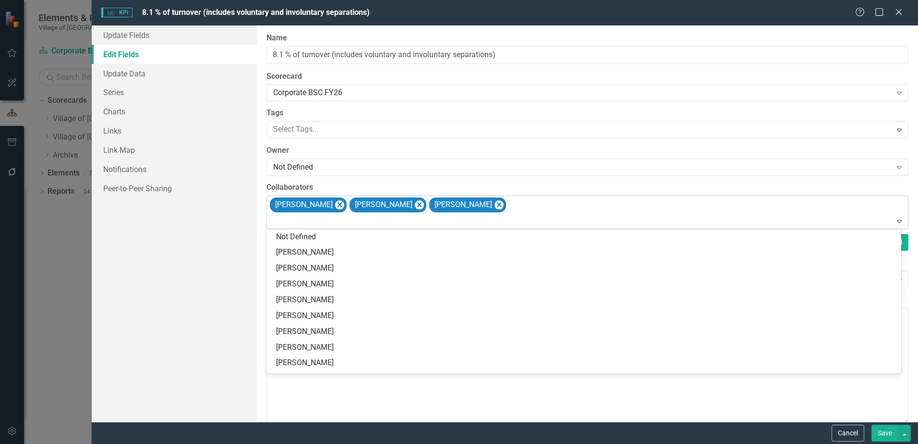
click at [497, 215] on div at bounding box center [588, 221] width 638 height 13
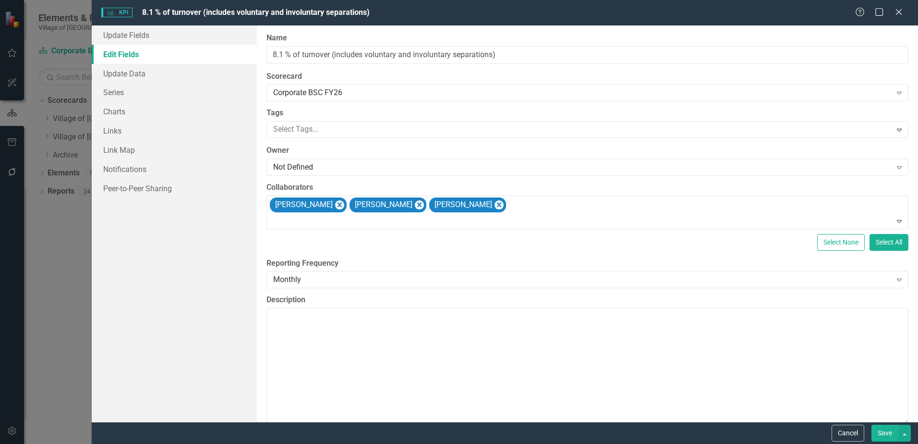
click at [493, 183] on label "Collaborators" at bounding box center [588, 187] width 642 height 11
click at [888, 433] on button "Save" at bounding box center [885, 433] width 27 height 17
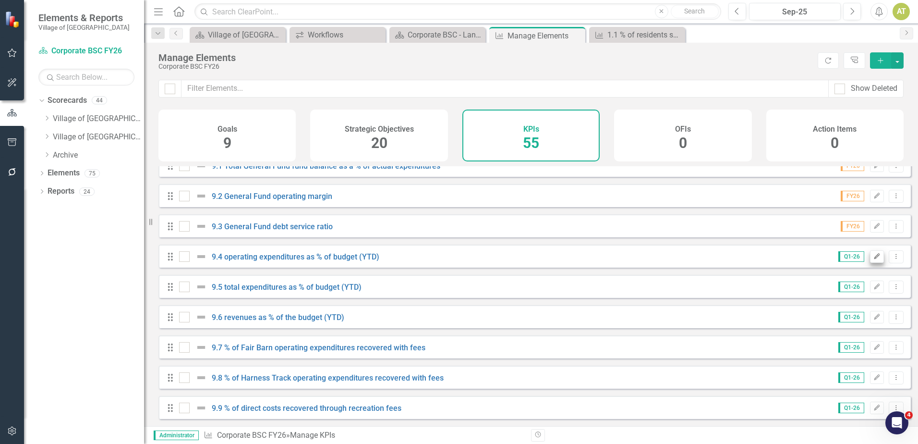
scroll to position [1412, 0]
click at [870, 350] on button "Edit" at bounding box center [877, 347] width 14 height 12
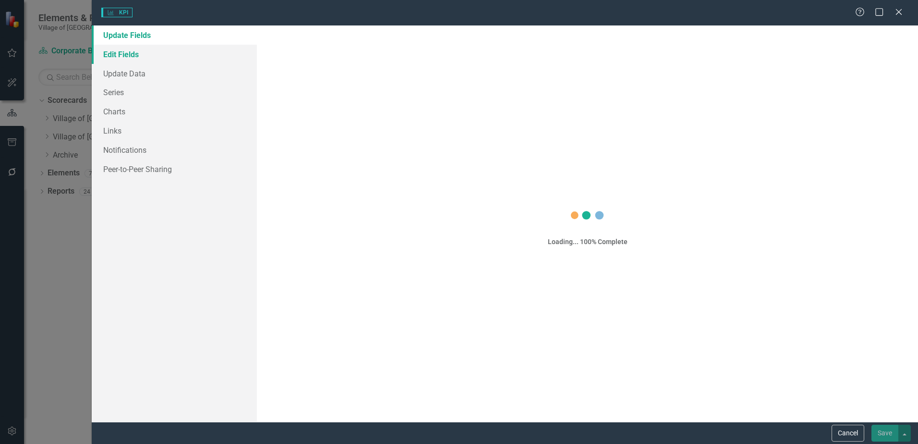
click at [133, 55] on link "Edit Fields" at bounding box center [174, 54] width 165 height 19
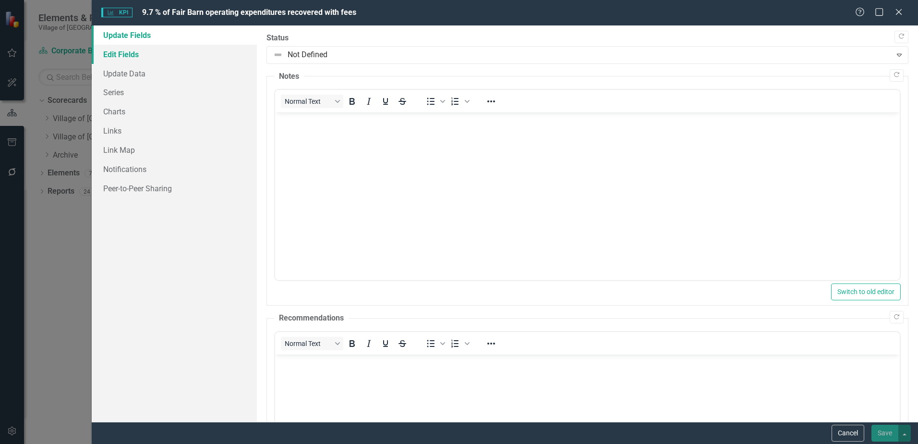
scroll to position [0, 0]
click at [118, 56] on link "Edit Fields" at bounding box center [174, 54] width 165 height 19
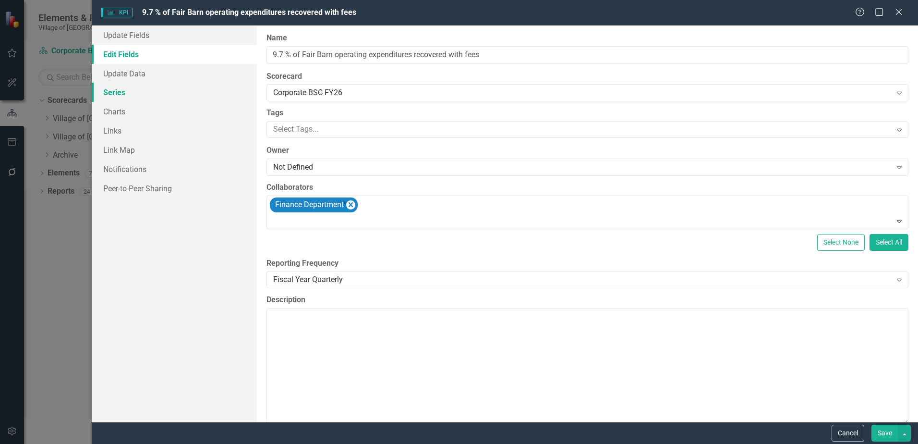
click at [115, 94] on link "Series" at bounding box center [174, 92] width 165 height 19
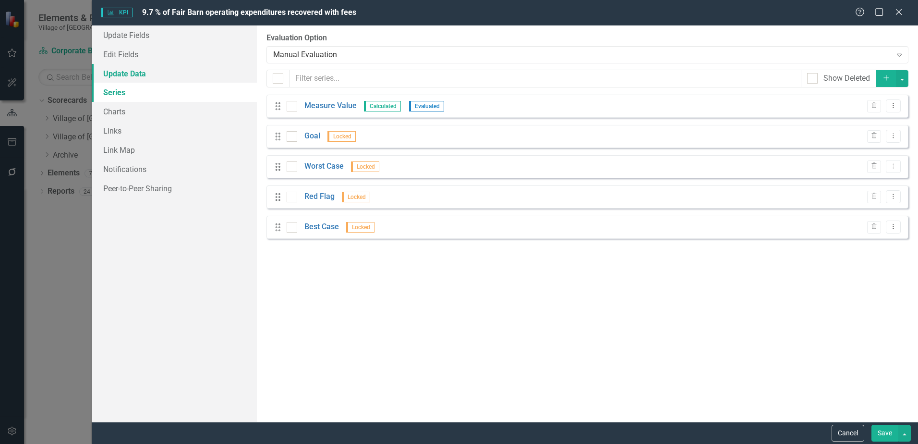
click at [115, 75] on link "Update Data" at bounding box center [174, 73] width 165 height 19
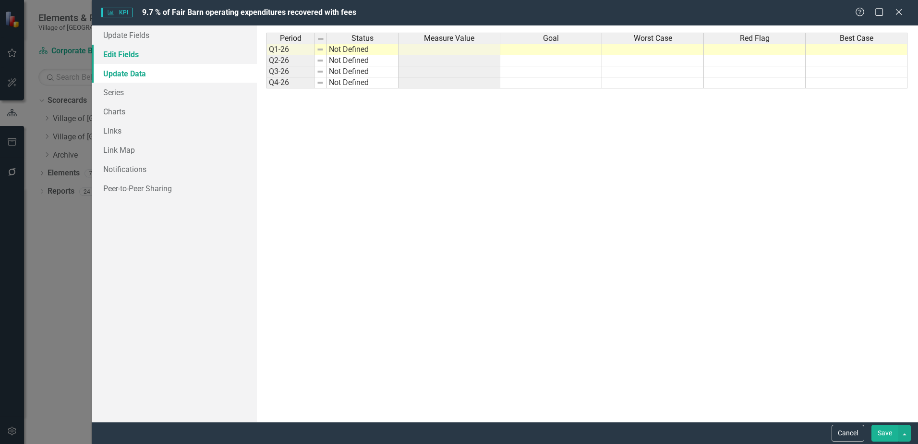
click at [146, 53] on link "Edit Fields" at bounding box center [174, 54] width 165 height 19
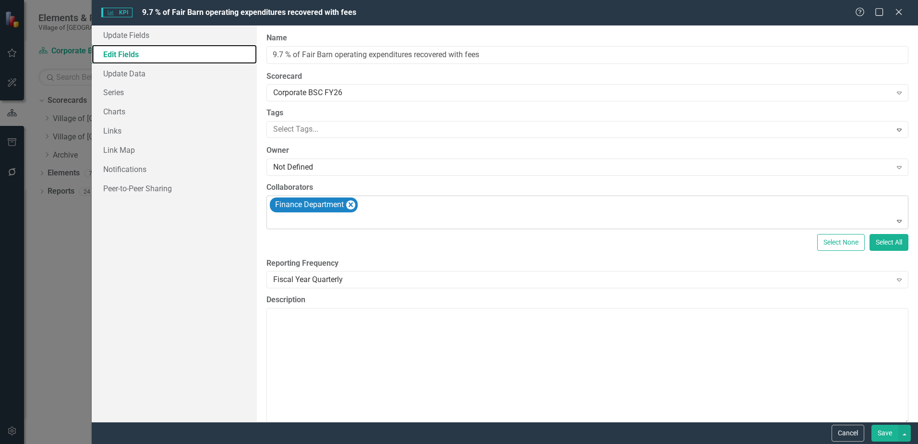
click at [355, 206] on icon "Remove Finance Department" at bounding box center [350, 205] width 9 height 12
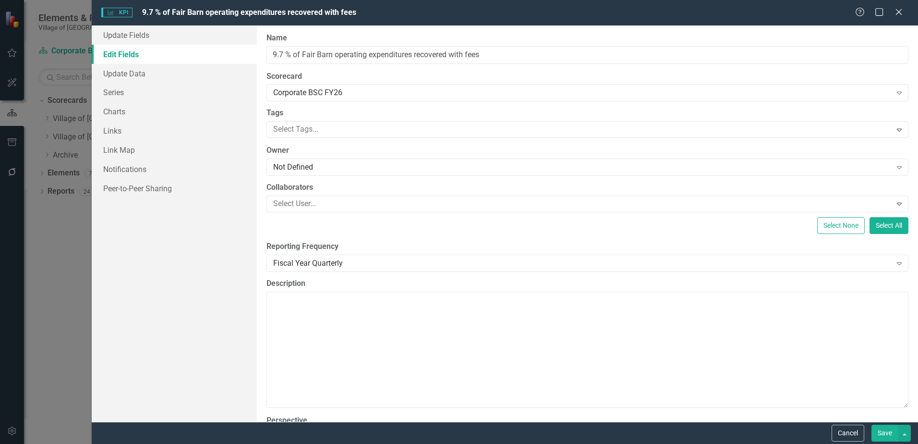
click at [884, 430] on button "Save" at bounding box center [885, 433] width 27 height 17
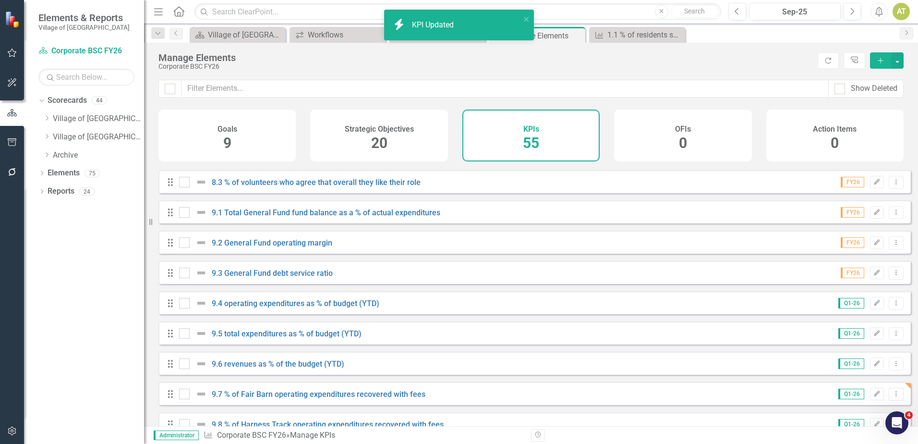
scroll to position [1412, 0]
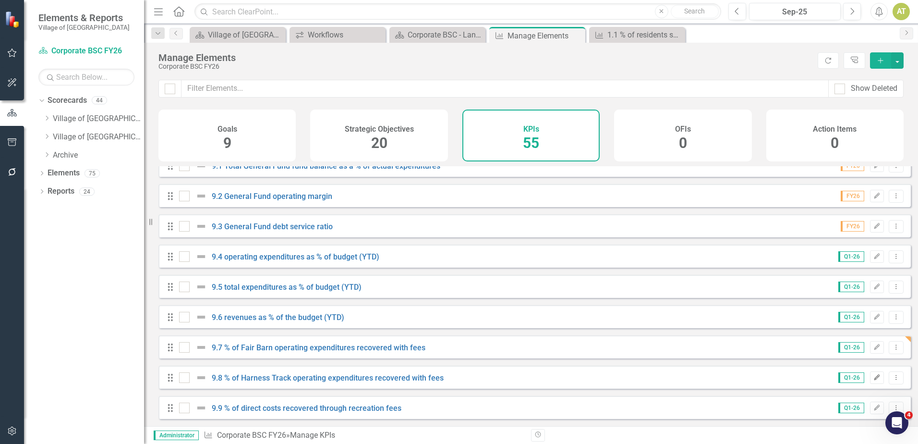
click at [874, 379] on button "Edit" at bounding box center [877, 377] width 14 height 12
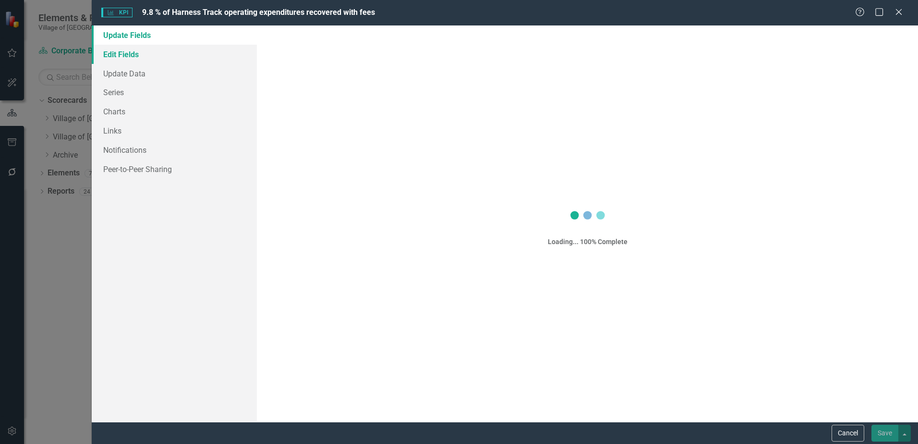
click at [115, 58] on link "Edit Fields" at bounding box center [174, 54] width 165 height 19
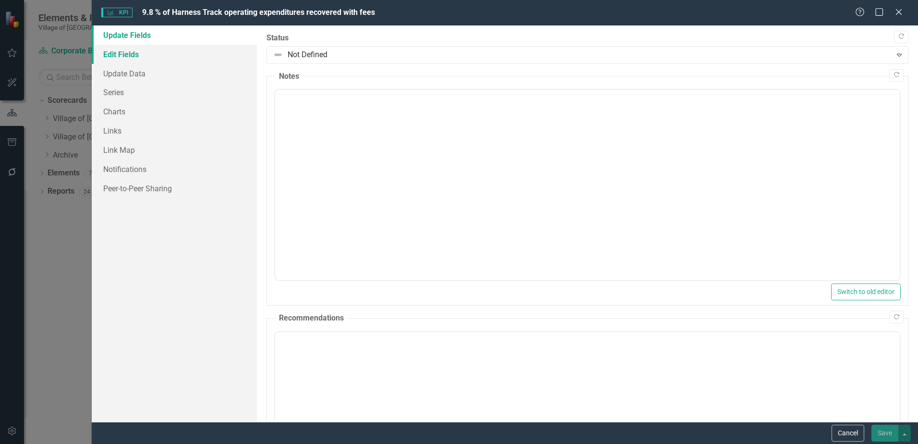
click at [114, 55] on link "Edit Fields" at bounding box center [174, 54] width 165 height 19
click at [112, 55] on link "Edit Fields" at bounding box center [174, 54] width 165 height 19
click at [117, 50] on link "Edit Fields" at bounding box center [174, 54] width 165 height 19
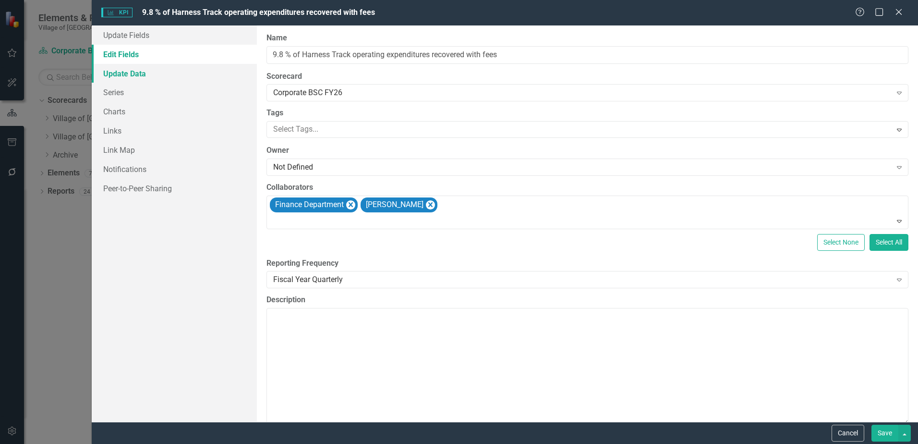
click at [169, 72] on link "Update Data" at bounding box center [174, 73] width 165 height 19
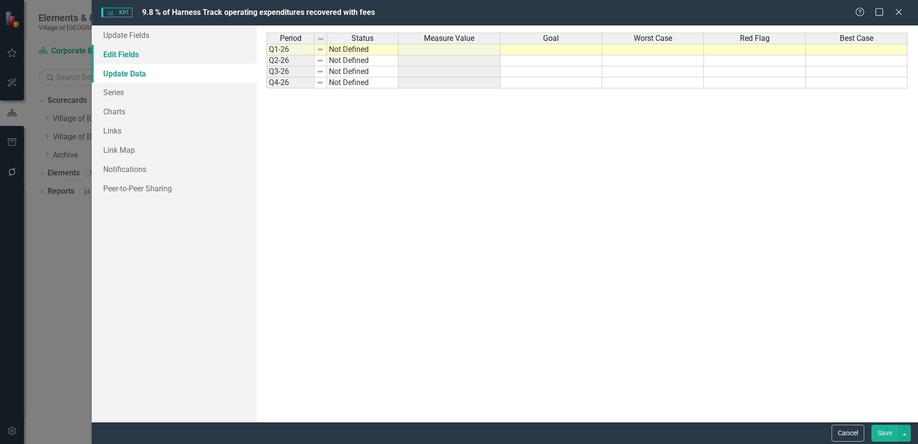
click at [156, 50] on link "Edit Fields" at bounding box center [174, 54] width 165 height 19
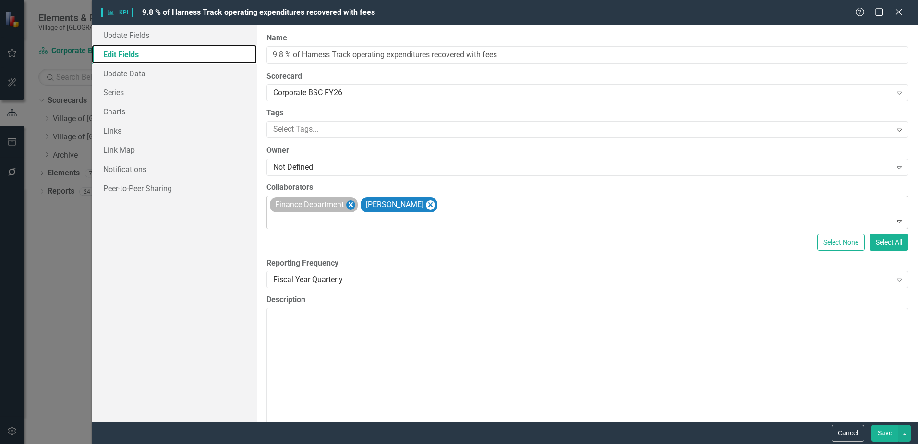
click at [355, 207] on icon "Remove Finance Department" at bounding box center [350, 205] width 9 height 12
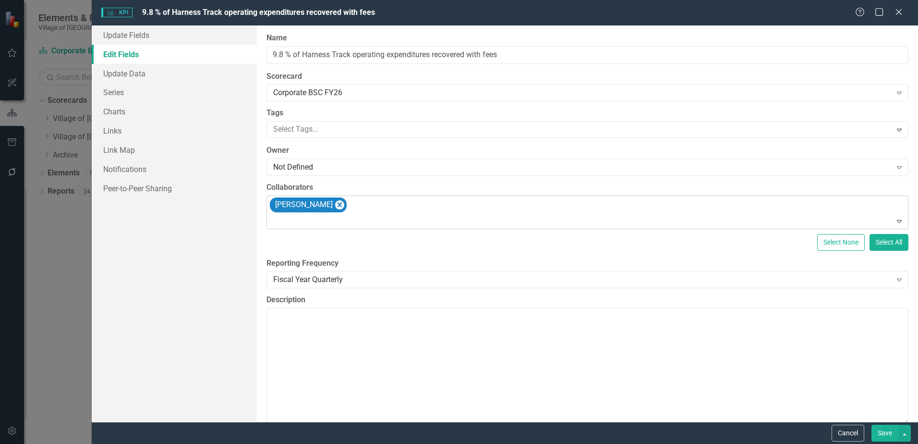
click at [356, 207] on div "[PERSON_NAME]" at bounding box center [589, 212] width 640 height 33
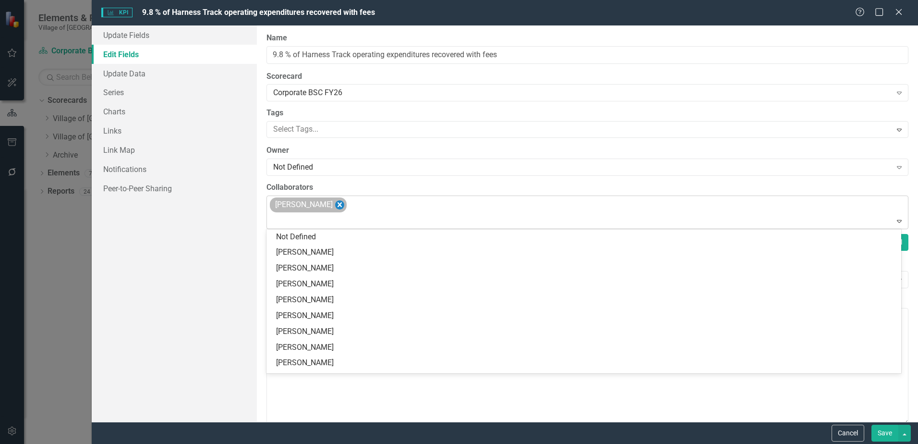
click at [344, 203] on icon "Remove Dana Van Nostrand" at bounding box center [339, 205] width 9 height 12
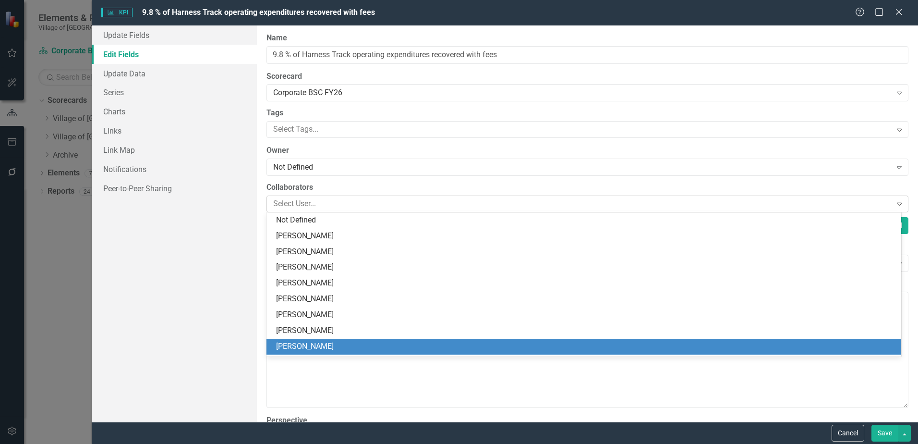
click at [892, 428] on button "Save" at bounding box center [885, 433] width 27 height 17
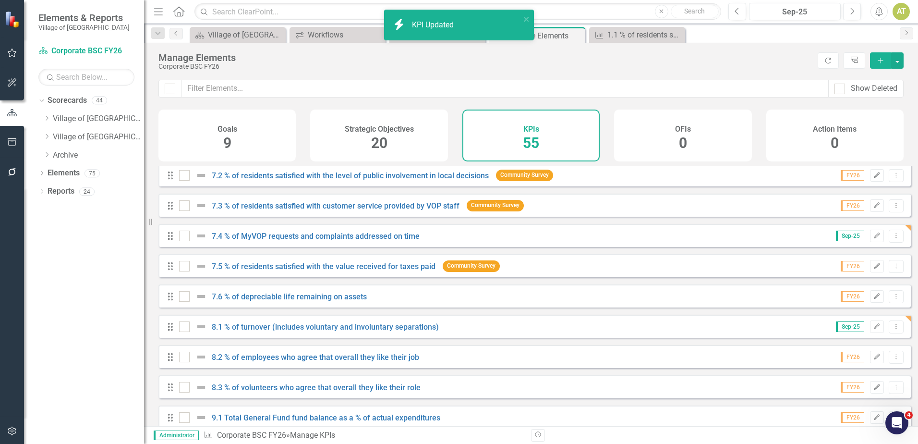
scroll to position [1412, 0]
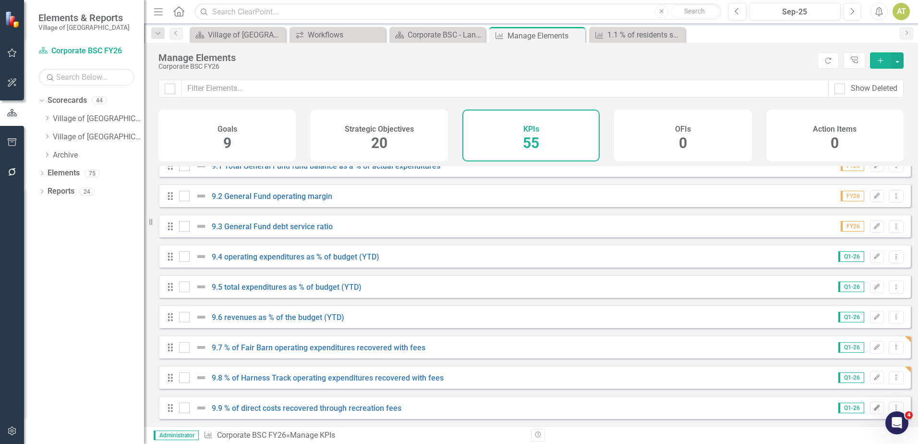
click at [874, 406] on icon "Edit" at bounding box center [877, 408] width 7 height 6
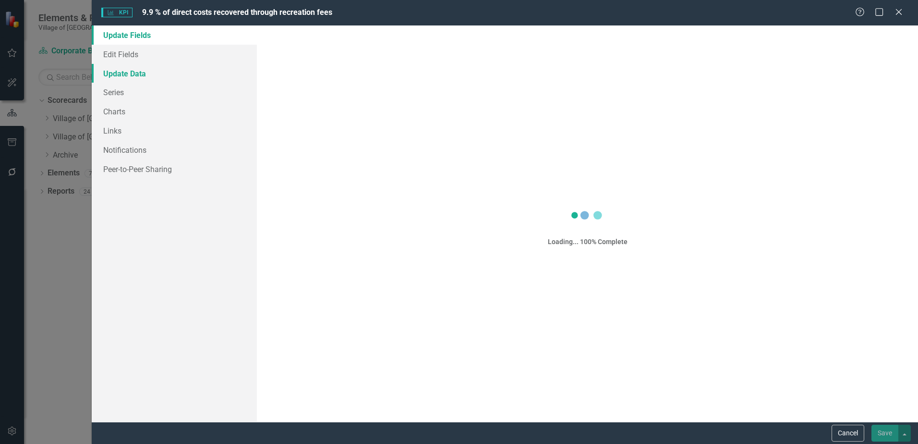
click at [128, 74] on link "Update Data" at bounding box center [174, 73] width 165 height 19
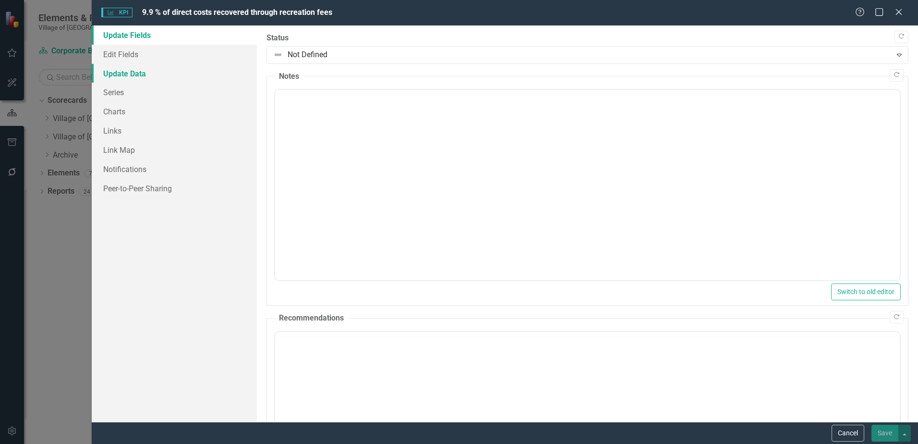
click at [127, 73] on link "Update Data" at bounding box center [174, 73] width 165 height 19
click at [126, 59] on link "Edit Fields" at bounding box center [174, 54] width 165 height 19
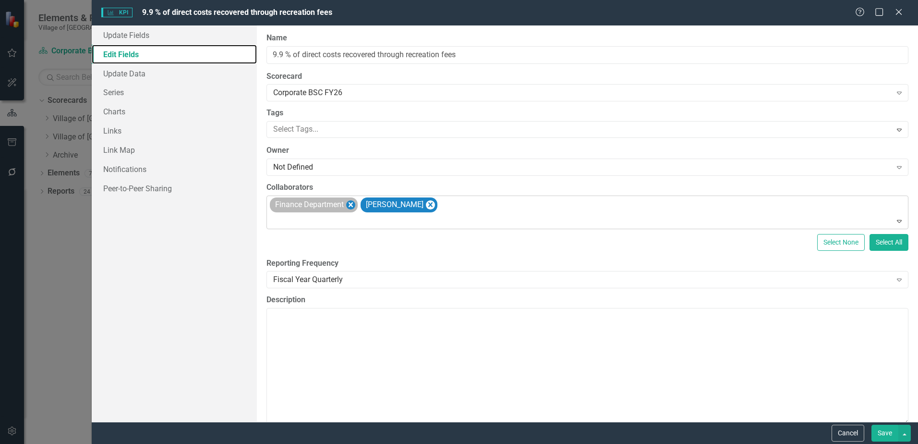
click at [352, 207] on icon "Remove Finance Department" at bounding box center [350, 205] width 9 height 12
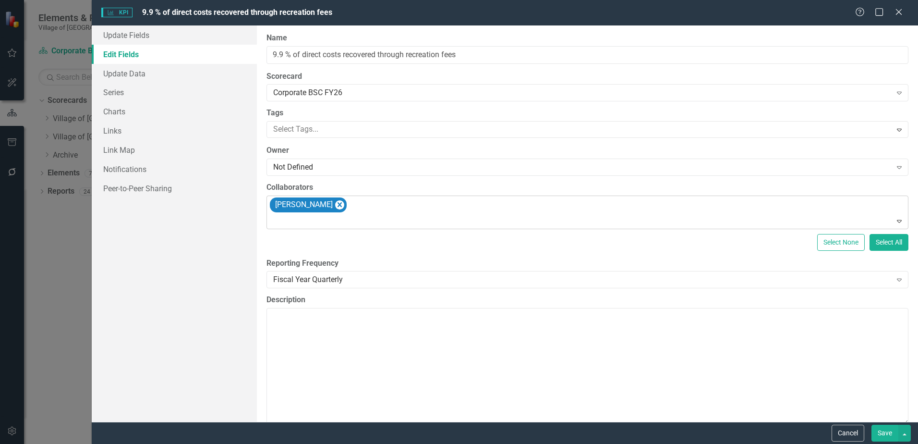
click at [344, 207] on icon "Remove Dana Van Nostrand" at bounding box center [339, 205] width 9 height 12
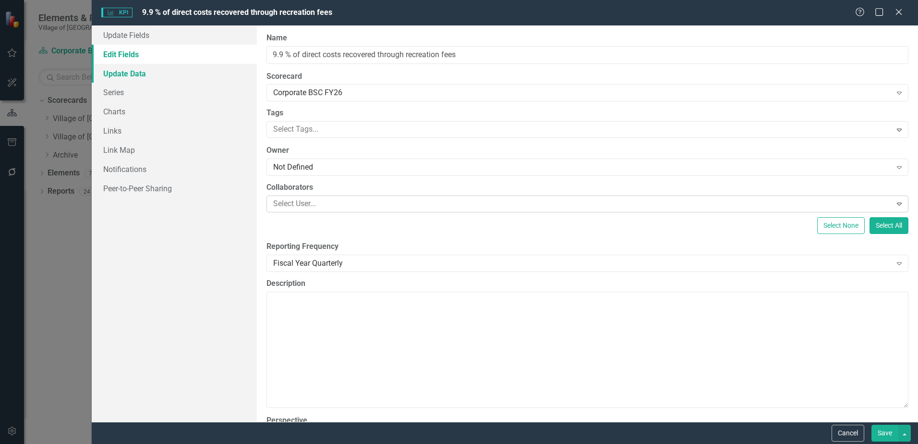
click at [144, 77] on link "Update Data" at bounding box center [174, 73] width 165 height 19
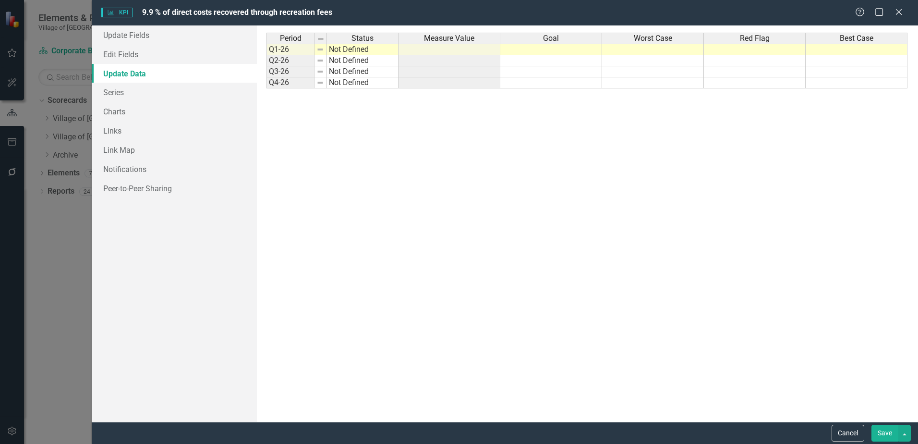
click at [884, 432] on button "Save" at bounding box center [885, 433] width 27 height 17
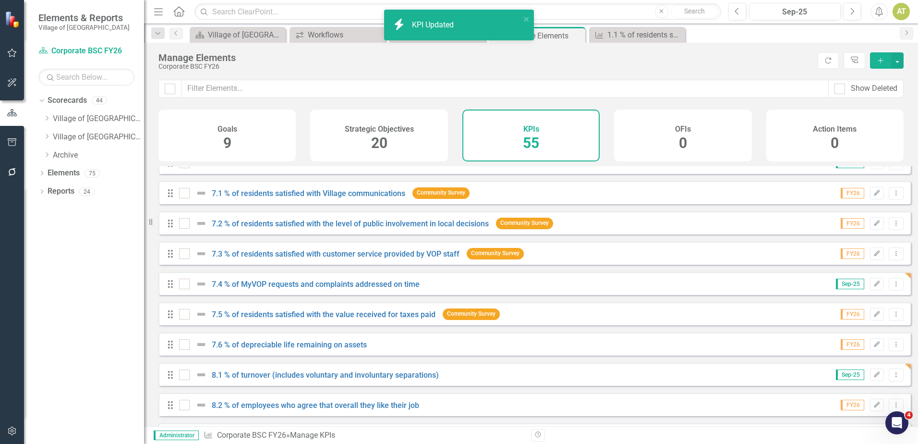
scroll to position [1412, 0]
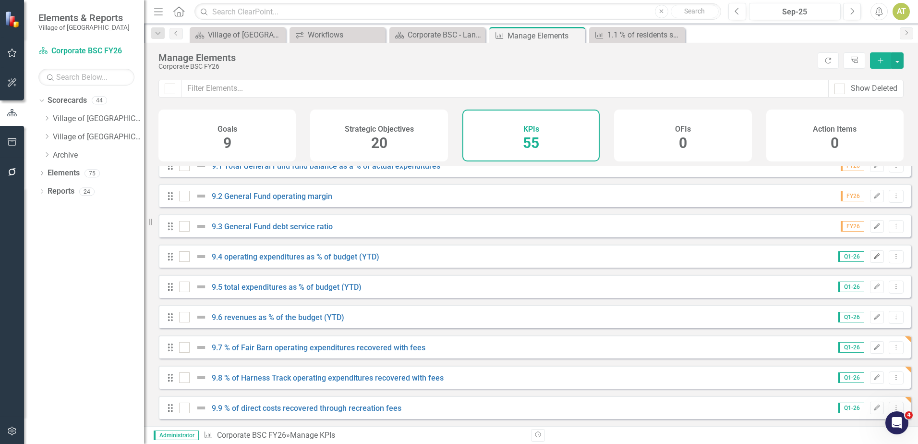
click at [874, 256] on icon "Edit" at bounding box center [877, 257] width 7 height 6
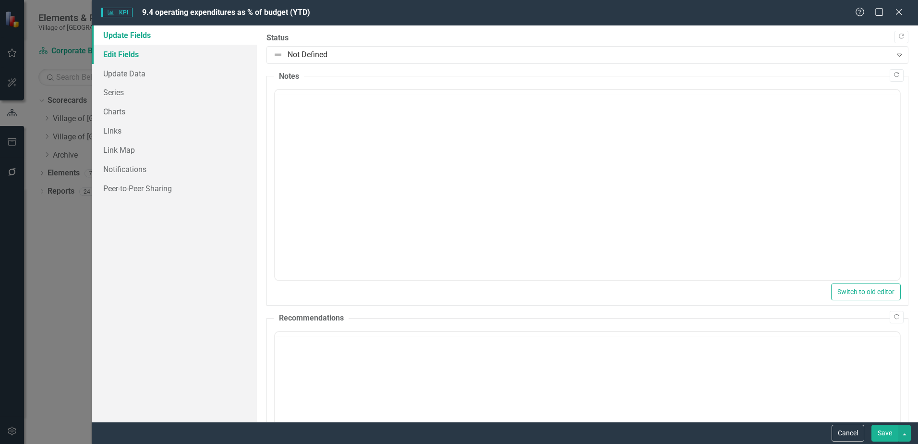
click at [111, 56] on link "Edit Fields" at bounding box center [174, 54] width 165 height 19
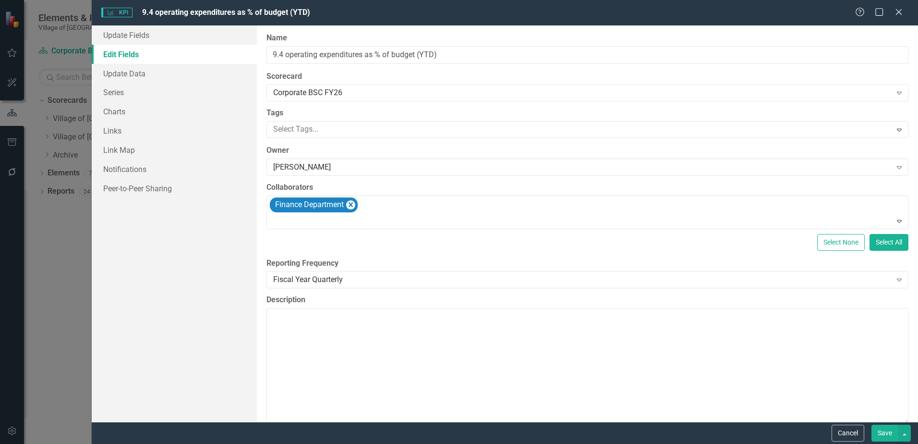
scroll to position [0, 0]
click at [440, 209] on div "Finance Department" at bounding box center [589, 212] width 640 height 33
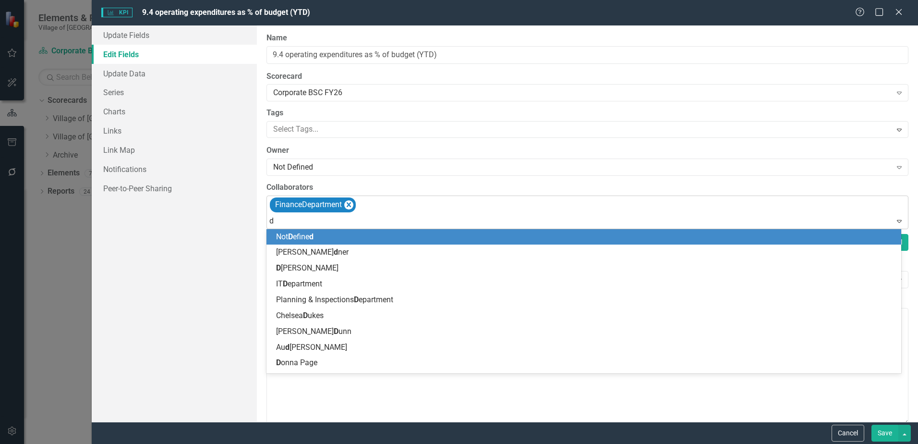
type input "da"
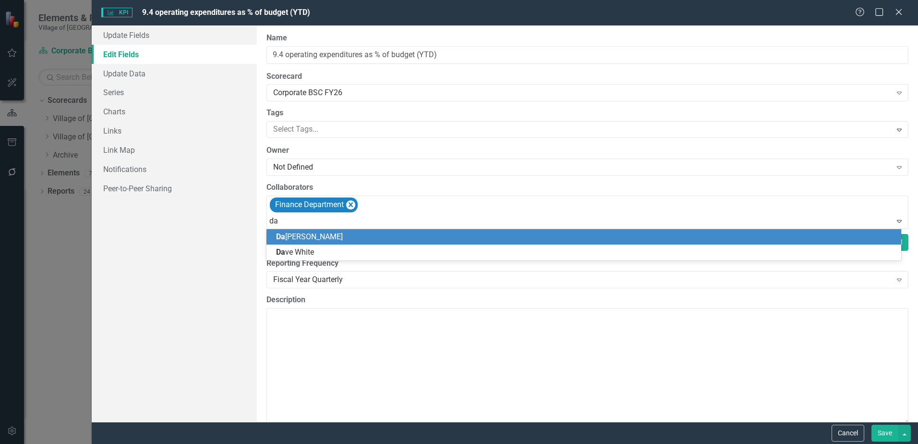
click at [422, 232] on div "Da na Van Nostrand" at bounding box center [586, 237] width 620 height 11
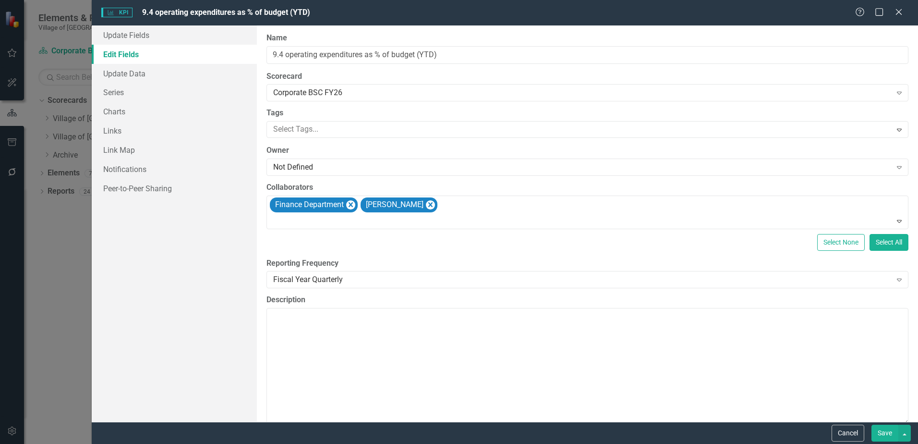
click at [879, 430] on button "Save" at bounding box center [885, 433] width 27 height 17
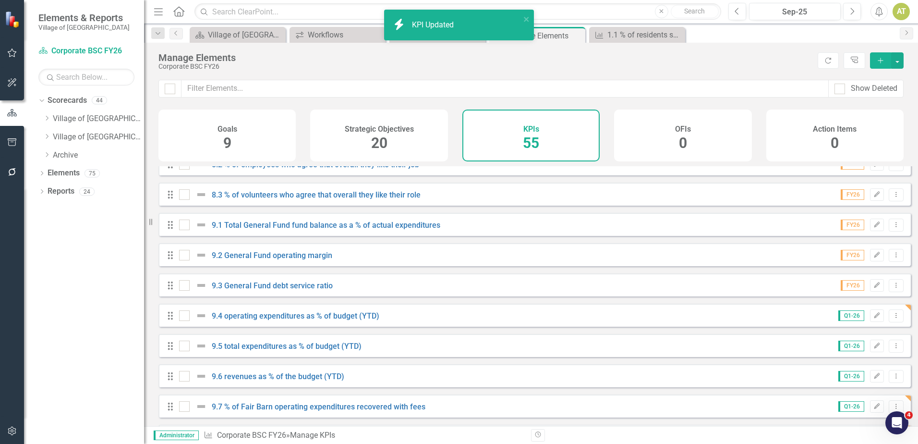
scroll to position [1412, 0]
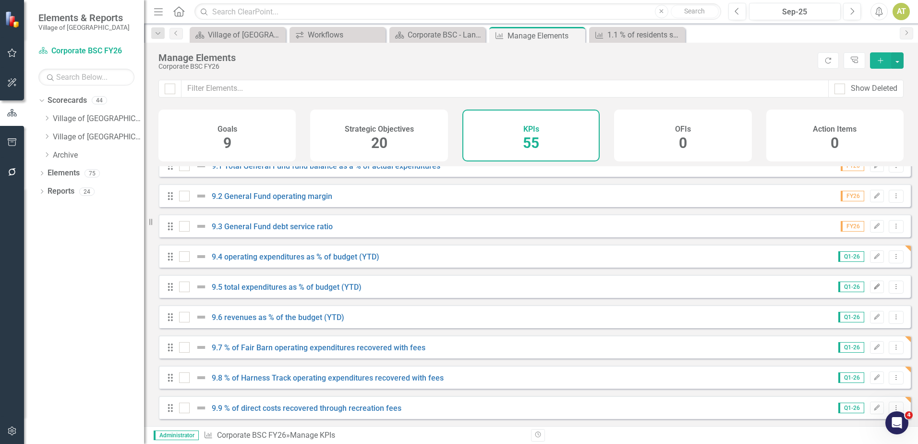
click at [874, 286] on icon "Edit" at bounding box center [877, 287] width 7 height 6
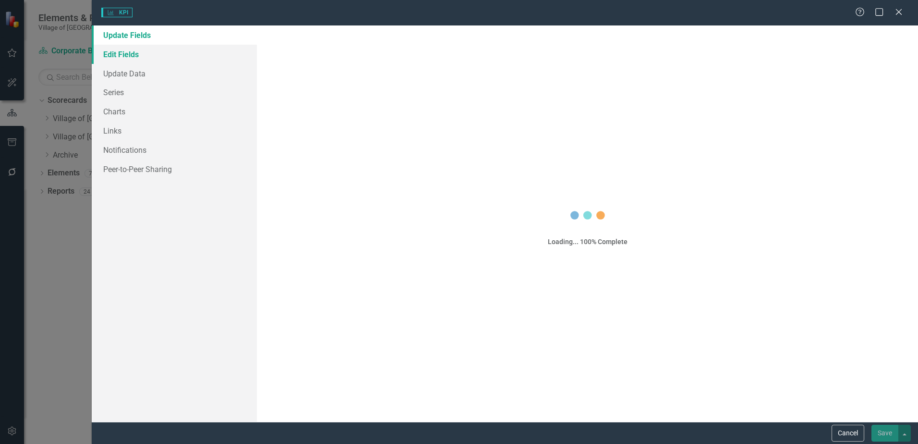
click at [140, 58] on link "Edit Fields" at bounding box center [174, 54] width 165 height 19
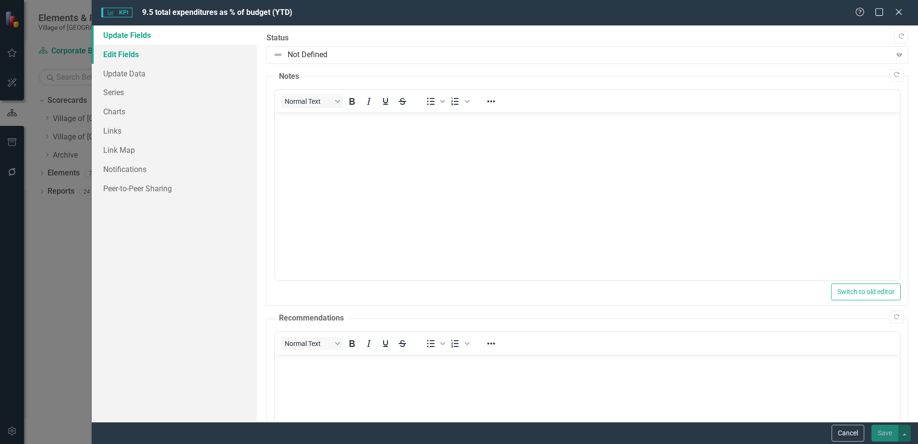
scroll to position [0, 0]
click at [140, 57] on link "Edit Fields" at bounding box center [174, 54] width 165 height 19
click at [140, 56] on link "Edit Fields" at bounding box center [174, 54] width 165 height 19
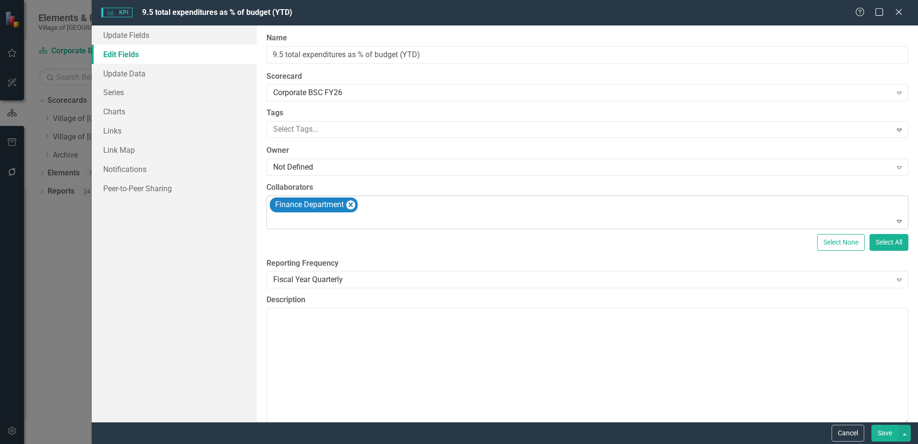
click at [416, 205] on div "Finance Department" at bounding box center [589, 212] width 640 height 33
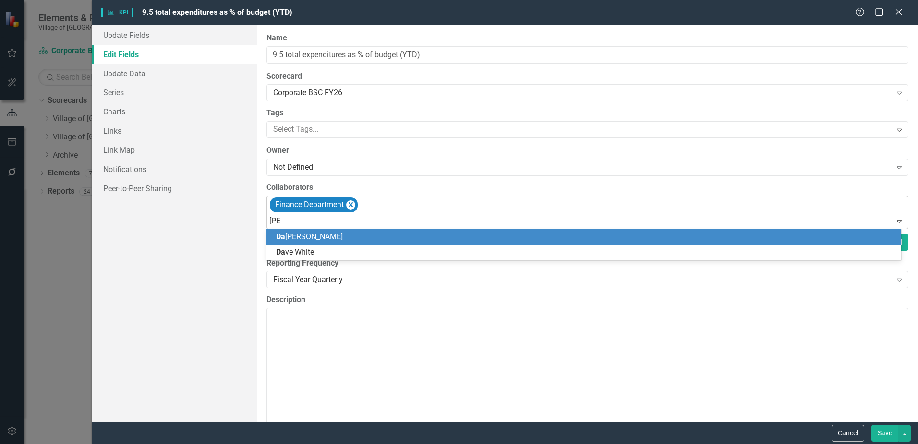
type input "dana"
click at [386, 232] on div "Dana Van Nostrand" at bounding box center [586, 237] width 620 height 11
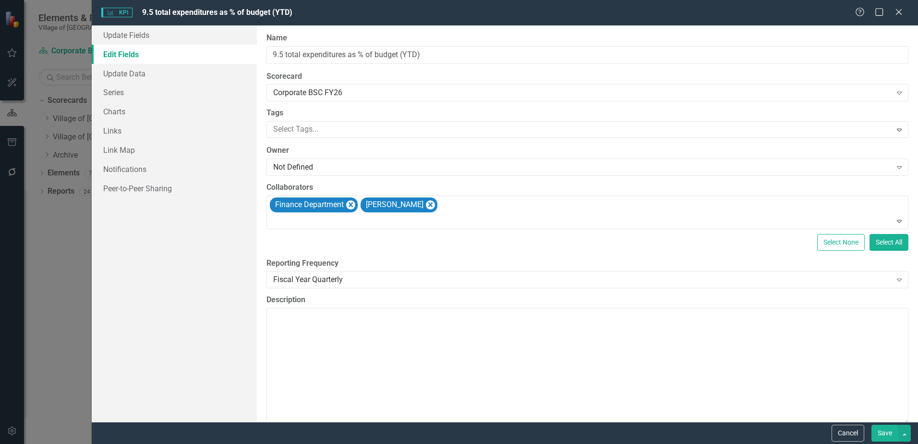
click at [878, 429] on button "Save" at bounding box center [885, 433] width 27 height 17
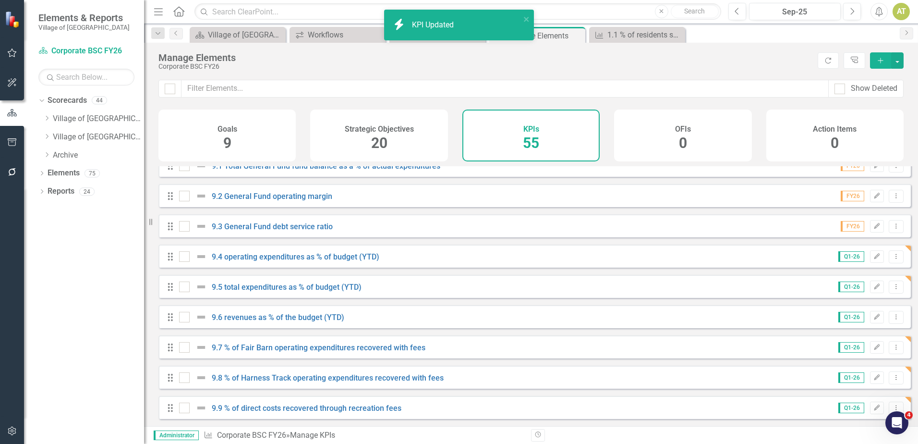
scroll to position [1412, 0]
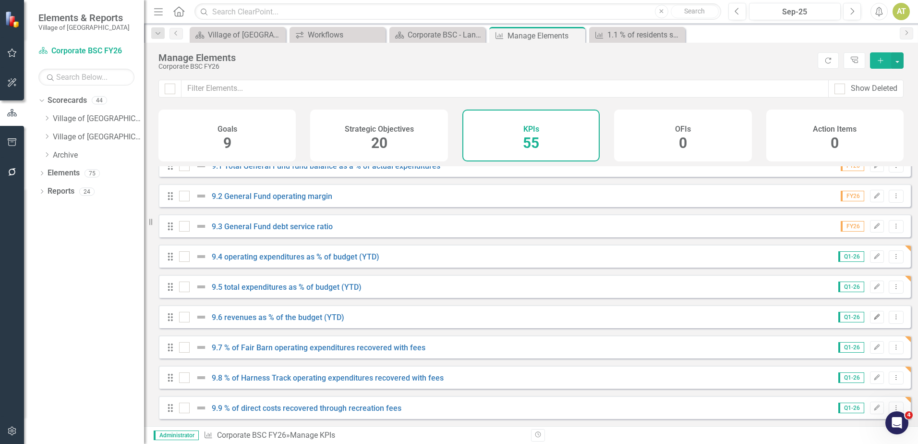
click at [874, 317] on icon "Edit" at bounding box center [877, 317] width 7 height 6
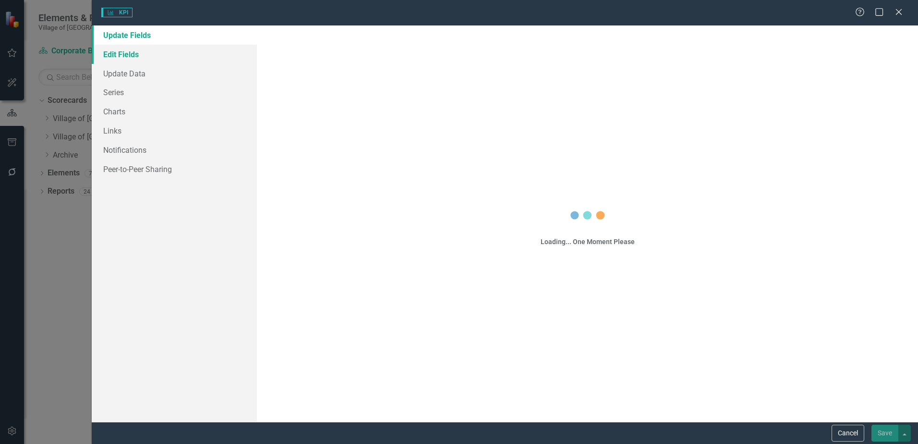
click at [123, 53] on link "Edit Fields" at bounding box center [174, 54] width 165 height 19
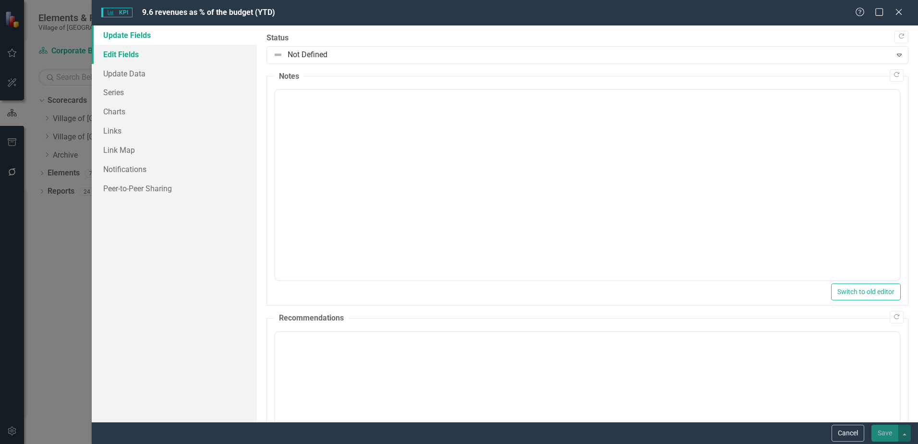
click at [123, 53] on link "Edit Fields" at bounding box center [174, 54] width 165 height 19
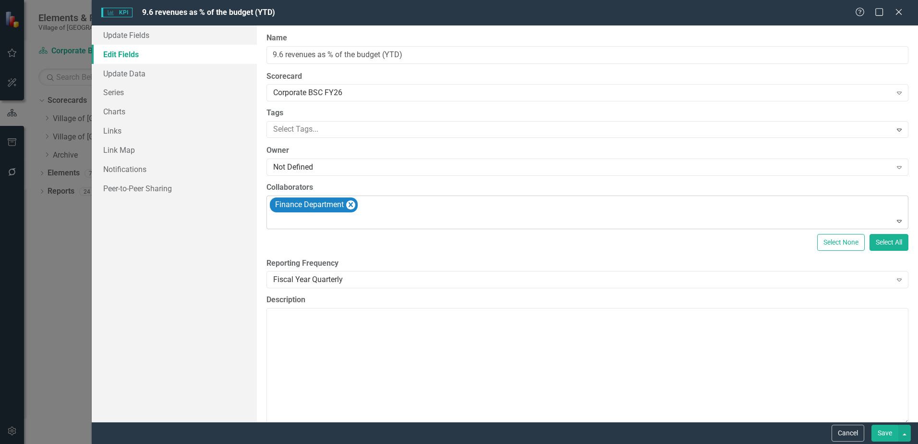
click at [415, 199] on div "Finance Department" at bounding box center [589, 212] width 640 height 33
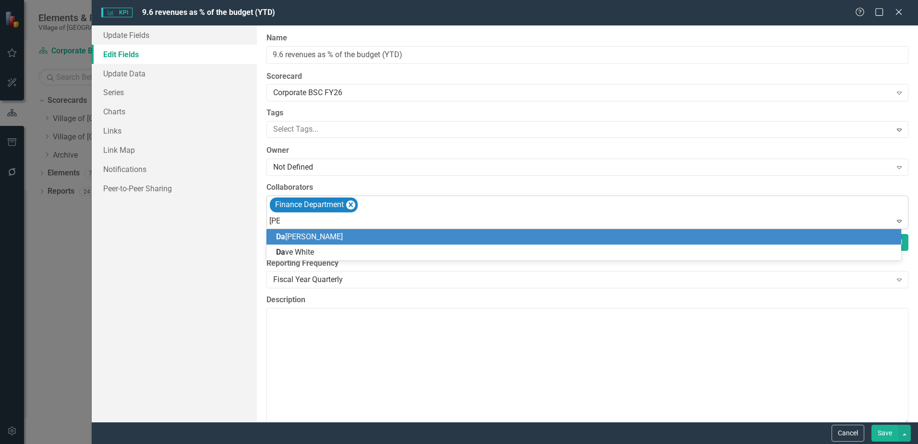
type input "dana"
click at [406, 240] on div "Dana Van Nostrand" at bounding box center [586, 237] width 620 height 11
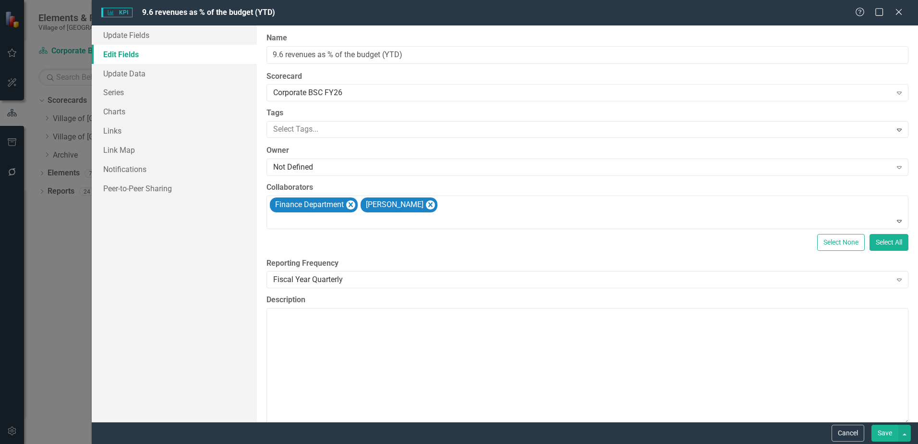
click at [895, 430] on button "Save" at bounding box center [885, 433] width 27 height 17
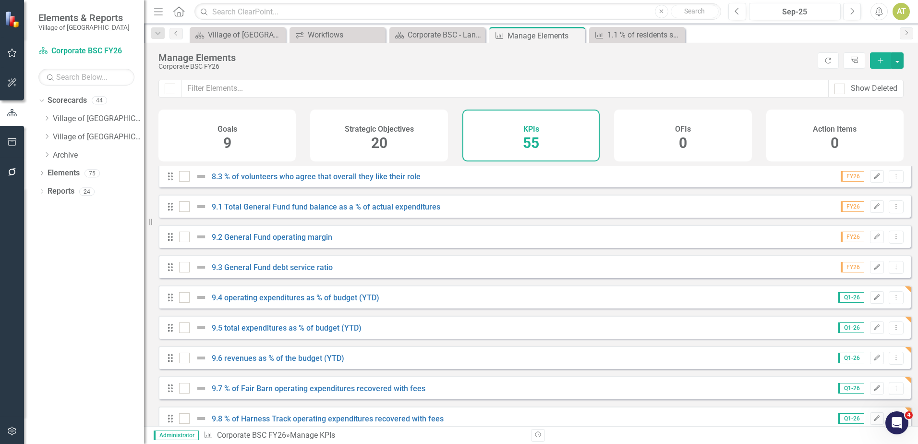
scroll to position [1412, 0]
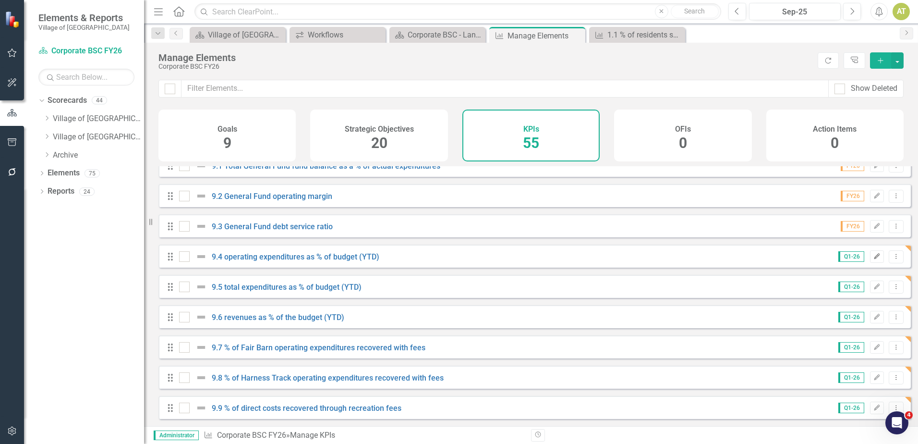
click at [875, 256] on button "Edit" at bounding box center [877, 256] width 14 height 12
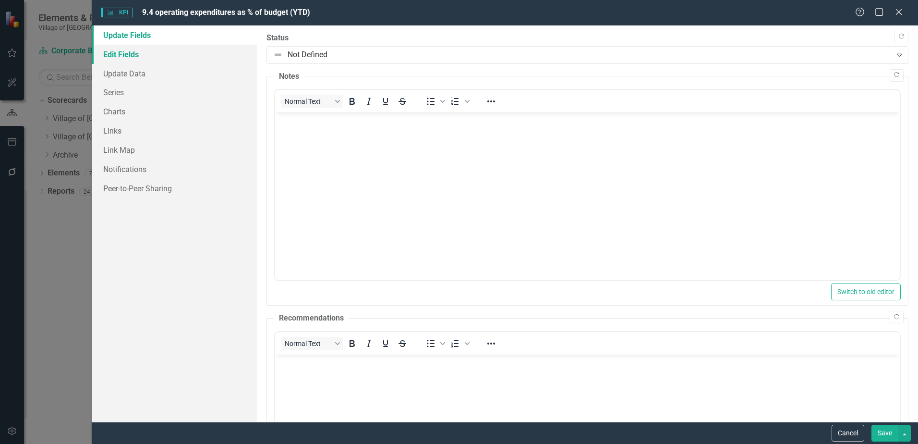
scroll to position [0, 0]
click at [161, 53] on link "Edit Fields" at bounding box center [174, 54] width 165 height 19
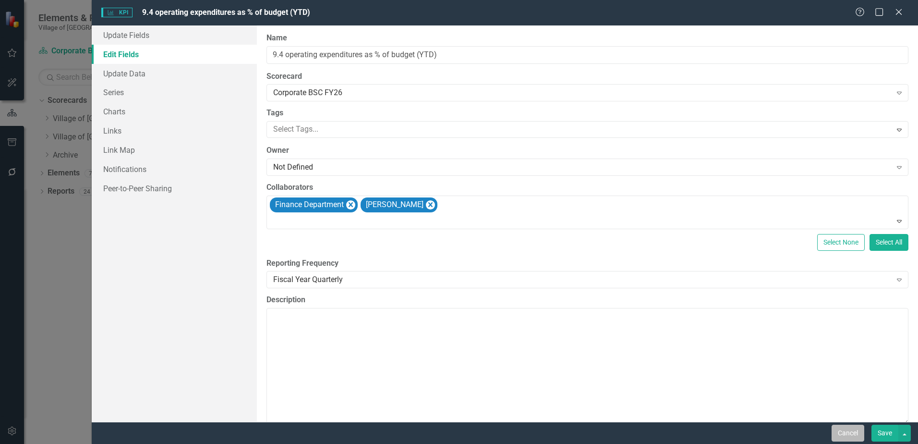
click at [843, 435] on button "Cancel" at bounding box center [848, 433] width 33 height 17
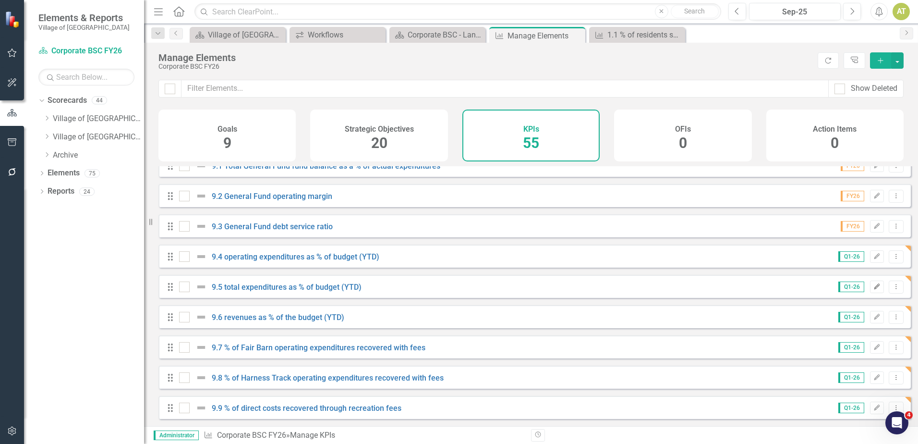
click at [874, 286] on icon "Edit" at bounding box center [877, 287] width 7 height 6
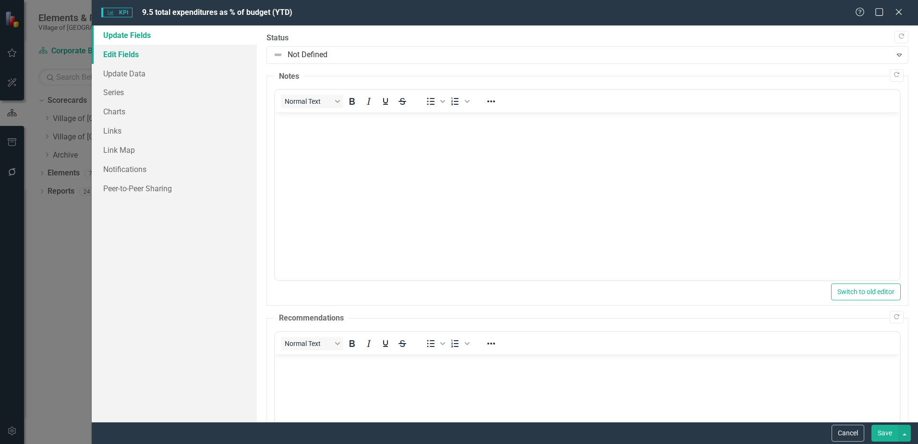
click at [155, 53] on link "Edit Fields" at bounding box center [174, 54] width 165 height 19
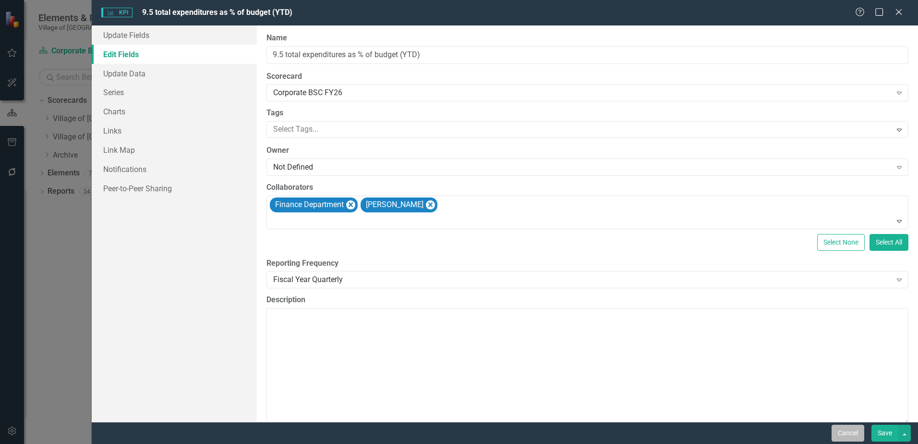
click at [844, 441] on button "Cancel" at bounding box center [848, 433] width 33 height 17
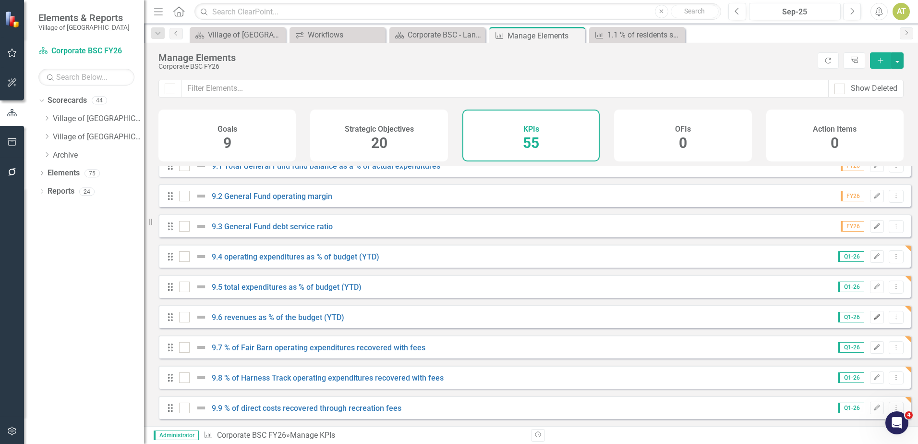
click at [874, 316] on icon "Edit" at bounding box center [877, 317] width 7 height 6
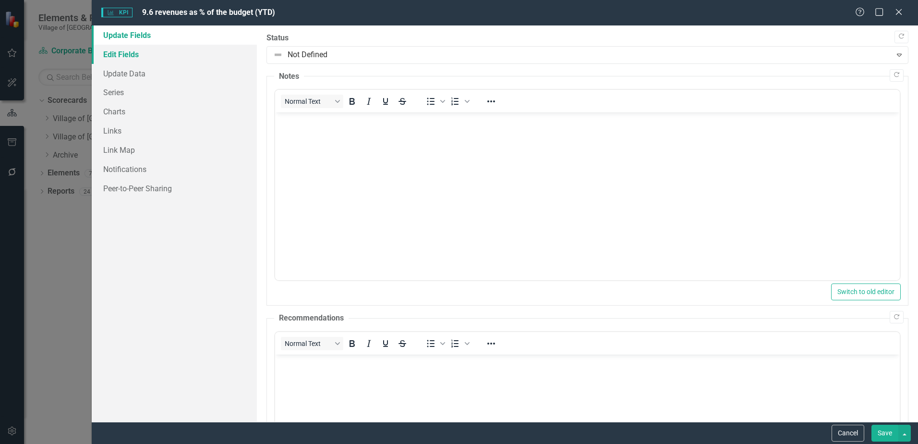
click at [187, 58] on link "Edit Fields" at bounding box center [174, 54] width 165 height 19
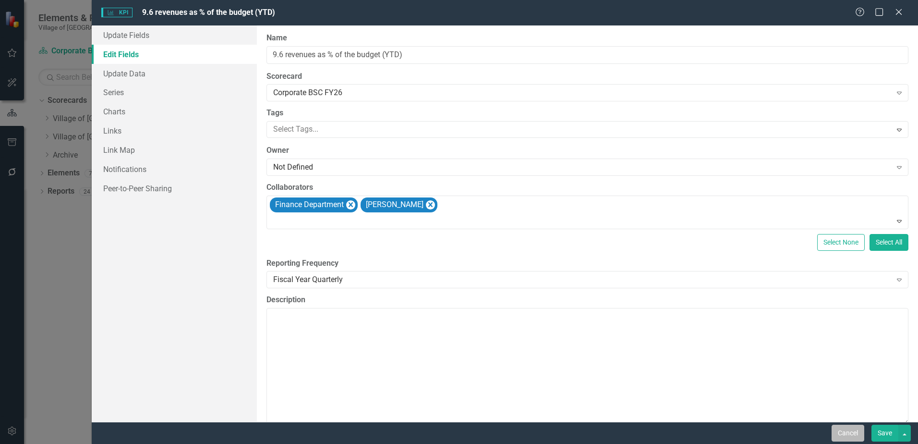
click at [847, 433] on button "Cancel" at bounding box center [848, 433] width 33 height 17
